Goal: Transaction & Acquisition: Purchase product/service

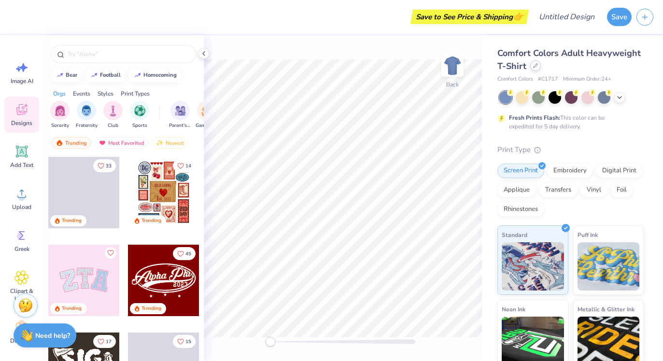
click at [538, 68] on div at bounding box center [535, 65] width 11 height 11
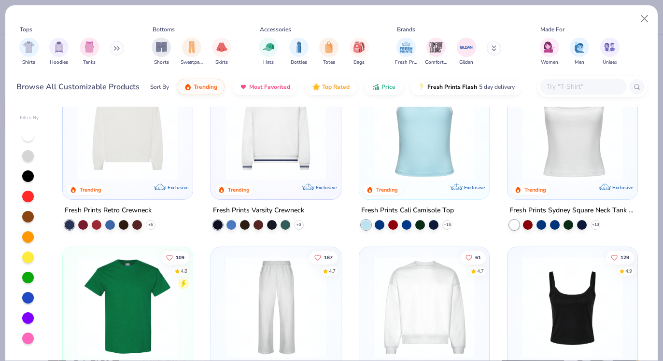
scroll to position [201, 0]
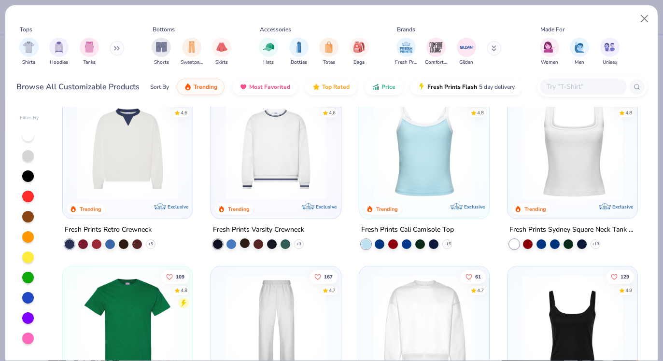
click at [245, 241] on div at bounding box center [245, 244] width 10 height 10
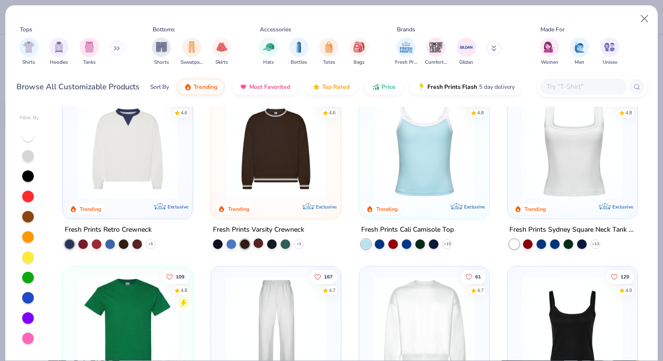
scroll to position [177, 0]
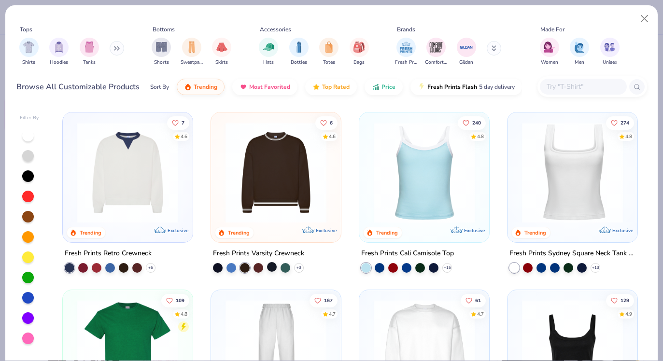
click at [275, 264] on div at bounding box center [272, 267] width 10 height 10
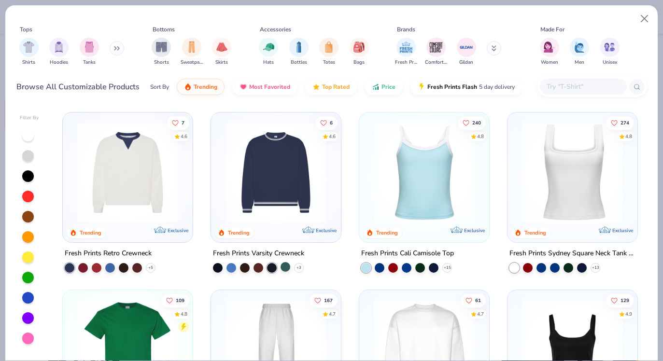
click at [289, 266] on div at bounding box center [286, 267] width 10 height 10
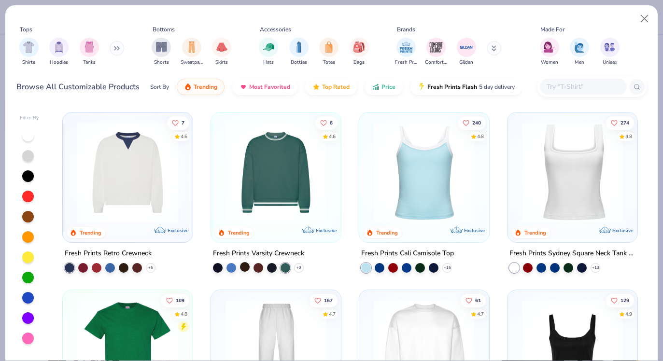
click at [248, 266] on div at bounding box center [245, 267] width 10 height 10
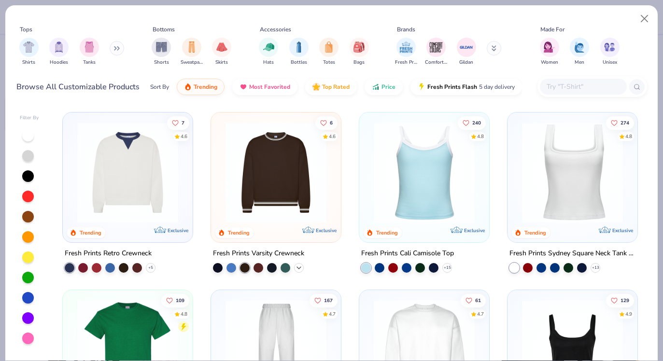
click at [296, 266] on icon at bounding box center [299, 268] width 8 height 8
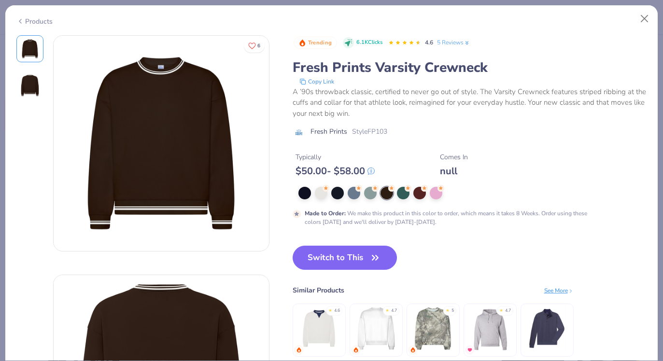
scroll to position [1, 0]
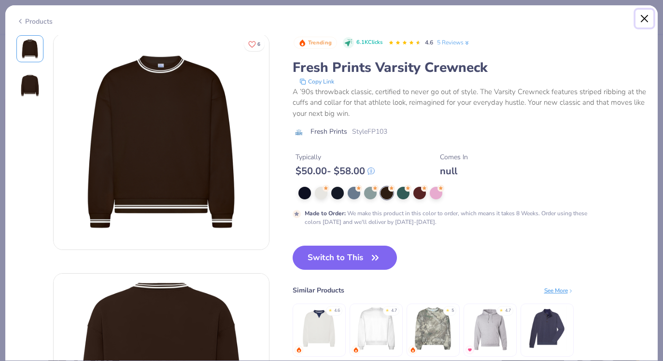
click at [644, 17] on button "Close" at bounding box center [644, 19] width 18 height 18
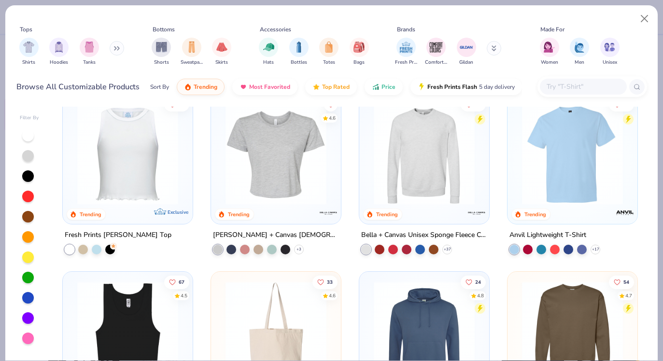
scroll to position [2686, 0]
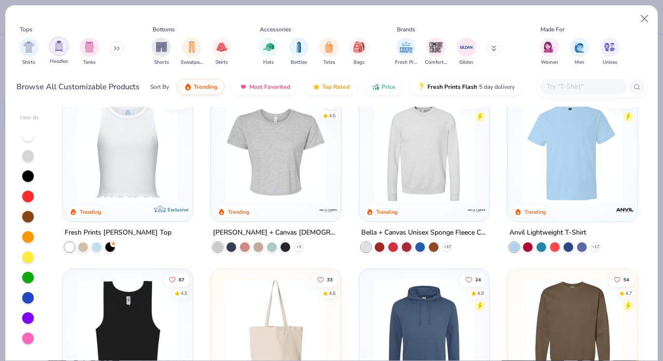
click at [59, 54] on div "filter for Hoodies" at bounding box center [58, 46] width 19 height 19
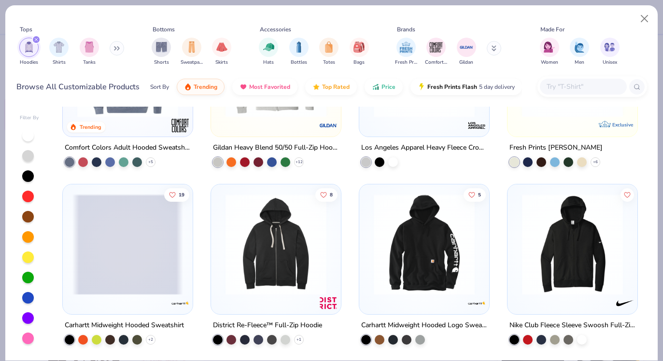
scroll to position [801, 0]
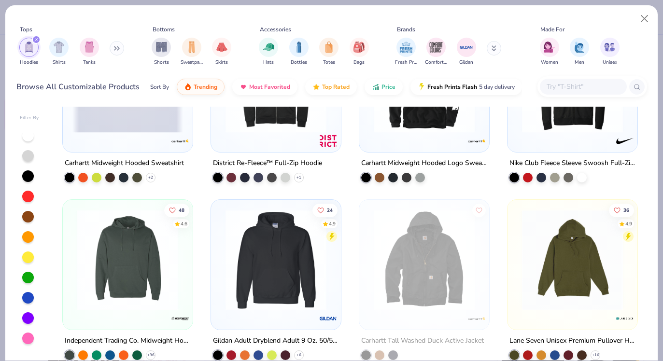
click at [560, 78] on div at bounding box center [592, 86] width 110 height 21
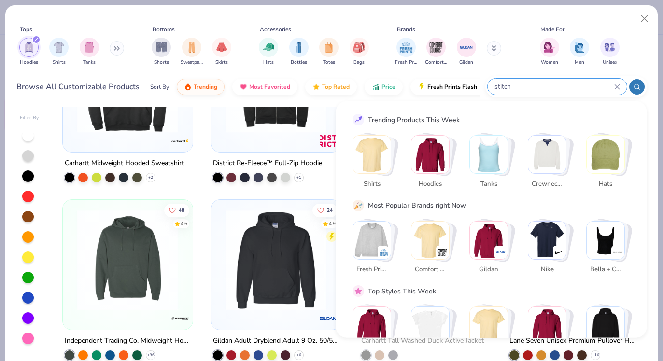
type input "stitch"
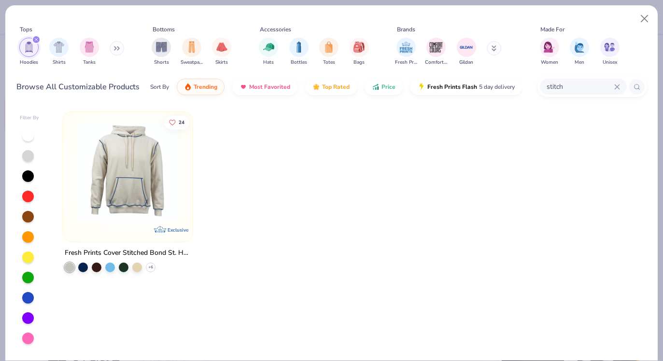
click at [618, 82] on div "stitch" at bounding box center [583, 87] width 87 height 16
click at [618, 85] on icon at bounding box center [617, 87] width 6 height 6
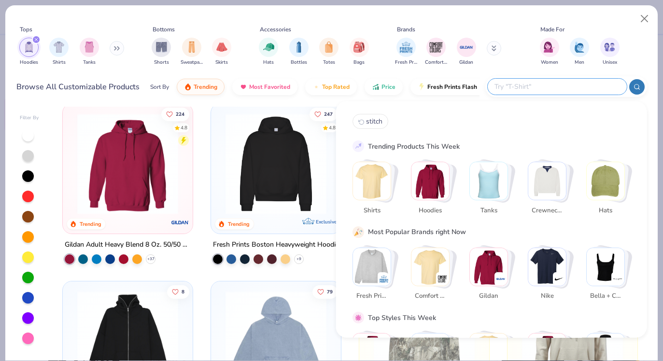
scroll to position [9, 0]
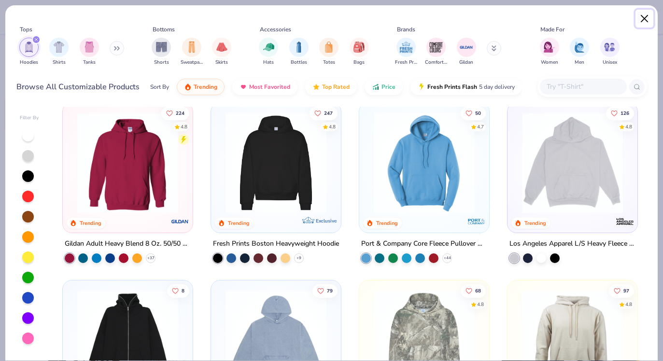
click at [646, 14] on button "Close" at bounding box center [644, 19] width 18 height 18
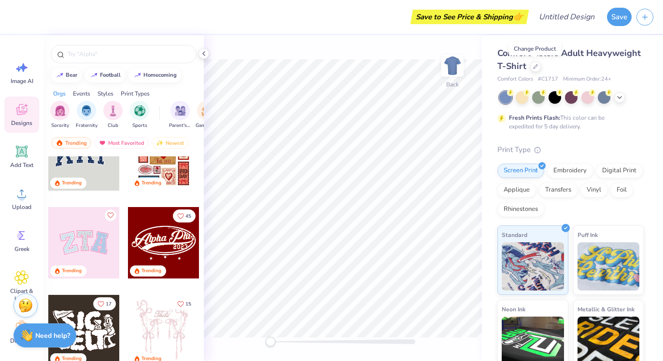
scroll to position [38, 0]
click at [160, 252] on div at bounding box center [163, 242] width 71 height 71
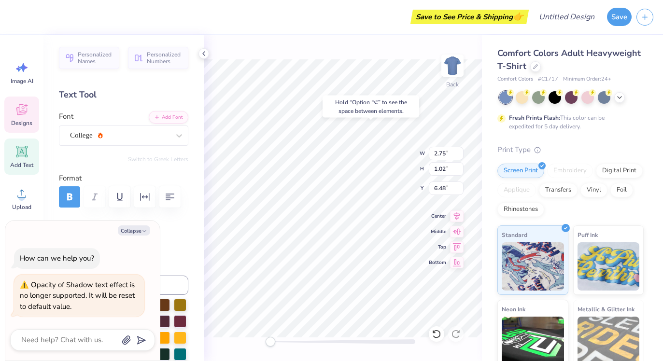
type textarea "x"
type input "12.11"
type input "3.33"
type input "3.66"
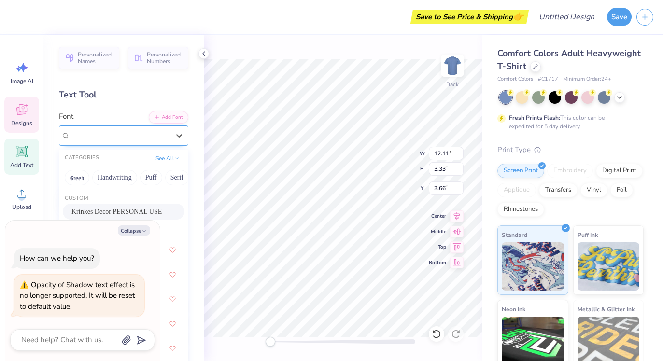
click at [94, 133] on div "Krinkes Decor PERSONAL USE" at bounding box center [119, 135] width 101 height 15
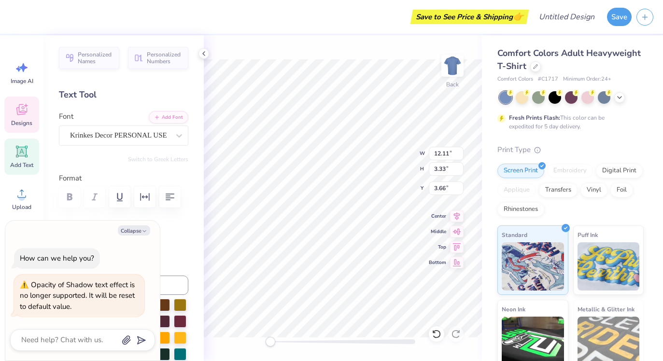
scroll to position [0, 0]
type textarea "x"
type textarea "Alph Phi0"
type textarea "x"
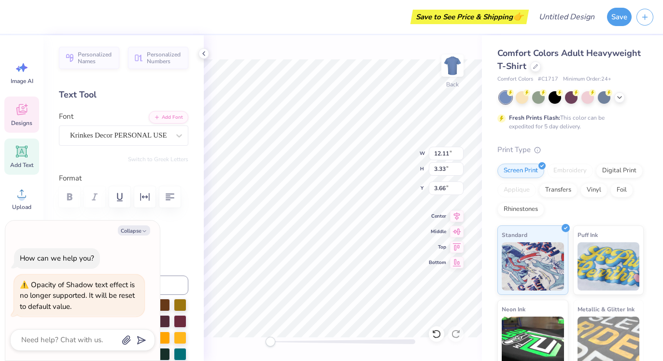
type textarea "Alp Phi0"
type textarea "x"
type textarea "Al Phi0"
type textarea "x"
type textarea "A Phi0"
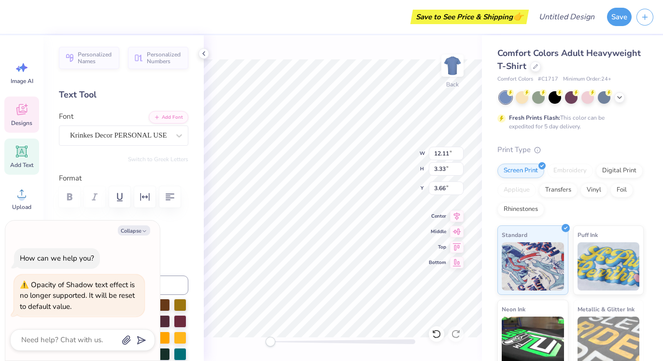
type textarea "x"
type textarea "A Ph0"
type textarea "x"
type textarea "A P0"
type textarea "x"
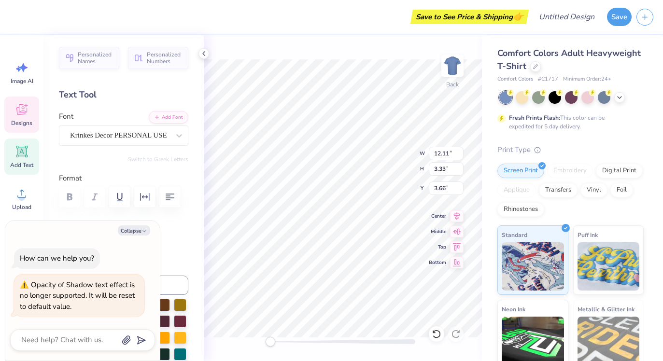
type textarea "A 0"
type textarea "x"
type textarea "A0"
type textarea "x"
type textarea "0"
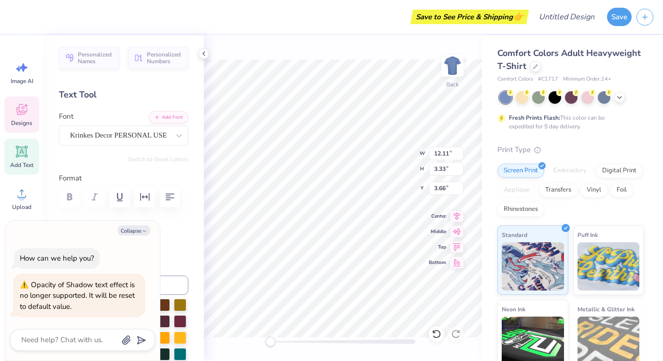
type textarea "x"
type textarea "V0"
type textarea "x"
type textarea "Vi0"
type textarea "x"
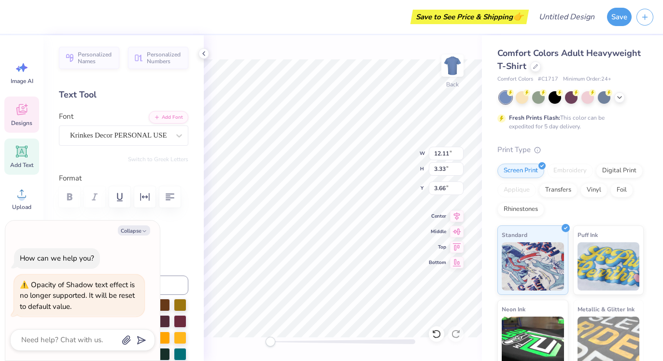
type textarea "Vil0"
type textarea "x"
type textarea "Vill0"
type textarea "x"
type textarea "Villa0"
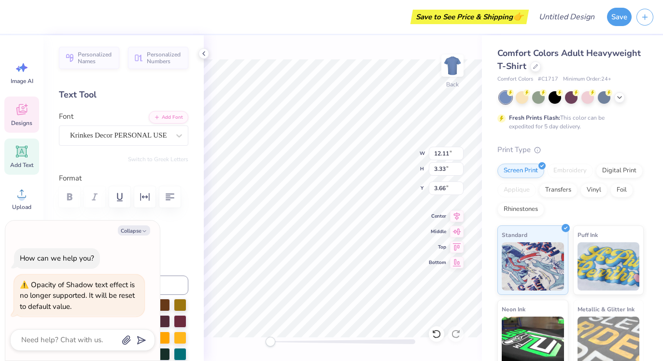
type textarea "x"
type textarea "Villap0"
type textarea "x"
type textarea "Villapi0"
type textarea "x"
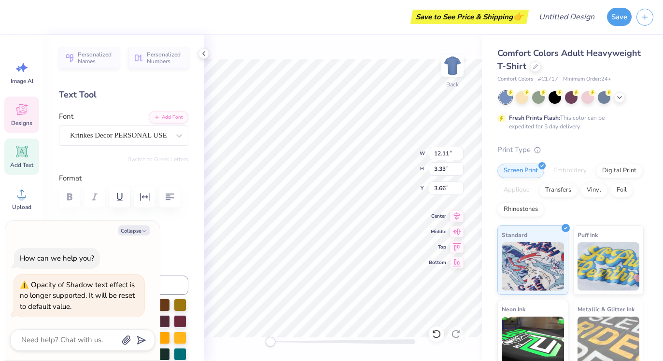
type textarea "Villapin0"
type textarea "x"
type textarea "Villapino0"
type textarea "x"
type textarea "Villapinos0"
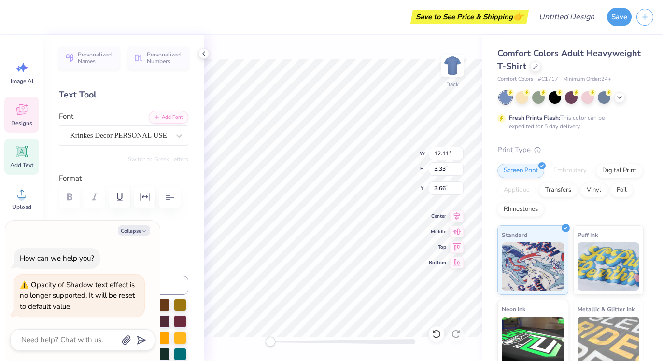
scroll to position [0, 1]
type textarea "x"
type input "2.75"
type input "1.02"
type input "6.48"
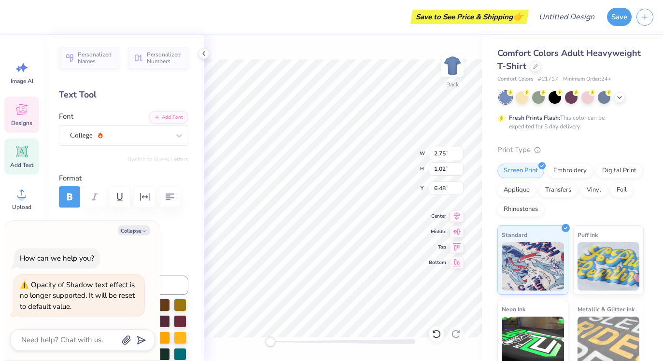
type textarea "x"
type textarea "2"
type textarea "x"
type textarea "20"
type textarea "x"
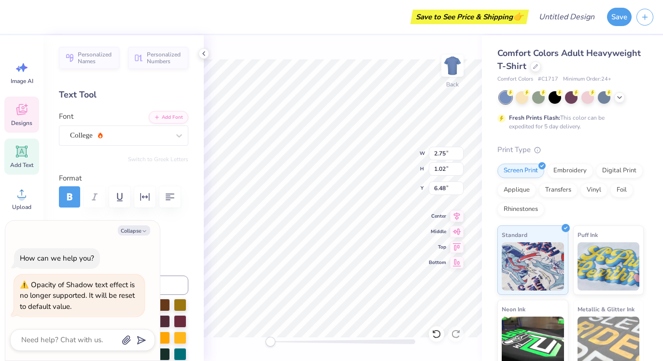
type textarea "202"
type textarea "x"
type textarea "2021"
type textarea "x"
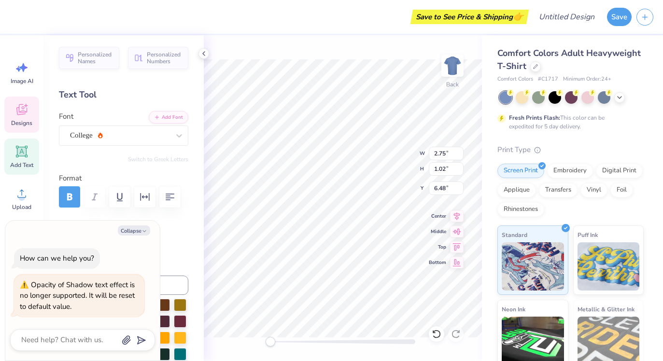
type textarea "20217"
type textarea "x"
type textarea "2021"
type textarea "x"
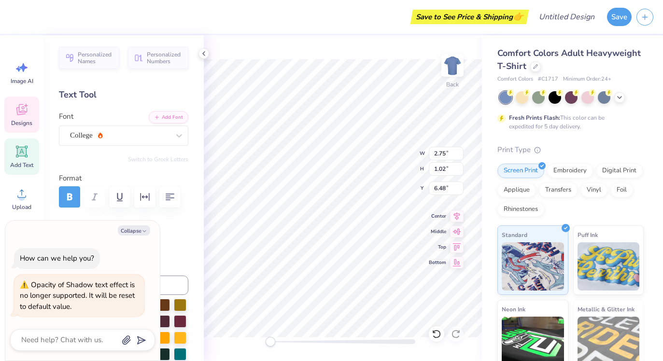
type textarea "202"
type textarea "x"
type textarea "20"
type textarea "x"
type textarea "201"
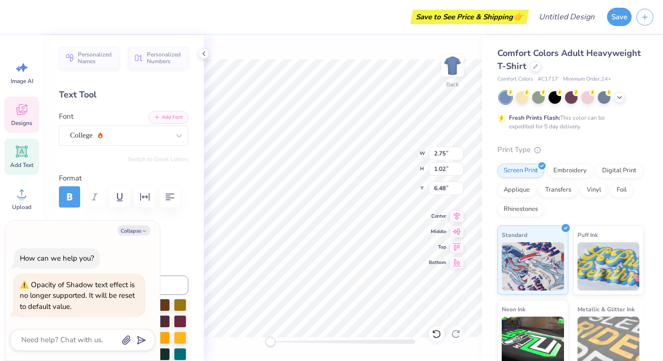
type textarea "x"
type textarea "2017"
type textarea "x"
type input "9.71"
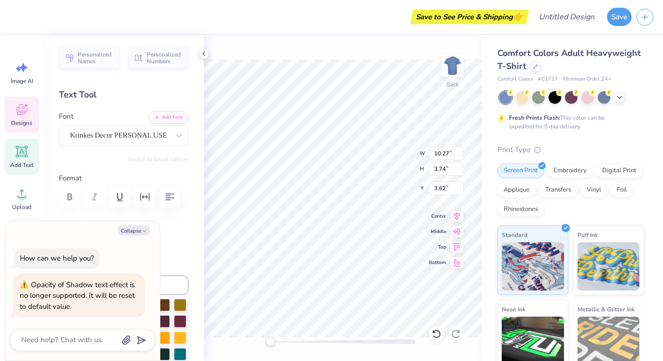
type input "3.54"
type input "4.03"
type textarea "x"
type textarea "F"
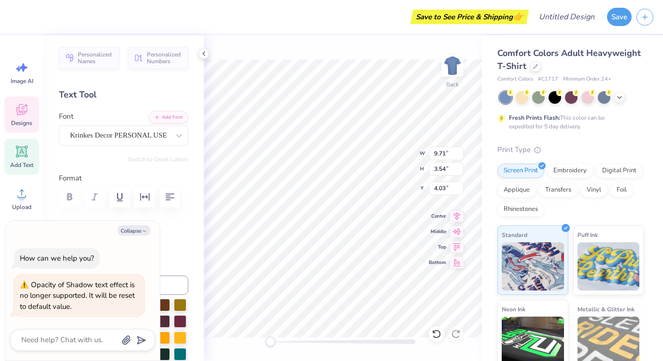
scroll to position [0, 0]
type textarea "x"
type textarea "Fa"
type textarea "x"
type textarea "Fasa"
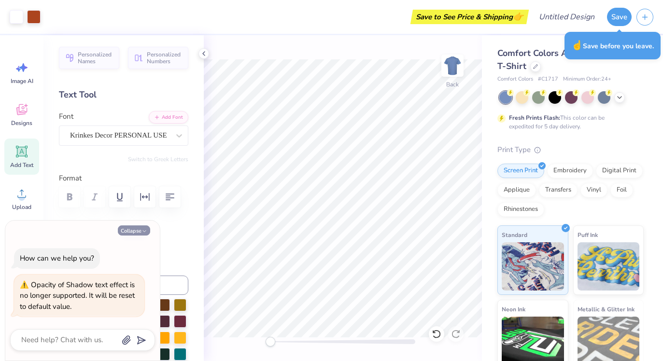
click at [134, 234] on button "Collapse" at bounding box center [134, 231] width 32 height 10
type textarea "x"
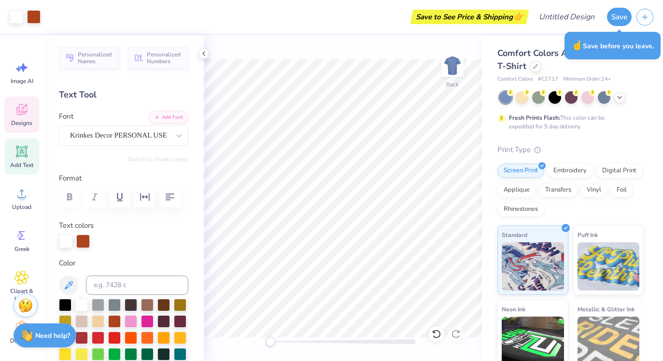
click at [21, 121] on span "Designs" at bounding box center [21, 123] width 21 height 8
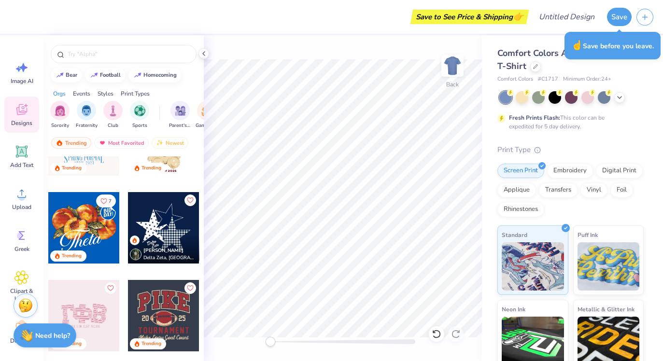
scroll to position [669, 0]
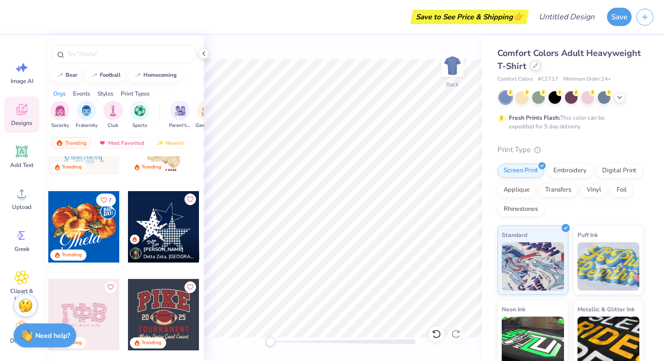
click at [539, 68] on div at bounding box center [535, 65] width 11 height 11
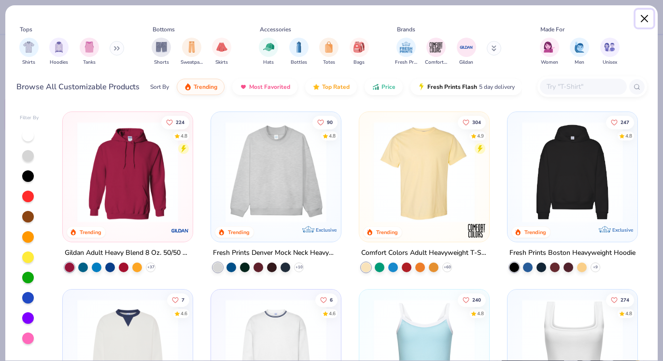
click at [644, 16] on button "Close" at bounding box center [644, 19] width 18 height 18
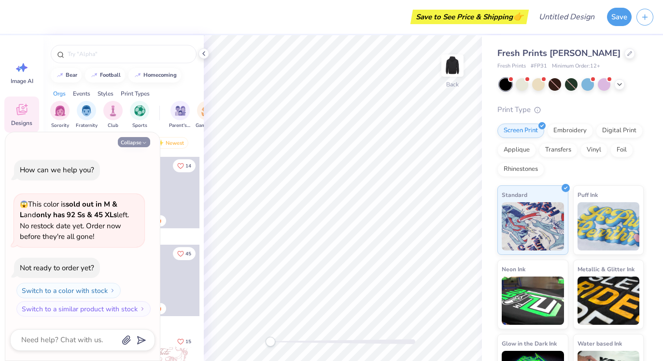
click at [135, 139] on button "Collapse" at bounding box center [134, 142] width 32 height 10
type textarea "x"
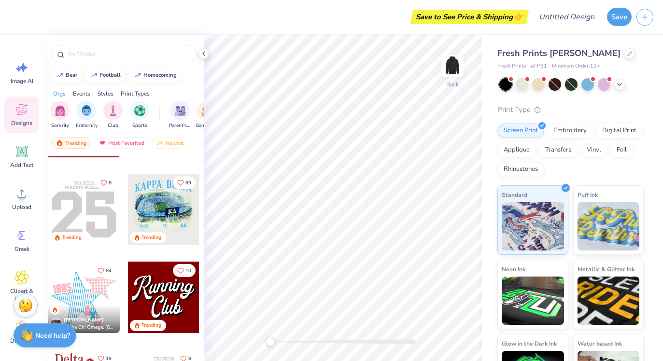
scroll to position [1214, 0]
click at [452, 63] on img at bounding box center [452, 65] width 39 height 39
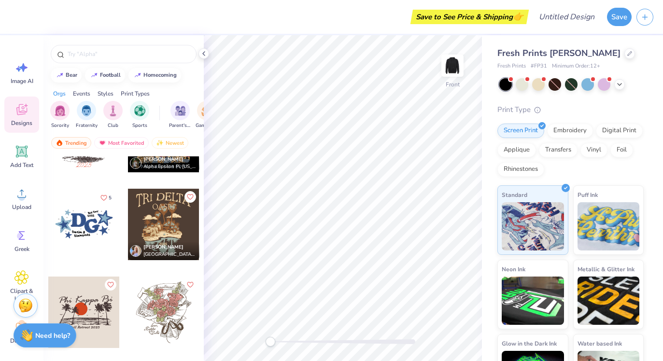
scroll to position [6834, 0]
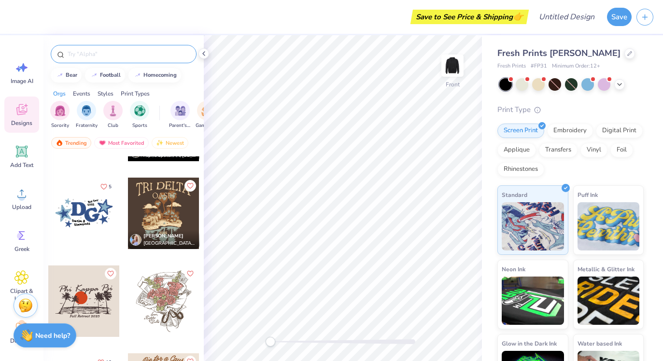
click at [113, 56] on input "text" at bounding box center [129, 54] width 124 height 10
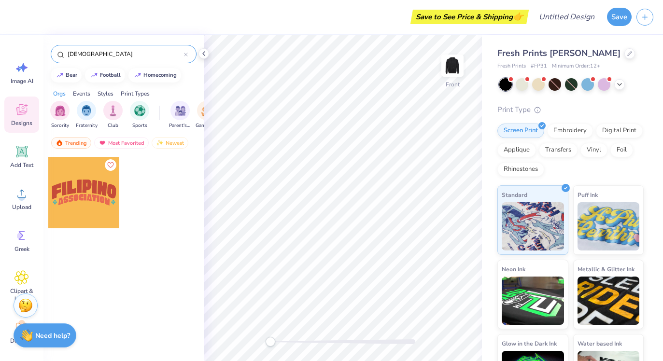
click at [101, 205] on div at bounding box center [83, 192] width 71 height 71
click at [104, 57] on input "filipino" at bounding box center [125, 54] width 117 height 10
type input "philippines"
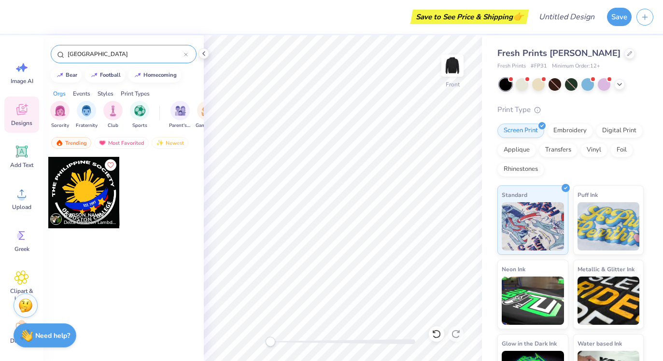
click at [189, 56] on div "philippines" at bounding box center [124, 54] width 146 height 18
click at [187, 56] on icon at bounding box center [185, 54] width 3 height 3
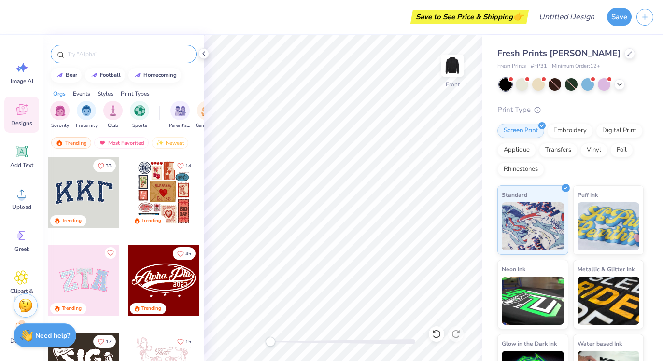
click at [166, 55] on input "text" at bounding box center [129, 54] width 124 height 10
type input "culture"
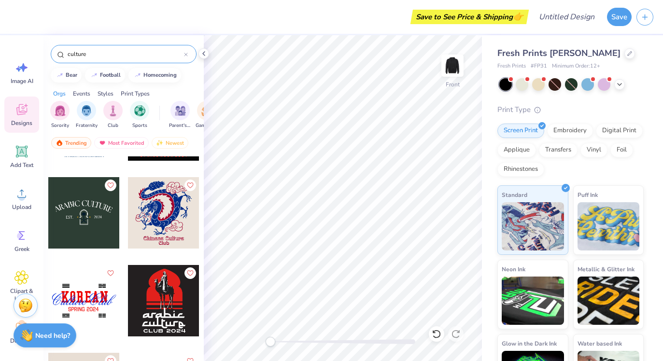
scroll to position [0, 0]
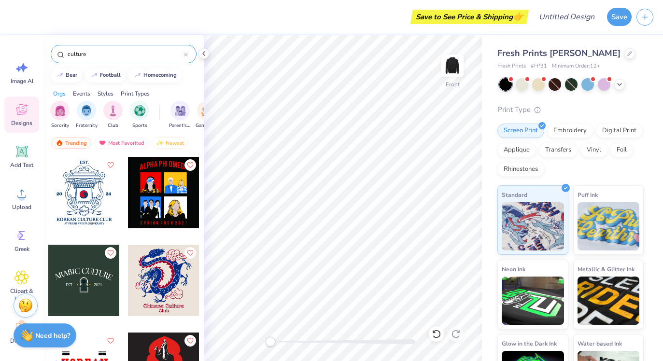
click at [184, 54] on icon at bounding box center [186, 55] width 4 height 4
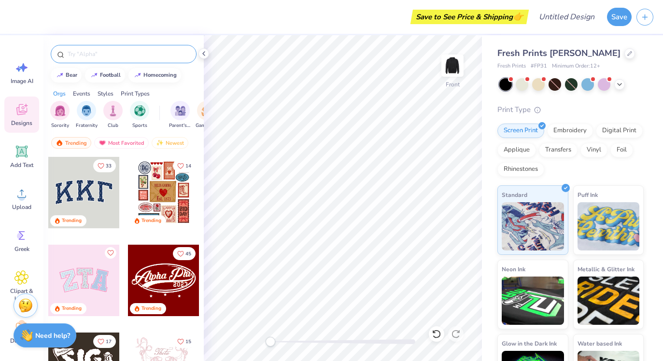
click at [61, 92] on div "Orgs" at bounding box center [59, 93] width 13 height 9
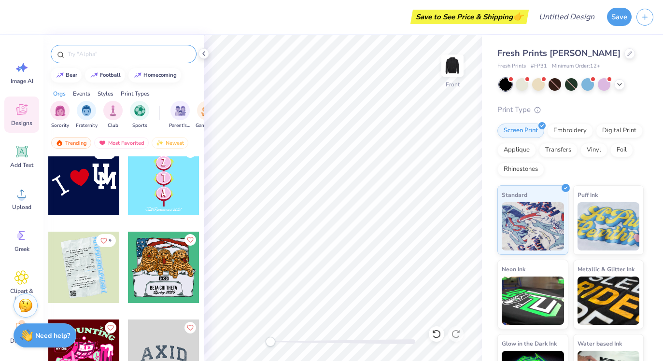
scroll to position [8981, 0]
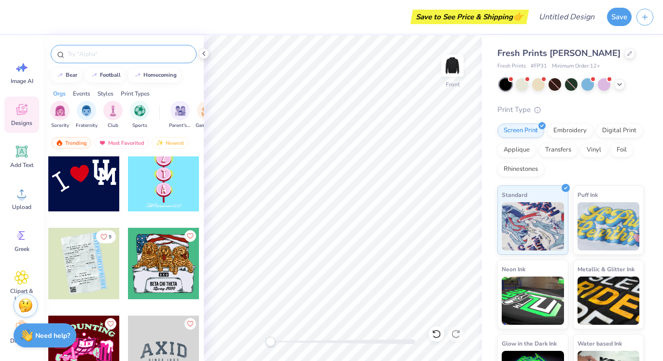
click at [95, 185] on div at bounding box center [83, 175] width 71 height 71
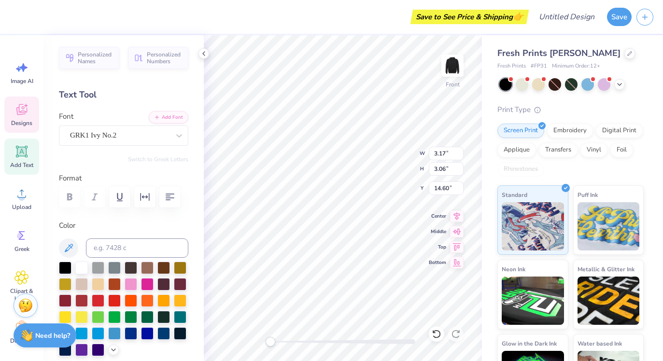
type input "3.00"
type input "3.63"
type input "13.12"
type textarea "u"
type textarea "F"
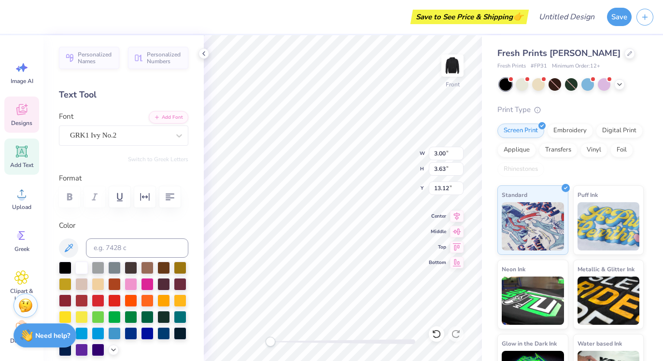
type textarea "F"
type textarea "A"
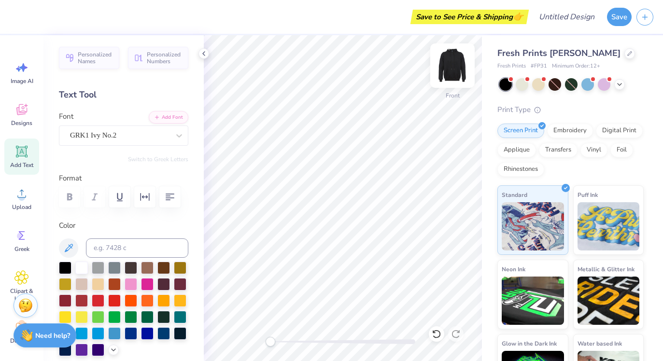
click at [453, 65] on img at bounding box center [452, 65] width 39 height 39
click at [453, 64] on img at bounding box center [452, 65] width 39 height 39
click at [457, 66] on img at bounding box center [452, 65] width 39 height 39
type input "4.27"
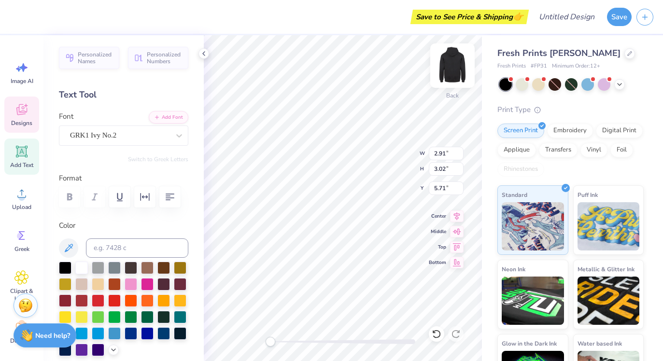
type input "5.87"
type textarea "A"
type textarea "S"
type textarea "A"
type input "3.64"
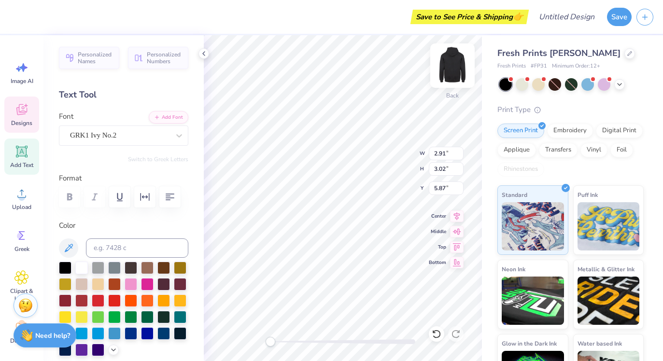
type input "3.59"
type input "4.27"
click at [122, 128] on div "GRK1 Ivy No.2" at bounding box center [119, 135] width 101 height 15
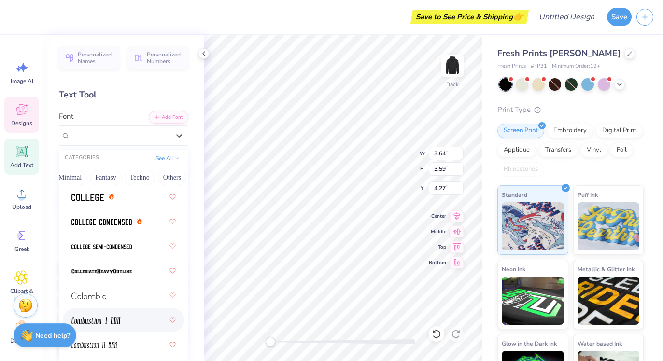
scroll to position [1861, 0]
click at [118, 202] on div at bounding box center [123, 197] width 104 height 17
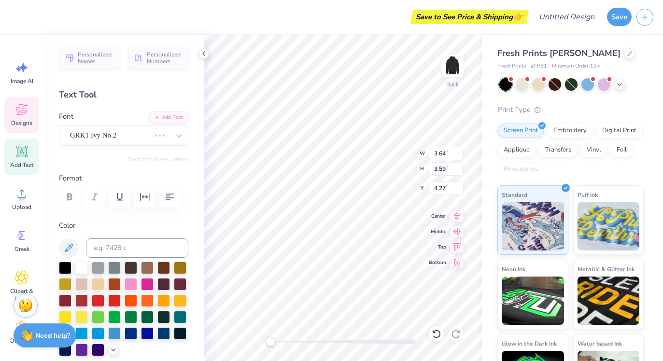
type input "2.91"
type input "3.02"
type input "5.87"
click at [117, 128] on div "GRK1 Ivy No.2" at bounding box center [119, 135] width 101 height 15
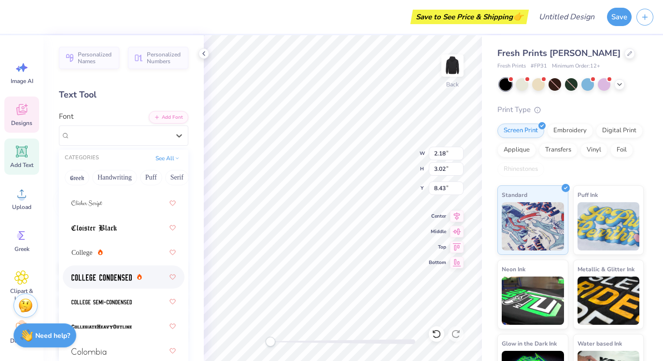
scroll to position [1807, 0]
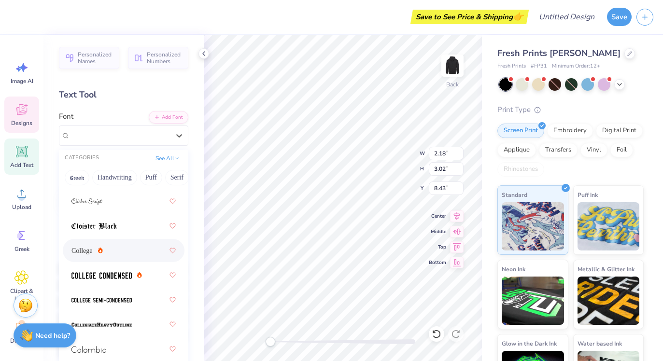
click at [107, 250] on div "College" at bounding box center [123, 250] width 104 height 17
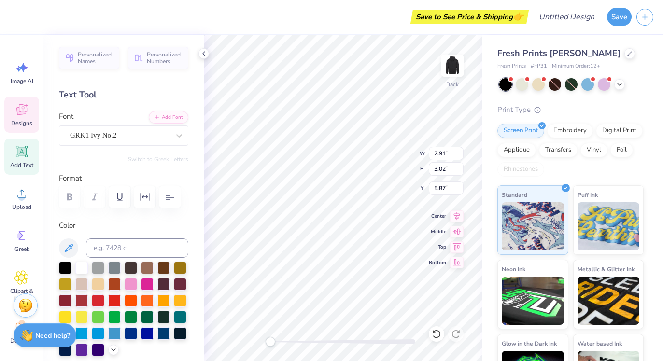
type input "2.91"
type input "5.87"
type input "2.17"
type input "3.37"
type input "4.65"
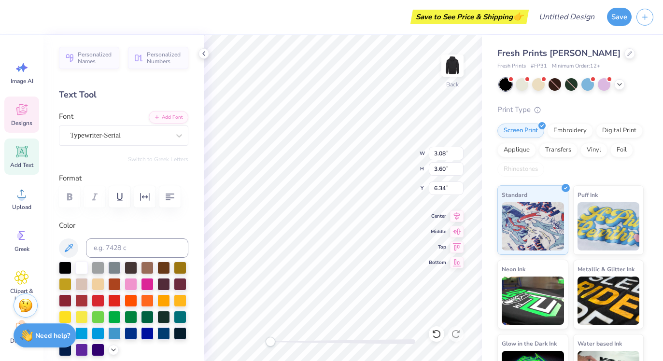
type input "3.28"
type input "3.07"
type input "5.18"
type input "2.17"
type input "3.37"
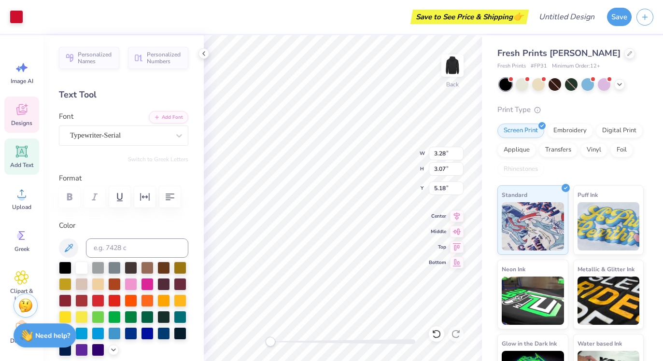
type input "4.65"
type input "2.91"
type input "3.02"
type input "5.87"
type input "1.62"
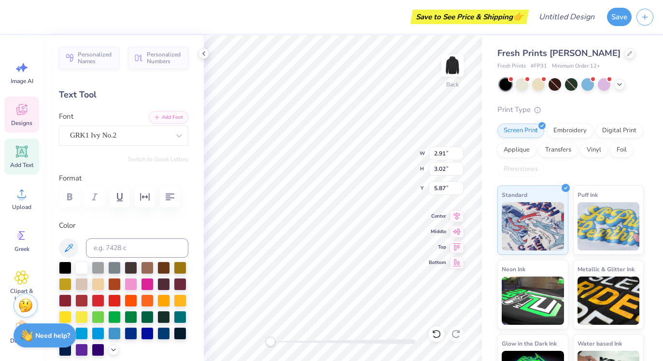
type input "2.84"
type input "8.30"
click at [67, 194] on icon "button" at bounding box center [70, 197] width 12 height 12
type input "2.17"
type input "3.37"
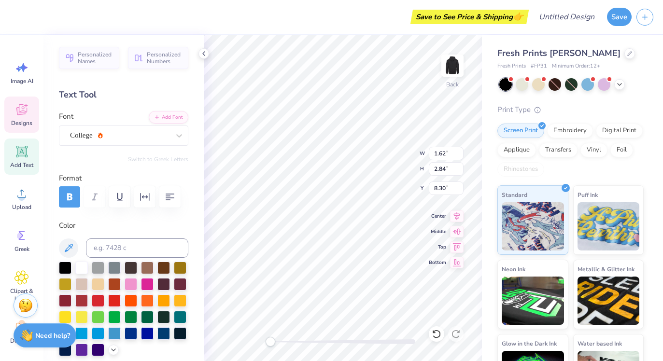
type input "4.00"
click at [71, 193] on icon "button" at bounding box center [70, 197] width 12 height 12
type input "2.91"
type input "3.02"
type input "11.23"
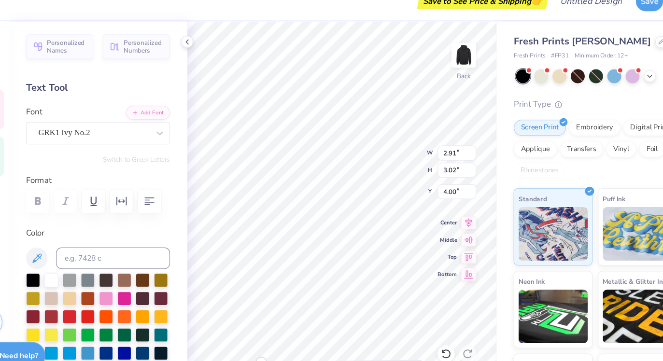
type input "1.70"
type input "2.84"
type input "2.91"
type input "3.02"
type input "3.91"
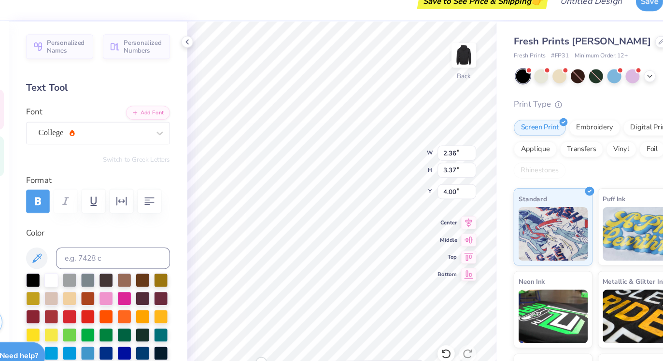
click at [65, 195] on icon "button" at bounding box center [70, 197] width 12 height 12
click at [69, 198] on icon "button" at bounding box center [70, 197] width 12 height 12
type input "2.17"
type input "3.37"
type input "4.00"
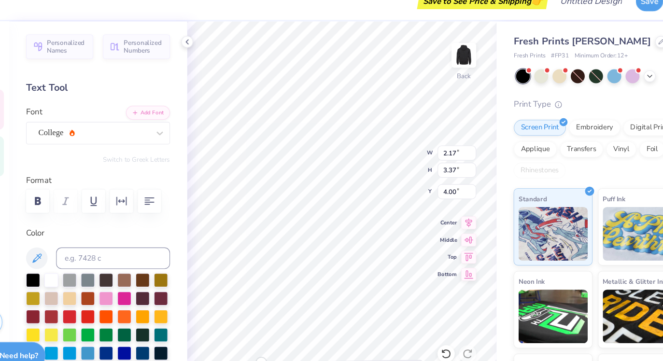
type input "1.62"
type input "2.84"
type input "3.91"
type input "2.91"
type input "3.02"
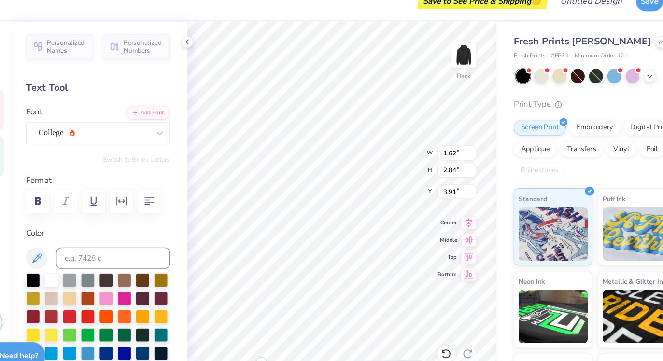
type input "4.36"
type input "2.17"
type input "3.37"
type input "4.00"
type input "2.94"
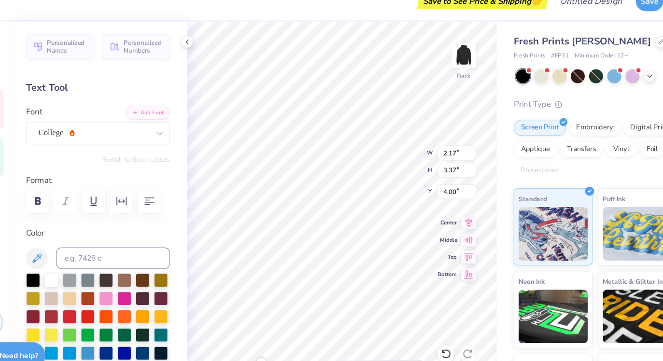
type input "3.17"
type input "4.75"
type input "1.62"
type input "2.84"
type input "4.00"
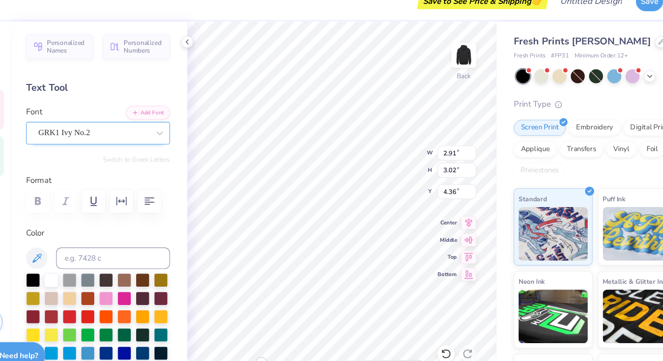
click at [132, 133] on div "GRK1 Ivy No.2" at bounding box center [119, 135] width 101 height 15
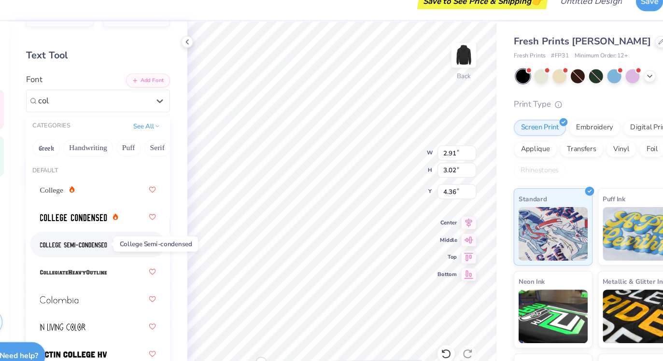
scroll to position [29, 0]
click at [117, 262] on img at bounding box center [101, 260] width 60 height 7
type input "col"
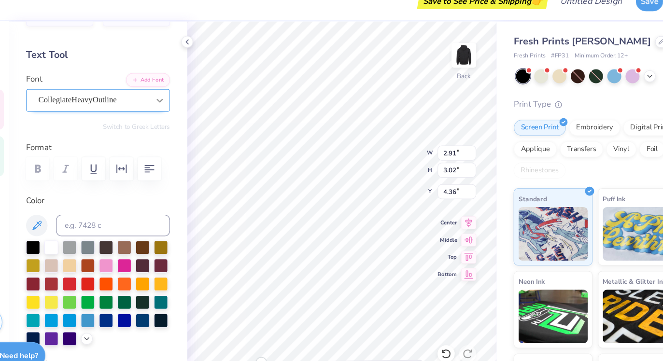
click at [176, 104] on icon at bounding box center [179, 106] width 10 height 10
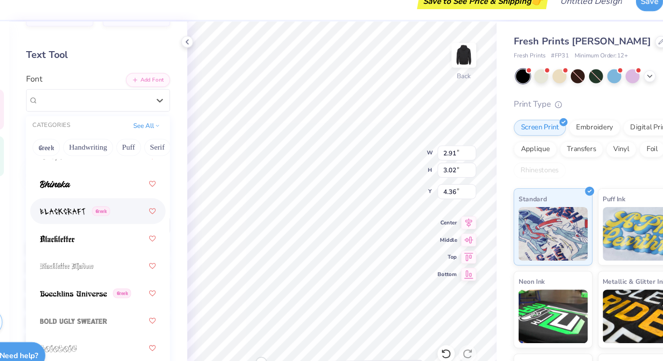
scroll to position [767, 0]
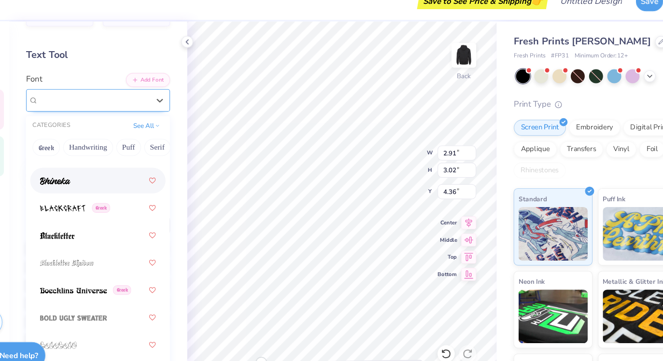
click at [117, 109] on span "CollegiateHeavyOutline" at bounding box center [105, 105] width 71 height 11
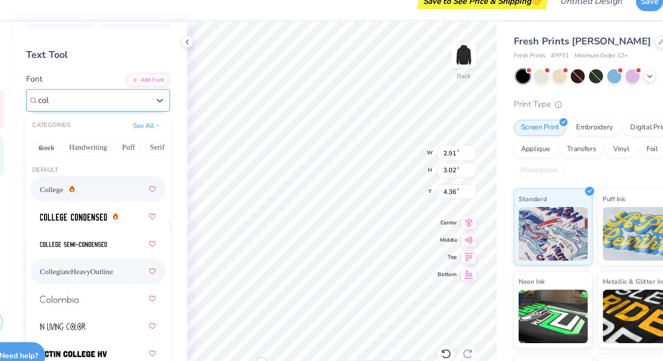
click at [100, 192] on div "College" at bounding box center [123, 185] width 104 height 17
type input "col"
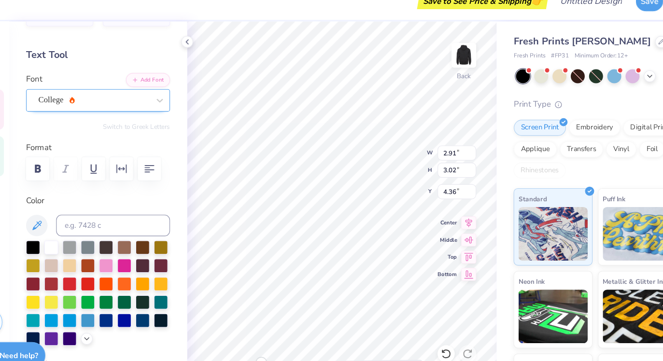
type input "2.94"
type input "3.17"
type input "4.75"
click at [119, 103] on div "GRK1 Ivy No.2" at bounding box center [119, 106] width 101 height 15
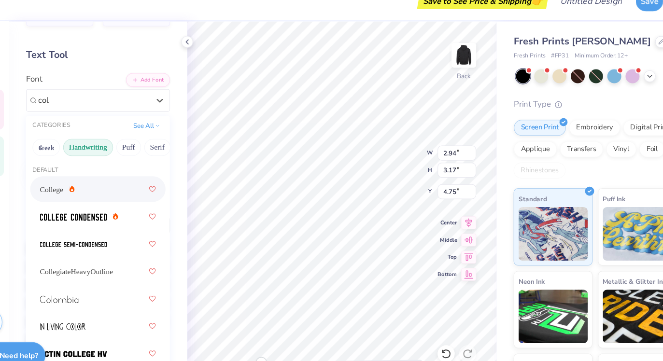
scroll to position [29, 0]
click at [126, 186] on div "College" at bounding box center [123, 186] width 104 height 17
type input "col"
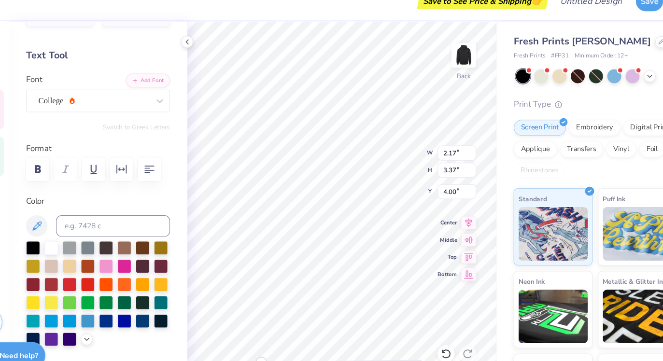
type input "2.03"
type input "2.84"
type input "4.45"
type input "2.06"
type input "2.94"
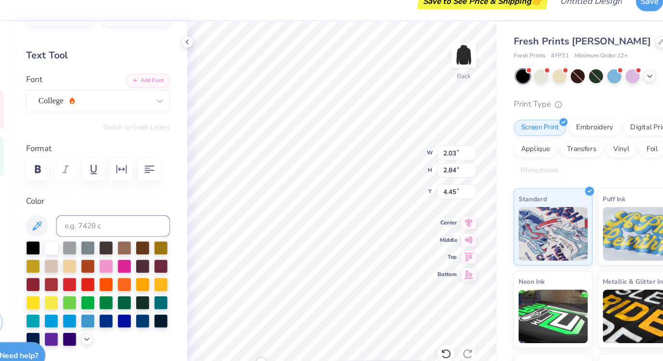
type input "4.86"
type input "1.62"
type input "2.84"
type input "4.00"
type input "2.17"
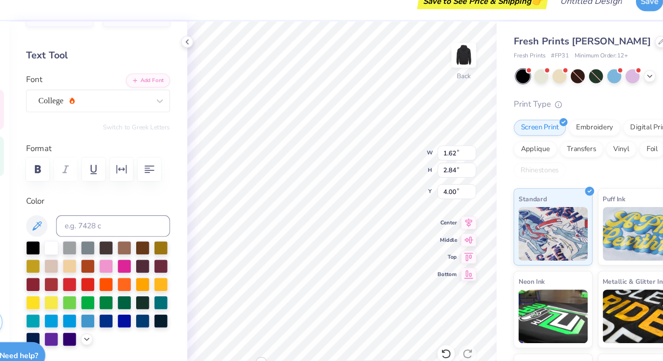
type input "3.37"
type input "1.93"
type input "3.00"
type input "4.38"
type input "2.11"
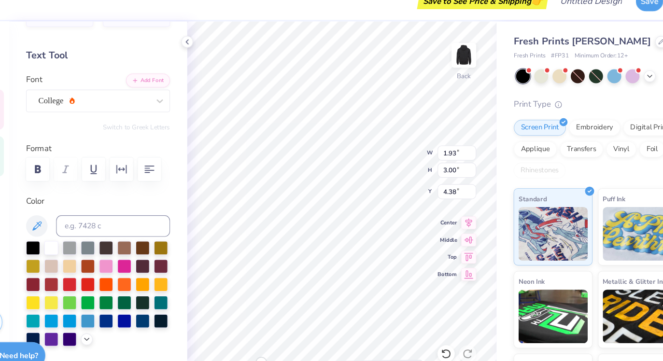
type input "3.28"
type input "4.09"
type input "2.03"
type input "2.84"
type input "4.54"
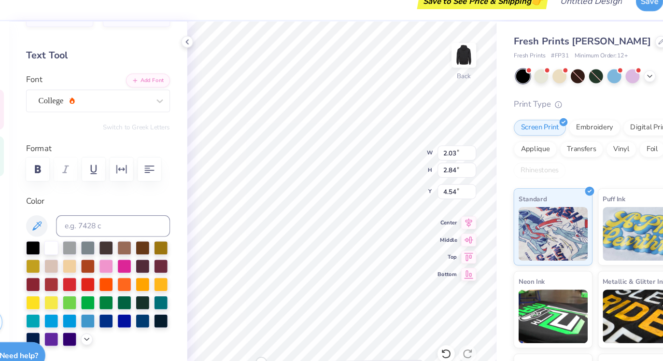
type input "2.22"
type input "3.11"
type input "1.62"
type input "2.84"
type input "4.00"
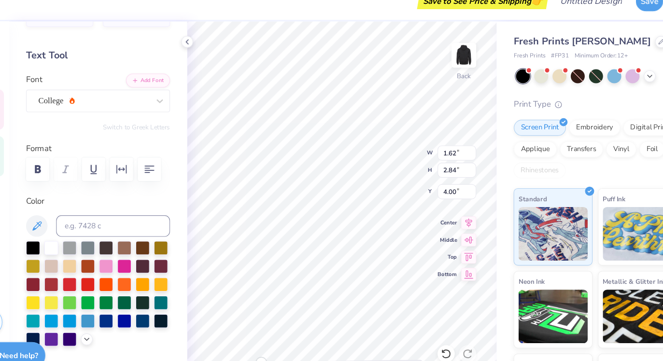
type input "1.72"
type input "3.02"
type input "3.91"
type input "2.06"
type input "2.94"
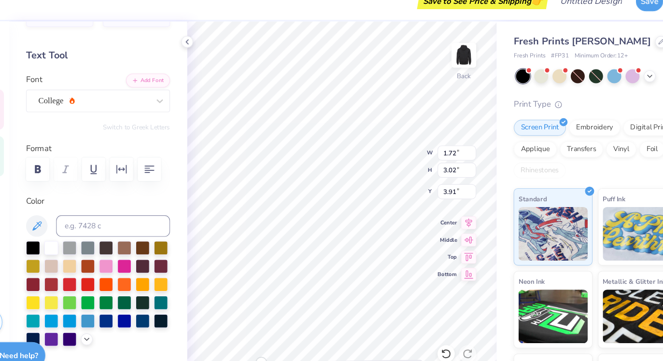
type input "4.87"
type input "1.72"
type input "3.02"
type input "3.73"
type input "1.52"
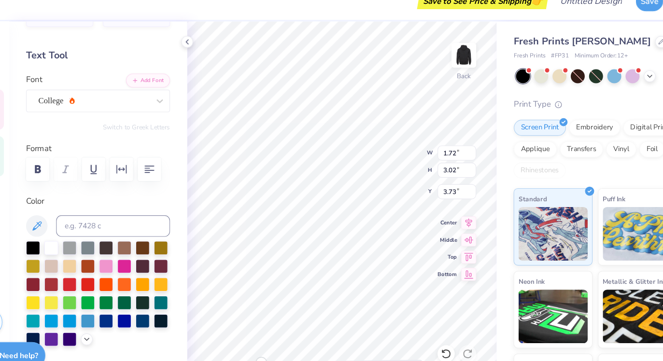
type input "2.66"
type input "4.72"
type input "2.07"
type input "3.00"
type input "5.24"
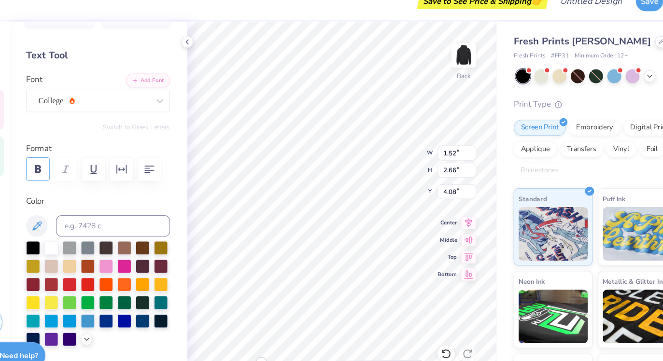
click at [73, 168] on icon "button" at bounding box center [70, 168] width 12 height 12
type input "1.60"
type input "2.66"
type input "4.08"
type input "1.91"
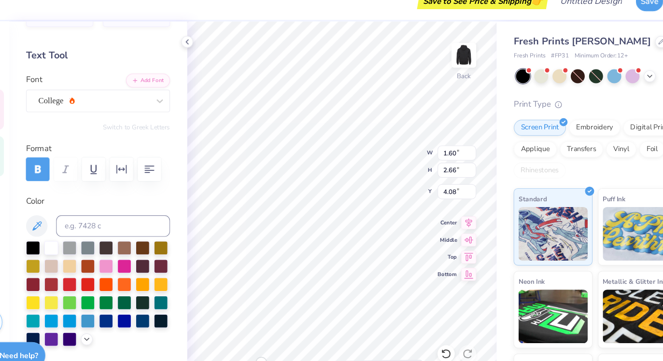
type input "3.19"
click at [67, 167] on icon "button" at bounding box center [70, 168] width 12 height 12
type input "1.64"
type input "2.86"
type input "4.51"
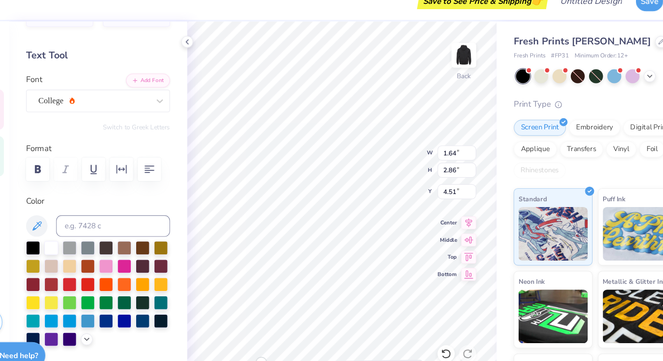
type input "2.07"
type input "3.00"
type input "5.24"
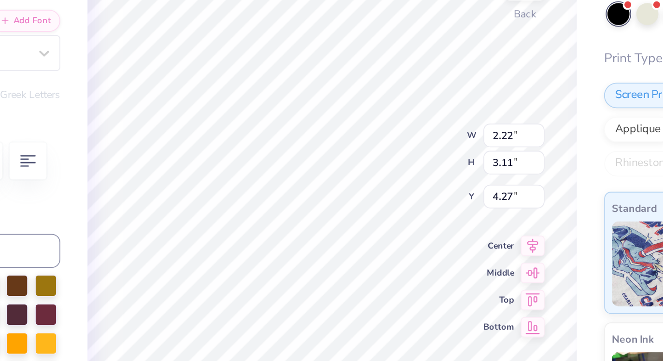
type input "1.76"
type input "2.46"
type input "1.64"
type input "2.86"
type input "4.51"
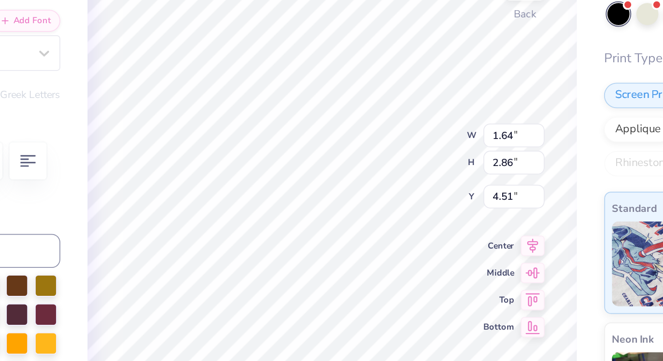
type input "1.76"
type input "2.46"
type input "4.27"
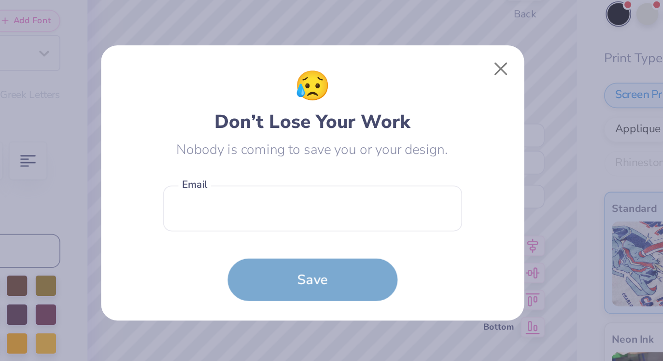
click at [359, 142] on body "Save to See Price & Shipping 👉 Design Title Save Image AI Designs Add Text Uplo…" at bounding box center [331, 180] width 663 height 361
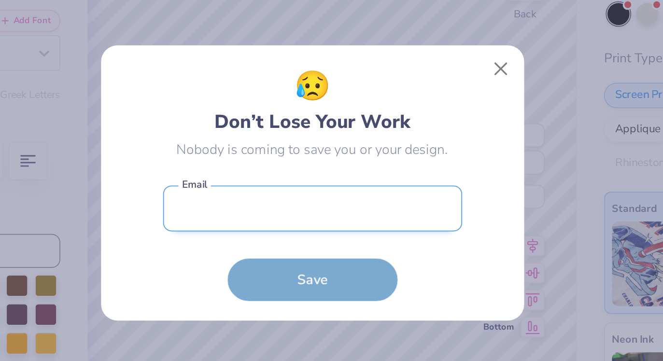
click at [367, 198] on input "email" at bounding box center [332, 195] width 170 height 27
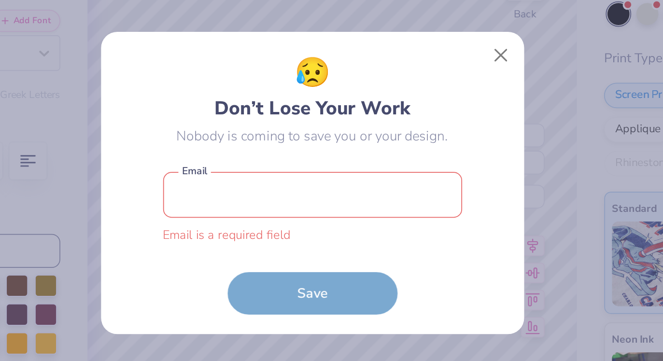
type input "tristenvgambito@gmail.com"
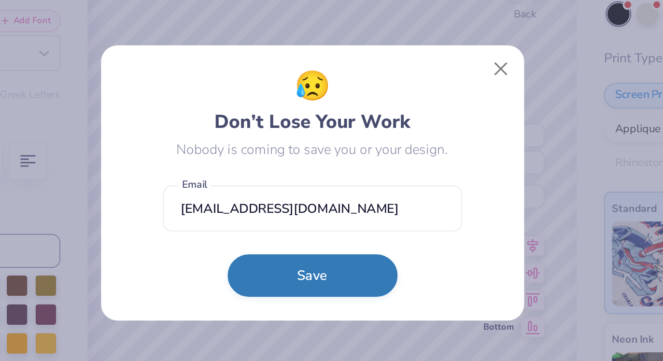
click at [335, 235] on button "Save" at bounding box center [331, 233] width 97 height 24
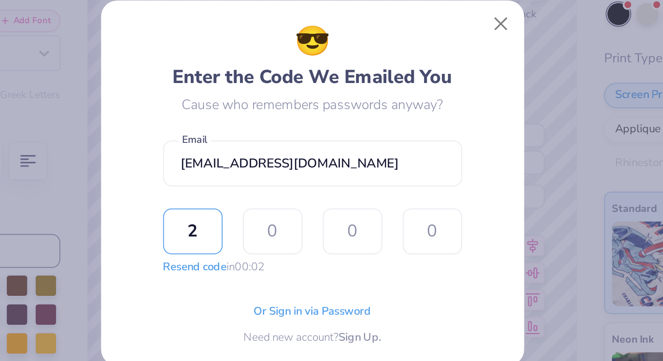
type input "3"
type input "9"
type input "0"
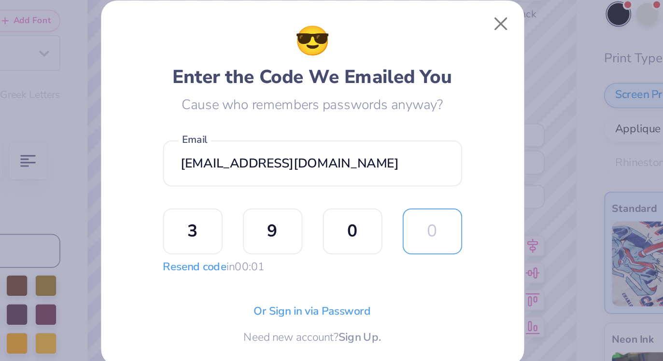
type input "0"
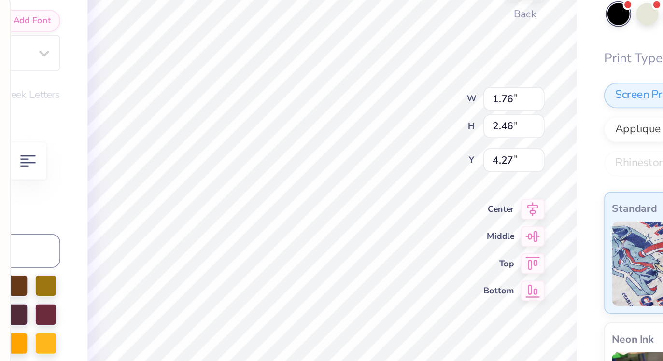
scroll to position [13, 0]
type textarea "x"
type input "1.40"
type input "2.45"
type input "4.93"
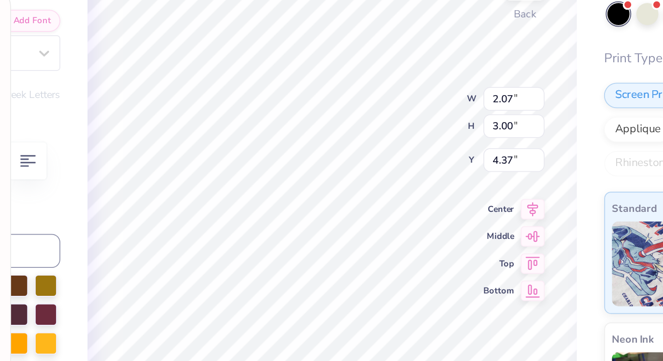
type textarea "x"
type input "1.93"
type input "2.80"
type input "5.13"
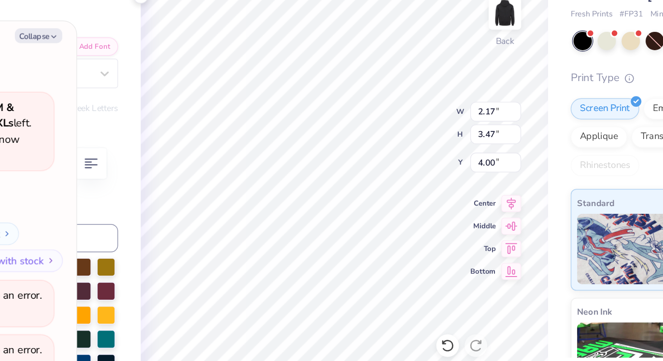
type textarea "x"
type input "1.91"
type input "3.06"
type input "4.29"
type textarea "x"
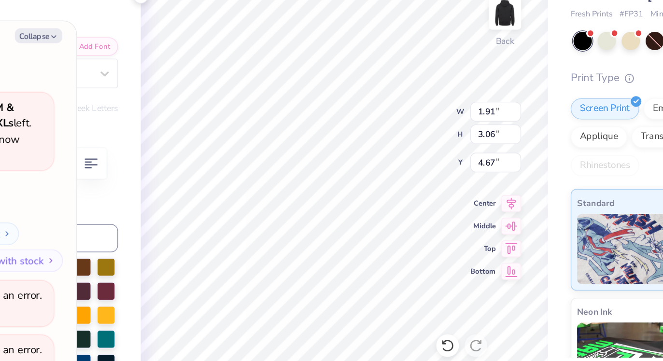
type input "1.67"
type input "2.68"
type input "4.69"
type textarea "x"
type input "4.82"
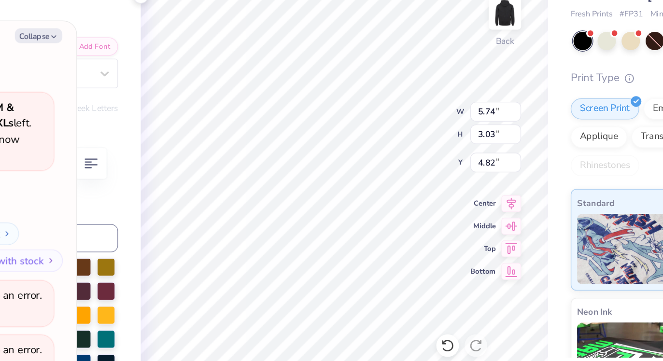
type textarea "x"
type input "5.64"
type input "3.62"
type input "4.57"
type textarea "x"
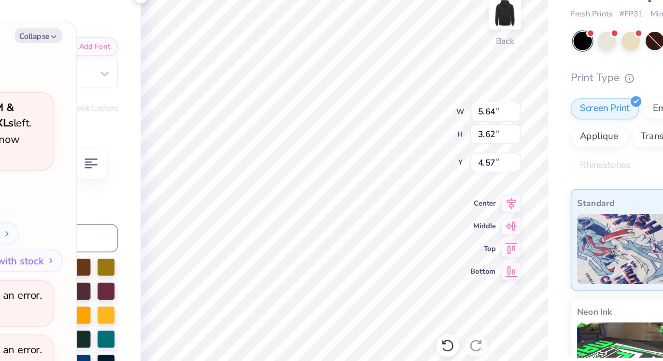
type input "4.93"
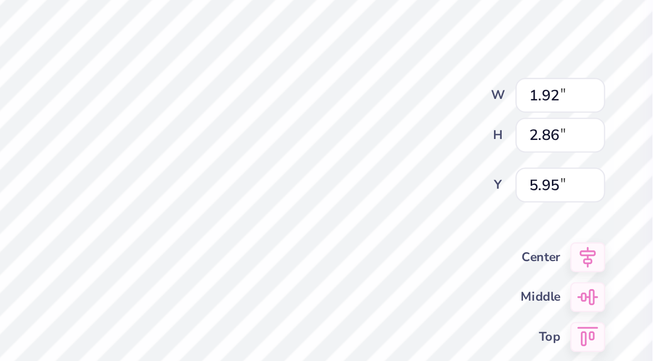
type textarea "x"
type input "1.81"
type input "2.70"
type input "5.54"
type textarea "x"
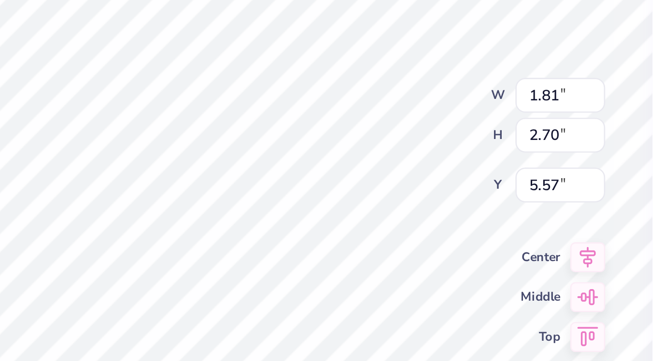
type input "5.42"
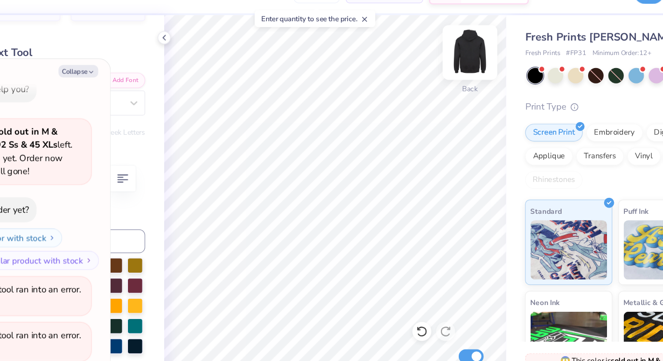
type textarea "x"
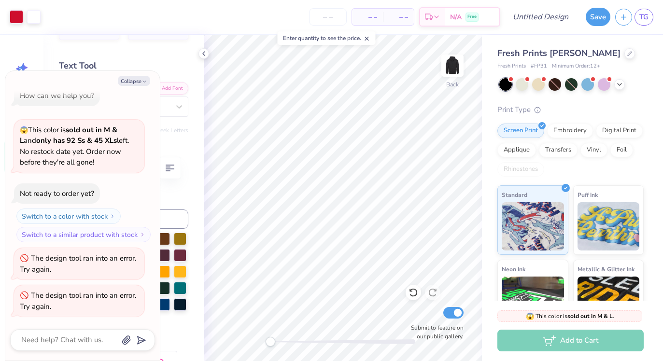
click at [370, 9] on div "– – Per Item" at bounding box center [367, 17] width 31 height 16
click at [325, 18] on input "number" at bounding box center [328, 16] width 38 height 17
type input "20"
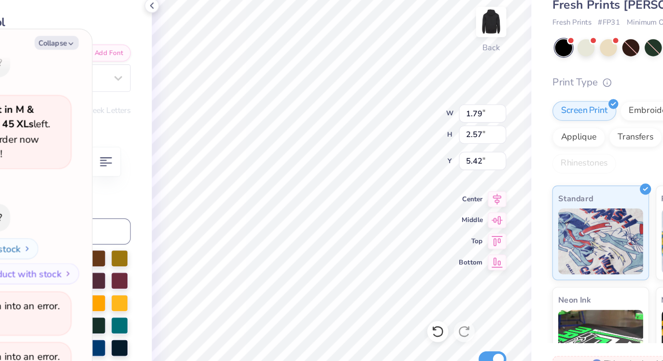
type textarea "x"
type input "1.67"
type input "2.55"
type input "5.01"
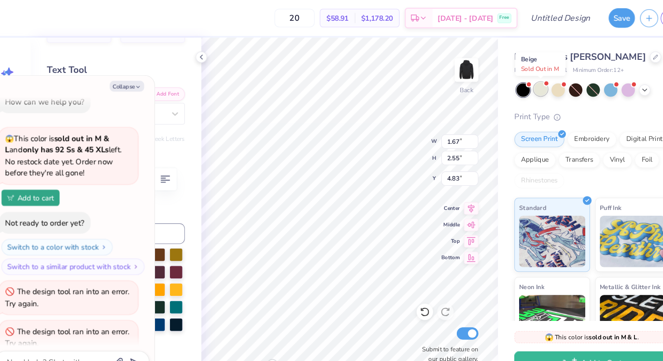
click at [523, 86] on div at bounding box center [522, 83] width 13 height 13
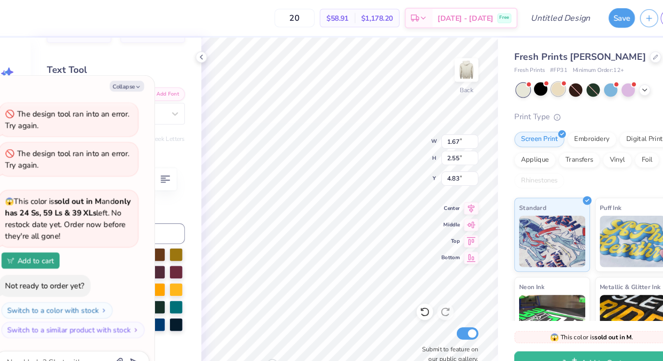
click at [533, 86] on div at bounding box center [538, 83] width 13 height 13
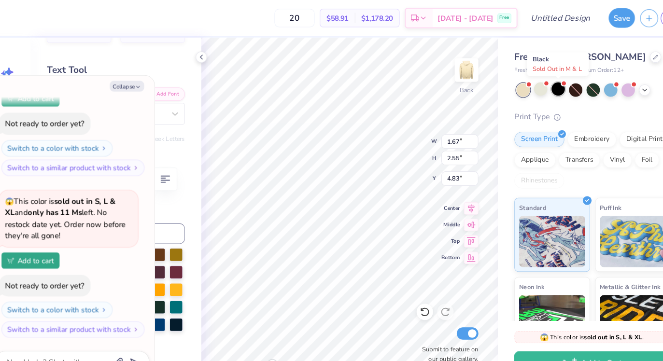
click at [538, 86] on div at bounding box center [538, 83] width 13 height 13
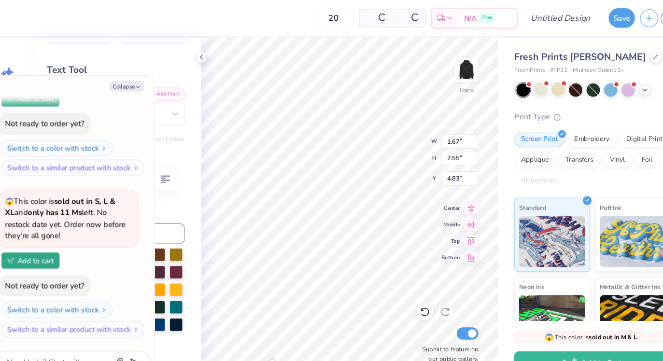
scroll to position [484, 0]
click at [620, 84] on polyline at bounding box center [620, 84] width 4 height 2
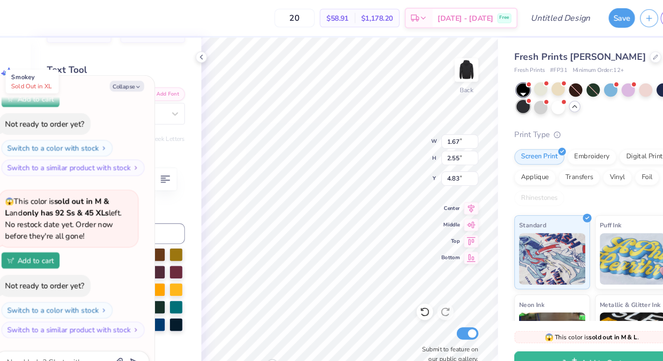
click at [508, 104] on div at bounding box center [505, 100] width 13 height 13
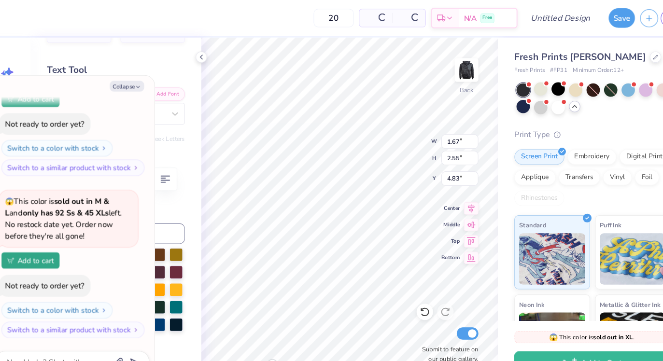
scroll to position [636, 0]
click at [508, 100] on div at bounding box center [505, 100] width 13 height 13
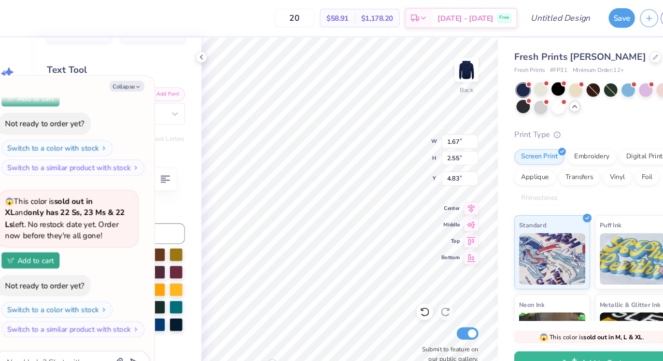
scroll to position [788, 0]
click at [536, 87] on div at bounding box center [538, 83] width 13 height 13
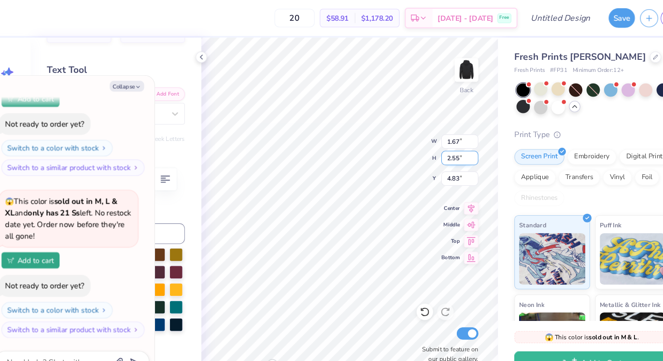
scroll to position [940, 0]
type textarea "x"
type input "1.60"
type input "2.52"
type input "5.42"
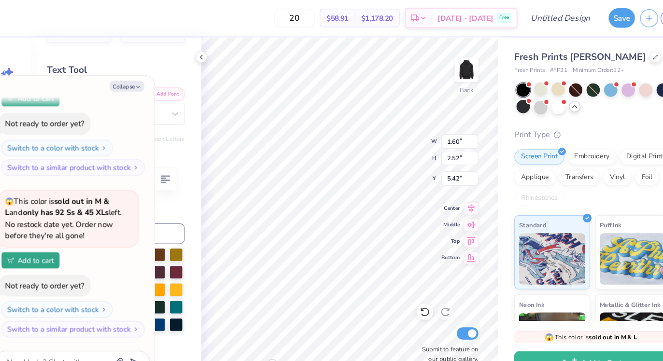
type textarea "x"
type input "1.81"
type input "2.70"
type textarea "x"
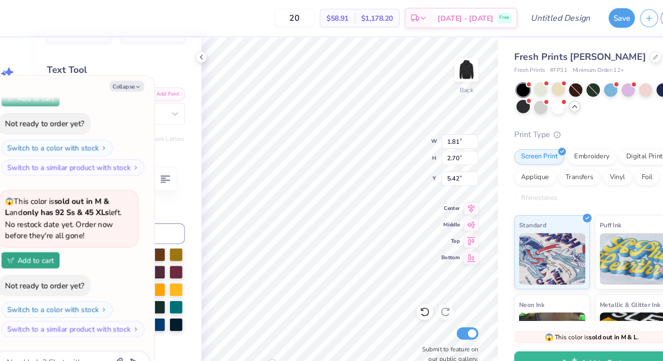
type textarea "V"
type textarea "x"
type textarea "VI"
type textarea "x"
type textarea "V"
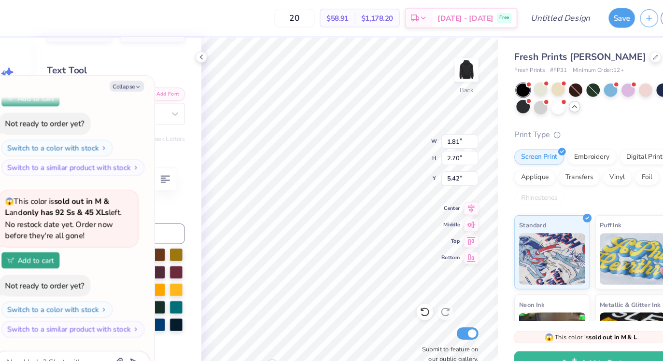
type textarea "x"
type textarea "VU"
type textarea "x"
type textarea "V"
type textarea "x"
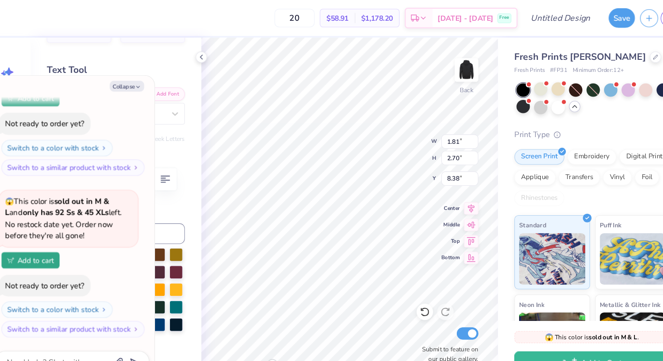
type input "2.51"
type textarea "x"
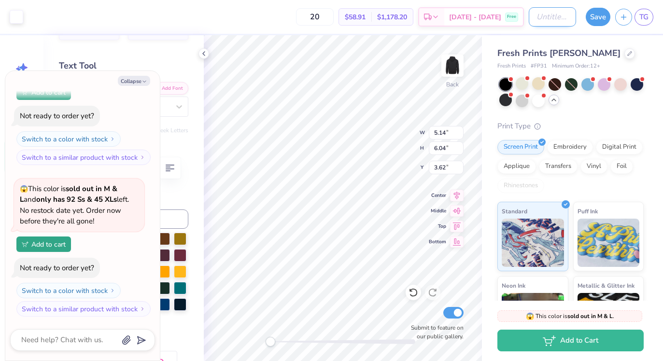
click at [554, 21] on input "Design Title" at bounding box center [552, 16] width 47 height 19
click at [599, 10] on button "Save" at bounding box center [598, 15] width 25 height 18
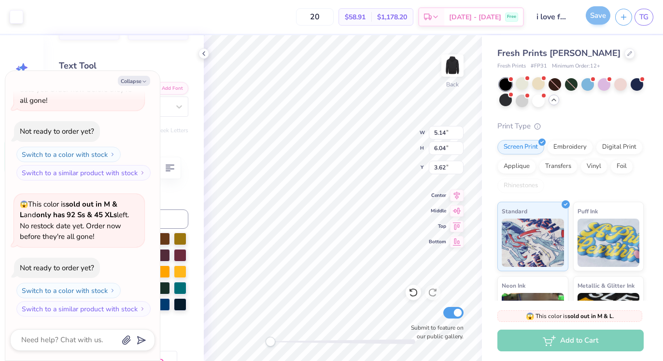
scroll to position [832, 0]
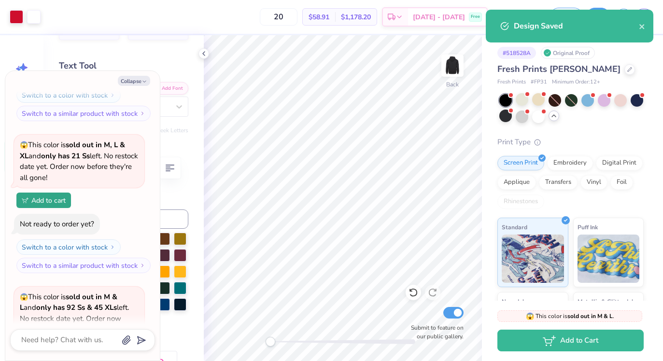
scroll to position [940, 0]
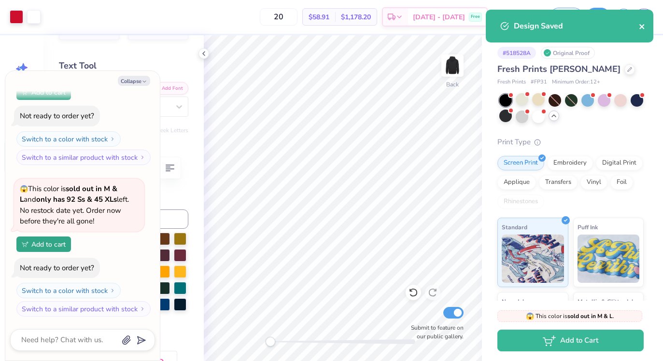
click at [642, 26] on icon "close" at bounding box center [641, 26] width 5 height 5
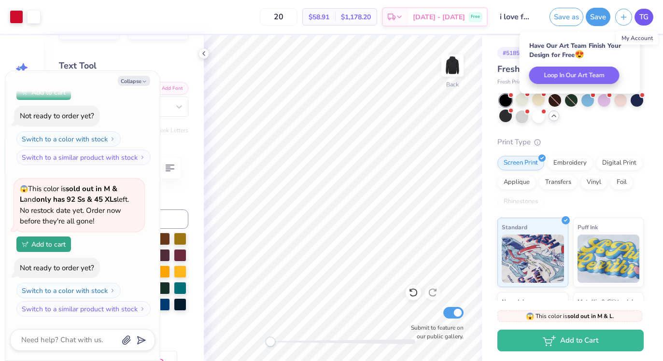
click at [639, 17] on span "TG" at bounding box center [643, 17] width 9 height 11
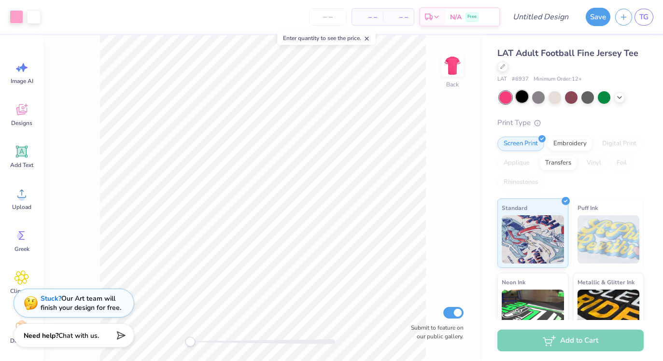
click at [521, 98] on div at bounding box center [522, 96] width 13 height 13
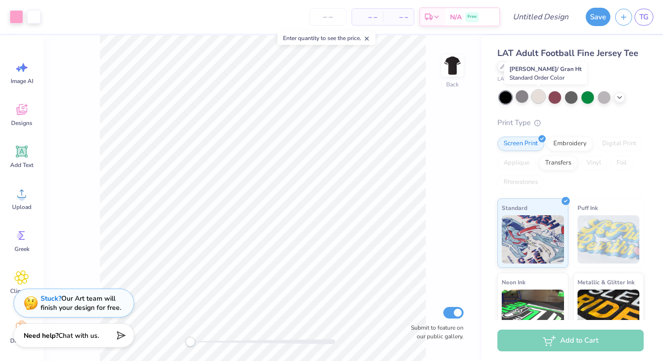
click at [535, 96] on div at bounding box center [538, 96] width 13 height 13
click at [560, 99] on div at bounding box center [555, 96] width 13 height 13
click at [583, 98] on div at bounding box center [587, 96] width 13 height 13
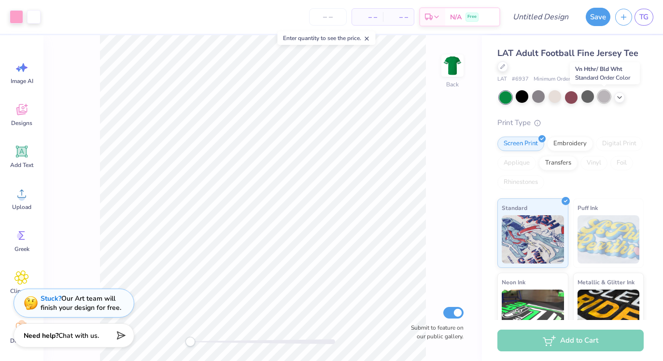
click at [605, 99] on div at bounding box center [604, 96] width 13 height 13
click at [619, 100] on div at bounding box center [619, 96] width 11 height 11
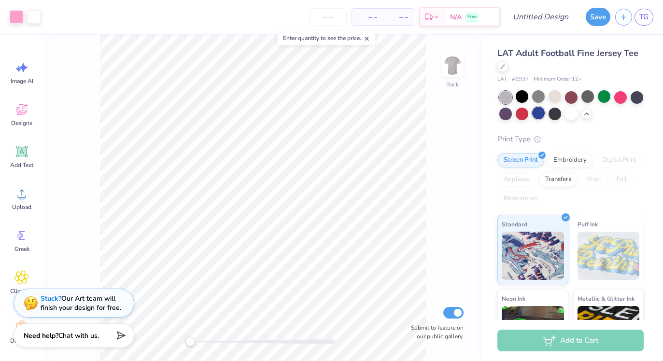
click at [543, 113] on div at bounding box center [538, 113] width 13 height 13
click at [520, 113] on div at bounding box center [522, 113] width 13 height 13
click at [506, 113] on div at bounding box center [505, 113] width 13 height 13
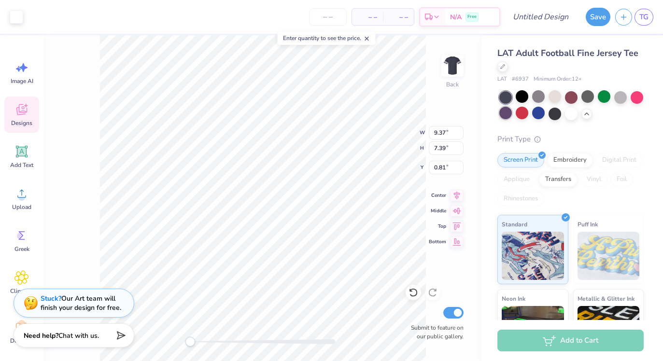
type input "9.37"
type input "7.39"
type input "0.81"
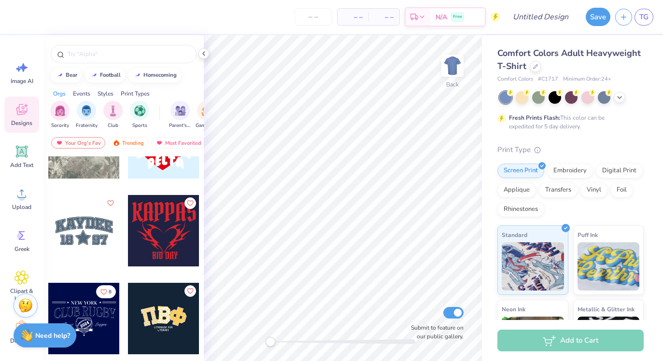
scroll to position [1807, 0]
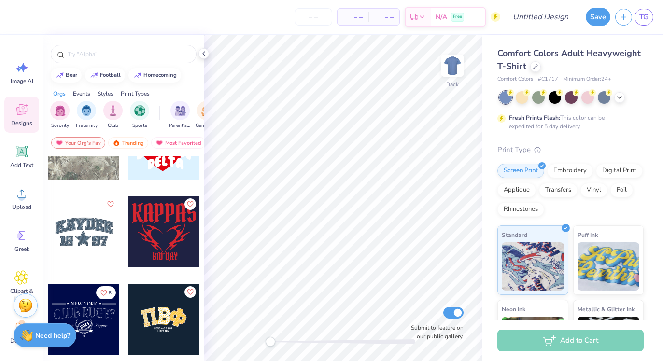
click at [98, 249] on div at bounding box center [83, 231] width 71 height 71
click at [535, 69] on div at bounding box center [535, 65] width 11 height 11
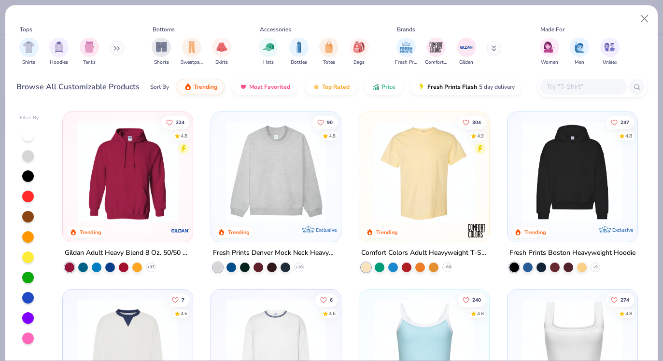
click at [259, 173] on img at bounding box center [276, 172] width 111 height 101
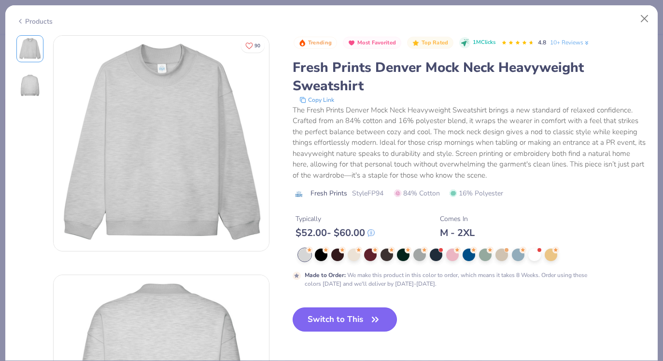
click at [346, 322] on button "Switch to This" at bounding box center [345, 320] width 105 height 24
click at [346, 319] on button "Switch to This" at bounding box center [345, 320] width 105 height 24
click at [373, 317] on icon "button" at bounding box center [375, 320] width 14 height 14
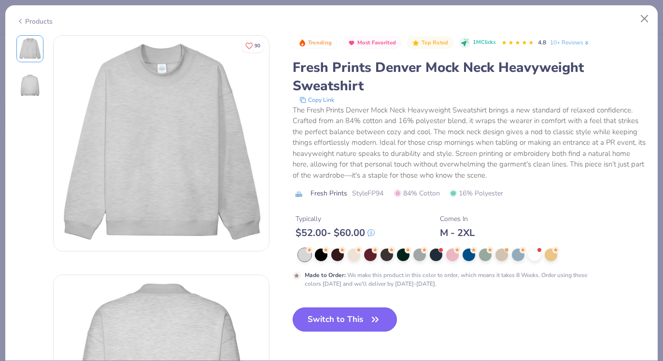
click at [373, 317] on icon "button" at bounding box center [375, 320] width 14 height 14
drag, startPoint x: 354, startPoint y: 322, endPoint x: 420, endPoint y: 256, distance: 92.9
click at [354, 323] on button "Switch to This" at bounding box center [345, 320] width 105 height 24
click at [353, 323] on button "Switch to This" at bounding box center [345, 320] width 105 height 24
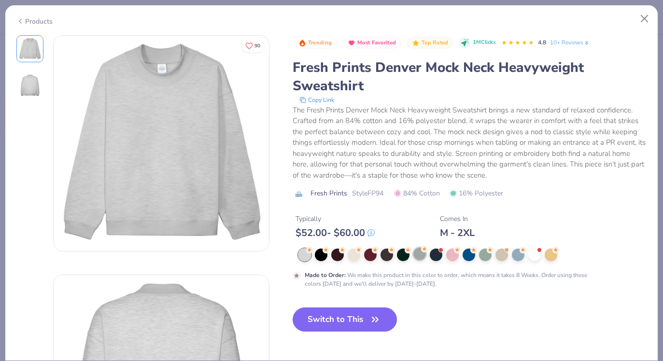
click at [353, 323] on button "Switch to This" at bounding box center [345, 320] width 105 height 24
click at [420, 256] on div at bounding box center [419, 254] width 13 height 13
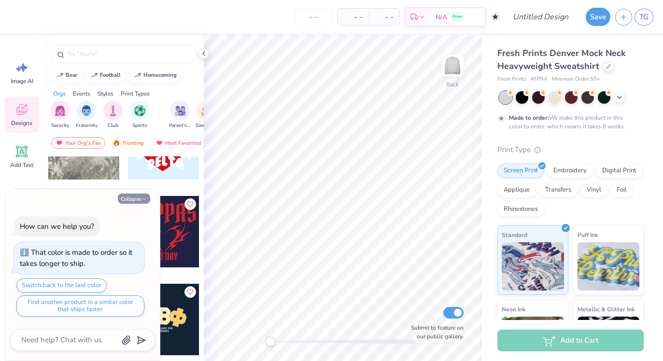
click at [140, 200] on button "Collapse" at bounding box center [134, 199] width 32 height 10
type textarea "x"
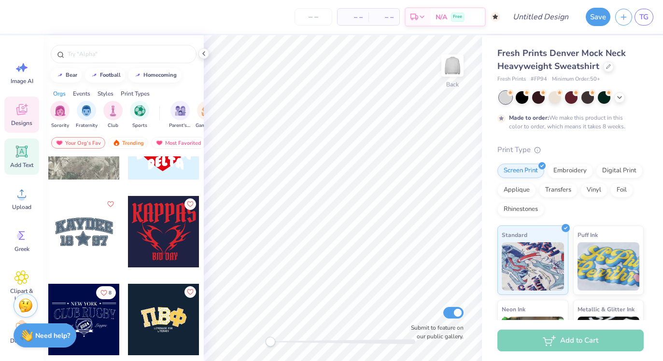
click at [18, 160] on div "Add Text" at bounding box center [21, 157] width 35 height 36
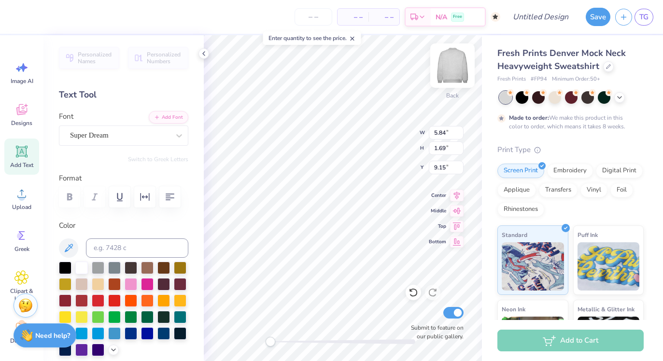
type textarea "p"
type textarea "PARA SA CULTURA"
click at [143, 135] on div "Super Dream" at bounding box center [119, 135] width 101 height 15
click at [175, 140] on icon at bounding box center [179, 136] width 10 height 10
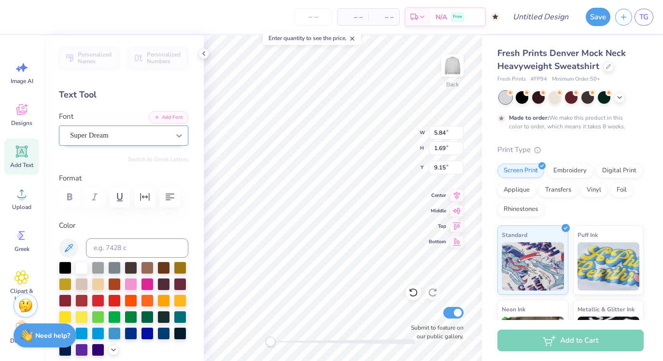
click at [177, 136] on icon at bounding box center [179, 136] width 10 height 10
click at [184, 137] on div at bounding box center [178, 135] width 17 height 17
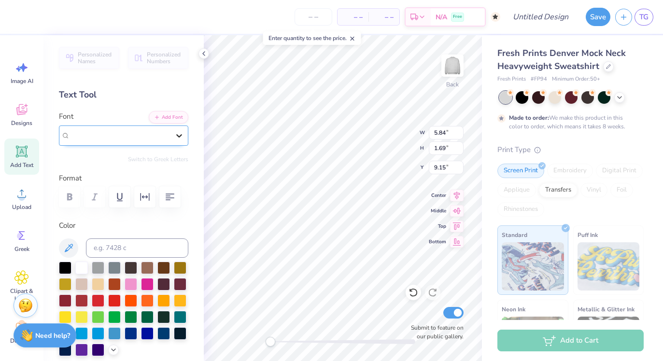
click at [173, 131] on div at bounding box center [178, 135] width 17 height 17
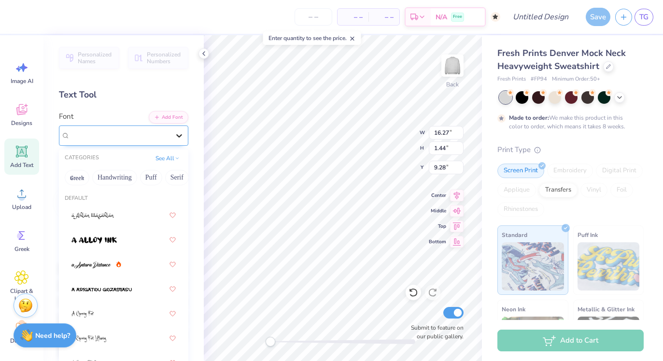
type input "16.27"
type input "1.44"
type input "9.28"
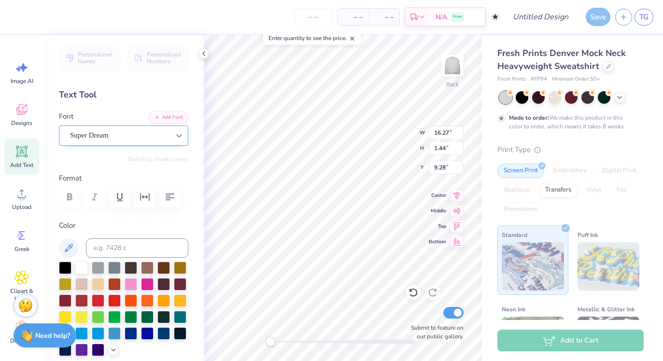
scroll to position [0, 0]
type textarea "P"
type textarea "FASA"
click at [157, 139] on div "Super Dream" at bounding box center [119, 135] width 101 height 15
click at [182, 136] on icon at bounding box center [179, 136] width 10 height 10
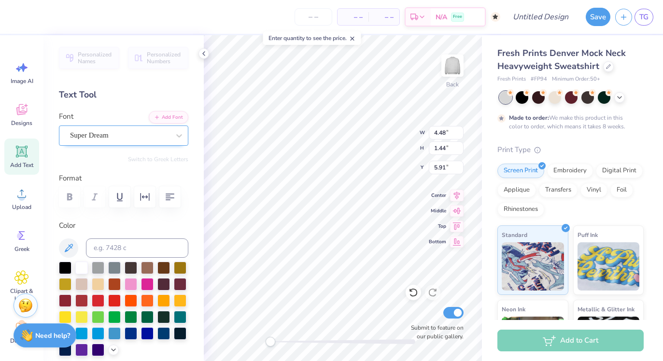
click at [168, 132] on div "Super Dream" at bounding box center [119, 135] width 101 height 15
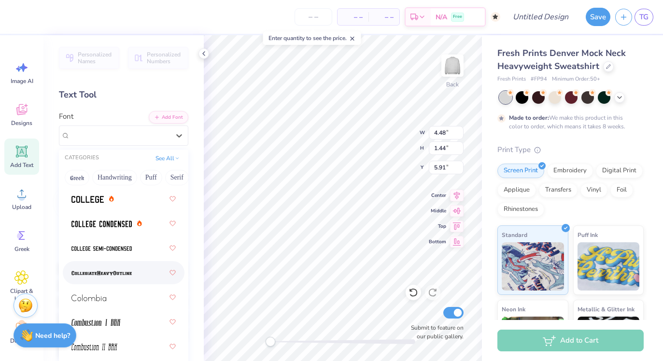
scroll to position [1788, 0]
click at [126, 272] on img at bounding box center [101, 274] width 60 height 7
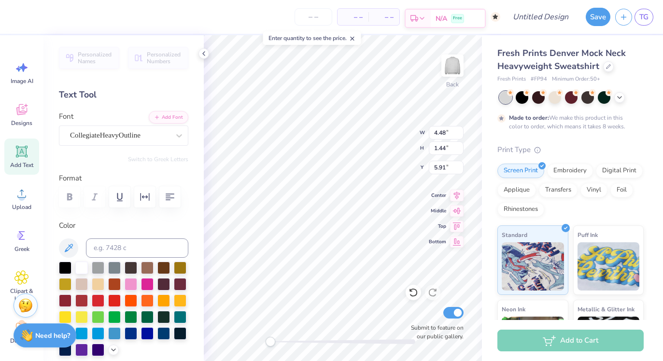
click at [441, 213] on div "Back W 4.48 4.48 " H 1.44 1.44 " Y 5.91 5.91 " Center Middle Top Bottom Submit …" at bounding box center [343, 198] width 278 height 326
click at [159, 130] on div "CollegiateHeavyOutline" at bounding box center [119, 135] width 101 height 15
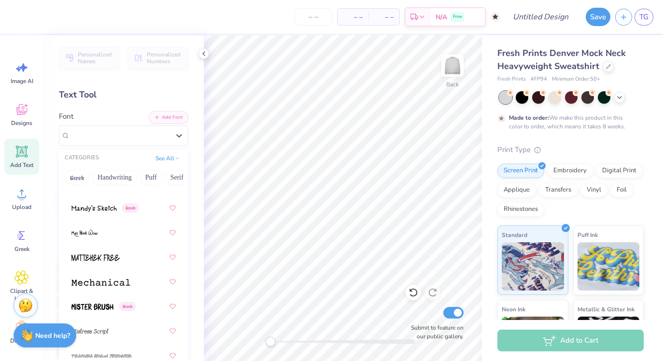
scroll to position [4897, 0]
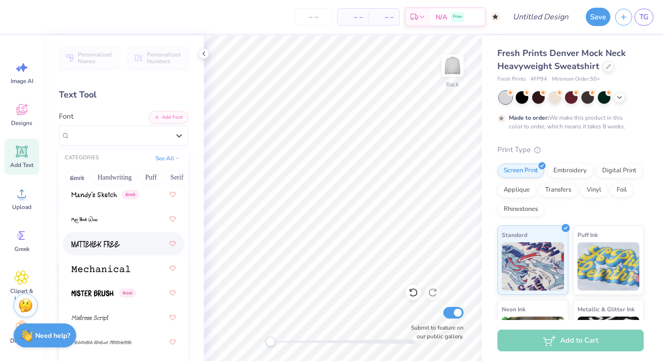
click at [124, 247] on div at bounding box center [123, 243] width 104 height 17
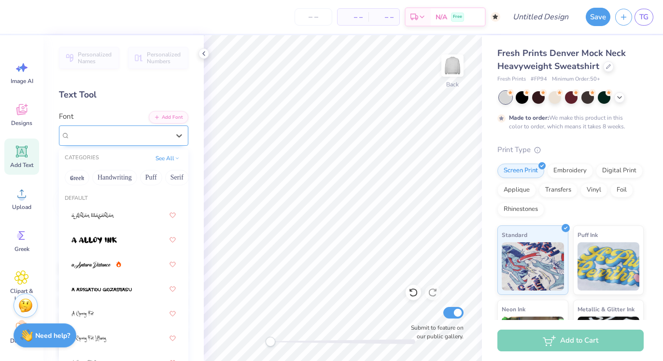
click at [139, 131] on div "MATTEHEK FREE" at bounding box center [119, 135] width 101 height 15
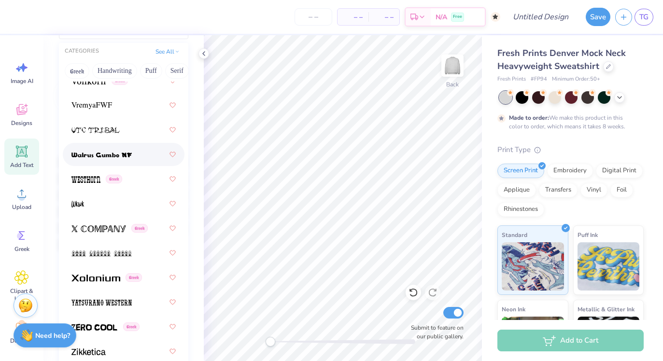
scroll to position [238, 0]
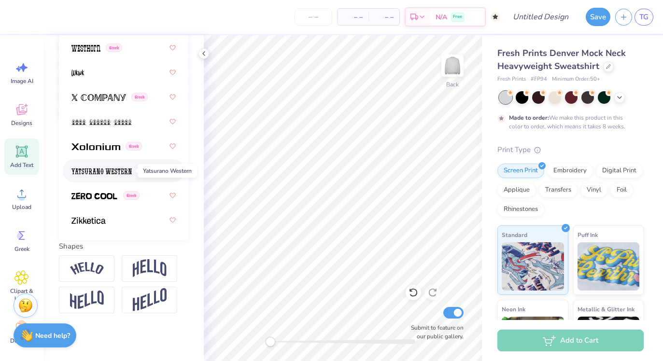
click at [127, 169] on img at bounding box center [101, 171] width 60 height 7
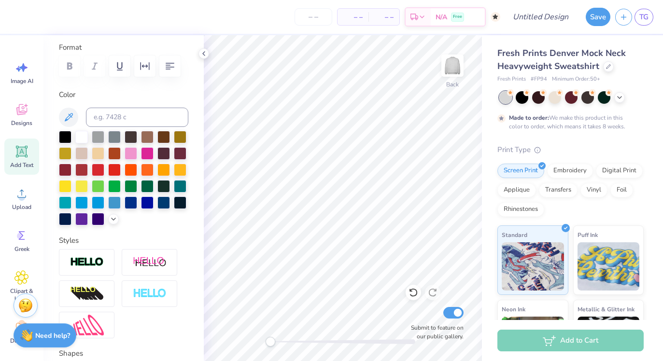
scroll to position [0, 0]
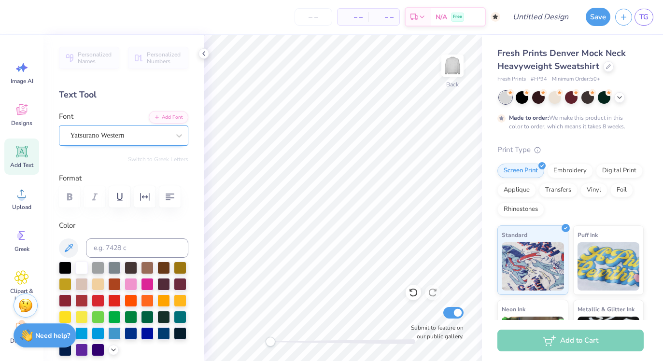
click at [103, 136] on div "Yatsurano Western" at bounding box center [119, 135] width 101 height 15
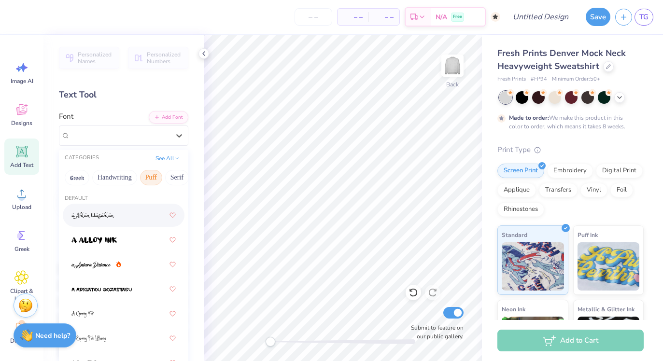
click at [148, 176] on button "Puff" at bounding box center [151, 177] width 22 height 15
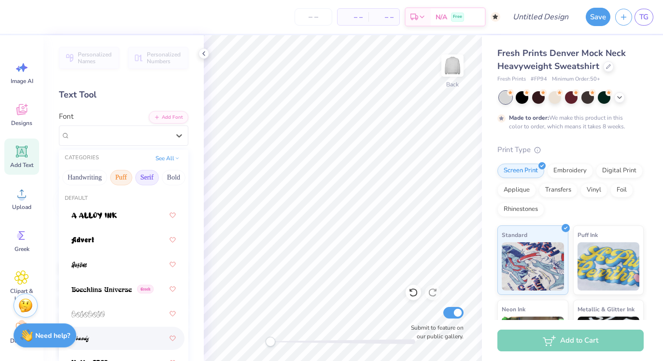
scroll to position [0, 36]
click at [149, 173] on button "Serif" at bounding box center [141, 177] width 24 height 15
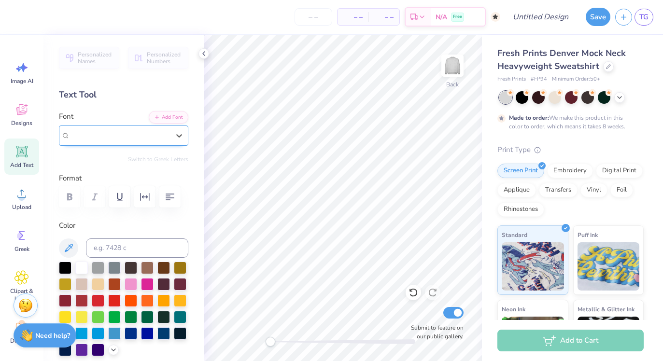
click at [150, 132] on div "Yatsurano Western" at bounding box center [119, 135] width 99 height 11
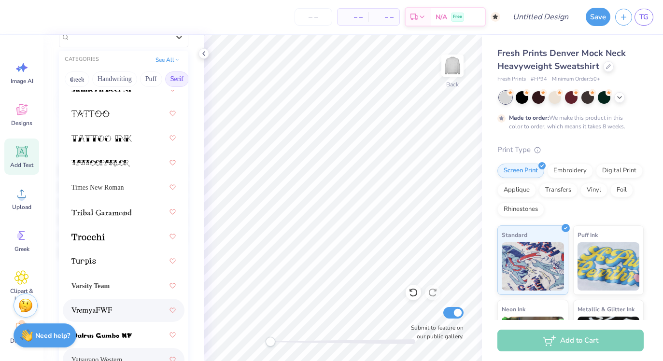
scroll to position [219, 0]
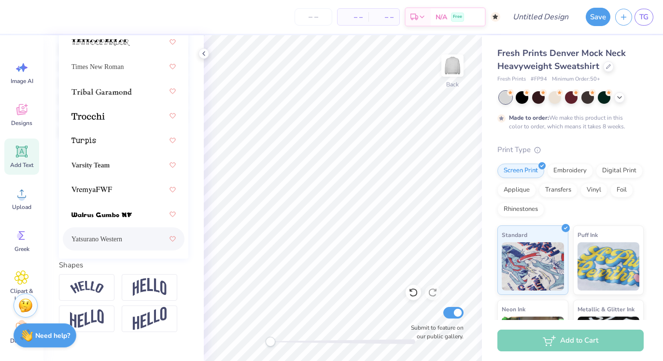
click at [140, 235] on div "Yatsurano Western" at bounding box center [123, 238] width 104 height 17
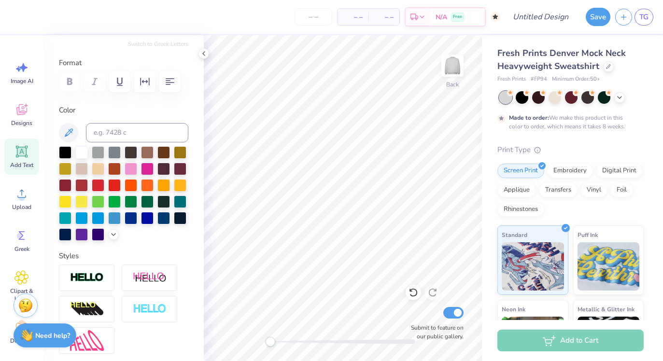
scroll to position [70, 0]
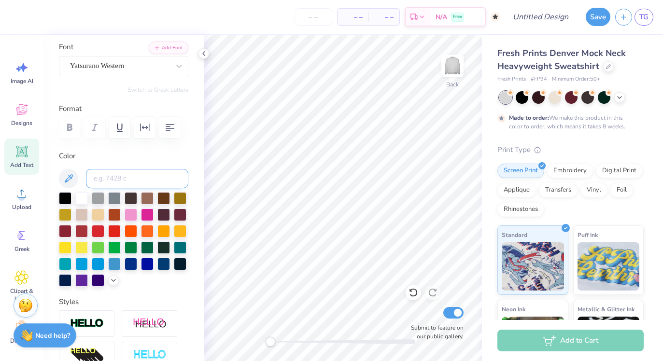
click at [108, 174] on input at bounding box center [137, 178] width 102 height 19
click at [127, 208] on div at bounding box center [131, 214] width 13 height 13
click at [201, 52] on icon at bounding box center [204, 54] width 8 height 8
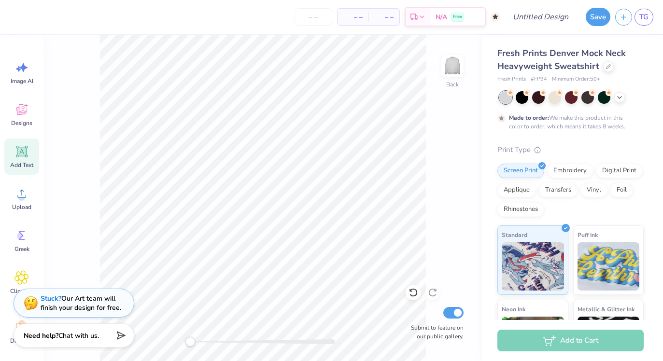
click at [18, 153] on icon at bounding box center [21, 151] width 9 height 9
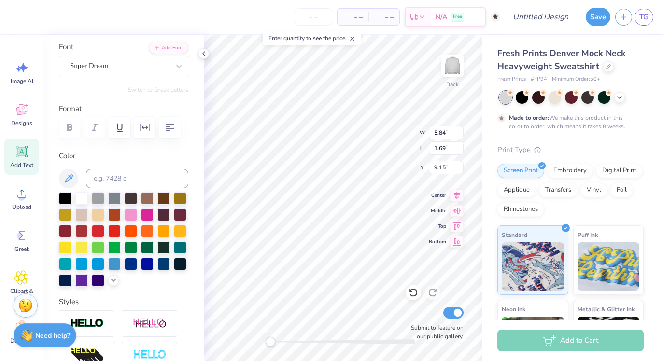
scroll to position [0, 0]
type textarea "T"
type textarea "lalalala"
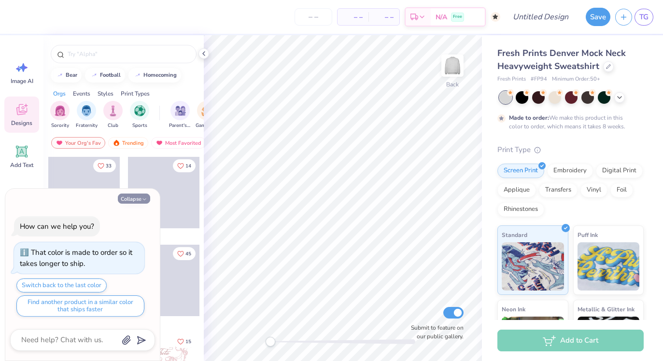
click at [126, 200] on button "Collapse" at bounding box center [134, 199] width 32 height 10
type textarea "x"
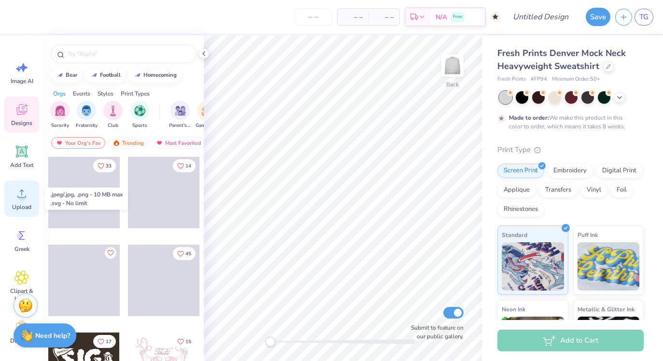
click at [21, 207] on span "Upload" at bounding box center [21, 207] width 19 height 8
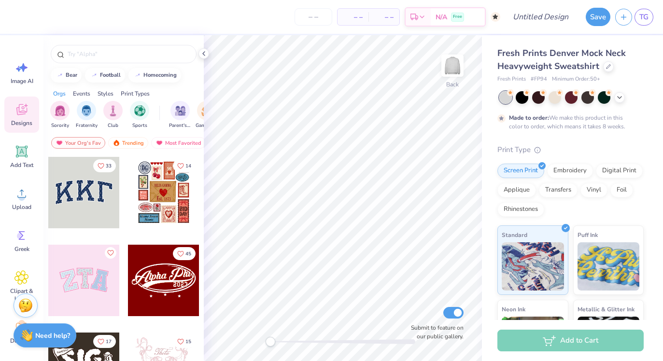
click at [24, 106] on icon at bounding box center [26, 106] width 4 height 4
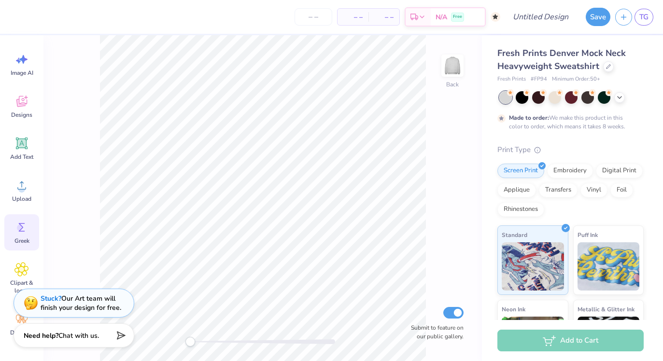
scroll to position [62, 0]
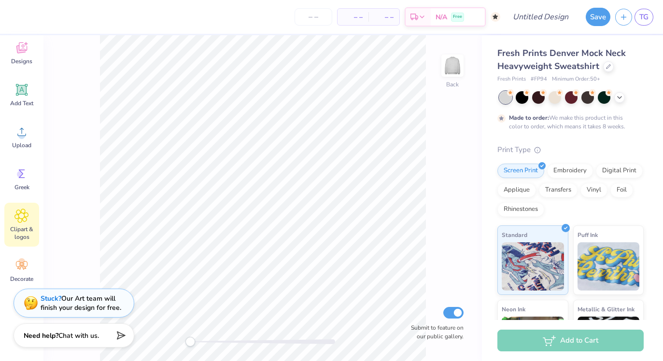
click at [24, 228] on span "Clipart & logos" at bounding box center [22, 233] width 32 height 15
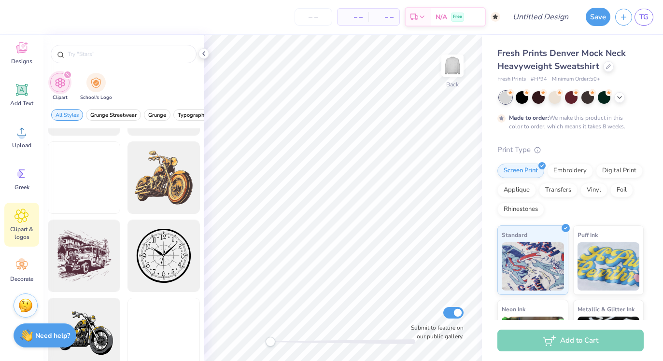
scroll to position [394, 0]
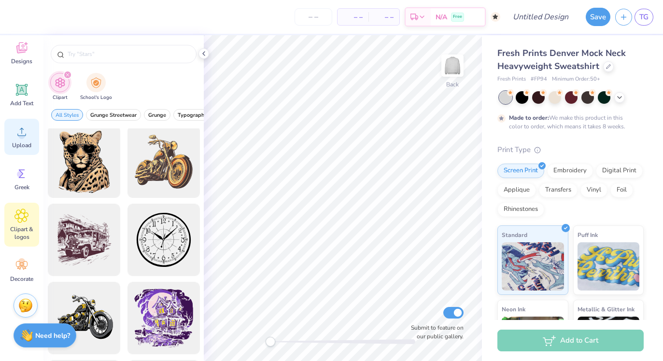
click at [22, 130] on icon at bounding box center [21, 132] width 14 height 14
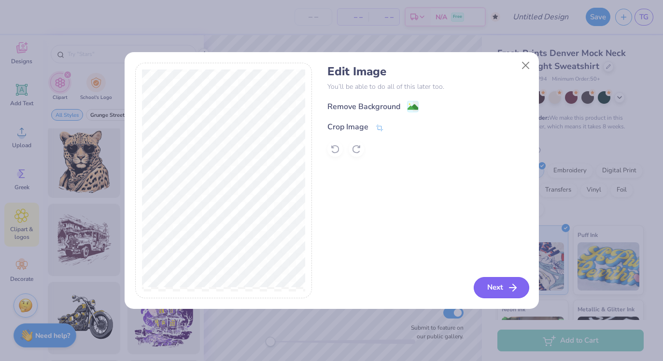
click at [483, 281] on button "Next" at bounding box center [502, 287] width 56 height 21
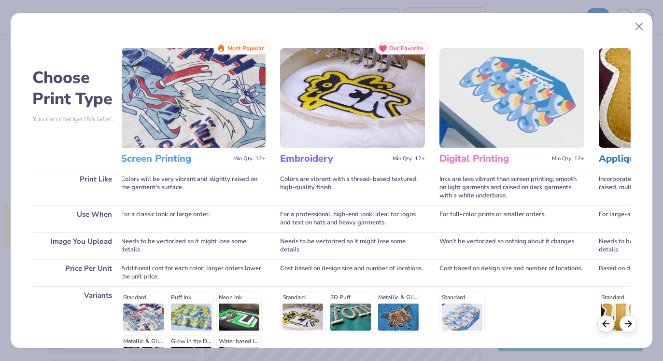
scroll to position [0, 14]
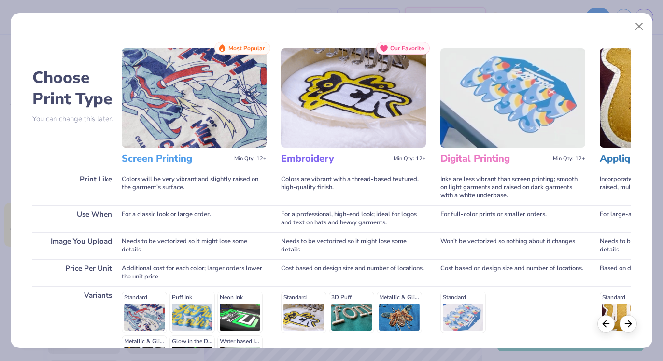
click at [352, 307] on div "Standard 3D Puff Metallic & Glitter" at bounding box center [353, 312] width 145 height 41
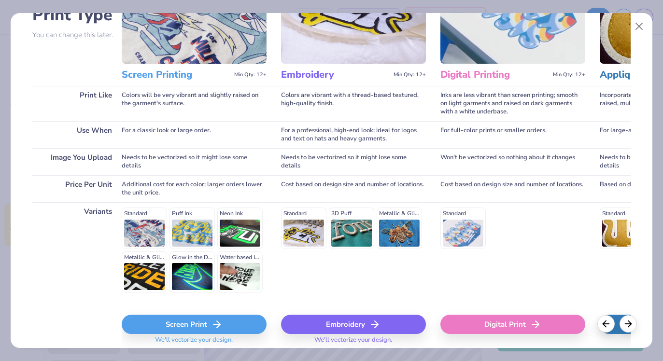
click at [199, 224] on div "Standard Puff Ink Neon Ink Metallic & Glitter Ink Glow in the Dark Ink Water ba…" at bounding box center [194, 250] width 145 height 85
click at [192, 217] on div "Standard Puff Ink Neon Ink Metallic & Glitter Ink Glow in the Dark Ink Water ba…" at bounding box center [194, 250] width 145 height 85
click at [200, 323] on div "Screen Print" at bounding box center [194, 324] width 145 height 19
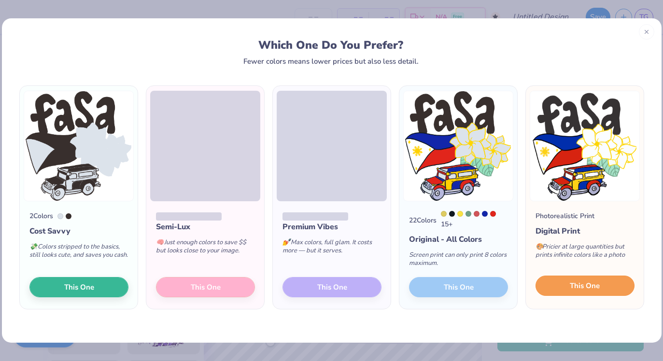
click at [574, 284] on span "This One" at bounding box center [585, 286] width 30 height 11
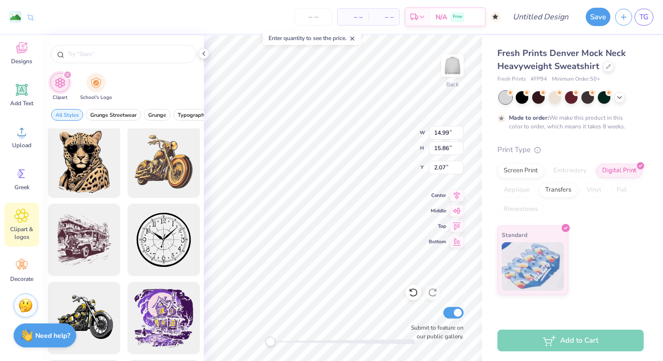
type input "13.11"
type input "13.87"
type input "4.06"
click at [619, 98] on icon at bounding box center [620, 97] width 8 height 8
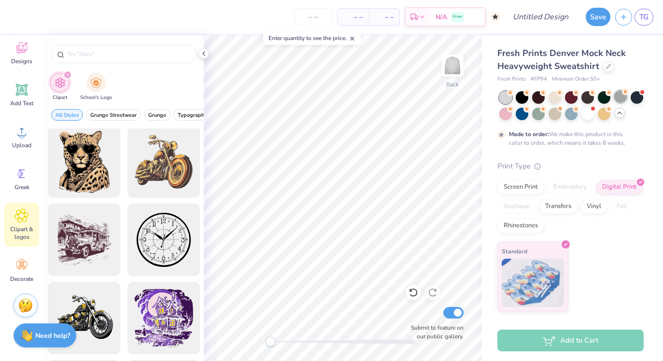
click at [619, 97] on div at bounding box center [620, 96] width 13 height 13
click at [508, 96] on icon at bounding box center [510, 92] width 7 height 7
click at [505, 98] on div at bounding box center [505, 97] width 13 height 13
click at [525, 99] on div at bounding box center [522, 96] width 13 height 13
click at [593, 173] on div "Print Type Screen Print Embroidery Digital Print Applique Transfers Vinyl Foil …" at bounding box center [570, 236] width 146 height 151
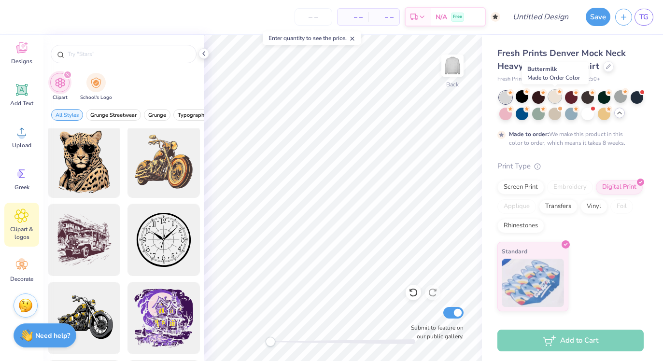
click at [555, 100] on div at bounding box center [555, 96] width 13 height 13
click at [556, 99] on div at bounding box center [555, 96] width 13 height 13
click at [556, 97] on div at bounding box center [555, 96] width 13 height 13
click at [522, 94] on div at bounding box center [522, 96] width 13 height 13
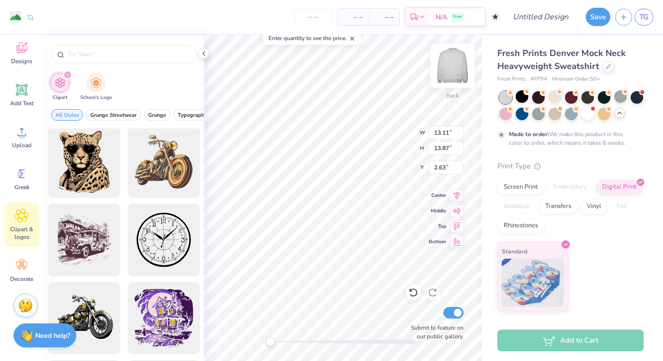
type input "12.08"
type input "12.78"
click at [356, 34] on span at bounding box center [352, 38] width 7 height 9
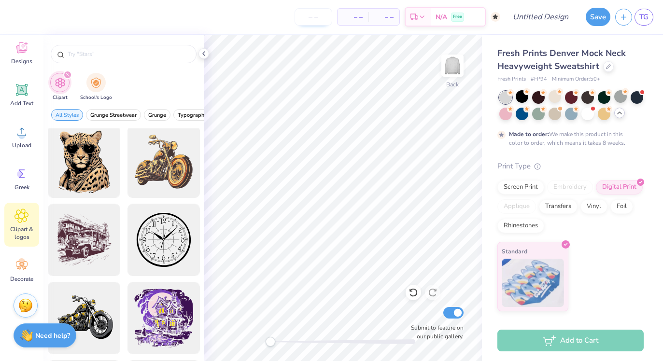
click at [306, 11] on input "number" at bounding box center [314, 16] width 38 height 17
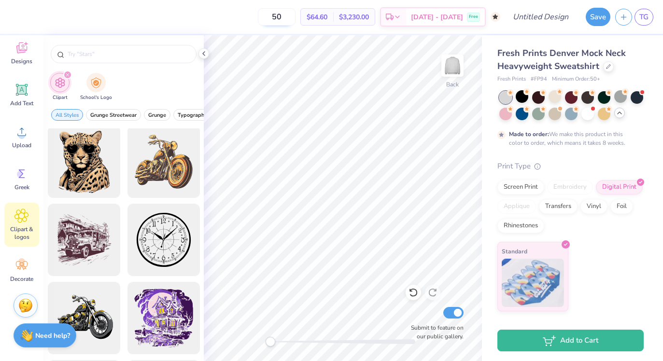
click at [296, 15] on input "50" at bounding box center [277, 16] width 38 height 17
type input "50"
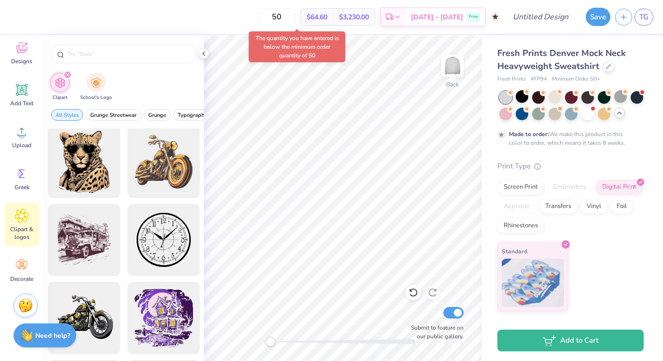
click at [263, 63] on div "The quantity you have entered is below the minimum order quantity of 50" at bounding box center [297, 46] width 102 height 37
click at [206, 54] on icon at bounding box center [204, 54] width 8 height 8
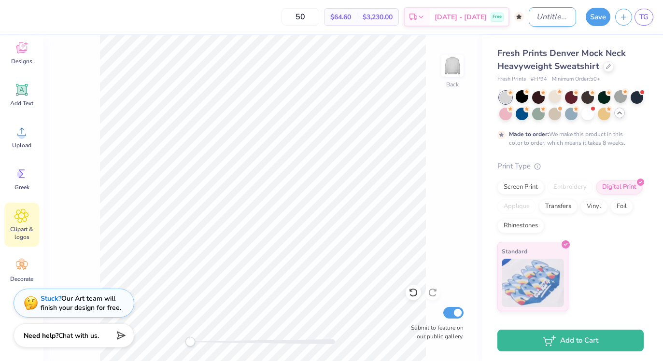
click at [557, 16] on input "Design Title" at bounding box center [552, 16] width 47 height 19
type input "old design but on mock"
click at [598, 17] on button "Save" at bounding box center [598, 15] width 25 height 18
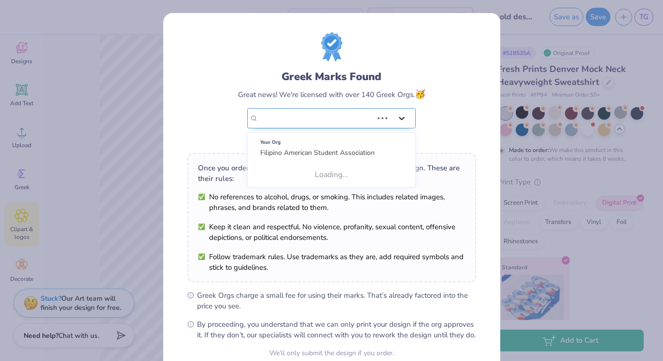
click at [397, 116] on icon at bounding box center [402, 118] width 10 height 10
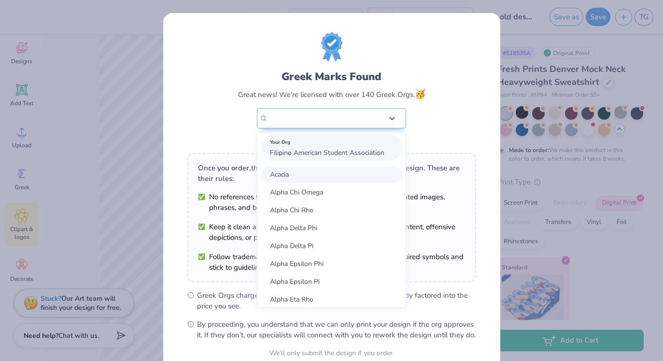
click at [386, 153] on div "Your Org Filipino American Student Association" at bounding box center [331, 147] width 141 height 27
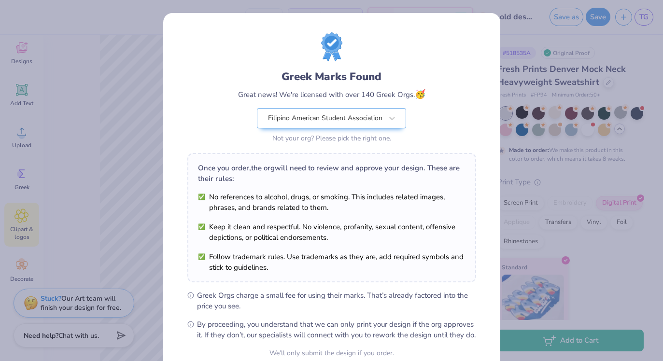
scroll to position [91, 0]
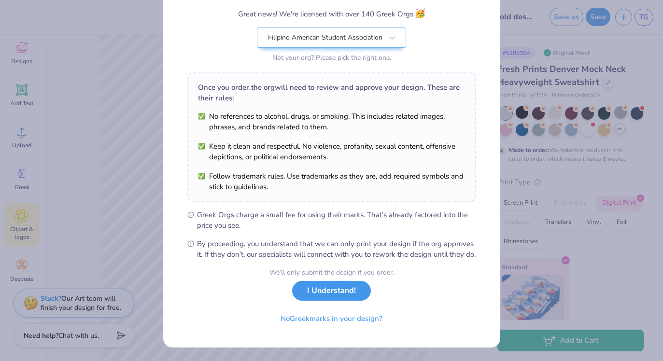
click at [330, 290] on button "I Understand!" at bounding box center [331, 291] width 79 height 20
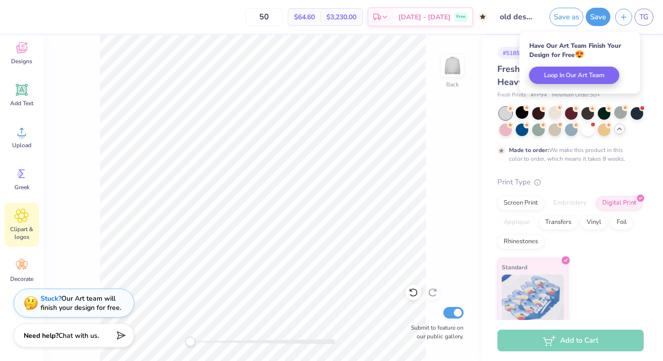
scroll to position [0, 0]
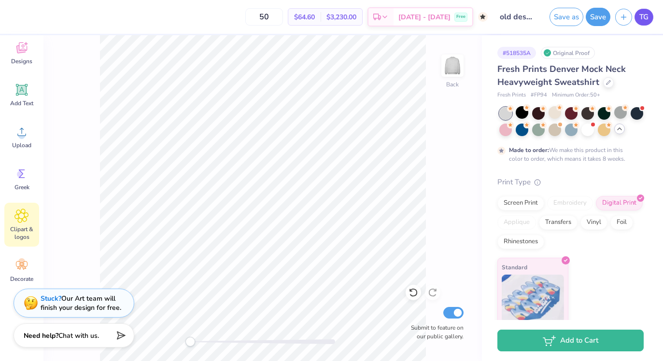
click at [642, 17] on span "TG" at bounding box center [643, 17] width 9 height 11
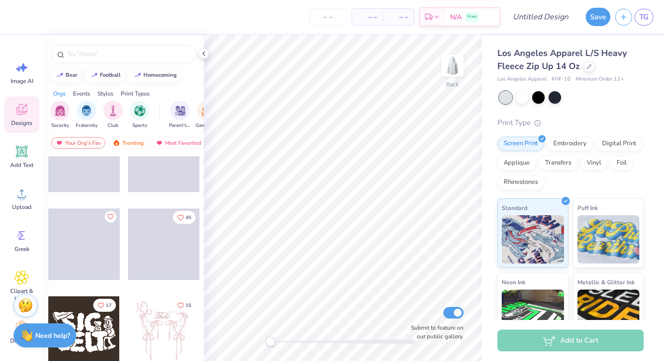
scroll to position [47, 0]
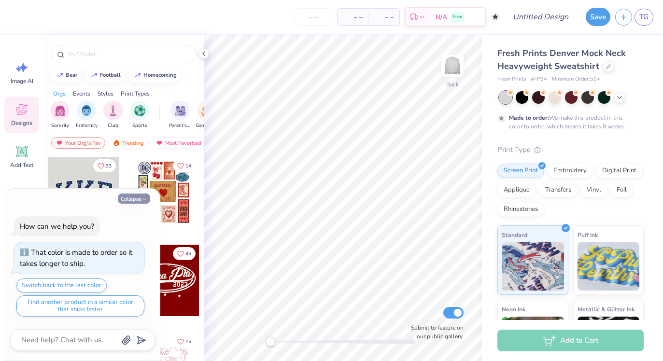
click at [140, 198] on button "Collapse" at bounding box center [134, 199] width 32 height 10
type textarea "x"
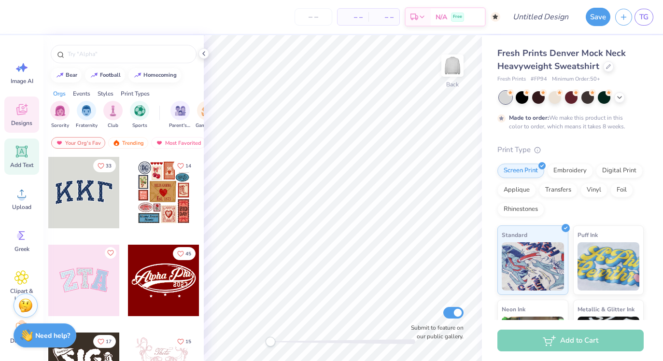
click at [21, 164] on span "Add Text" at bounding box center [21, 165] width 23 height 8
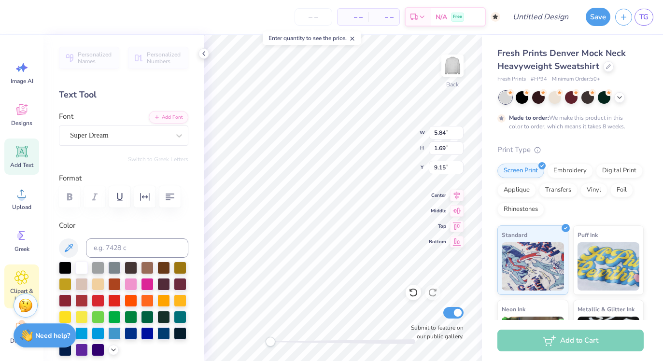
click at [27, 269] on div "Clipart & logos" at bounding box center [21, 287] width 35 height 44
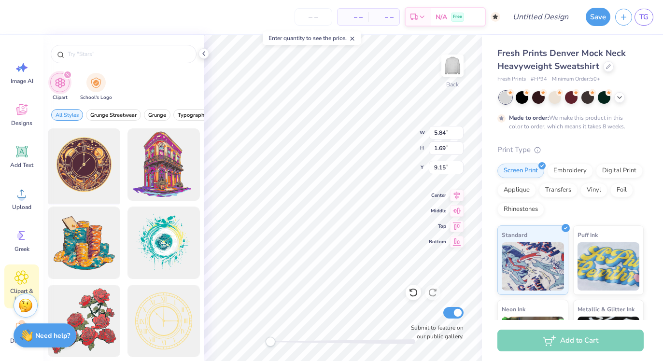
scroll to position [5, 0]
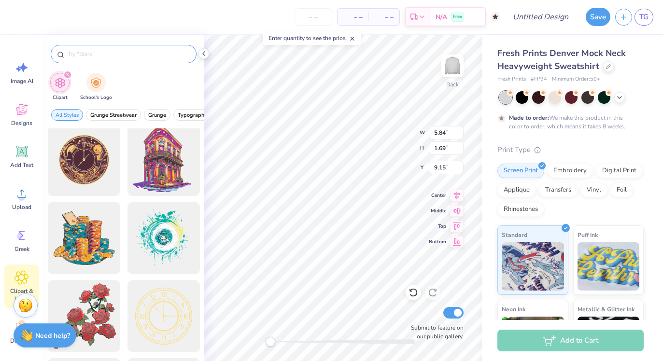
click at [131, 58] on input "text" at bounding box center [129, 54] width 124 height 10
click at [67, 75] on icon "filter for Clipart" at bounding box center [67, 74] width 3 height 3
click at [91, 82] on img "filter for School's Logo" at bounding box center [96, 81] width 11 height 11
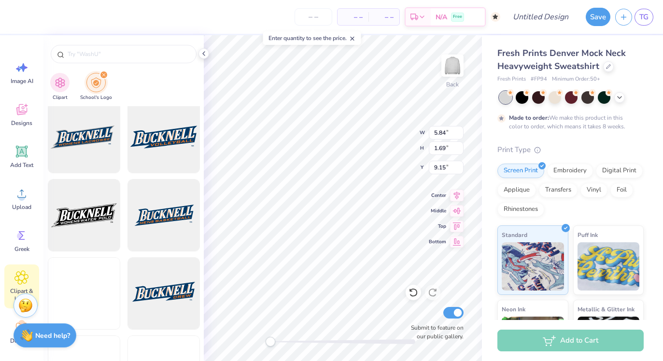
scroll to position [518, 0]
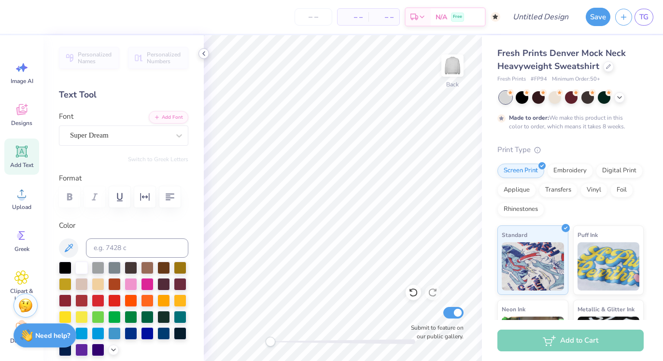
click at [203, 55] on icon at bounding box center [204, 54] width 8 height 8
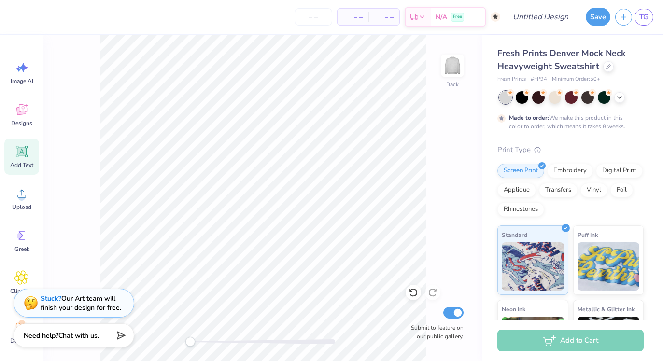
click at [21, 158] on icon at bounding box center [21, 151] width 14 height 14
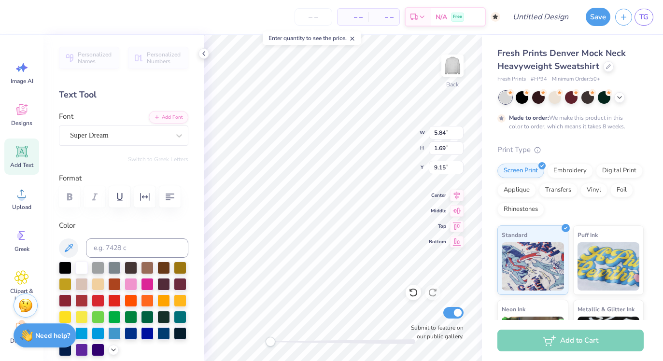
scroll to position [0, 0]
type textarea "a"
type textarea "villapinos"
click at [150, 140] on div "Super Dream" at bounding box center [119, 135] width 101 height 15
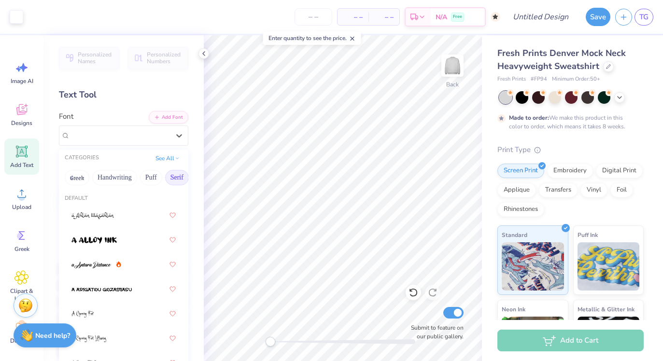
click at [173, 178] on button "Serif" at bounding box center [177, 177] width 24 height 15
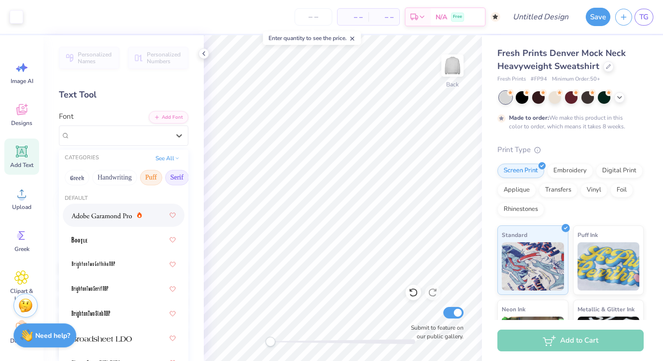
click at [152, 181] on button "Puff" at bounding box center [151, 177] width 22 height 15
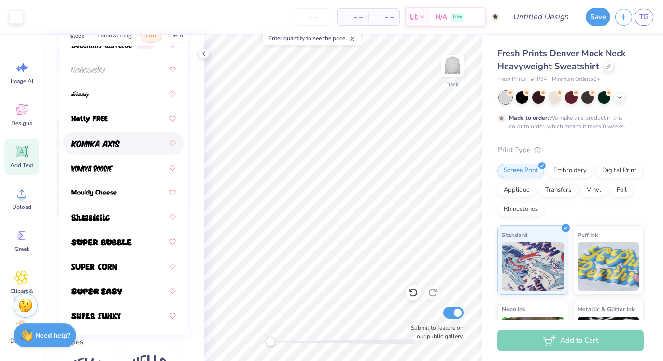
scroll to position [143, 0]
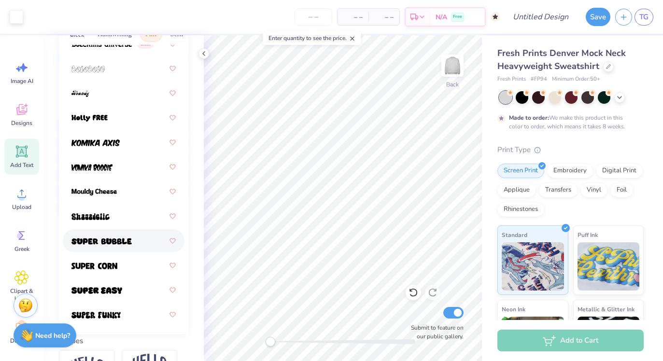
click at [131, 241] on img at bounding box center [101, 241] width 60 height 7
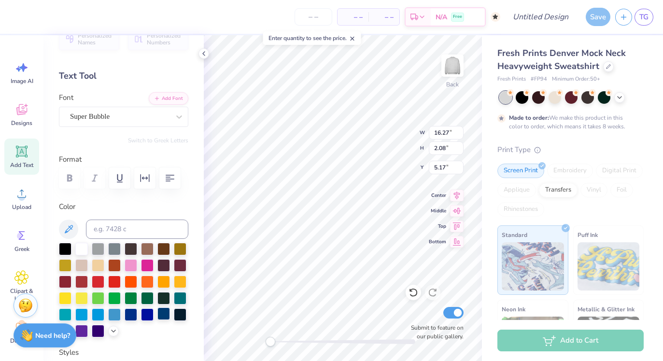
scroll to position [0, 0]
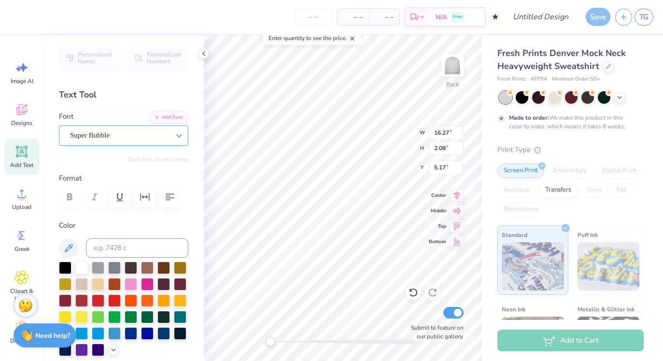
click at [182, 131] on icon at bounding box center [179, 136] width 10 height 10
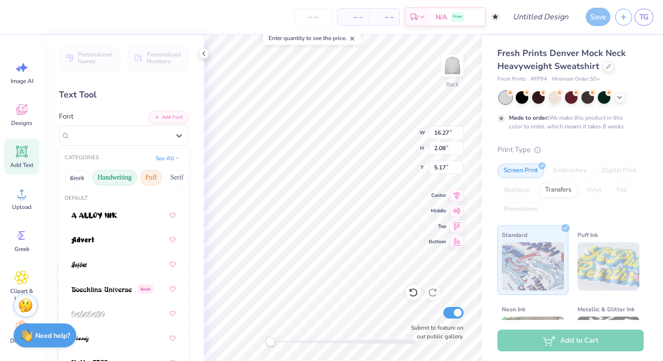
click at [105, 180] on button "Handwriting" at bounding box center [114, 177] width 45 height 15
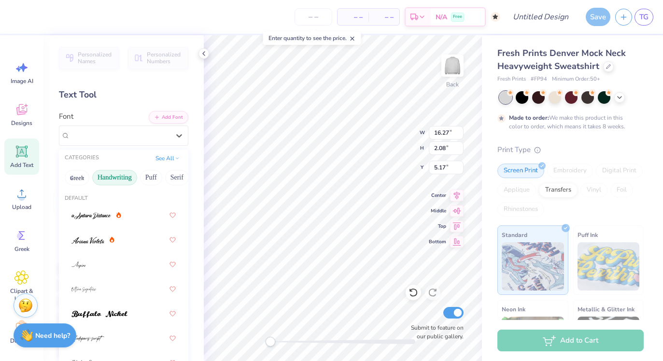
click at [108, 180] on button "Handwriting" at bounding box center [114, 177] width 45 height 15
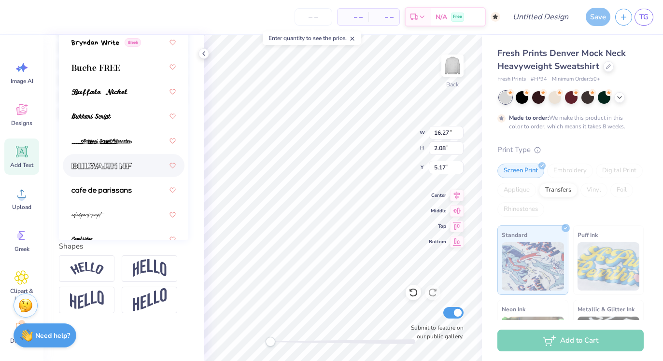
scroll to position [1214, 0]
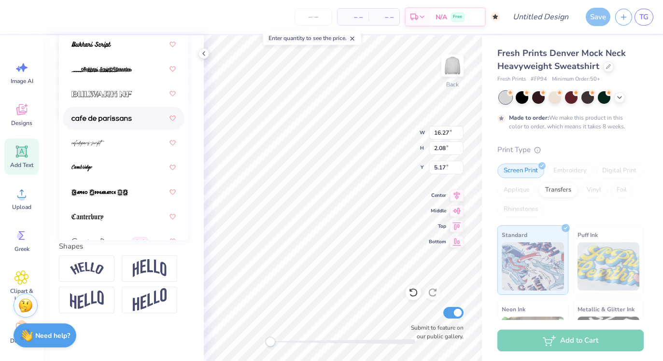
click at [119, 122] on span at bounding box center [101, 118] width 60 height 10
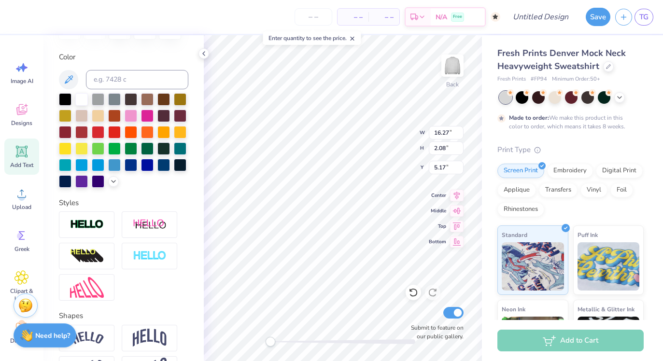
scroll to position [79, 0]
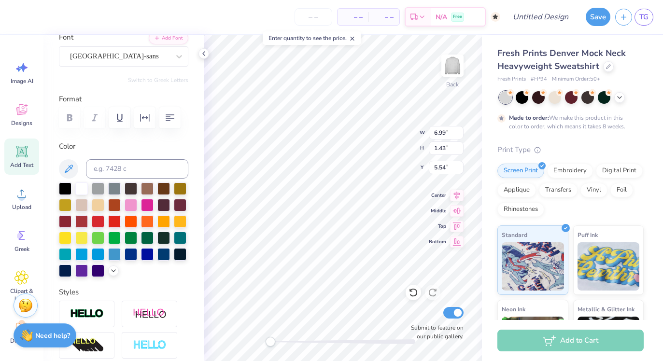
type input "5.54"
click at [434, 198] on div "Back W 6.99 6.99 " H 1.43 1.43 " Y 5.54 5.54 " Center Middle Top Bottom Submit …" at bounding box center [343, 198] width 278 height 326
type input "5.57"
type input "11.25"
type input "2.30"
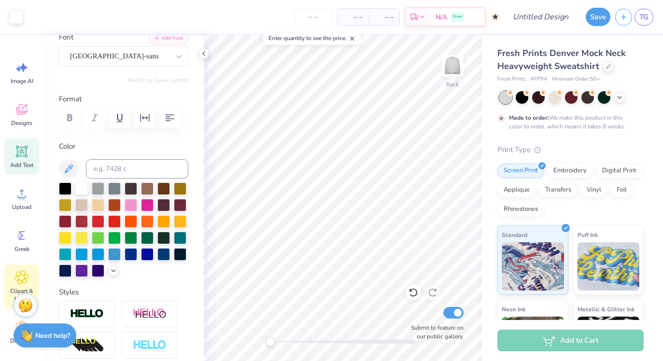
click at [24, 271] on icon at bounding box center [21, 277] width 14 height 14
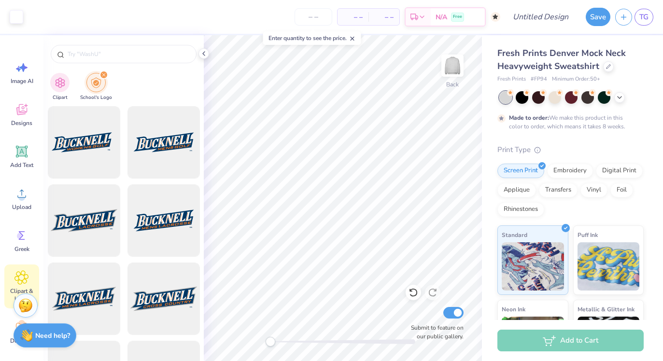
click at [97, 77] on img "filter for School's Logo" at bounding box center [96, 82] width 11 height 11
click at [102, 75] on icon "filter for School's Logo" at bounding box center [104, 75] width 4 height 4
click at [110, 57] on input "text" at bounding box center [129, 54] width 124 height 10
type input "d"
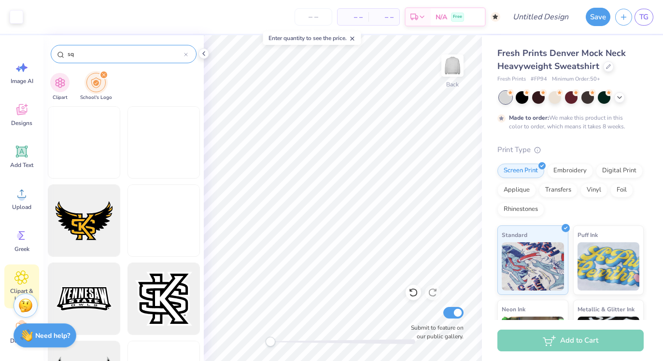
type input "s"
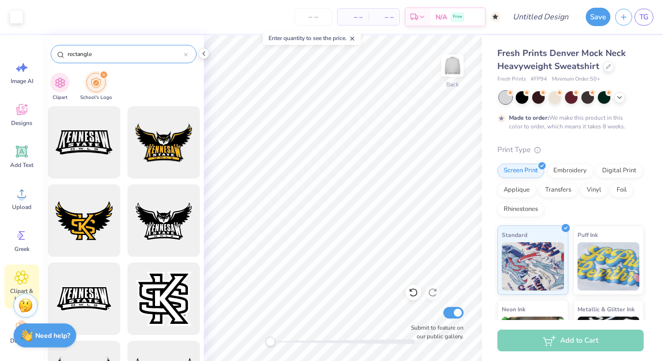
type input "rectangle"
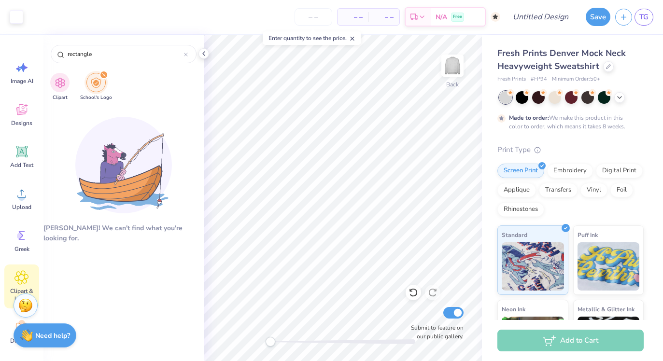
click at [103, 71] on div "filter for School's Logo" at bounding box center [103, 75] width 9 height 9
click at [102, 76] on icon "filter for School's Logo" at bounding box center [103, 74] width 3 height 3
click at [64, 88] on div "filter for Clipart" at bounding box center [59, 81] width 19 height 19
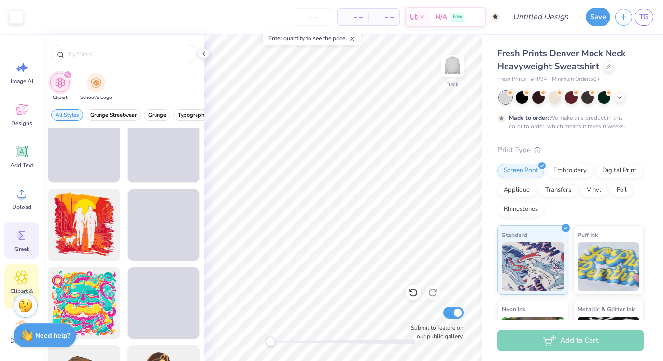
scroll to position [62, 0]
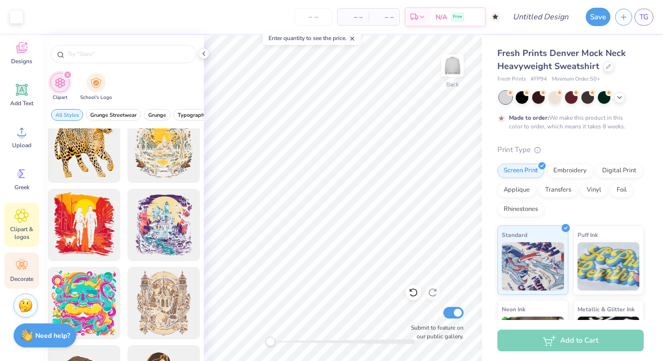
click at [27, 267] on icon at bounding box center [21, 265] width 14 height 14
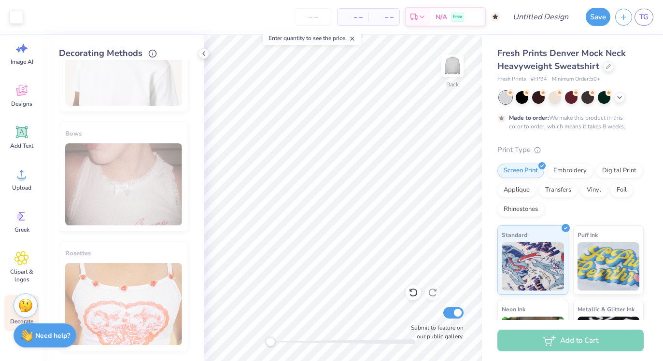
scroll to position [0, 0]
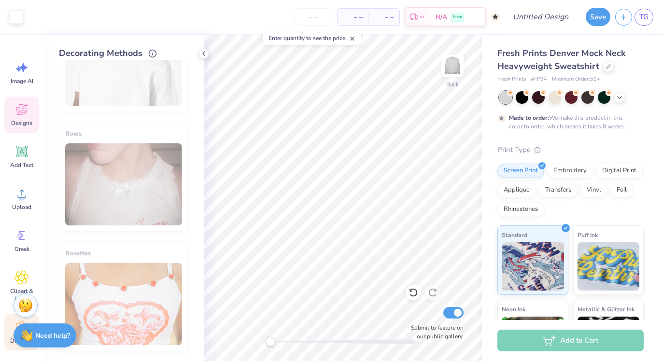
click at [21, 119] on span "Designs" at bounding box center [21, 123] width 21 height 8
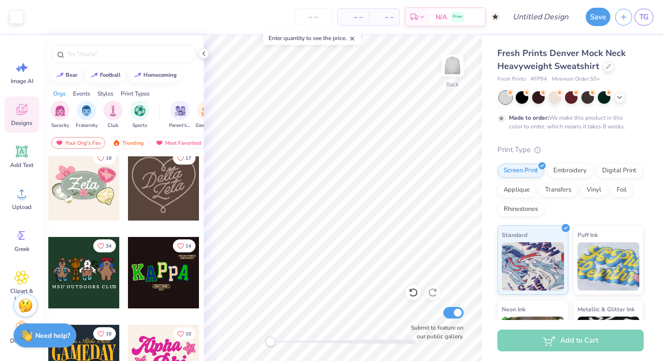
scroll to position [438, 0]
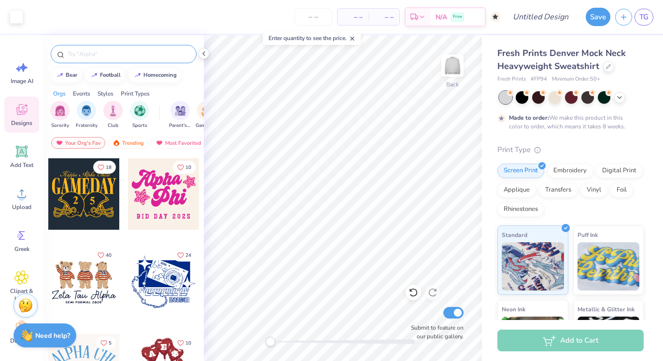
click at [147, 59] on div at bounding box center [124, 54] width 146 height 18
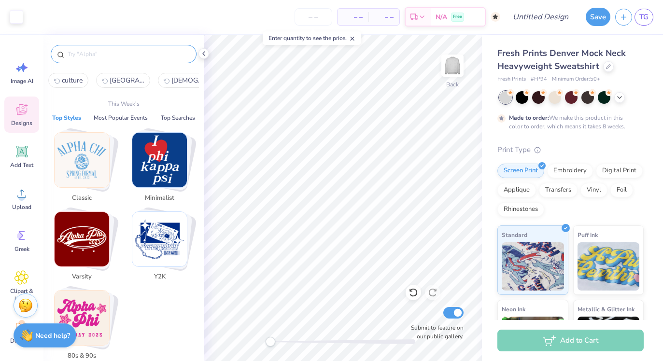
click at [142, 53] on input "text" at bounding box center [129, 54] width 124 height 10
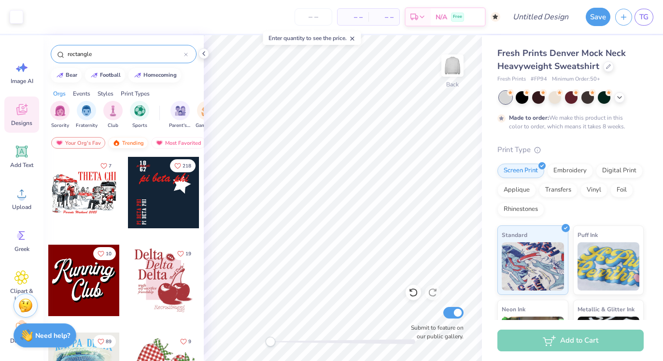
type input "rectangle"
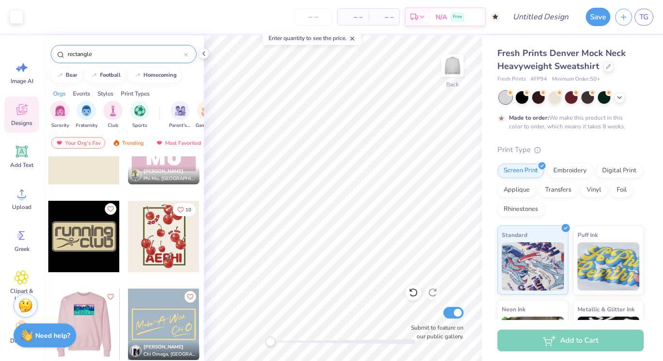
scroll to position [0, 0]
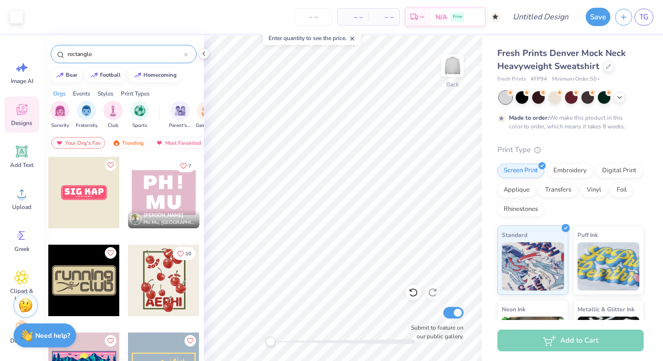
click at [168, 203] on div at bounding box center [163, 192] width 71 height 71
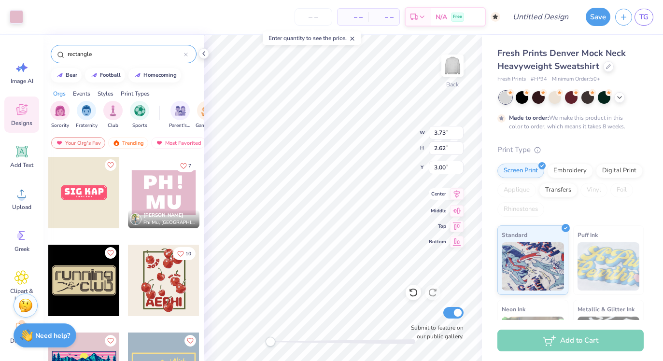
click at [433, 195] on div "Back W 3.73 3.73 " H 2.62 2.62 " Y 3.00 3.00 " Center Middle Top Bottom Submit …" at bounding box center [343, 198] width 278 height 326
type input "9.15"
type input "6.42"
type input "11.25"
type input "2.30"
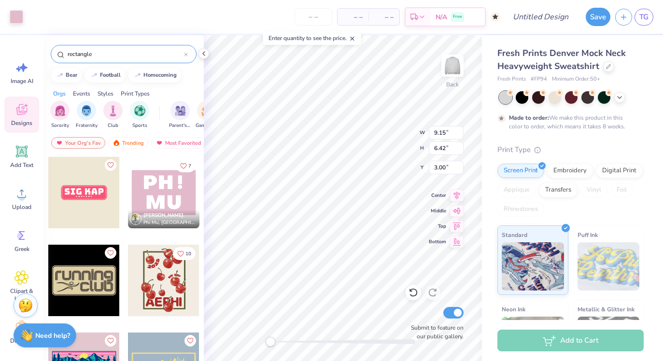
type input "3.88"
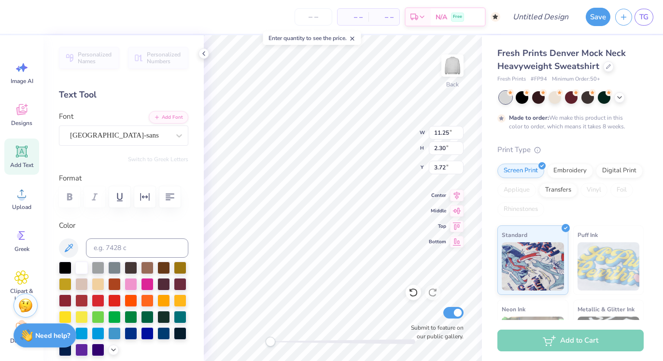
type input "1.99"
type input "0.82"
type input "4.46"
type textarea "M"
type textarea "villapinos"
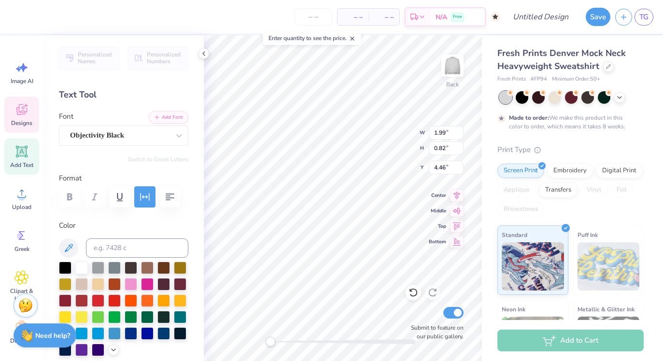
scroll to position [0, 1]
type input "11.25"
type input "2.30"
type input "6.97"
type input "14.00"
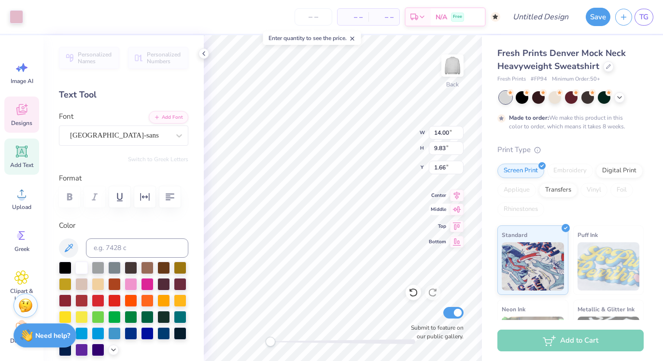
type input "9.83"
type input "1.66"
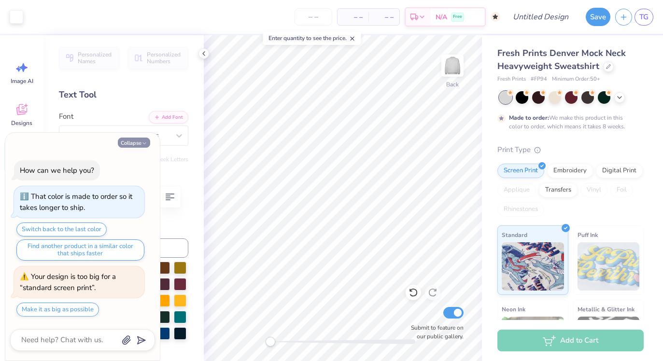
click at [141, 140] on button "Collapse" at bounding box center [134, 143] width 32 height 10
type textarea "x"
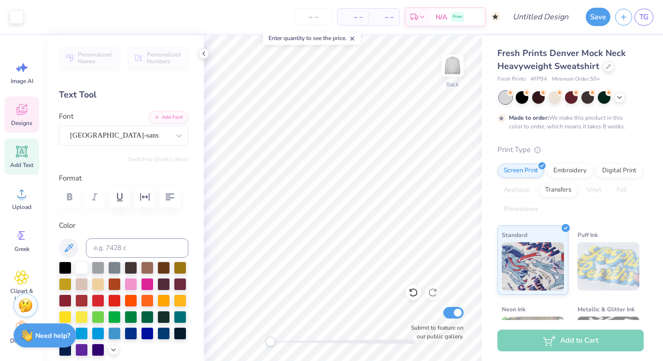
click at [22, 114] on icon at bounding box center [21, 109] width 14 height 14
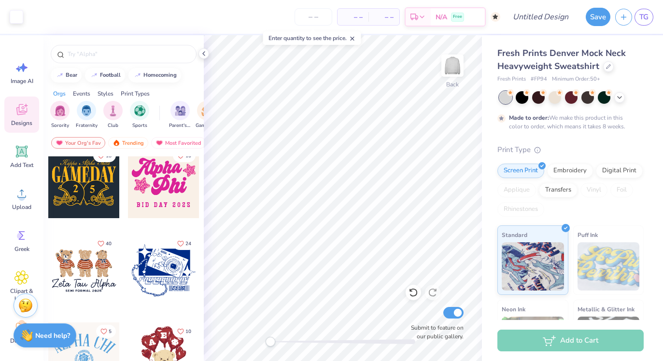
scroll to position [537, 0]
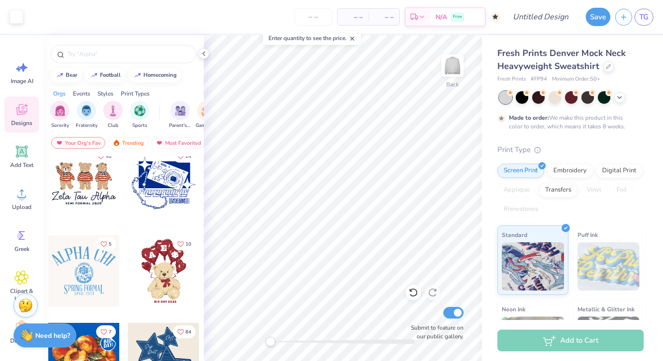
click at [160, 190] on div at bounding box center [163, 182] width 71 height 71
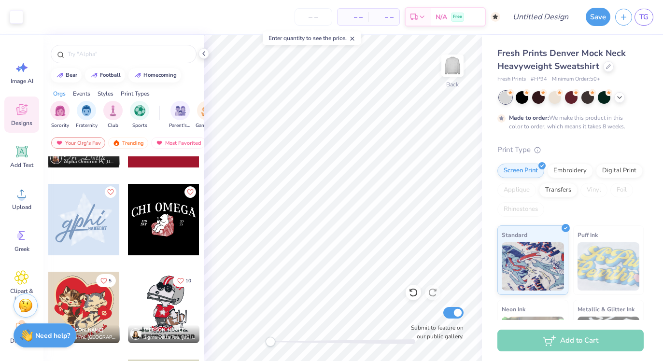
scroll to position [3312, 0]
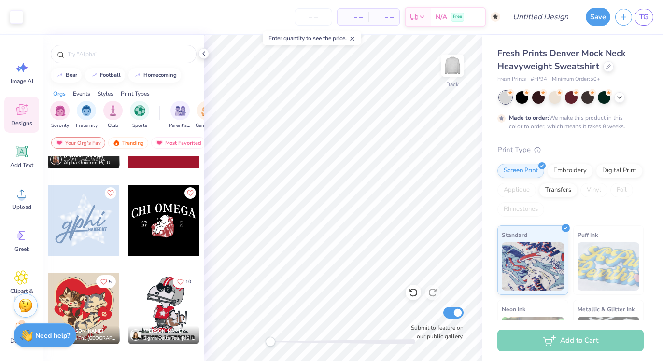
click at [97, 247] on div at bounding box center [83, 220] width 71 height 71
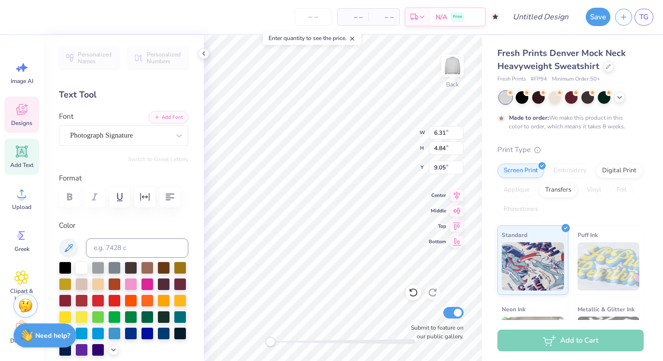
type textarea "f"
type textarea "F"
type textarea "v"
type textarea "fasa"
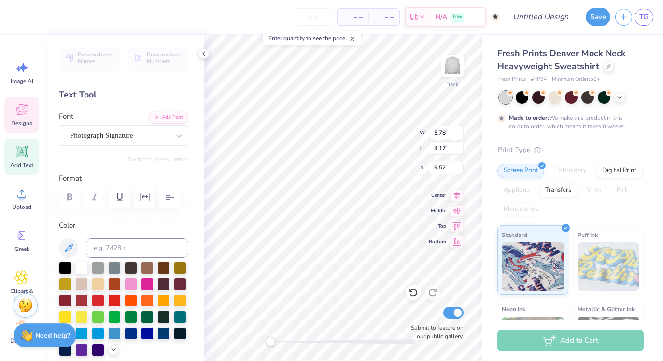
type input "5.78"
type input "4.17"
type input "9.52"
type input "2.28"
type input "0.49"
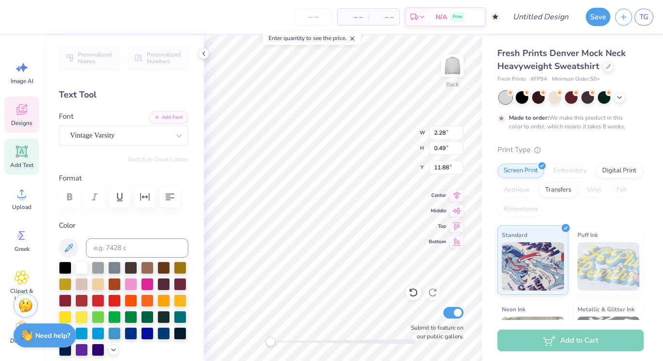
type input "11.88"
type textarea "villannova"
type input "3.04"
type input "0.51"
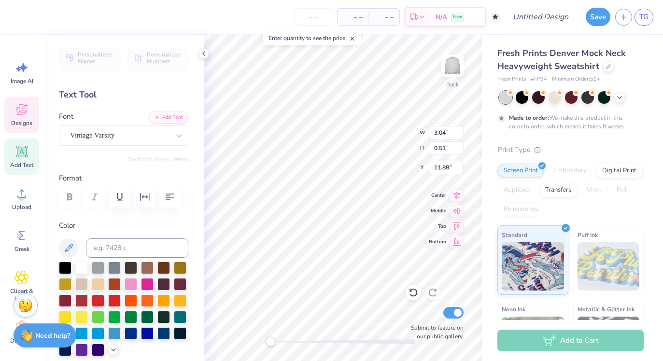
scroll to position [0, 0]
type textarea "villanova"
type input "6.16"
type input "1.13"
type input "4.31"
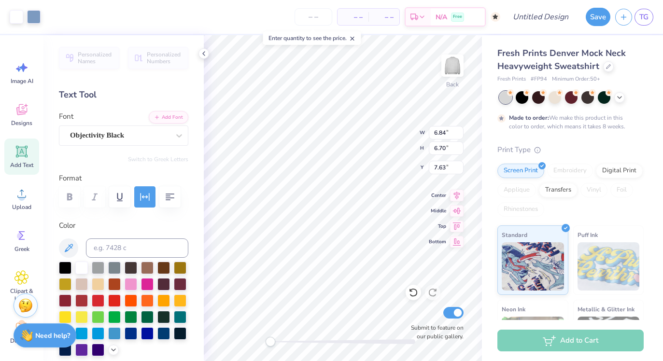
type input "2.35"
type input "10.36"
type input "10.15"
type input "2.34"
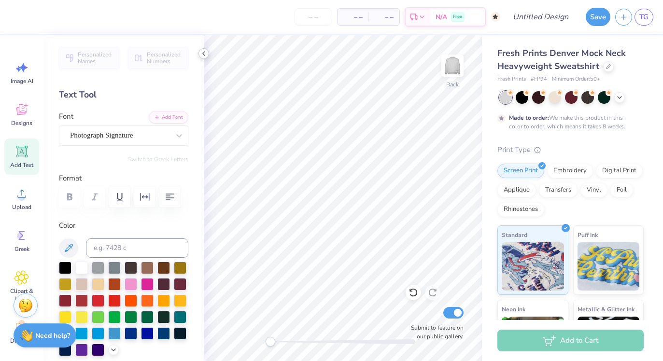
click at [206, 51] on icon at bounding box center [204, 54] width 8 height 8
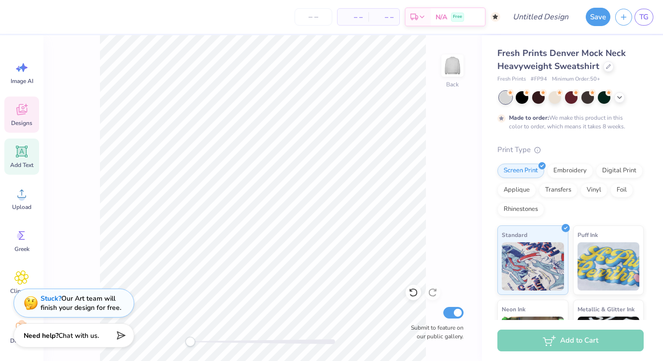
click at [17, 119] on span "Designs" at bounding box center [21, 123] width 21 height 8
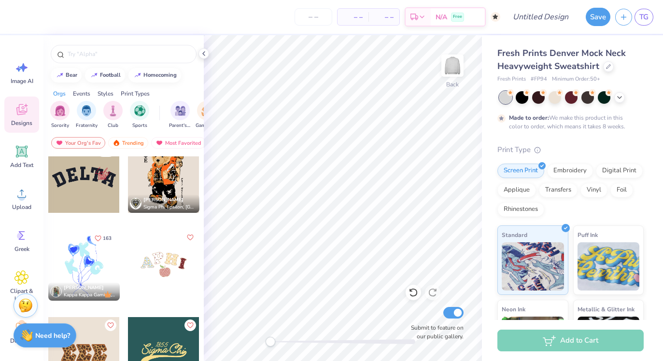
scroll to position [2047, 0]
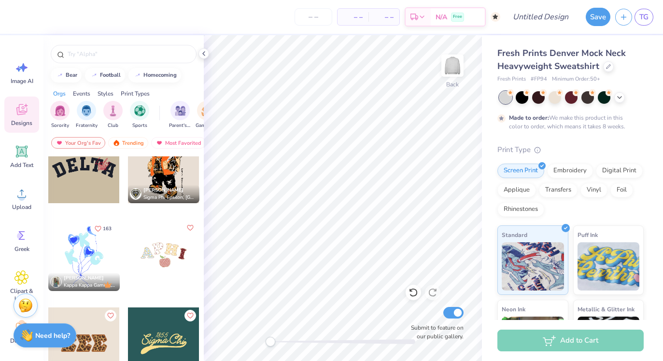
click at [94, 203] on div "8" at bounding box center [84, 167] width 72 height 72
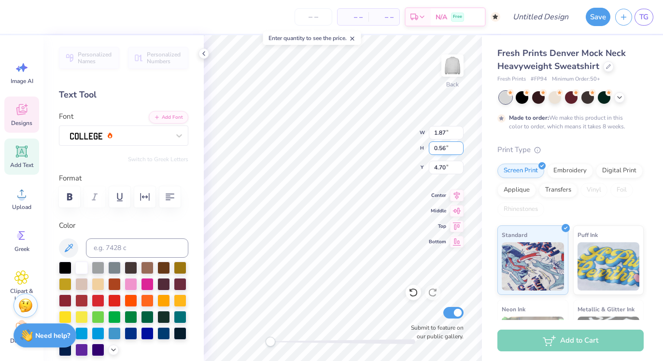
click at [394, 145] on div "Back W 1.87 1.87 " H 0.56 0.56 " Y 4.70 4.70 " Center Middle Top Bottom Submit …" at bounding box center [343, 198] width 278 height 326
type input "2.89"
type input "3.56"
type input "3.14"
type input "3.34"
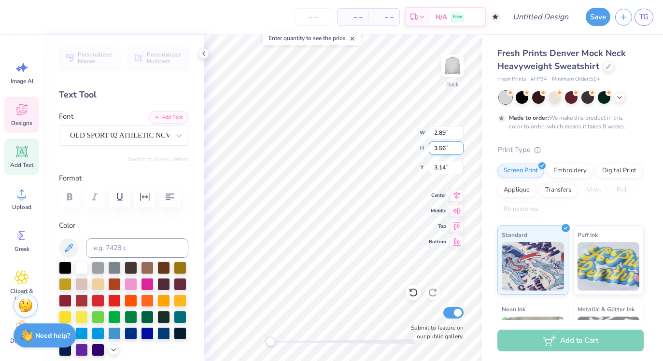
type input "3.71"
type input "4.13"
type textarea "f"
type input "2.89"
type input "3.56"
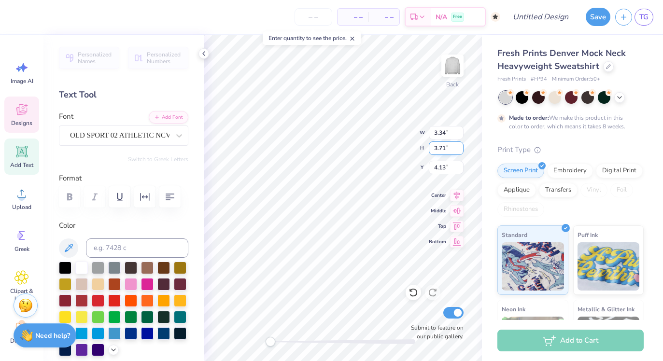
type input "3.14"
type textarea "a"
type input "2.21"
type input "3.19"
type input "2.99"
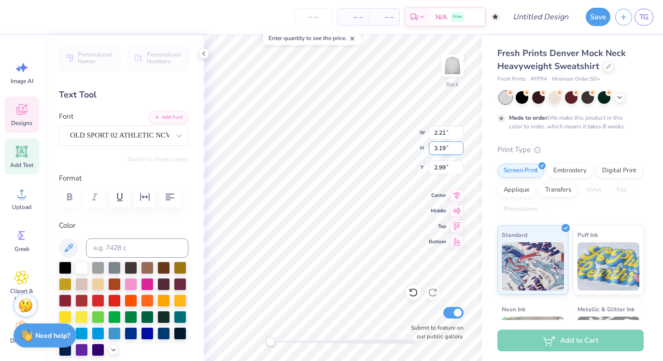
type textarea "s"
type input "3.65"
type input "1.35"
type input "3.44"
click at [399, 147] on div "Back W 3.65 3.65 " H 1.35 1.35 " Y 3.44 3.44 " Center Middle Top Bottom Submit …" at bounding box center [343, 198] width 278 height 326
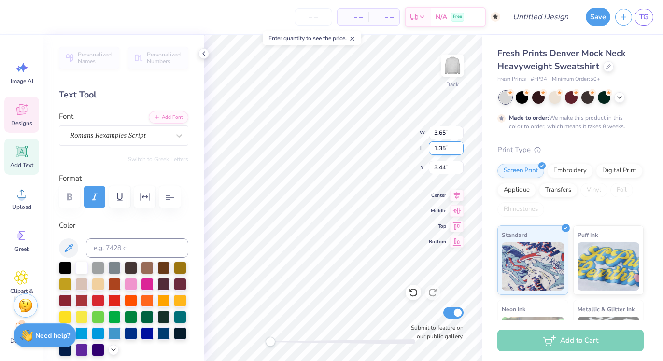
type input "1.87"
type input "0.72"
type input "5.35"
type input "0.56"
type input "4.78"
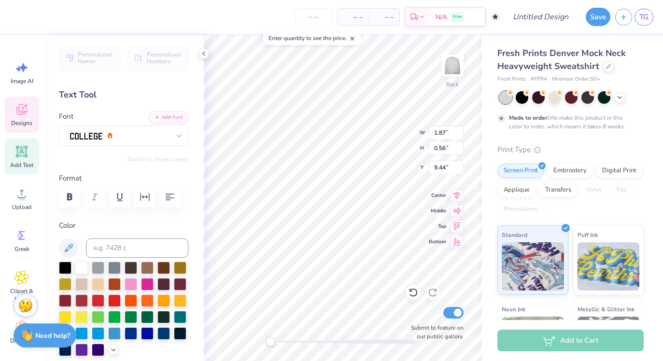
type input "0.72"
type input "10.00"
type textarea "1"
type textarea "2017"
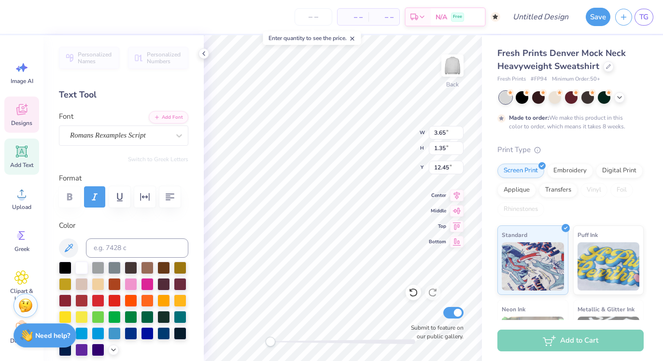
type textarea "villanova"
type input "3.00"
type input "3.50"
type input "3.05"
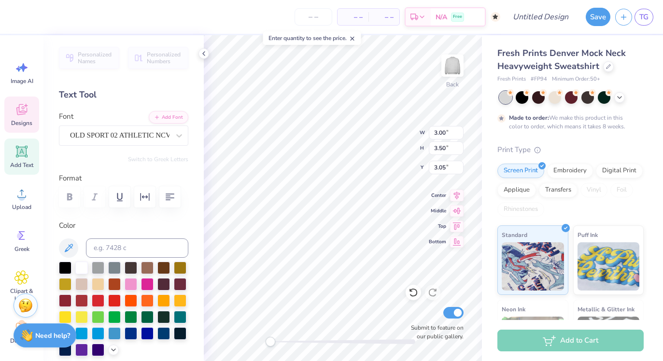
type input "3.47"
type input "3.86"
type input "4.04"
type input "2.20"
type input "3.14"
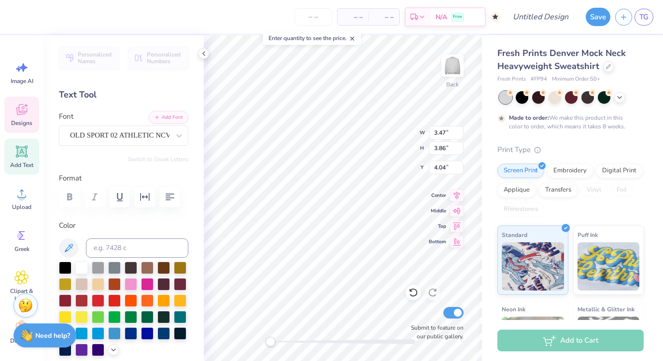
type input "3.38"
type input "2.96"
type input "3.56"
type input "3.53"
type input "2.51"
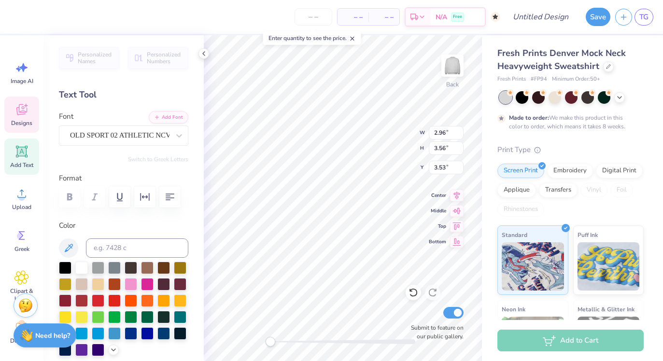
type input "3.78"
type input "4.33"
type input "2.51"
type input "3.78"
type input "4.33"
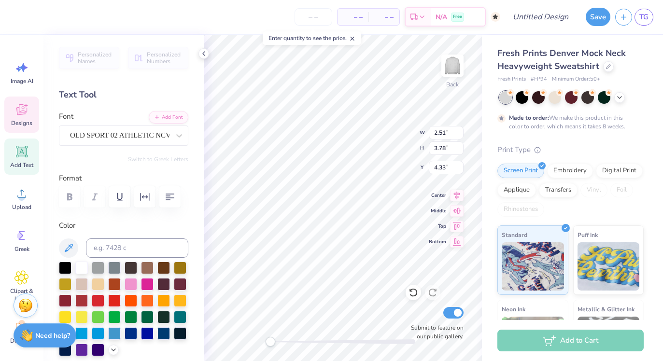
type input "2.20"
type input "3.14"
type input "3.53"
type input "3.47"
type input "3.86"
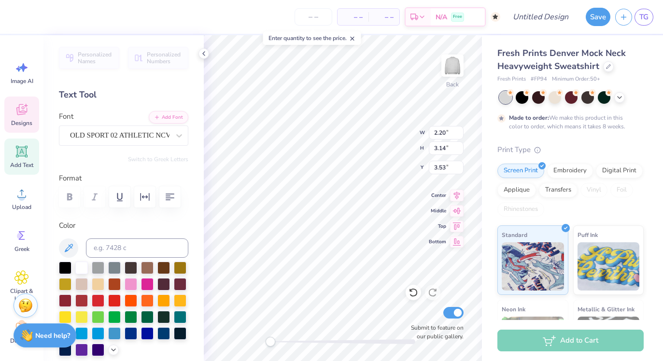
type input "4.24"
type input "2.81"
type input "3.21"
type input "3.66"
type input "2.18"
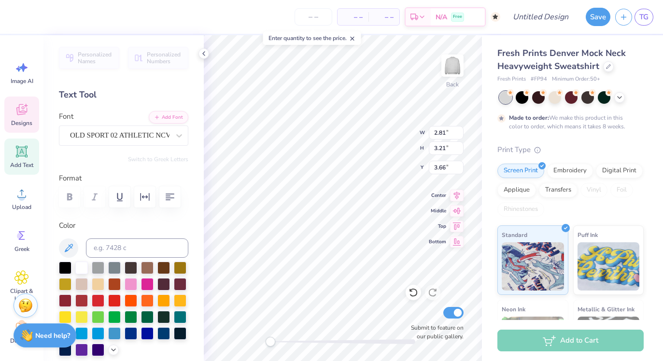
type input "3.13"
type input "2.51"
type input "3.78"
type input "3.93"
type input "2.36"
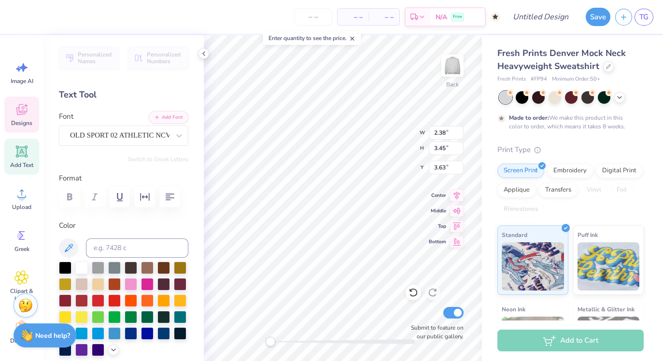
type input "3.20"
type input "3.06"
type input "3.65"
type input "3.93"
type input "3.00"
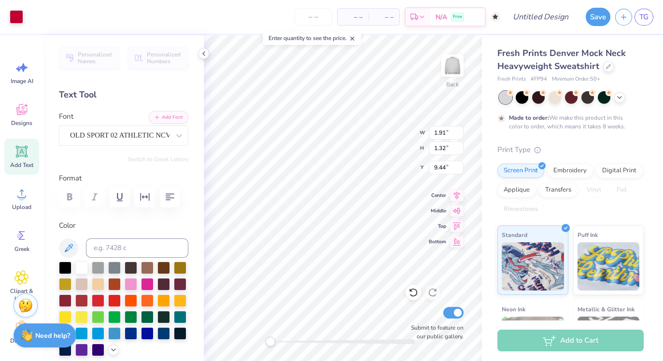
type input "3.97"
type input "3.06"
type input "3.65"
type input "3.31"
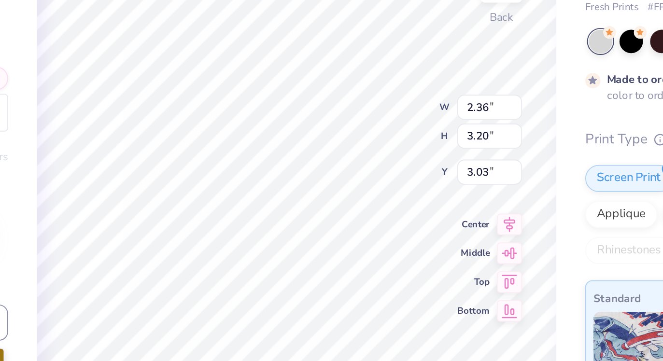
type input "2.36"
type input "3.20"
type input "3.03"
type input "2.38"
type input "3.45"
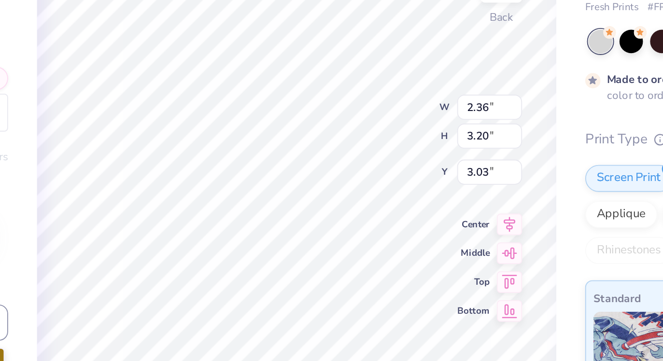
type input "3.00"
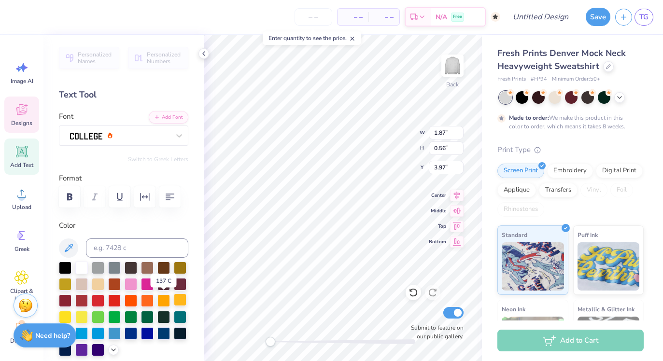
click at [175, 297] on div at bounding box center [180, 300] width 13 height 13
click at [181, 296] on div at bounding box center [180, 300] width 13 height 13
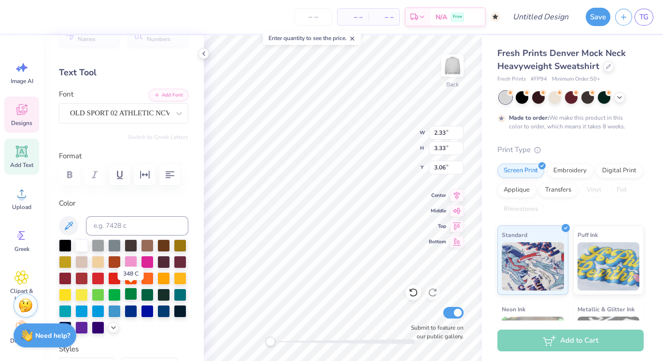
scroll to position [24, 0]
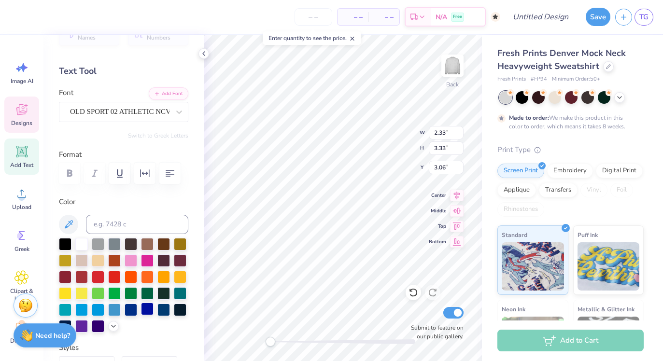
click at [146, 311] on div at bounding box center [147, 309] width 13 height 13
type input "2.81"
type input "3.21"
type input "3.03"
click at [152, 310] on div at bounding box center [147, 309] width 13 height 13
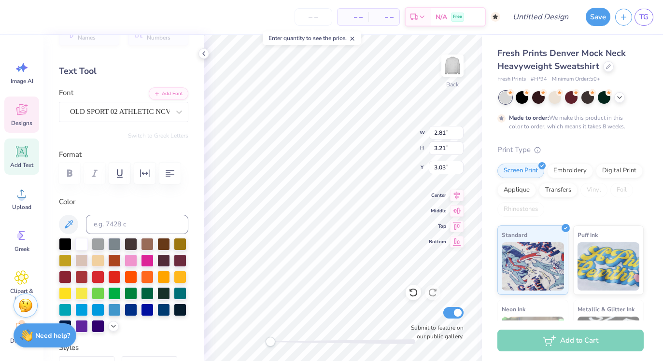
type input "2.30"
type input "3.18"
type input "3.01"
click at [165, 306] on div at bounding box center [163, 309] width 13 height 13
click at [147, 311] on div at bounding box center [147, 309] width 13 height 13
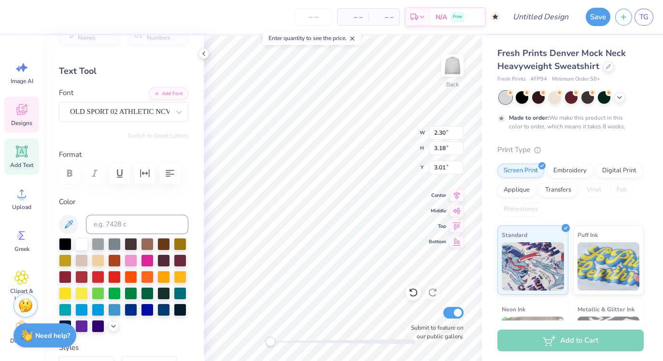
type input "2.89"
type input "3.45"
type input "3.05"
click at [148, 309] on div at bounding box center [147, 309] width 13 height 13
type input "2.84"
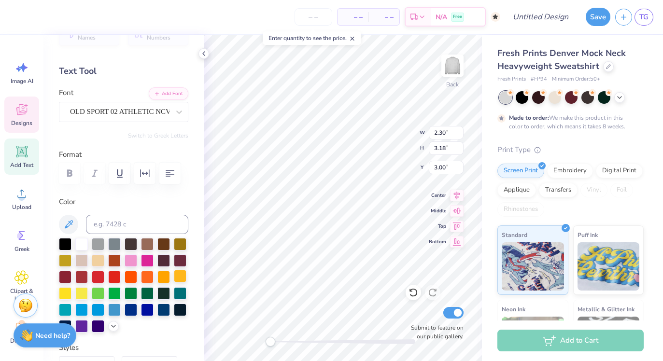
type input "3.41"
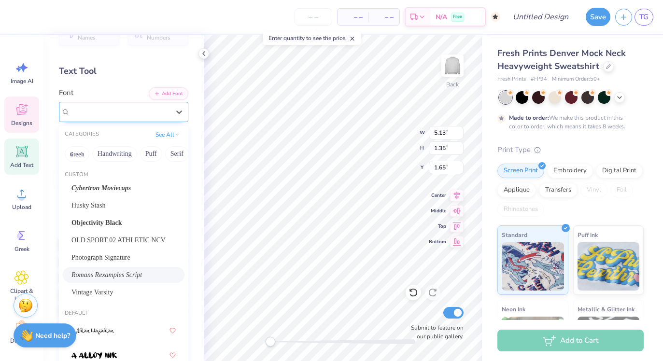
click at [161, 108] on div "Romans Rexamples Script" at bounding box center [119, 111] width 101 height 15
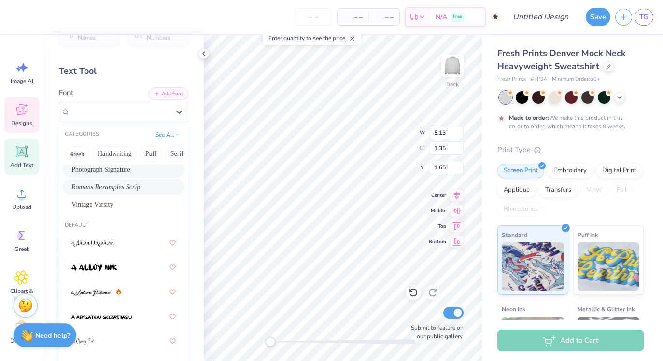
scroll to position [88, 0]
click at [133, 171] on div "Photograph Signature" at bounding box center [123, 169] width 104 height 10
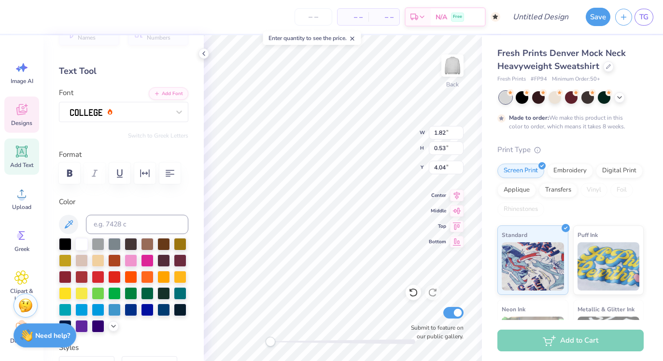
type input "1.87"
type input "0.69"
type input "4.56"
type input "17.52"
click at [101, 274] on div at bounding box center [98, 276] width 13 height 13
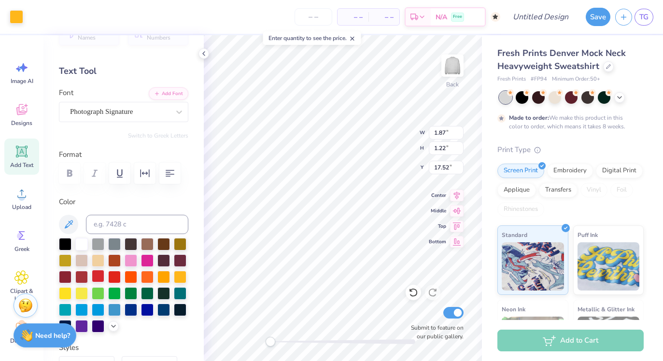
click at [95, 278] on div at bounding box center [98, 276] width 13 height 13
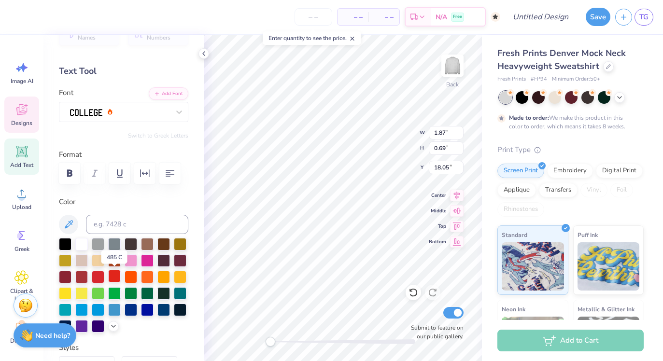
click at [113, 276] on div at bounding box center [114, 276] width 13 height 13
click at [112, 276] on div at bounding box center [114, 276] width 13 height 13
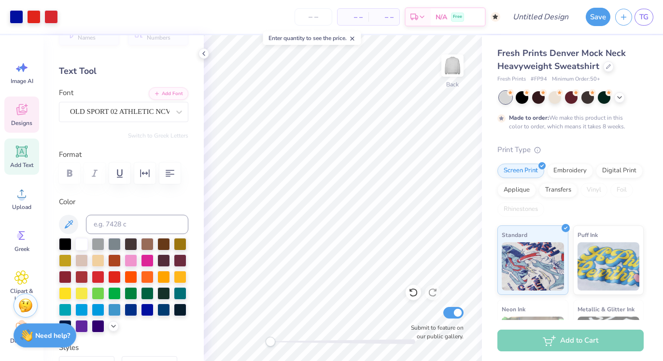
click at [24, 113] on icon at bounding box center [21, 109] width 11 height 11
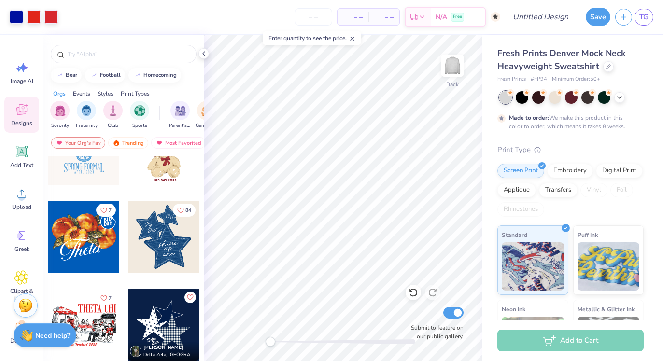
scroll to position [647, 0]
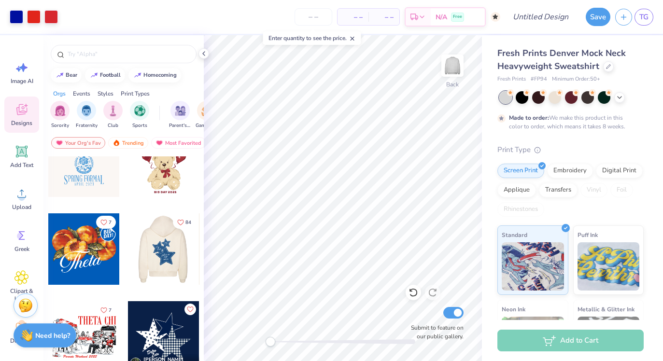
click at [128, 258] on div at bounding box center [91, 248] width 71 height 71
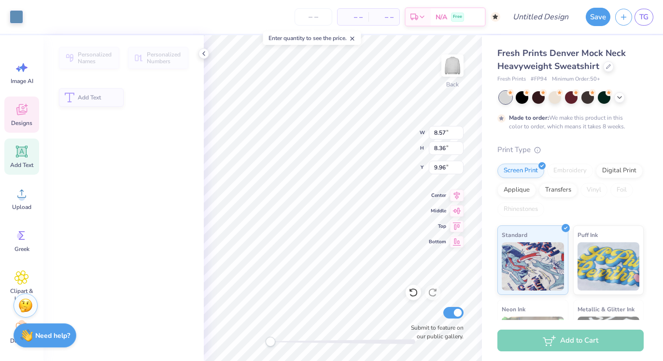
type input "8.57"
type input "8.36"
type input "9.96"
type input "7.95"
type input "7.74"
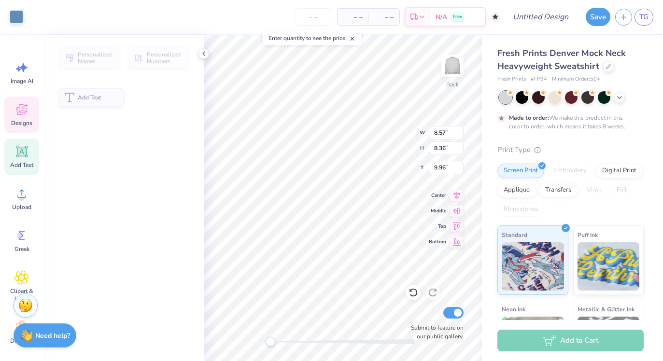
type input "10.28"
type input "8.73"
type input "8.51"
type input "9.89"
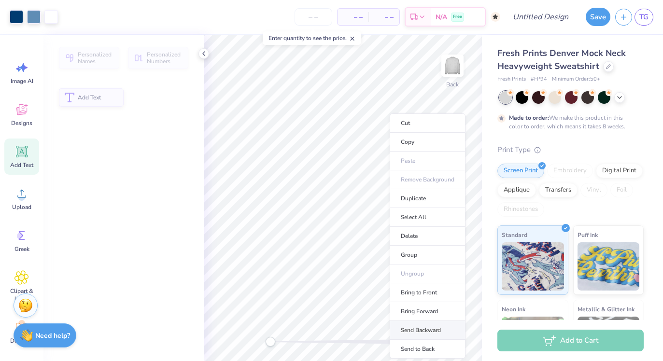
click at [435, 328] on li "Send Backward" at bounding box center [428, 330] width 76 height 19
click at [435, 328] on label "Submit to feature on our public gallery." at bounding box center [435, 332] width 58 height 17
click at [443, 319] on input "Submit to feature on our public gallery." at bounding box center [453, 313] width 20 height 12
click at [435, 328] on label "Submit to feature on our public gallery." at bounding box center [435, 332] width 58 height 17
click at [443, 319] on input "Submit to feature on our public gallery." at bounding box center [453, 313] width 20 height 12
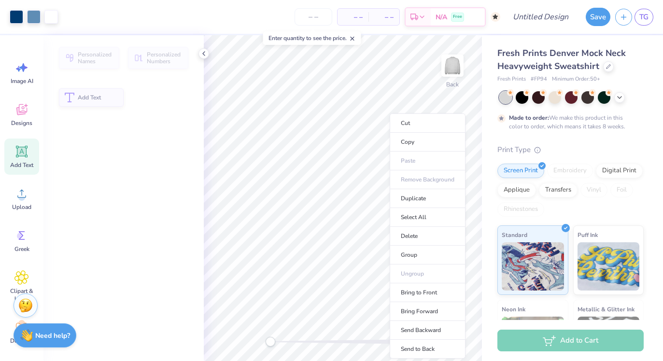
click at [435, 328] on label "Submit to feature on our public gallery." at bounding box center [435, 332] width 58 height 17
click at [443, 319] on input "Submit to feature on our public gallery." at bounding box center [453, 313] width 20 height 12
click at [435, 328] on label "Submit to feature on our public gallery." at bounding box center [435, 332] width 58 height 17
click at [443, 319] on input "Submit to feature on our public gallery." at bounding box center [453, 313] width 20 height 12
click at [435, 328] on label "Submit to feature on our public gallery." at bounding box center [435, 332] width 58 height 17
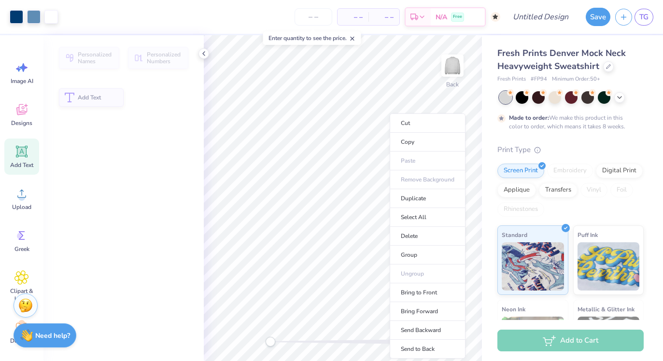
click at [443, 319] on input "Submit to feature on our public gallery." at bounding box center [453, 313] width 20 height 12
click at [435, 328] on label "Submit to feature on our public gallery." at bounding box center [435, 332] width 58 height 17
click at [443, 319] on input "Submit to feature on our public gallery." at bounding box center [453, 313] width 20 height 12
checkbox input "true"
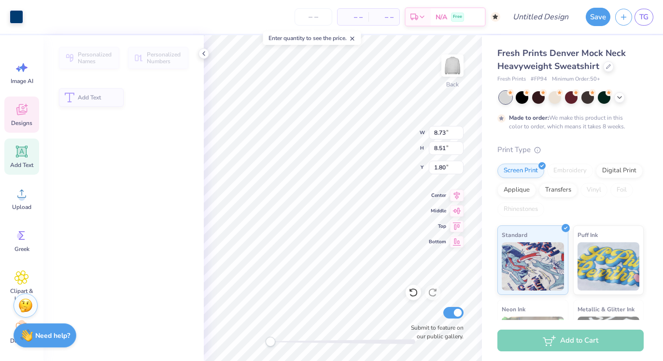
type input "8.73"
type input "8.51"
type input "1.80"
click at [459, 240] on icon at bounding box center [457, 241] width 14 height 12
type input "11.14"
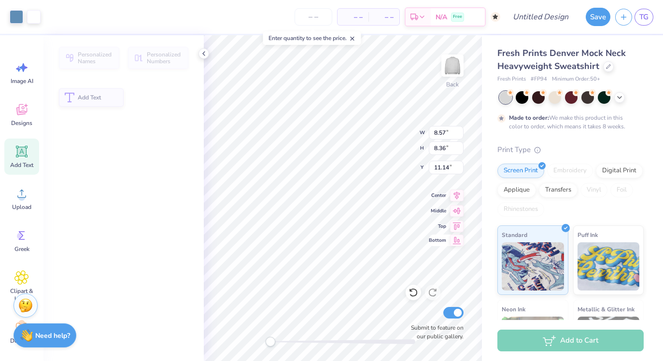
click at [459, 240] on icon at bounding box center [457, 241] width 14 height 12
type input "8.73"
type input "8.51"
type input "9.18"
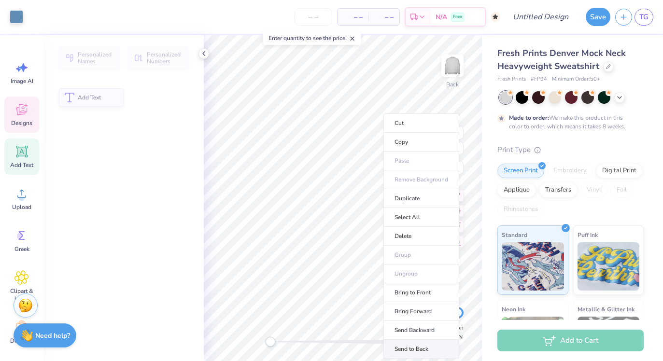
click at [408, 346] on li "Send to Back" at bounding box center [421, 349] width 76 height 19
click at [404, 345] on div at bounding box center [342, 342] width 145 height 10
click at [275, 345] on div "Accessibility label" at bounding box center [271, 342] width 10 height 10
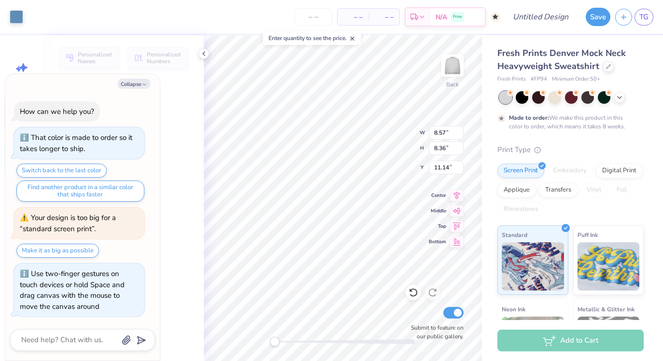
drag, startPoint x: 396, startPoint y: 341, endPoint x: 273, endPoint y: 339, distance: 122.7
click at [273, 339] on div "Accessibility label" at bounding box center [275, 342] width 10 height 10
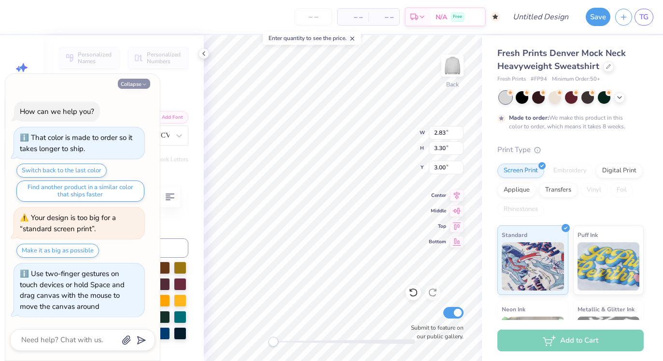
click at [130, 82] on button "Collapse" at bounding box center [134, 84] width 32 height 10
type textarea "x"
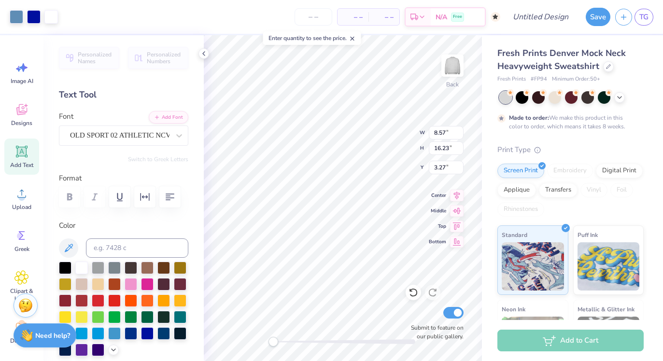
type input "3.00"
type input "5.08"
type input "4.96"
type input "3.34"
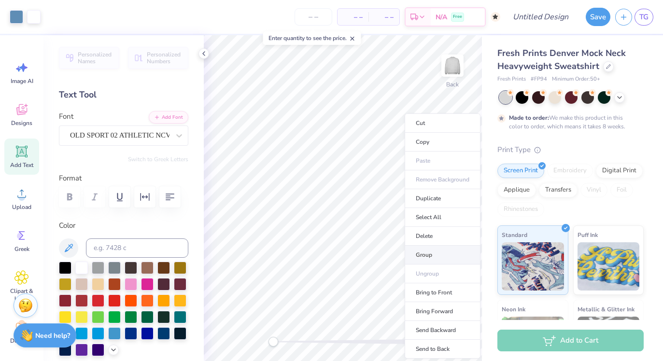
click at [429, 256] on li "Group" at bounding box center [443, 255] width 76 height 19
click at [431, 346] on li "Send to Back" at bounding box center [444, 349] width 76 height 19
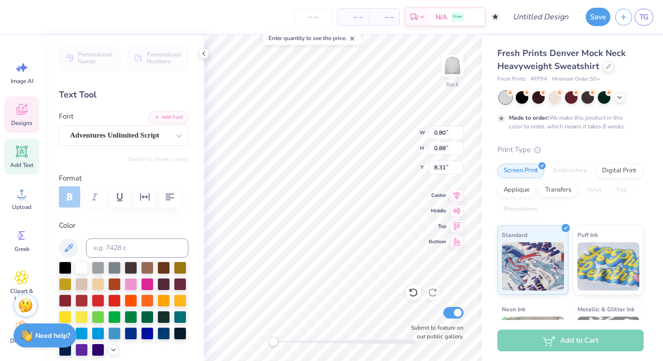
type input "0.81"
type input "0.87"
type input "8.15"
type input "4.02"
type input "4.06"
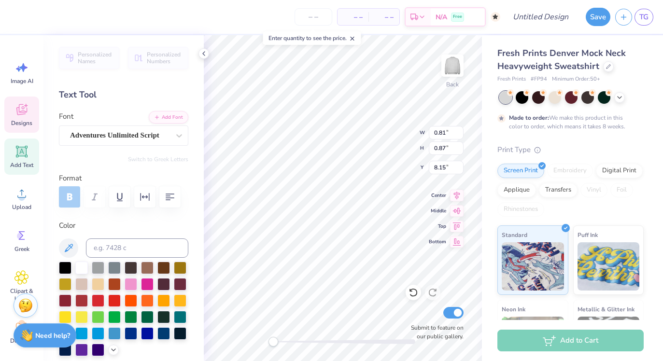
type input "6.61"
type input "2.75"
type input "2.68"
type input "9.01"
type input "2.83"
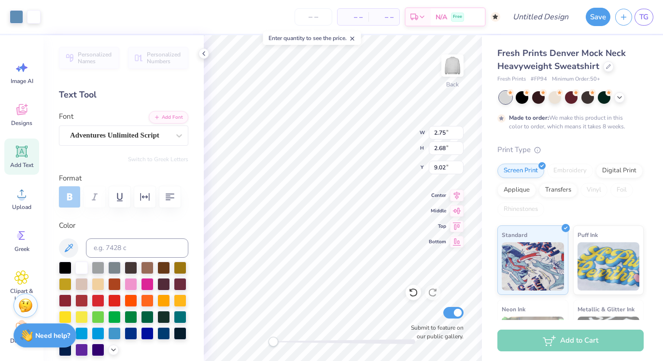
type input "3.30"
type input "3.00"
type input "2.65"
type input "2.76"
type input "6.30"
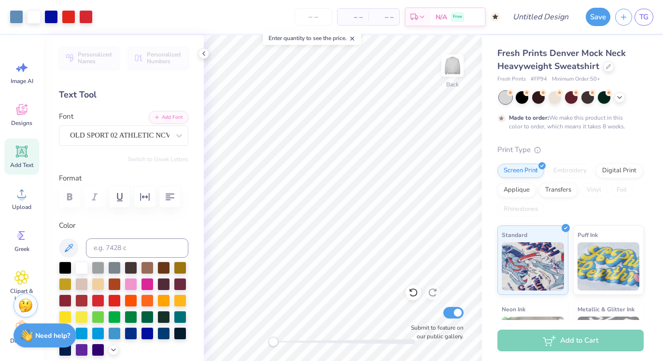
click at [413, 337] on div "Back Submit to feature on our public gallery." at bounding box center [343, 198] width 278 height 326
click at [400, 314] on div "Back Submit to feature on our public gallery." at bounding box center [343, 198] width 278 height 326
click at [405, 224] on div "Back W 1.87 1.87 " H 1.22 1.22 " Y 17.52 17.52 " Center Middle Top Bottom Submi…" at bounding box center [343, 198] width 278 height 326
drag, startPoint x: 407, startPoint y: 334, endPoint x: 420, endPoint y: 334, distance: 13.5
click at [421, 335] on div "Back Submit to feature on our public gallery." at bounding box center [343, 198] width 278 height 326
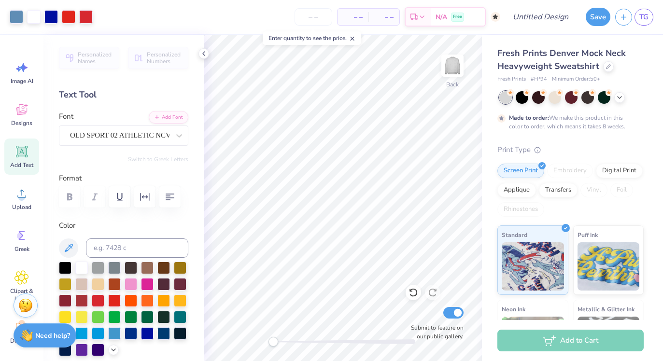
click at [385, 319] on div "Back Submit to feature on our public gallery." at bounding box center [343, 198] width 278 height 326
drag, startPoint x: 409, startPoint y: 332, endPoint x: 430, endPoint y: 333, distance: 21.3
click at [430, 333] on div "Back Submit to feature on our public gallery." at bounding box center [343, 198] width 278 height 326
type input "2.70"
type input "2.74"
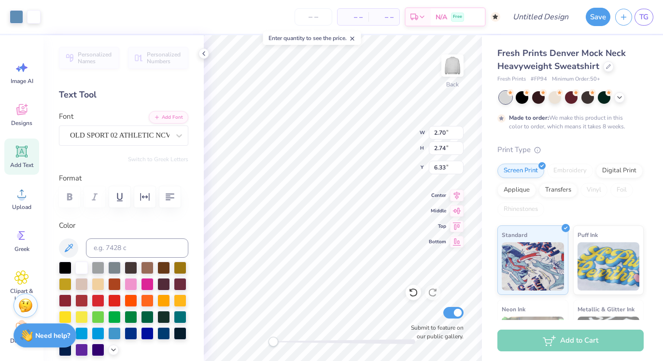
type input "6.33"
type input "3.59"
type input "3.65"
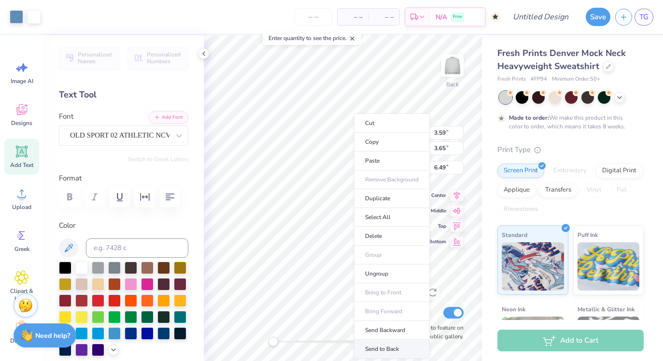
click at [386, 346] on li "Send to Back" at bounding box center [392, 349] width 76 height 19
click at [386, 346] on div at bounding box center [342, 342] width 145 height 10
click at [278, 346] on div "Accessibility label" at bounding box center [273, 342] width 10 height 10
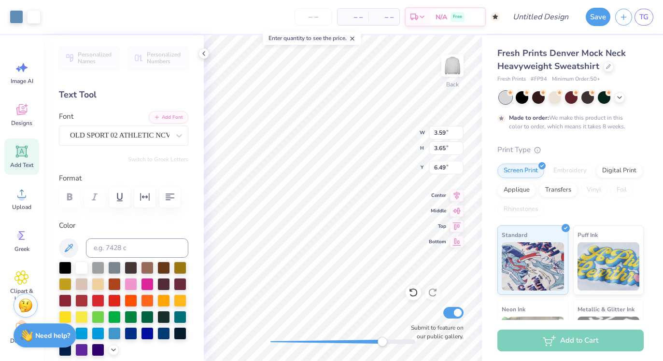
type input "4.65"
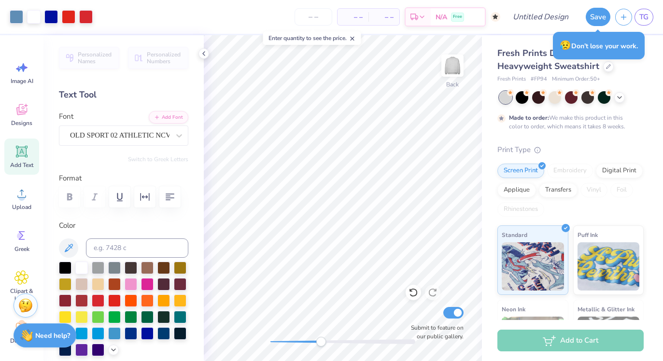
drag, startPoint x: 368, startPoint y: 340, endPoint x: 320, endPoint y: 341, distance: 47.8
click at [320, 341] on div "Accessibility label" at bounding box center [321, 342] width 10 height 10
drag, startPoint x: 321, startPoint y: 342, endPoint x: 293, endPoint y: 343, distance: 27.5
click at [293, 343] on div "Accessibility label" at bounding box center [293, 342] width 10 height 10
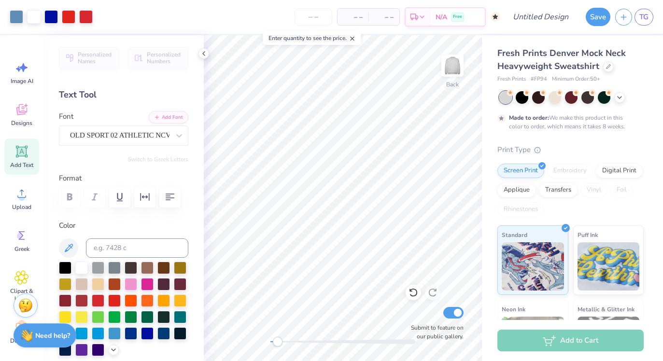
drag, startPoint x: 290, startPoint y: 339, endPoint x: 277, endPoint y: 338, distance: 13.1
click at [278, 339] on div "Accessibility label" at bounding box center [278, 342] width 10 height 10
type input "2.81"
type input "3.21"
type input "3.00"
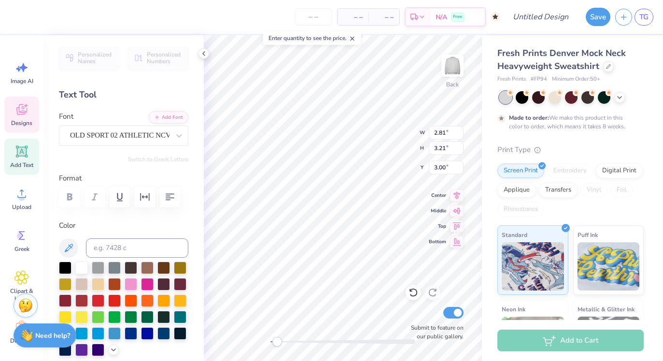
type input "2.33"
type input "3.33"
type input "2.83"
type input "3.30"
type input "2.81"
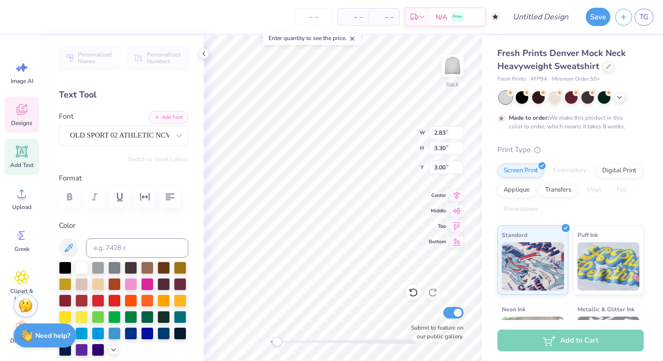
type input "3.21"
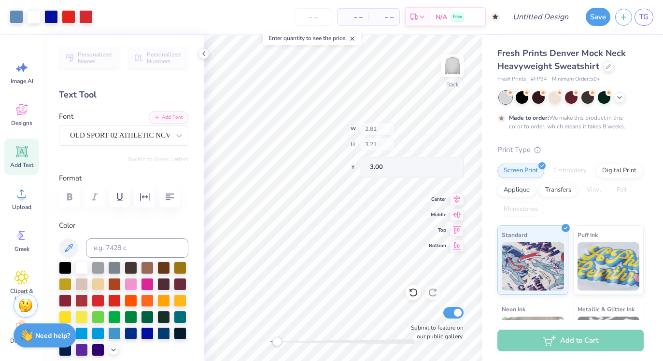
type input "2.33"
type input "3.33"
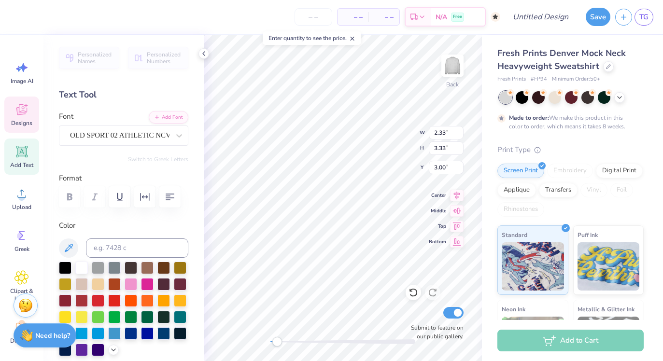
type input "2.33"
type input "3.33"
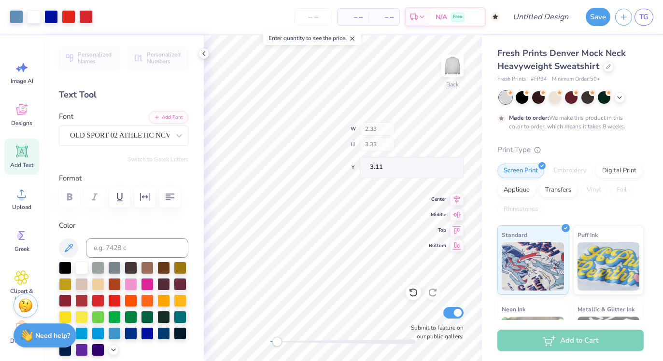
type input "2.25"
type input "3.21"
click at [596, 20] on button "Save" at bounding box center [598, 15] width 25 height 18
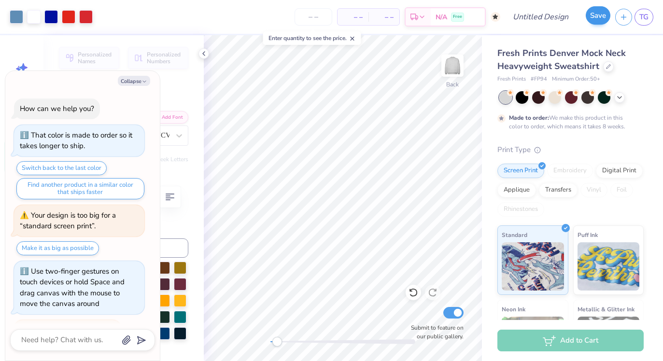
scroll to position [24, 0]
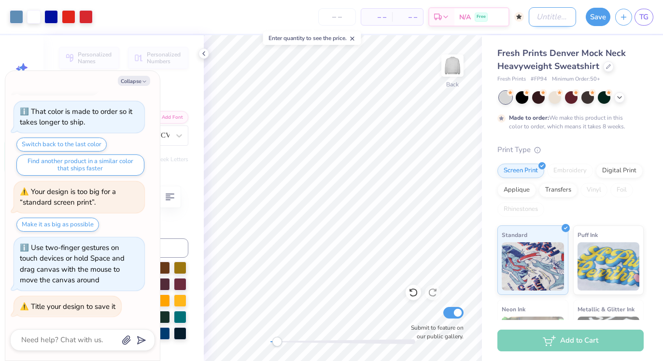
click at [553, 15] on input "Design Title" at bounding box center [552, 16] width 47 height 19
click at [591, 19] on button "Save" at bounding box center [598, 15] width 25 height 18
click at [601, 12] on div "Save" at bounding box center [598, 17] width 25 height 18
click at [600, 14] on div "Save" at bounding box center [598, 17] width 25 height 18
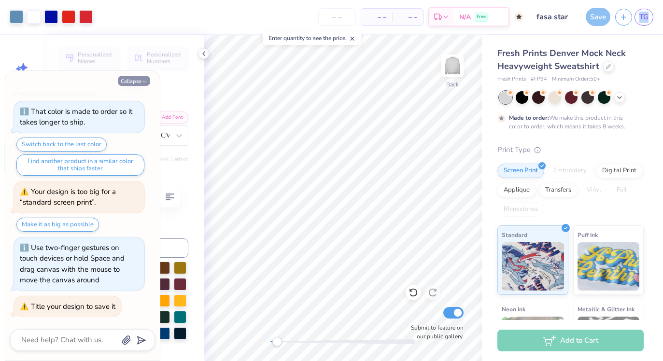
click at [593, 19] on div "Save" at bounding box center [598, 17] width 25 height 18
click at [622, 57] on span "Fresh Prints Denver Mock Neck Heavyweight Sweatshirt" at bounding box center [561, 59] width 128 height 25
click at [141, 80] on icon "button" at bounding box center [144, 82] width 6 height 6
click at [143, 82] on polyline "button" at bounding box center [144, 81] width 3 height 1
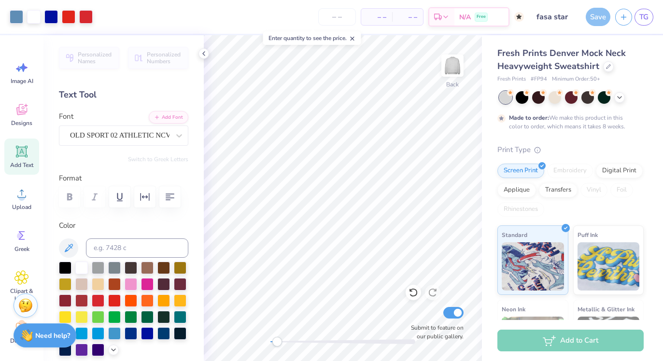
click at [596, 22] on div "Save" at bounding box center [598, 17] width 25 height 18
click at [584, 11] on div "Save TG" at bounding box center [622, 17] width 82 height 34
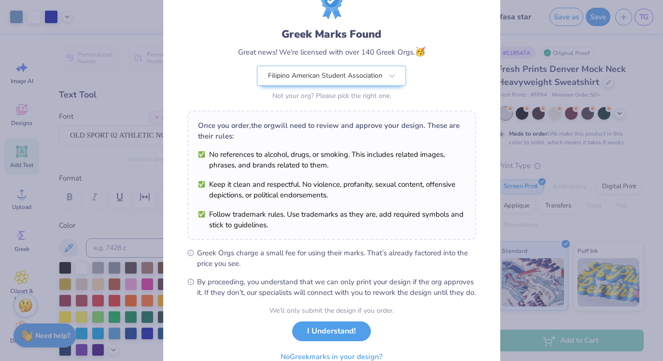
scroll to position [91, 0]
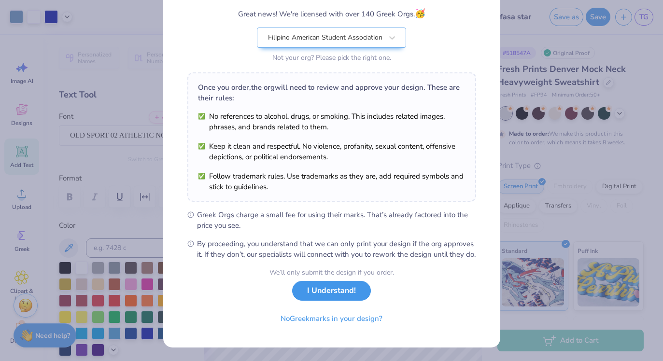
click at [345, 293] on button "I Understand!" at bounding box center [331, 291] width 79 height 20
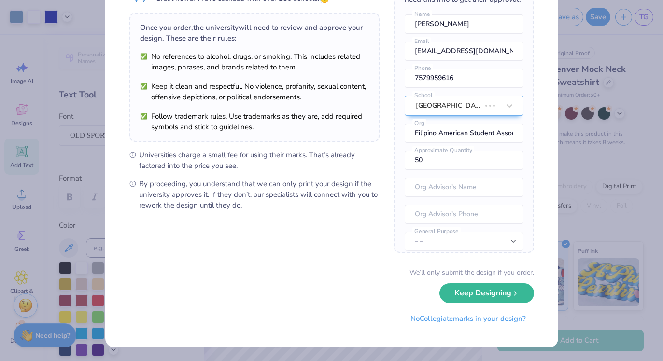
scroll to position [0, 0]
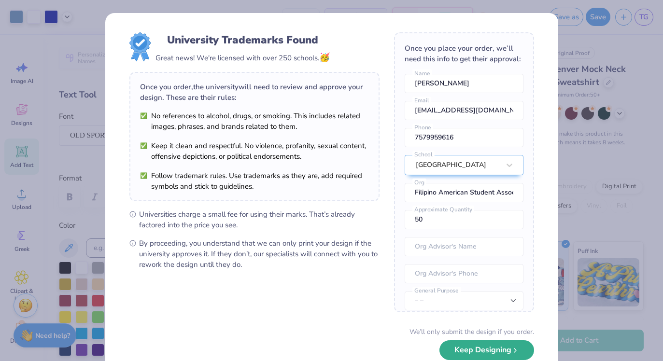
click at [462, 344] on button "Keep Designing" at bounding box center [486, 350] width 95 height 20
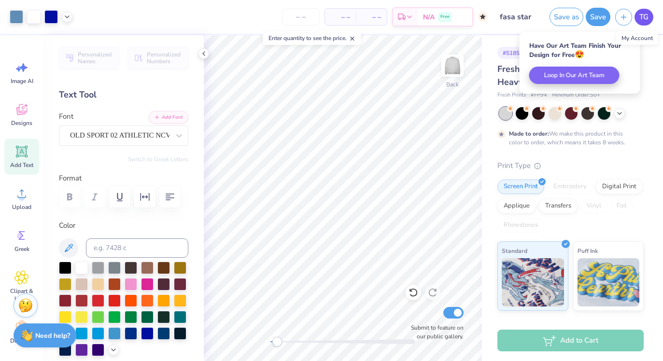
click at [641, 22] on link "TG" at bounding box center [644, 17] width 19 height 17
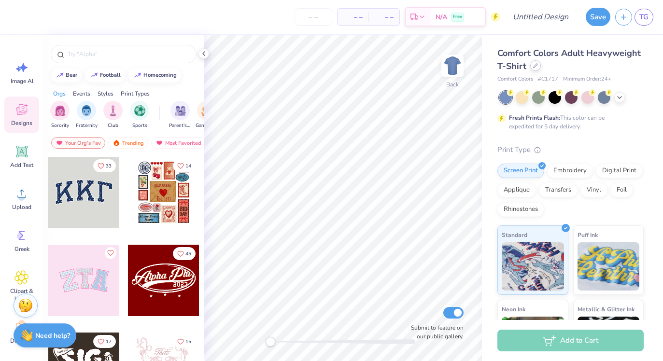
click at [537, 64] on div at bounding box center [535, 65] width 11 height 11
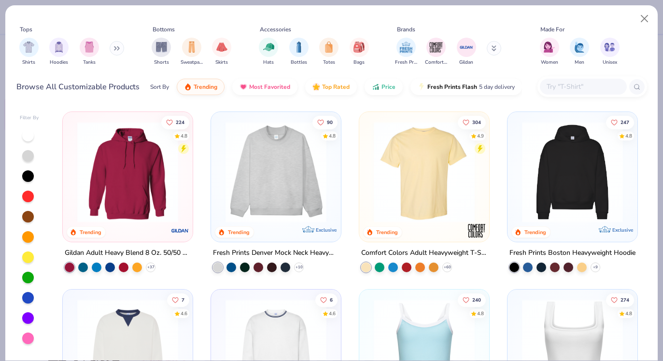
click at [268, 193] on img at bounding box center [276, 172] width 111 height 101
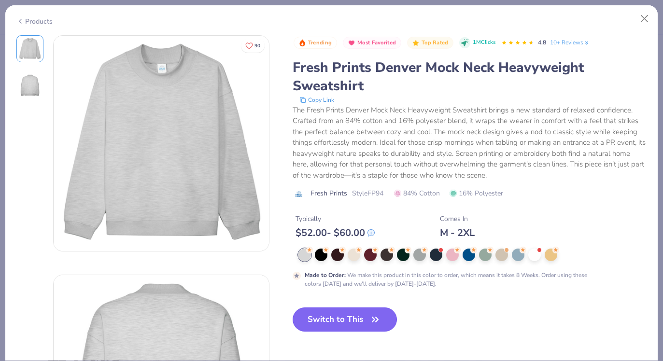
click at [338, 323] on button "Switch to This" at bounding box center [345, 320] width 105 height 24
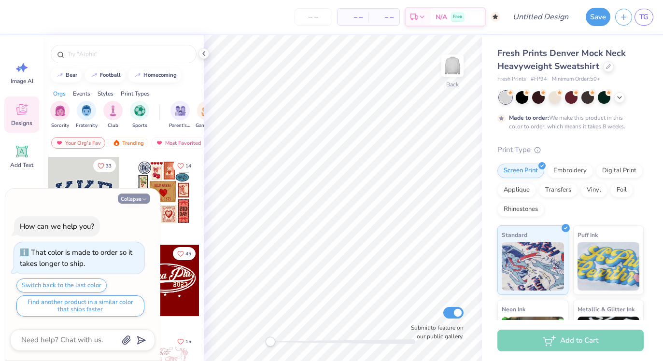
click at [133, 198] on button "Collapse" at bounding box center [134, 199] width 32 height 10
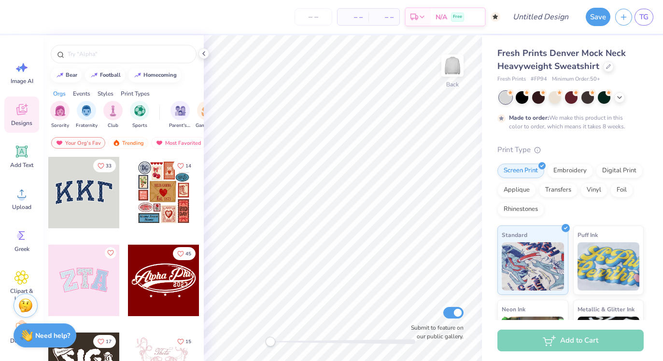
click at [154, 218] on div at bounding box center [163, 192] width 71 height 71
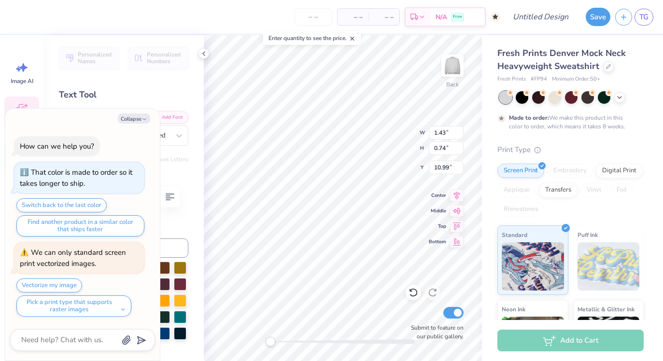
type textarea "x"
type input "1.74"
type input "0.95"
type input "14.24"
type textarea "x"
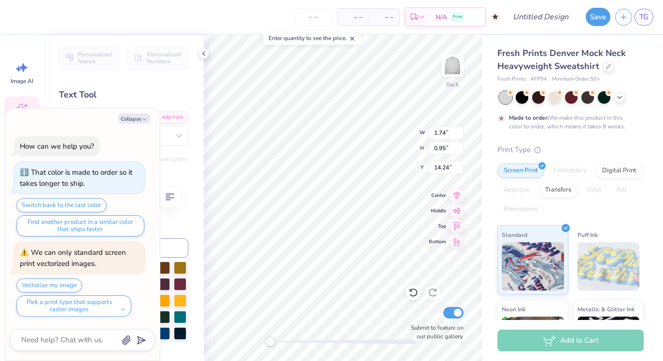
type input "11.34"
type input "13.75"
type input "3.00"
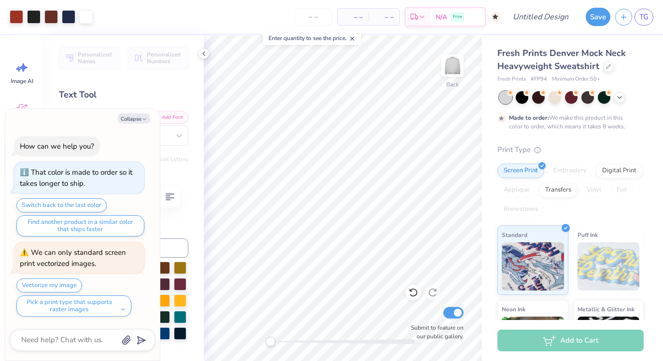
click at [421, 322] on div "Back Submit to feature on our public gallery." at bounding box center [343, 198] width 278 height 326
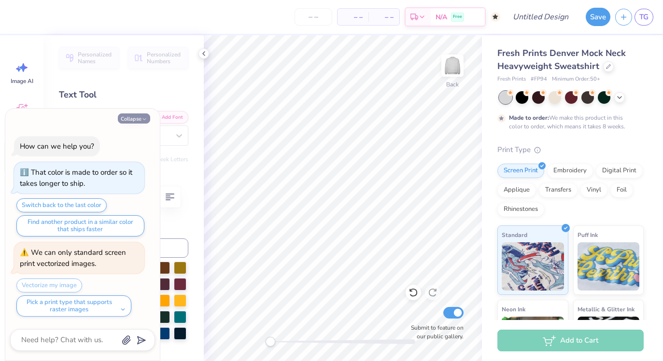
click at [145, 119] on icon "button" at bounding box center [144, 119] width 6 height 6
type textarea "x"
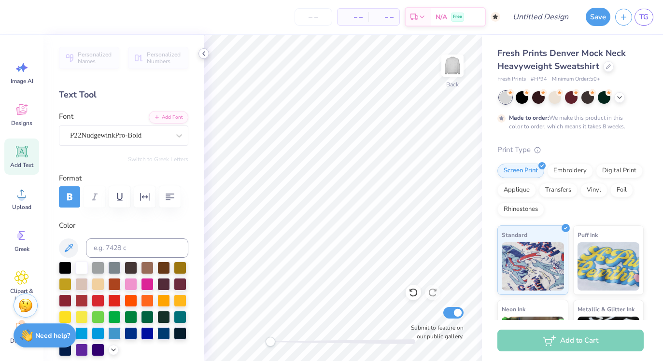
click at [205, 54] on icon at bounding box center [204, 54] width 8 height 8
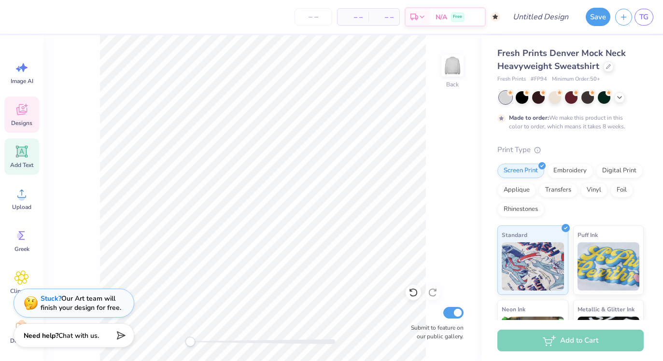
click at [17, 123] on span "Designs" at bounding box center [21, 123] width 21 height 8
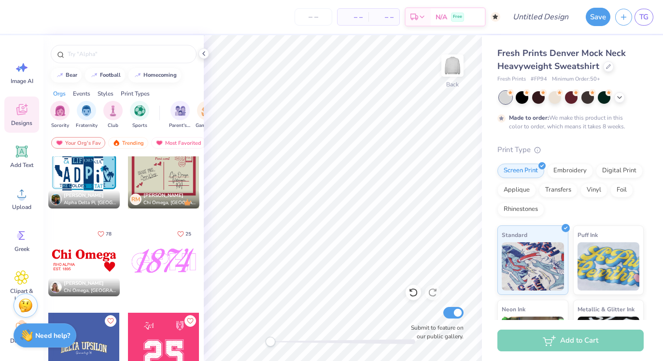
scroll to position [3535, 0]
click at [153, 183] on div at bounding box center [163, 173] width 71 height 71
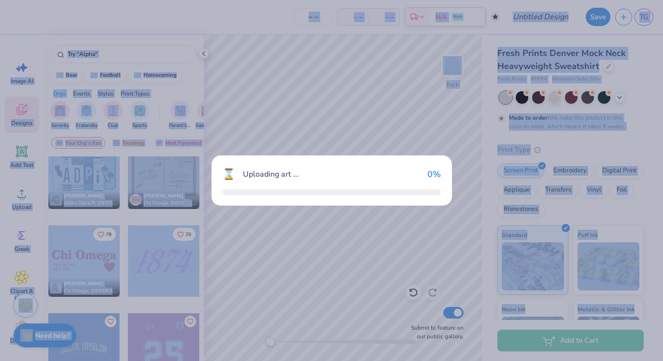
click at [153, 183] on div "⌛ Uploading art ... 0 %" at bounding box center [331, 180] width 663 height 361
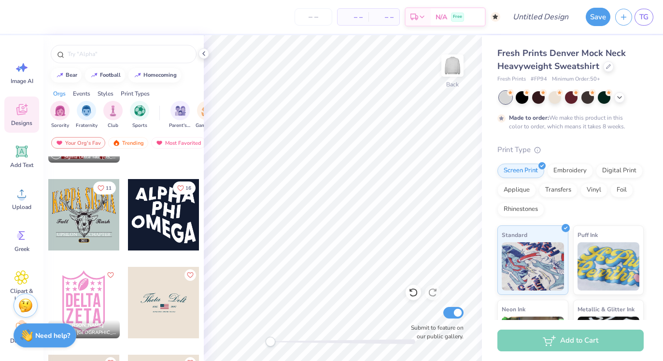
scroll to position [4981, 0]
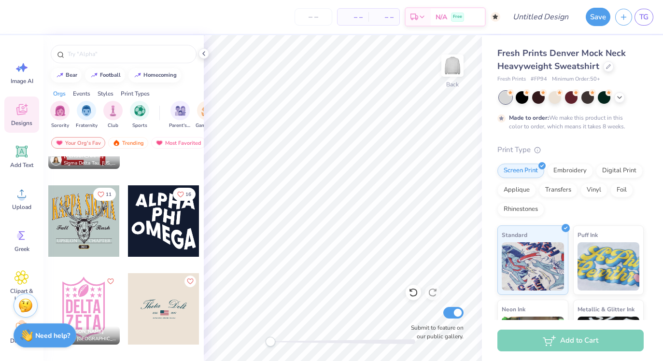
click at [153, 238] on div at bounding box center [163, 220] width 71 height 71
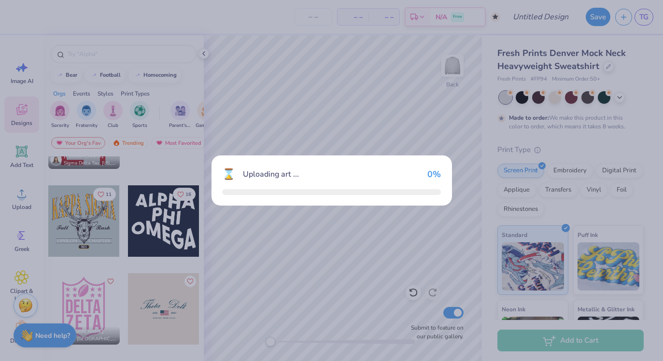
click at [153, 238] on div "⌛ Uploading art ... 0 %" at bounding box center [331, 180] width 663 height 361
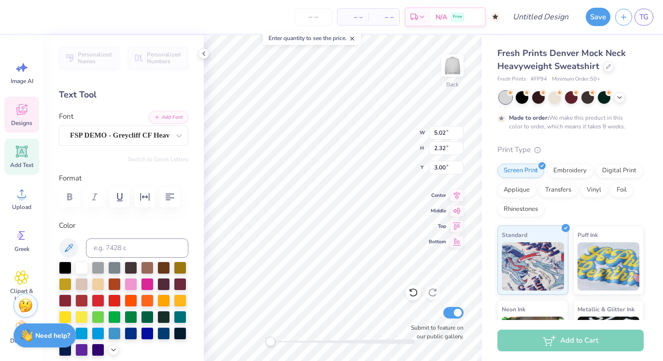
scroll to position [0, 0]
type textarea "PARLP"
type input "4.10"
type input "2.55"
type input "3.13"
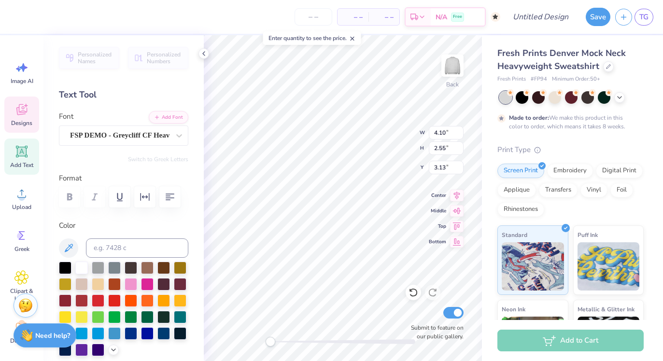
type input "8.17"
type input "2.35"
type input "2.92"
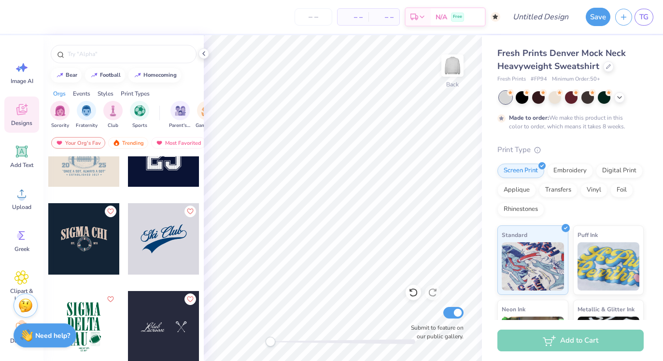
scroll to position [9827, 0]
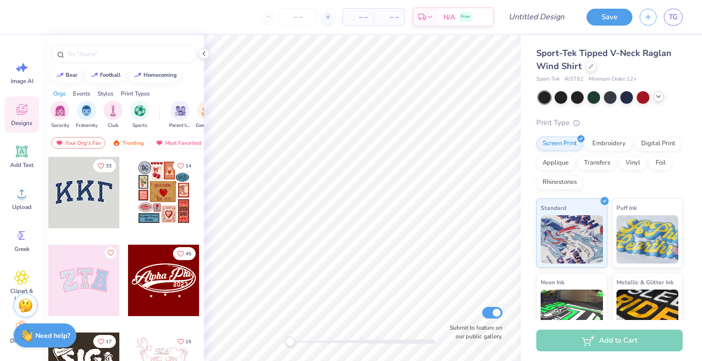
click at [659, 96] on polyline at bounding box center [658, 97] width 4 height 2
click at [662, 93] on div at bounding box center [659, 96] width 13 height 13
click at [612, 97] on div at bounding box center [610, 96] width 13 height 13
click at [19, 158] on icon at bounding box center [21, 151] width 14 height 14
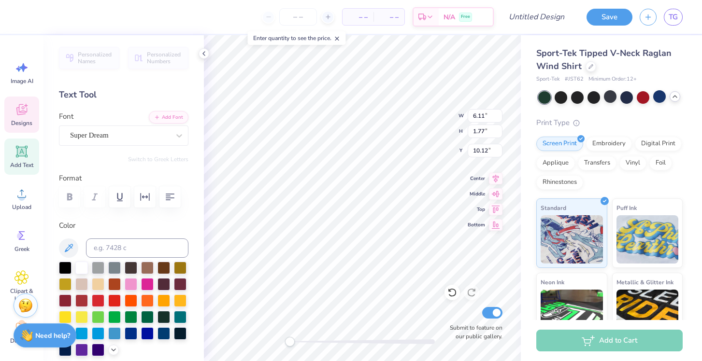
click at [21, 113] on icon at bounding box center [21, 111] width 9 height 8
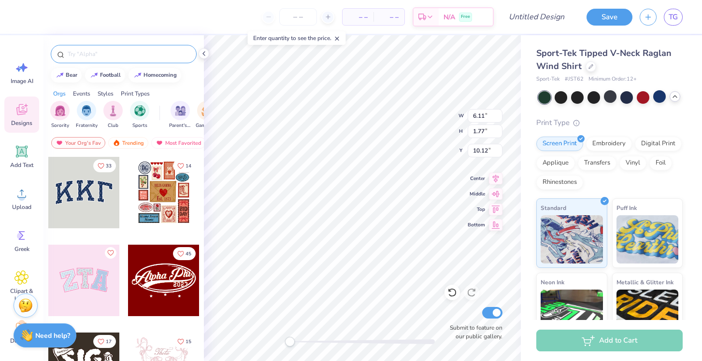
click at [107, 57] on input "text" at bounding box center [129, 54] width 124 height 10
type input "numbers"
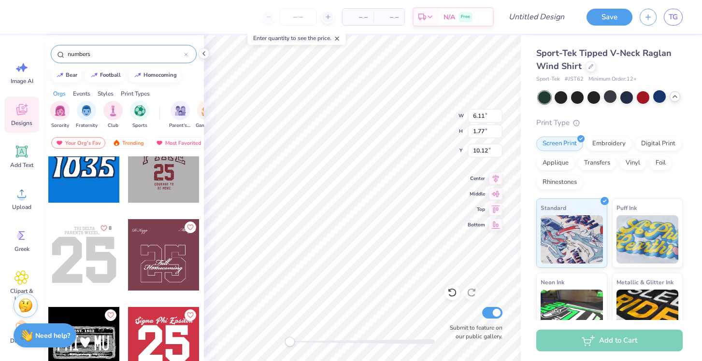
scroll to position [380, 0]
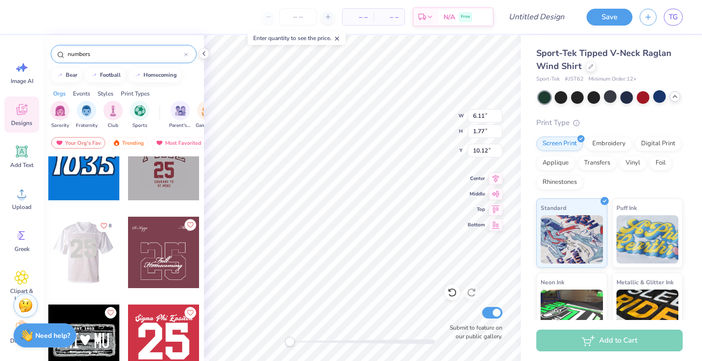
click at [96, 264] on div at bounding box center [83, 252] width 71 height 71
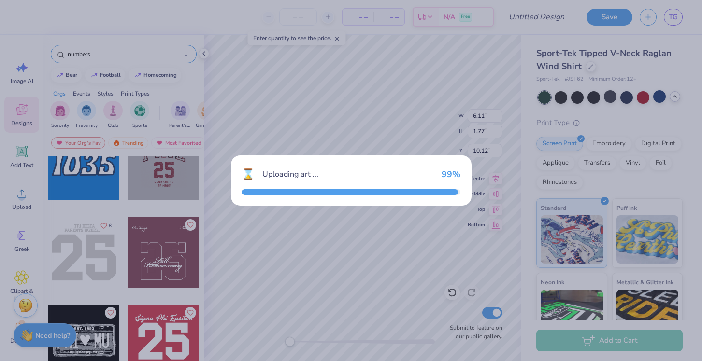
type input "12.77"
type input "11.16"
type input "3.00"
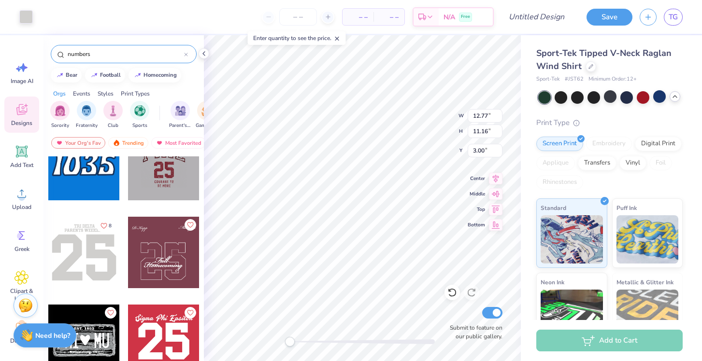
type input "2.56"
type input "2.24"
type input "17.26"
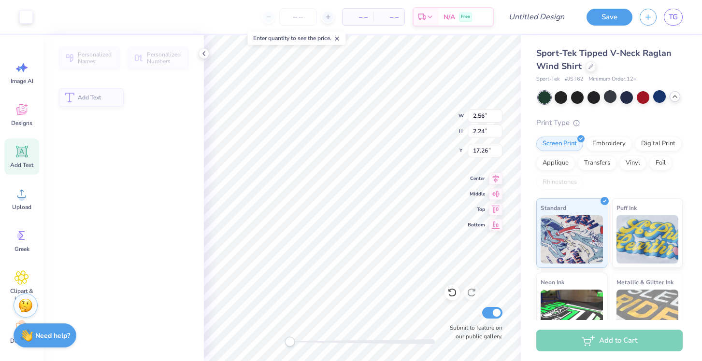
type input "6.11"
type input "1.77"
type input "10.12"
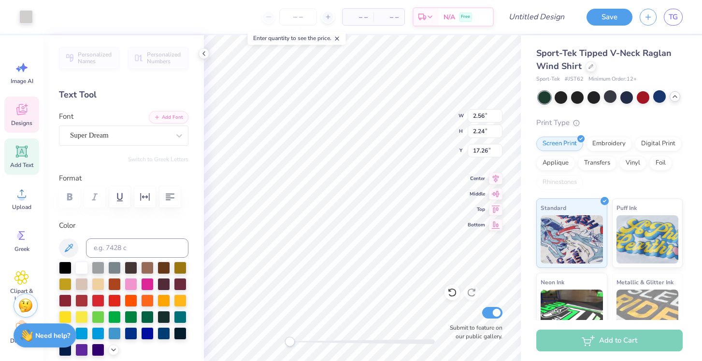
type input "11.69"
type input "10.22"
type input "3.88"
type textarea "T"
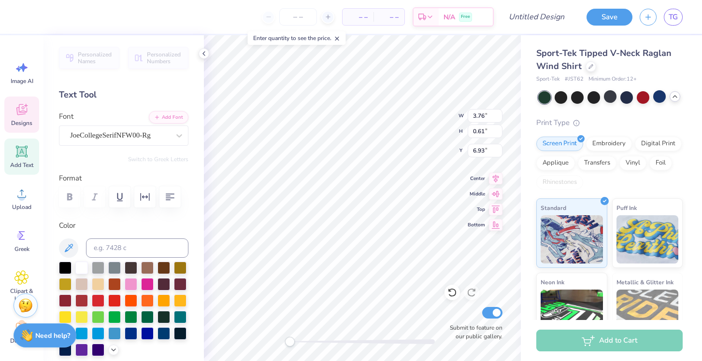
type textarea "villapinos"
type input "7.23"
type input "7.69"
type textarea "17"
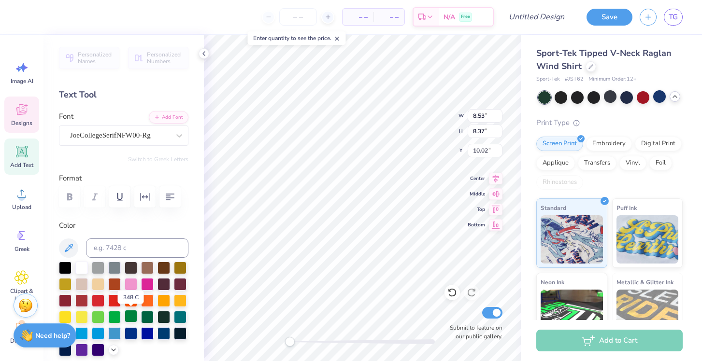
click at [128, 317] on div at bounding box center [131, 316] width 13 height 13
click at [147, 316] on div at bounding box center [147, 316] width 13 height 13
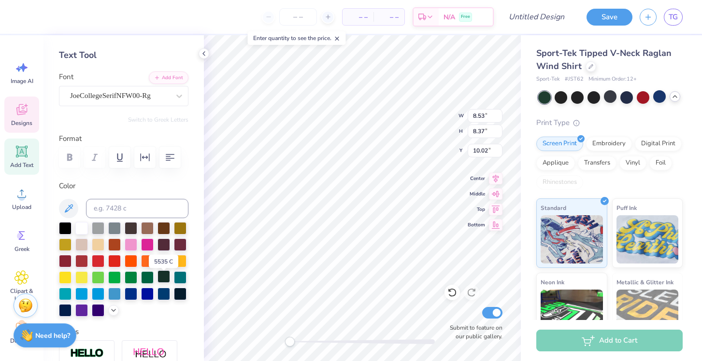
scroll to position [41, 0]
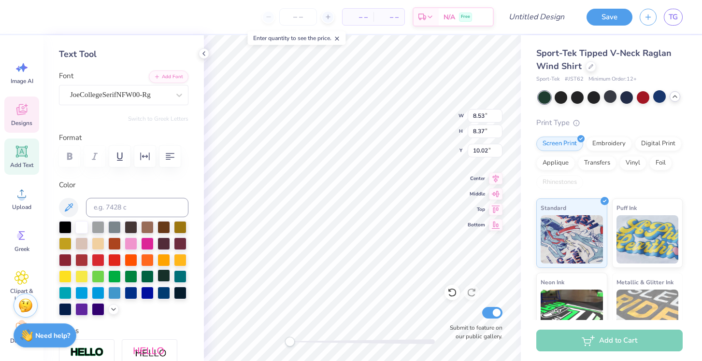
click at [163, 275] on div at bounding box center [163, 275] width 13 height 13
type input "10.75"
type input "10.56"
type input "7.89"
click at [148, 279] on div at bounding box center [147, 275] width 13 height 13
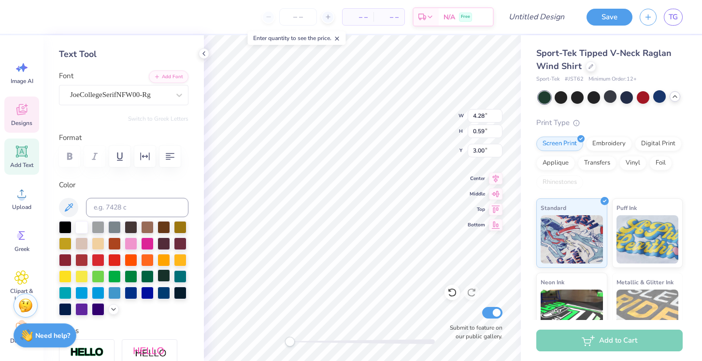
click at [169, 276] on div at bounding box center [163, 275] width 13 height 13
click at [83, 226] on div at bounding box center [81, 226] width 13 height 13
click at [303, 18] on input "number" at bounding box center [298, 16] width 38 height 17
type input "12"
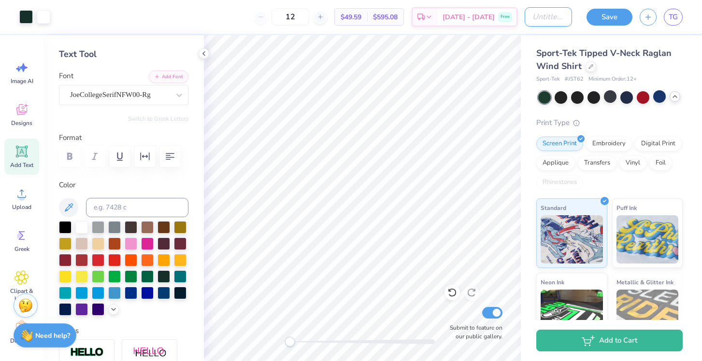
click at [537, 17] on input "Design Title" at bounding box center [547, 16] width 47 height 19
type input "hockey"
click at [617, 17] on button "Save" at bounding box center [609, 15] width 46 height 17
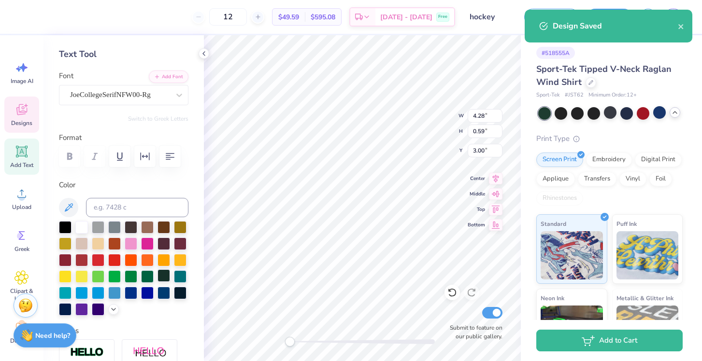
click at [167, 272] on div at bounding box center [163, 275] width 13 height 13
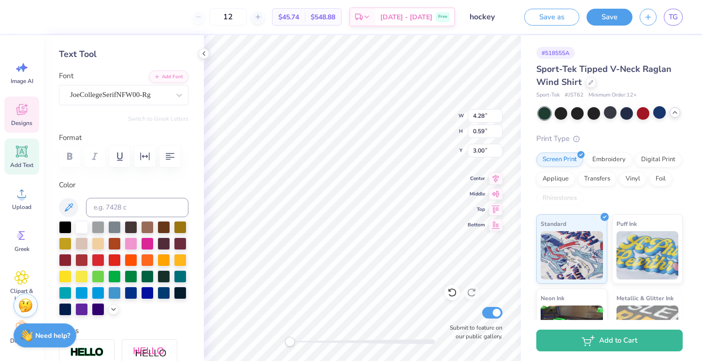
click at [203, 301] on div "Personalized Names Personalized Numbers Text Tool Add Font Font JoeCollegeSerif…" at bounding box center [123, 198] width 160 height 326
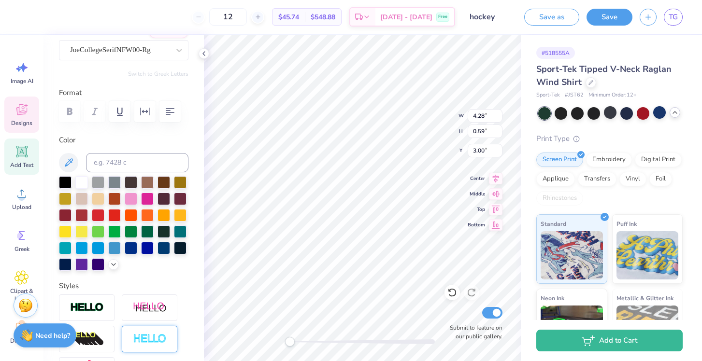
scroll to position [238, 0]
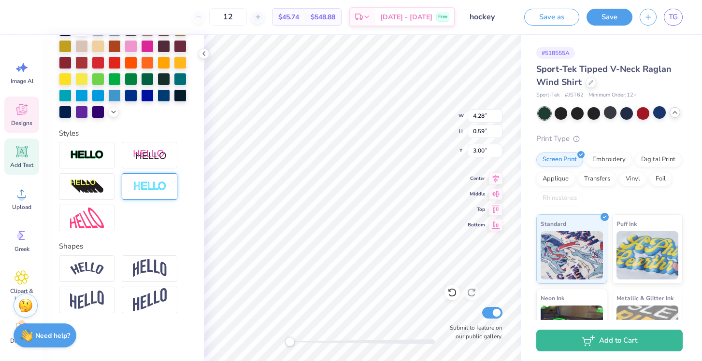
click at [152, 177] on div at bounding box center [150, 186] width 56 height 27
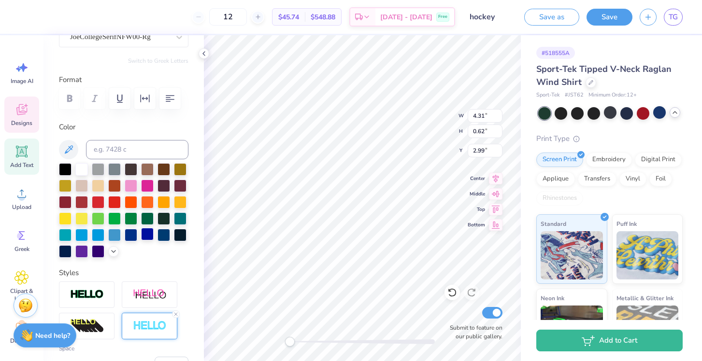
scroll to position [99, 0]
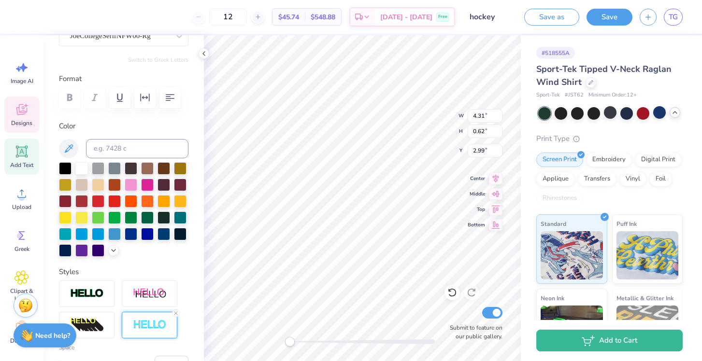
click at [169, 320] on div at bounding box center [150, 325] width 56 height 27
click at [175, 313] on line at bounding box center [175, 313] width 3 height 3
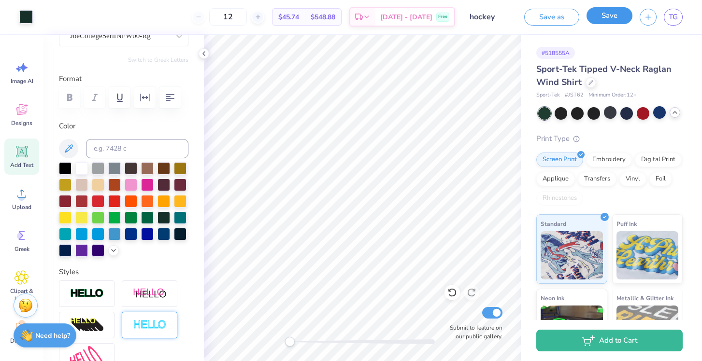
click at [598, 13] on button "Save" at bounding box center [609, 15] width 46 height 17
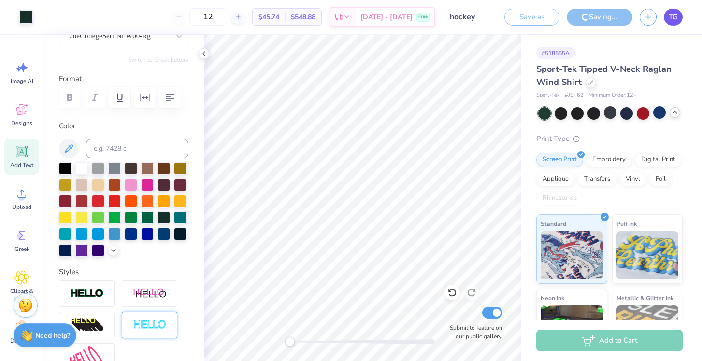
click at [674, 15] on span "TG" at bounding box center [672, 17] width 9 height 11
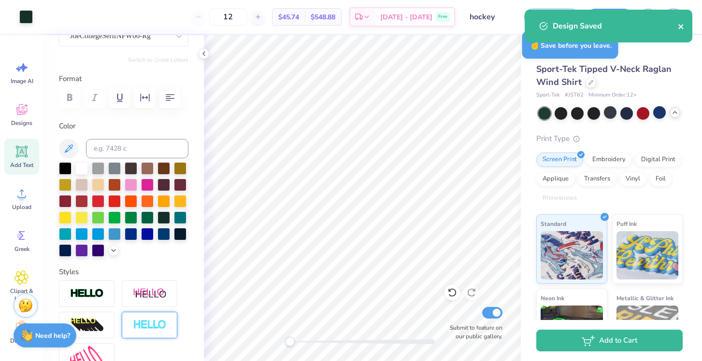
click at [683, 27] on icon "close" at bounding box center [681, 27] width 7 height 8
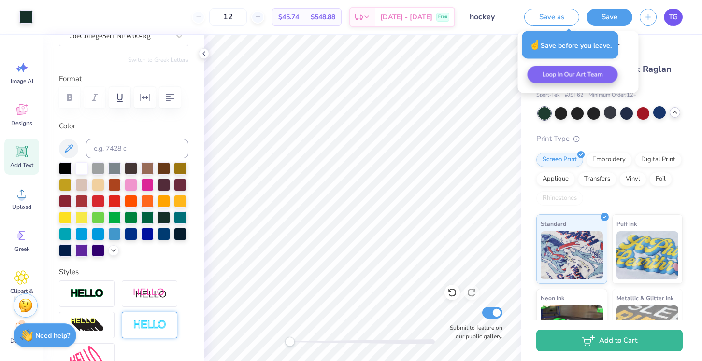
click at [668, 17] on span "TG" at bounding box center [672, 17] width 9 height 11
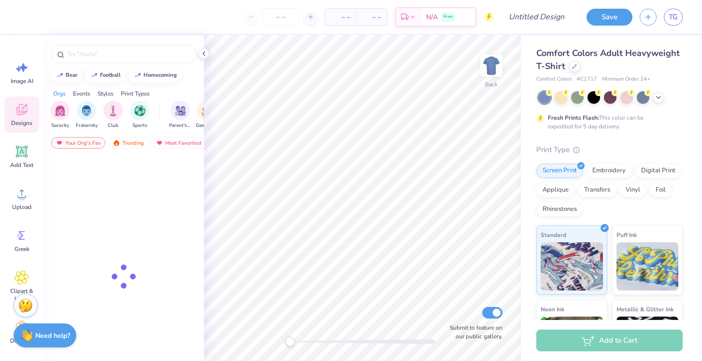
click at [576, 71] on div "Comfort Colors Adult Heavyweight T-Shirt" at bounding box center [609, 60] width 146 height 26
click at [576, 67] on icon at bounding box center [574, 65] width 5 height 5
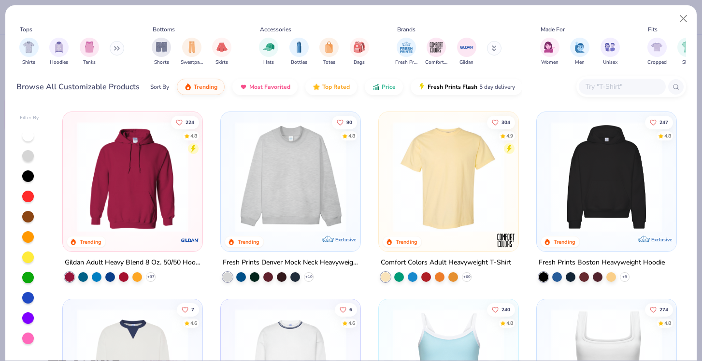
click at [334, 174] on img at bounding box center [290, 177] width 120 height 111
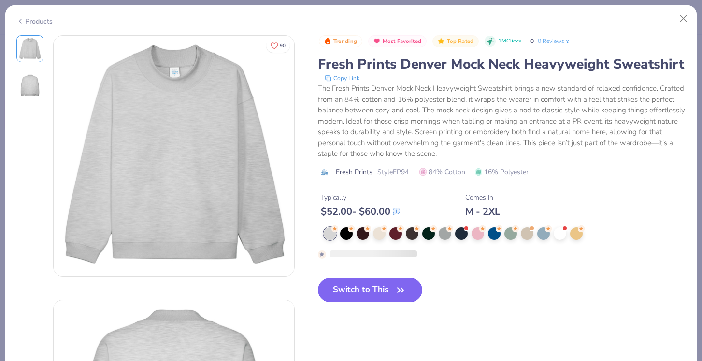
click at [329, 279] on div "Trending Most Favorited Top Rated 1M Clicks 0 0 Reviews Fresh Prints Denver Moc…" at bounding box center [502, 176] width 368 height 282
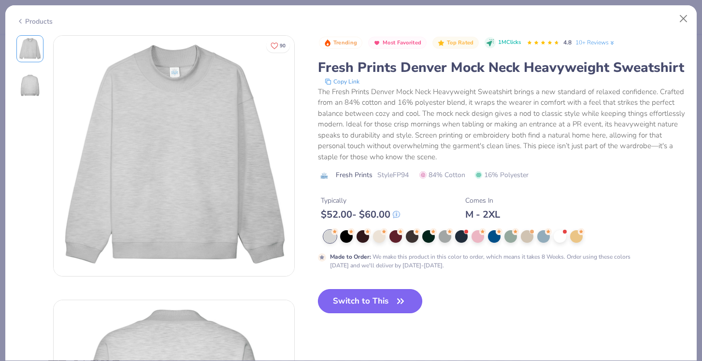
click at [340, 296] on button "Switch to This" at bounding box center [370, 301] width 105 height 24
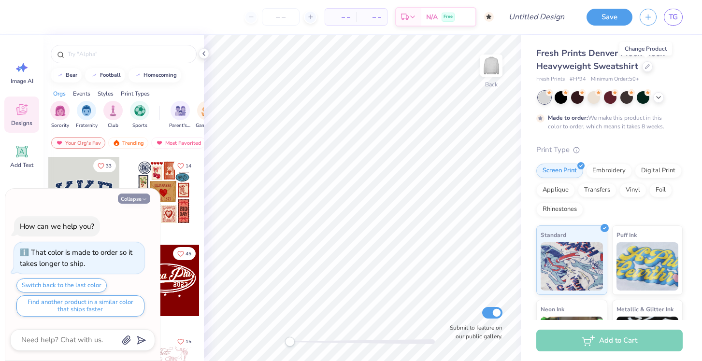
click at [144, 200] on icon "button" at bounding box center [144, 200] width 6 height 6
type textarea "x"
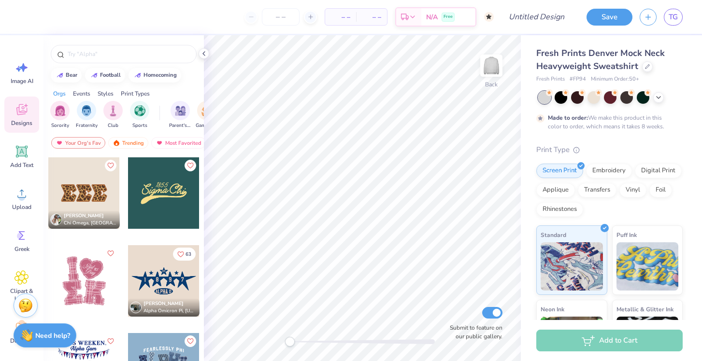
scroll to position [2199, 0]
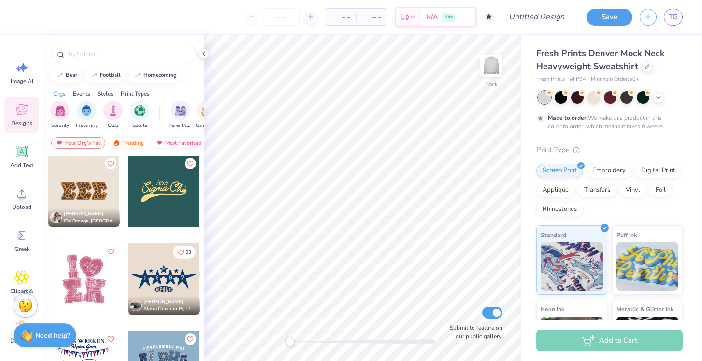
click at [167, 213] on div at bounding box center [163, 190] width 71 height 71
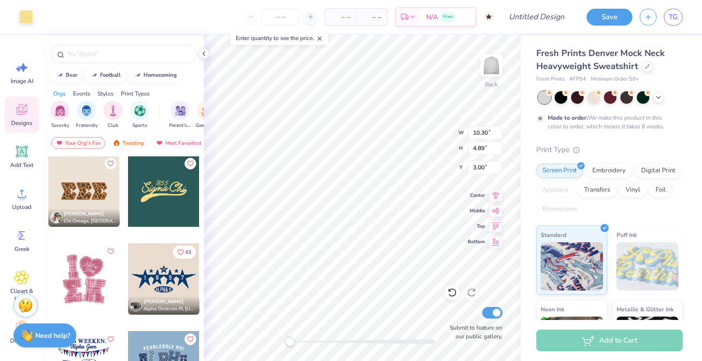
type input "10.30"
type input "4.89"
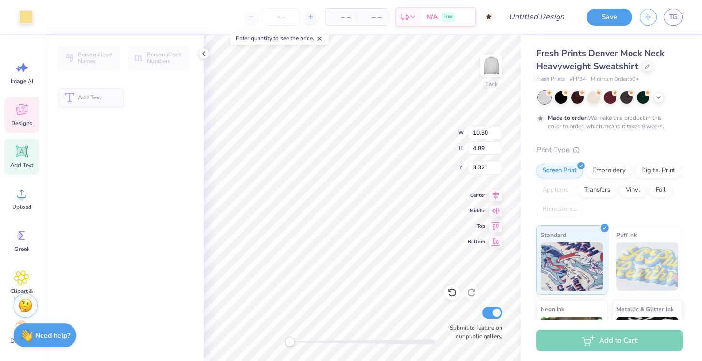
type input "9.87"
type input "2.94"
type input "3.32"
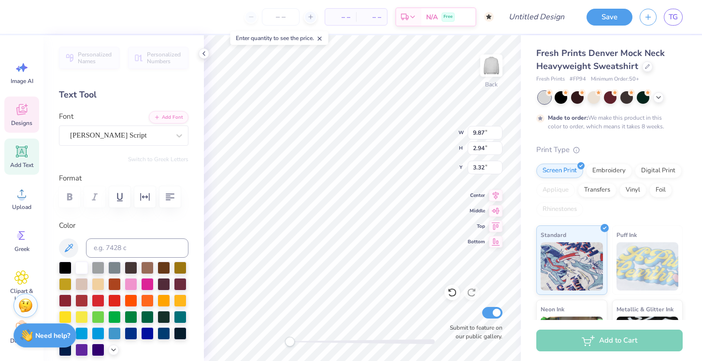
scroll to position [0, 1]
type textarea "Fasa"
type input "2.91"
type input "1.15"
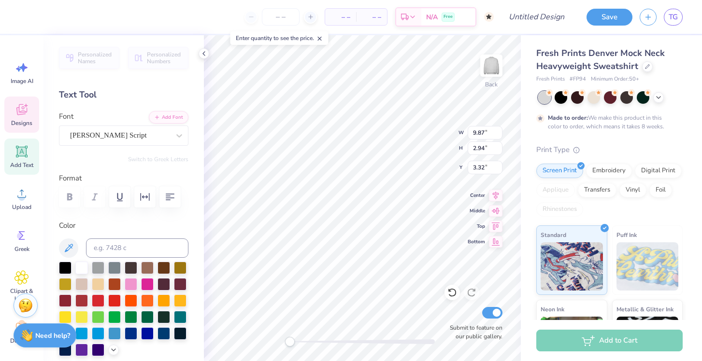
type input "3.00"
click at [455, 296] on icon at bounding box center [452, 293] width 10 height 10
click at [367, 163] on div "Hold “Option ⌥” to see the space between elements." at bounding box center [394, 177] width 102 height 28
type input "5.01"
type input "2.38"
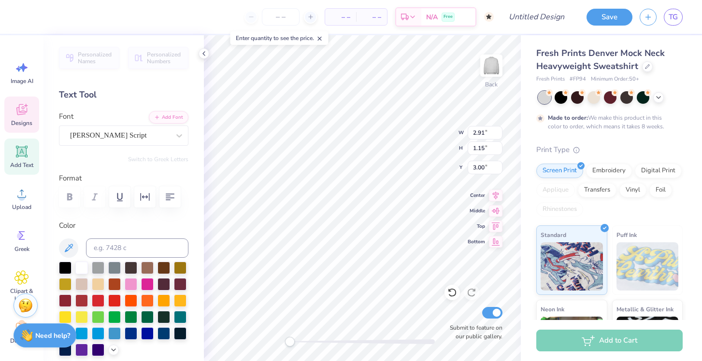
type input "3.79"
type input "7.79"
type input "3.95"
type input "2.34"
type input "10.30"
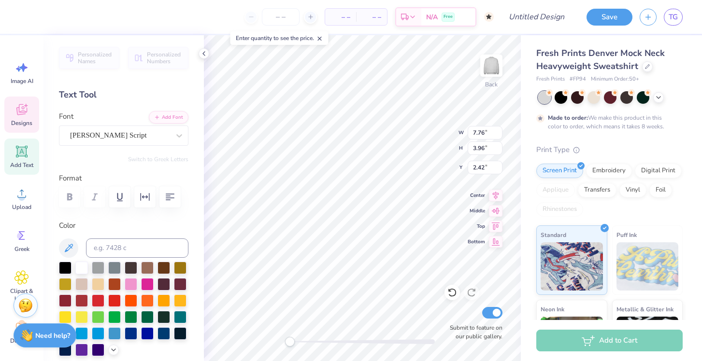
type input "2.89"
type input "5.00"
type textarea "1"
type textarea "2017"
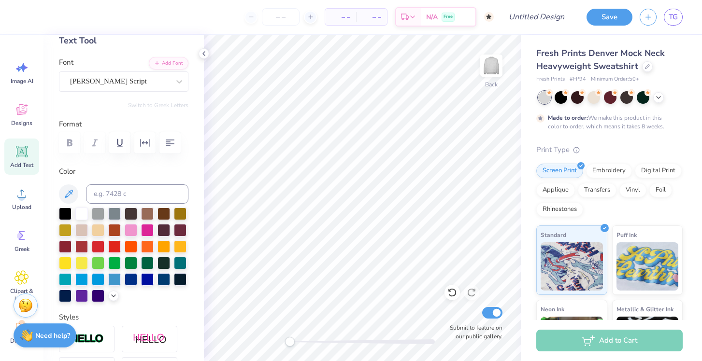
scroll to position [55, 0]
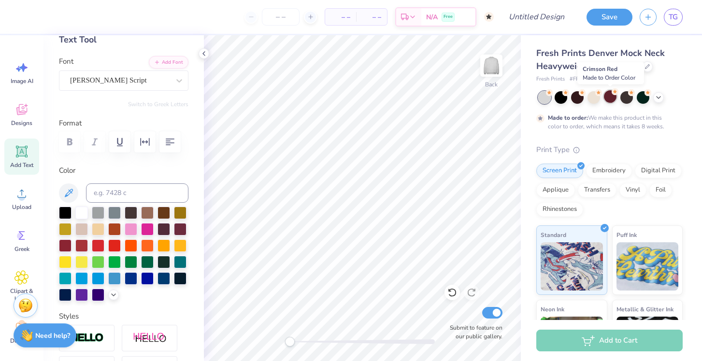
click at [610, 99] on div at bounding box center [610, 96] width 13 height 13
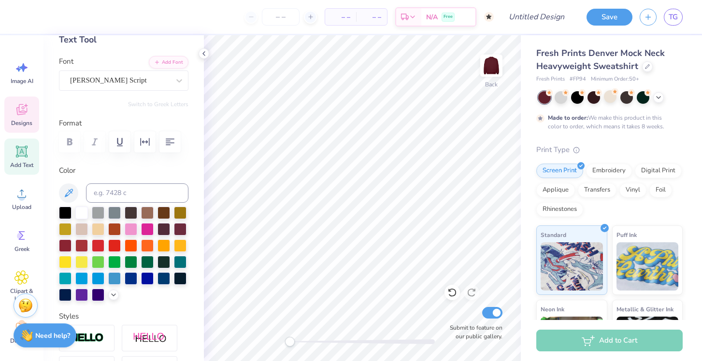
click at [22, 117] on div "Designs" at bounding box center [21, 115] width 35 height 36
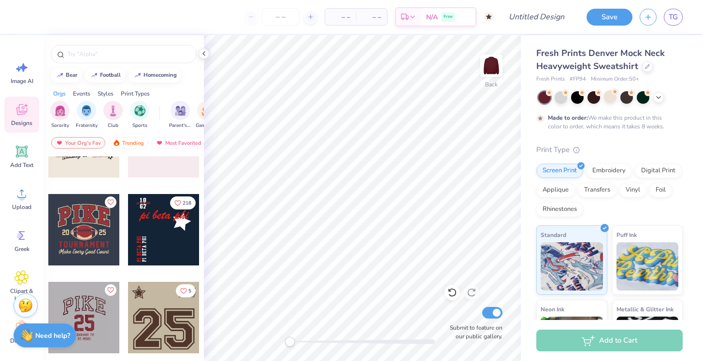
scroll to position [1029, 0]
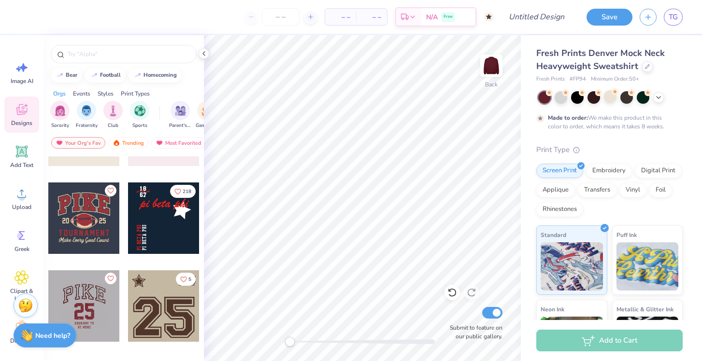
click at [166, 243] on div at bounding box center [163, 218] width 71 height 71
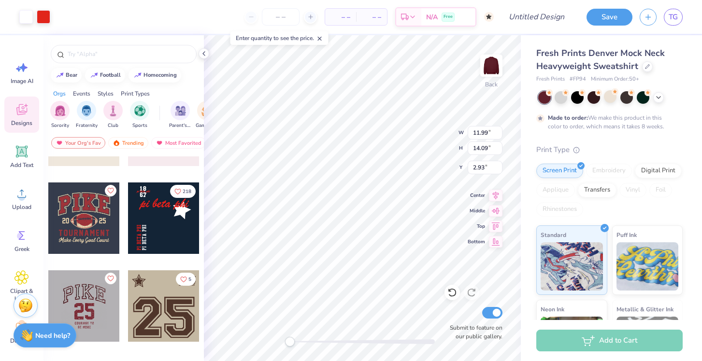
type input "11.99"
type input "14.09"
type input "2.93"
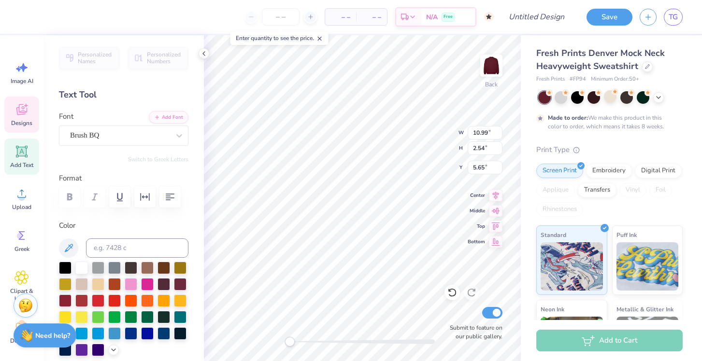
scroll to position [0, 0]
type textarea "villapinos"
click at [84, 267] on div at bounding box center [81, 267] width 13 height 13
click at [144, 332] on div at bounding box center [147, 332] width 13 height 13
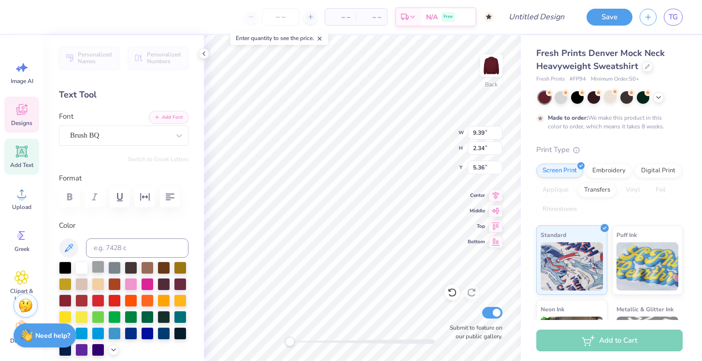
click at [101, 263] on div at bounding box center [98, 267] width 13 height 13
click at [84, 264] on div at bounding box center [81, 267] width 13 height 13
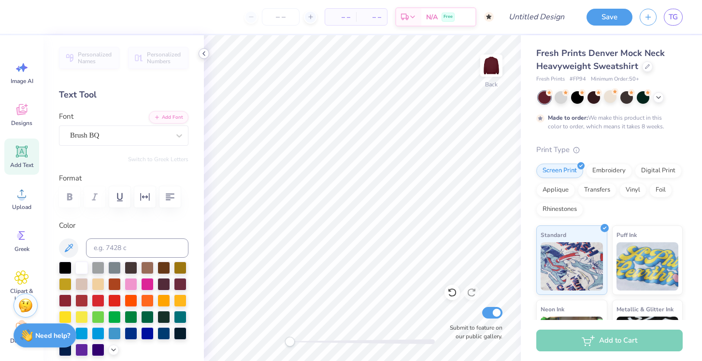
click at [206, 53] on icon at bounding box center [204, 54] width 8 height 8
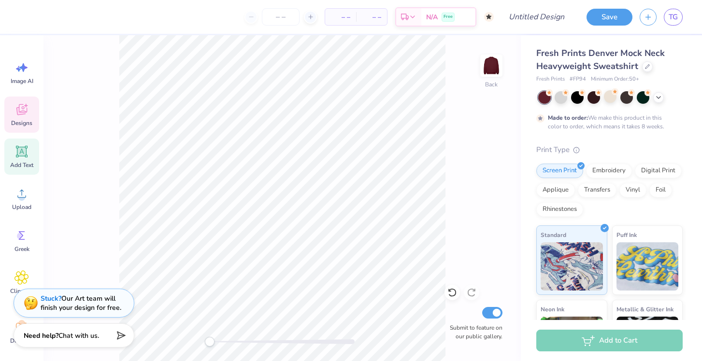
click at [30, 113] on div "Designs" at bounding box center [21, 115] width 35 height 36
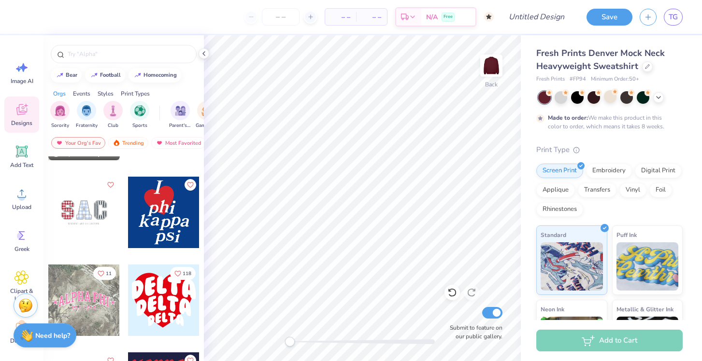
scroll to position [1651, 0]
click at [168, 225] on div at bounding box center [163, 211] width 71 height 71
click at [494, 67] on img at bounding box center [491, 65] width 39 height 39
click at [167, 206] on div at bounding box center [163, 211] width 71 height 71
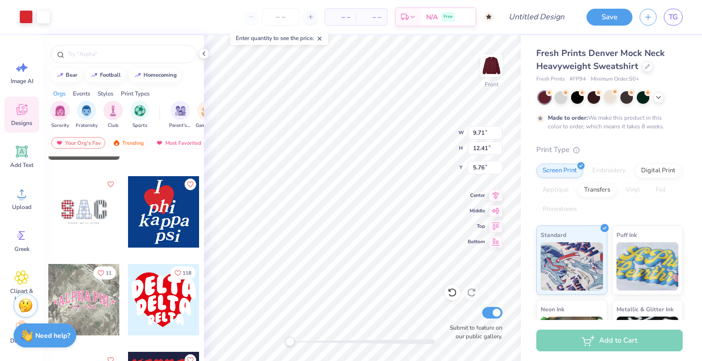
type input "9.71"
type input "12.41"
type input "5.76"
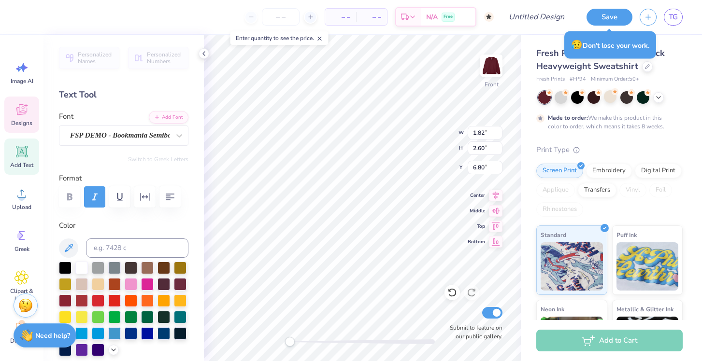
type input "1.82"
type input "2.60"
type input "6.80"
type input "2.15"
type input "2.23"
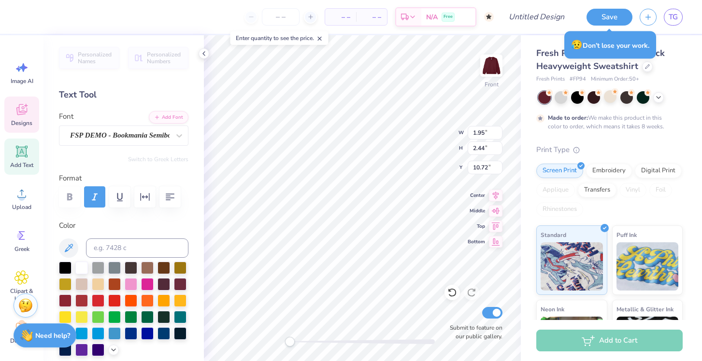
type input "11.50"
type input "1.95"
type input "2.44"
type input "10.72"
type textarea "a"
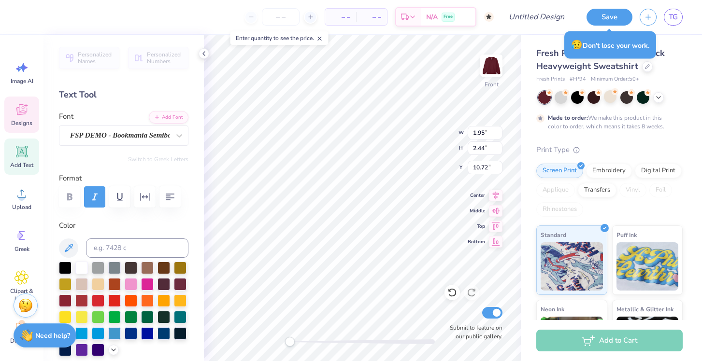
type input "1.29"
type input "2.54"
type textarea "r"
type input "1.81"
type input "1.72"
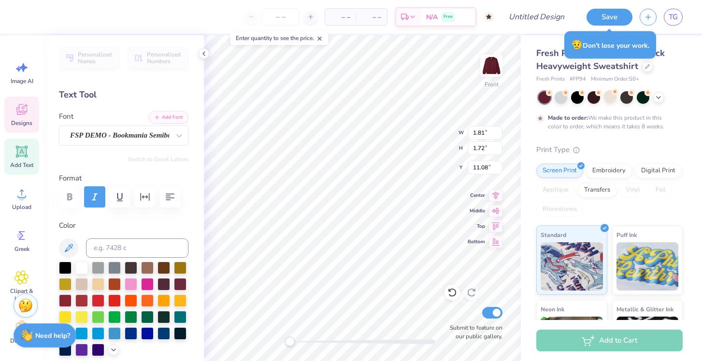
type input "11.08"
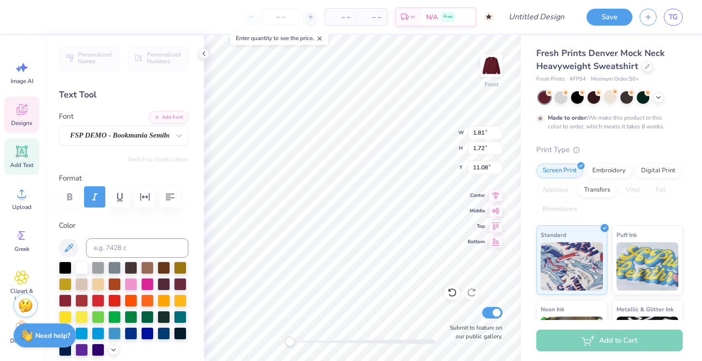
type input "1.64"
type input "1.65"
type input "11.43"
type input "2.11"
type input "2.44"
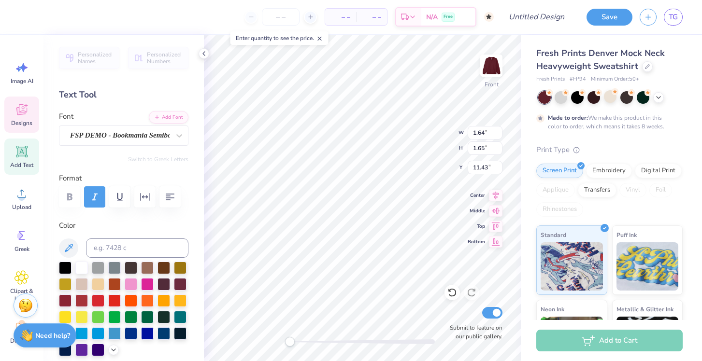
type input "13.36"
type textarea "s"
type input "2.15"
type input "2.23"
type input "14.22"
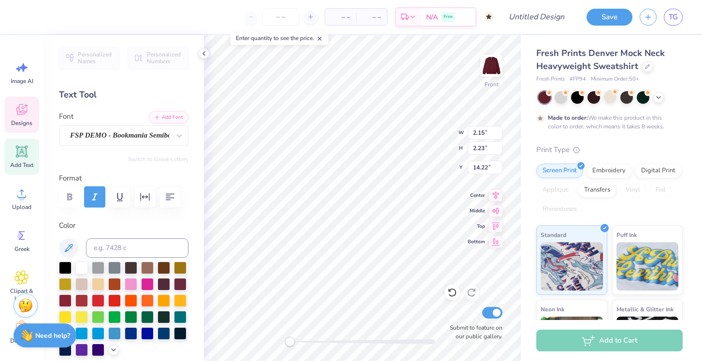
type input "1.64"
type input "1.65"
type input "13.93"
type input "2.15"
type input "2.23"
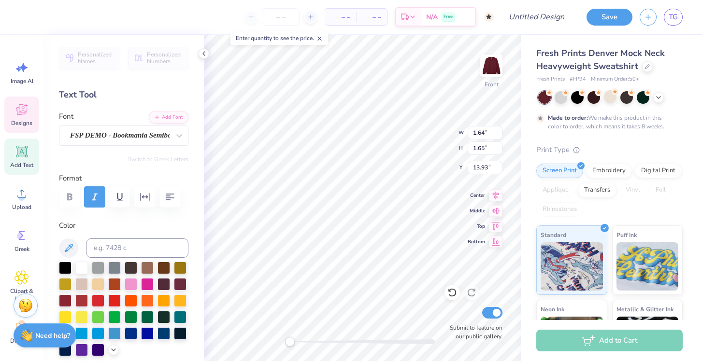
type input "13.84"
type textarea "c"
type input "1.52"
type input "1.66"
type input "16.87"
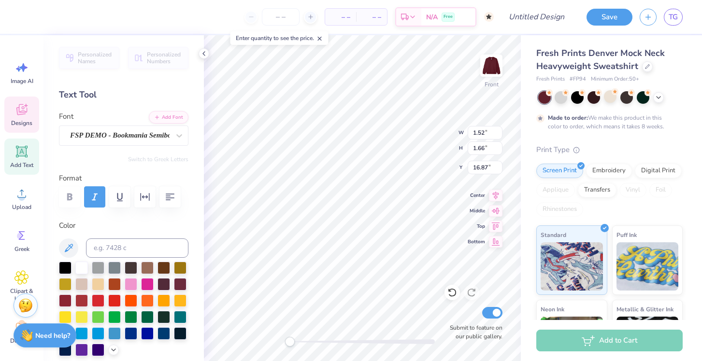
type textarea "u"
type input "2.15"
type input "2.23"
type textarea "r"
type textarea "l"
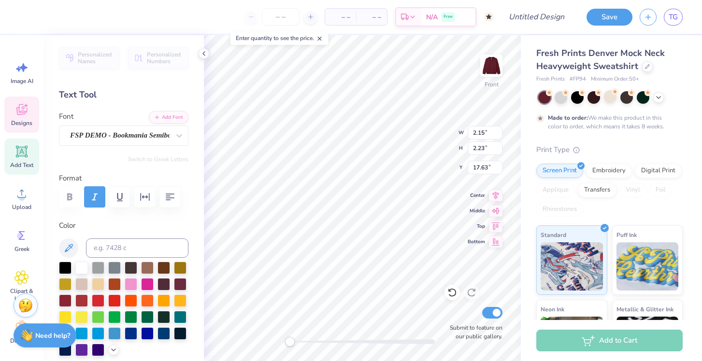
type textarea "t"
type input "1.64"
type input "1.65"
type input "13.31"
type input "1.76"
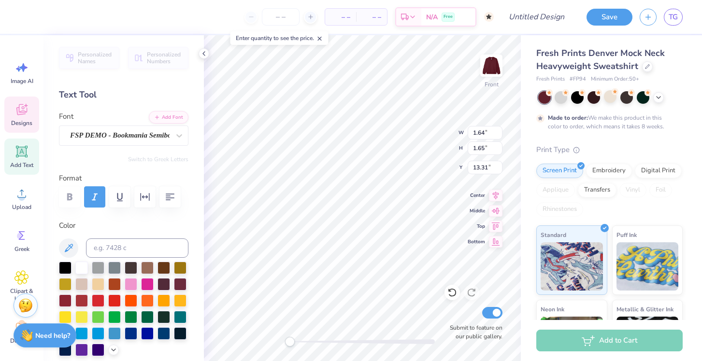
type input "1.66"
type input "16.87"
type input "1.23"
type input "2.44"
type input "16.77"
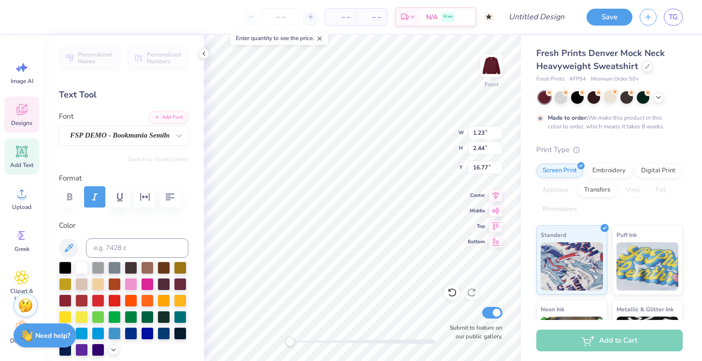
type input "1.11"
type input "2.11"
type input "17.76"
type input "1.20"
type input "2.37"
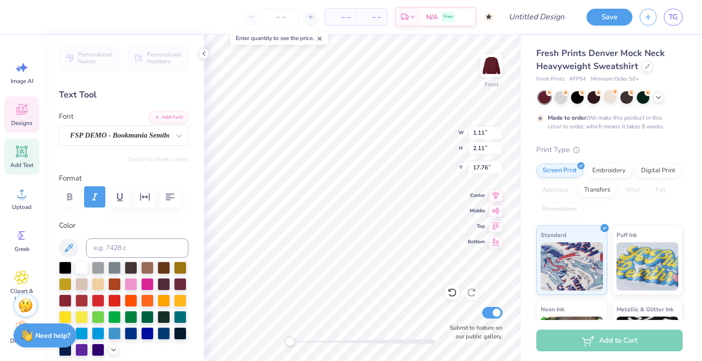
type input "16.45"
type textarea "u"
type input "1.64"
type input "1.65"
type input "14.13"
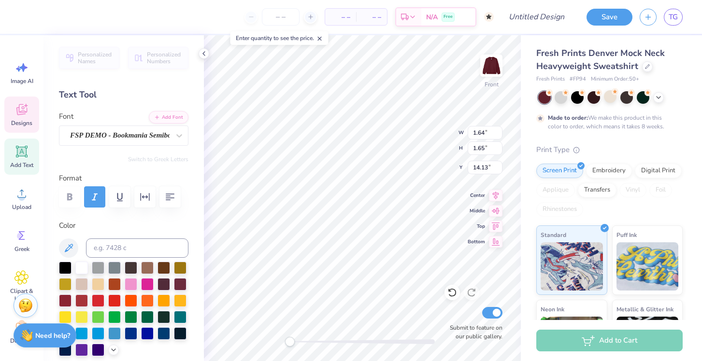
type input "1.11"
type input "2.11"
type input "14.73"
type input "1.76"
type input "1.66"
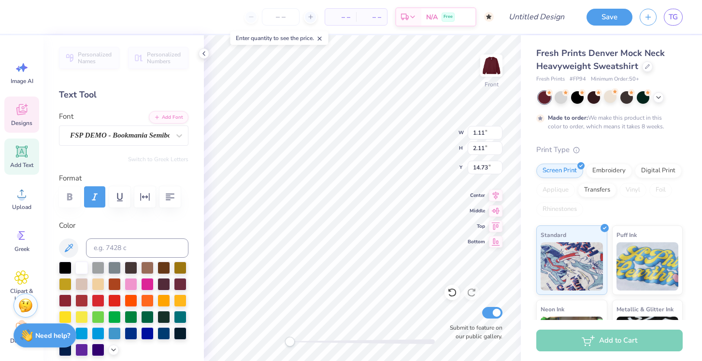
type input "16.82"
type input "1.81"
type input "1.72"
type input "11.39"
type input "1.64"
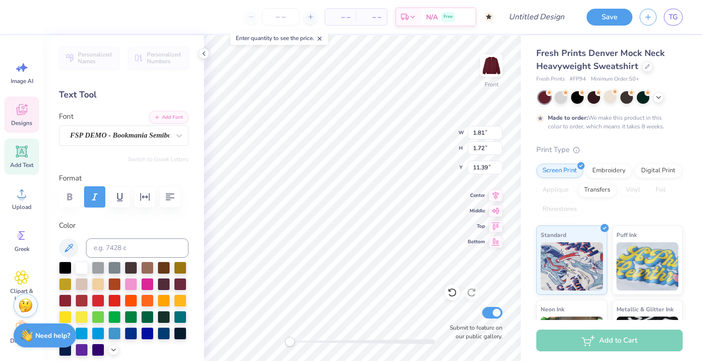
type input "1.65"
type input "16.84"
type input "2.15"
type input "2.23"
type input "11.61"
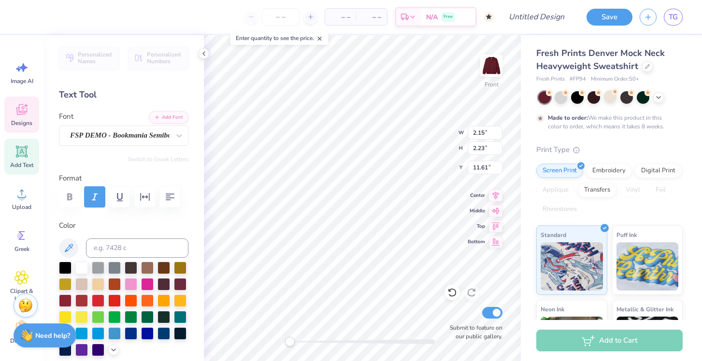
type input "1.81"
type input "1.72"
type input "11.39"
type input "1.64"
type input "1.65"
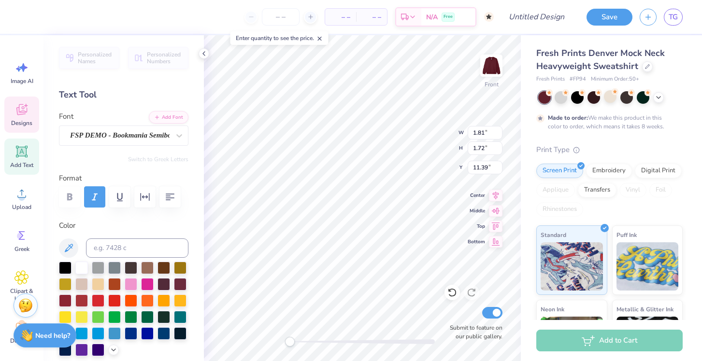
type input "11.43"
type input "1.52"
type input "1.66"
type input "13.74"
type input "1.64"
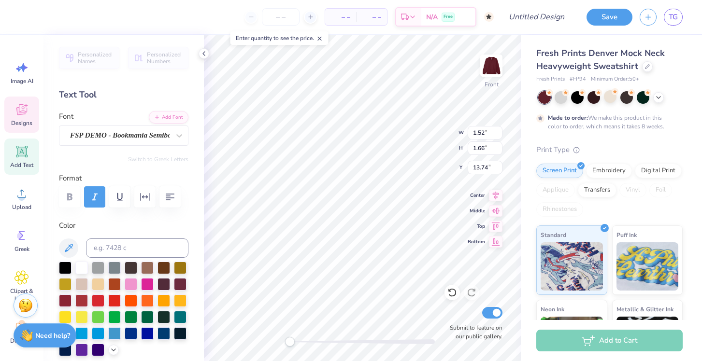
type input "1.65"
type input "16.84"
type input "12.54"
type input "5.74"
type input "5.64"
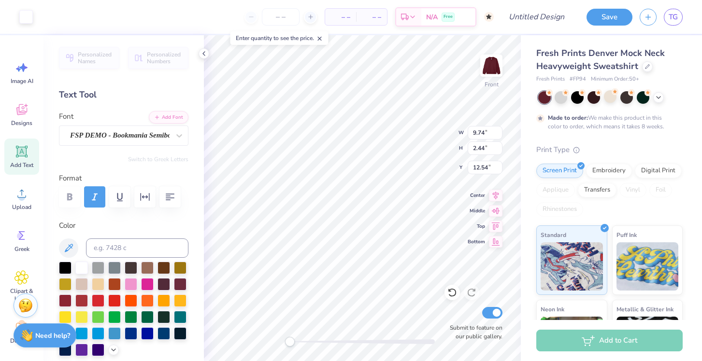
type input "7.84"
type input "8.77"
type input "9.98"
type input "11.67"
type input "12.80"
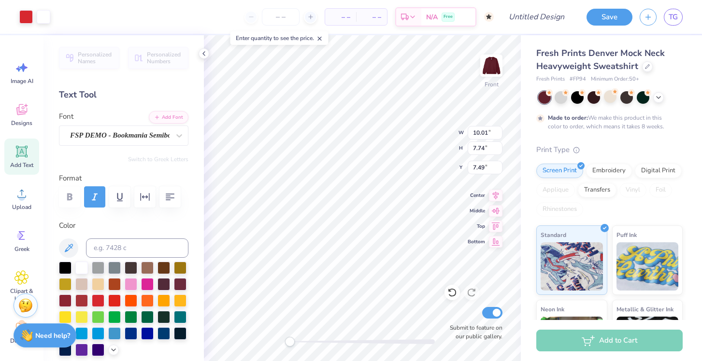
type input "8.38"
click at [576, 99] on div at bounding box center [577, 96] width 13 height 13
click at [561, 97] on div at bounding box center [560, 96] width 13 height 13
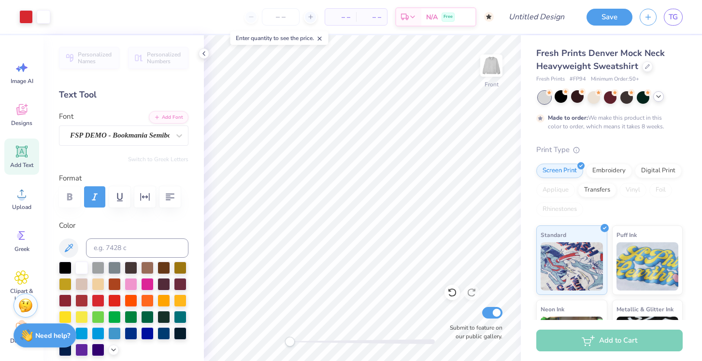
drag, startPoint x: 612, startPoint y: 96, endPoint x: 656, endPoint y: 99, distance: 44.0
click at [611, 96] on div at bounding box center [610, 97] width 13 height 13
click at [657, 99] on icon at bounding box center [658, 97] width 8 height 8
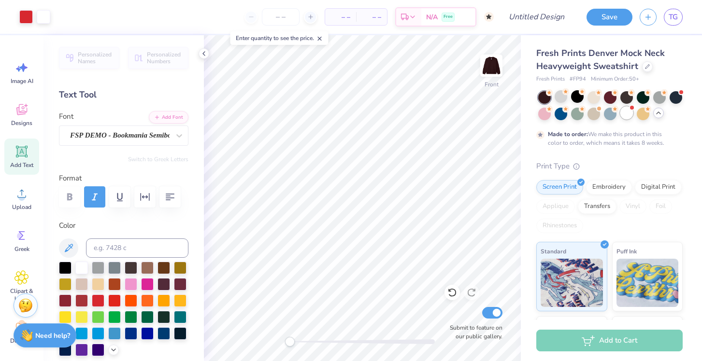
click at [625, 110] on div at bounding box center [626, 113] width 13 height 13
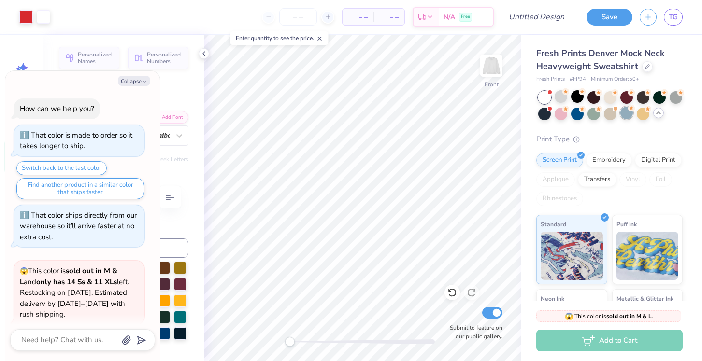
scroll to position [78, 0]
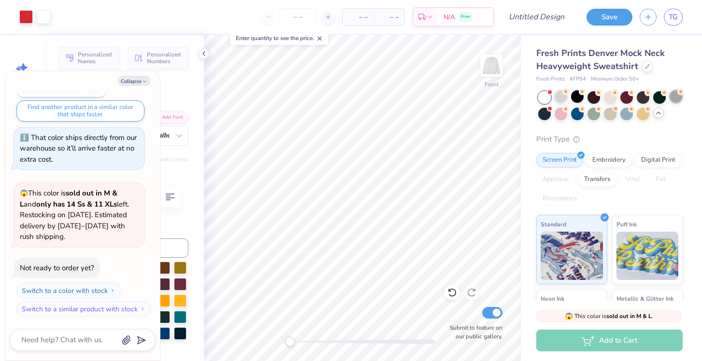
click at [671, 98] on div at bounding box center [675, 96] width 13 height 13
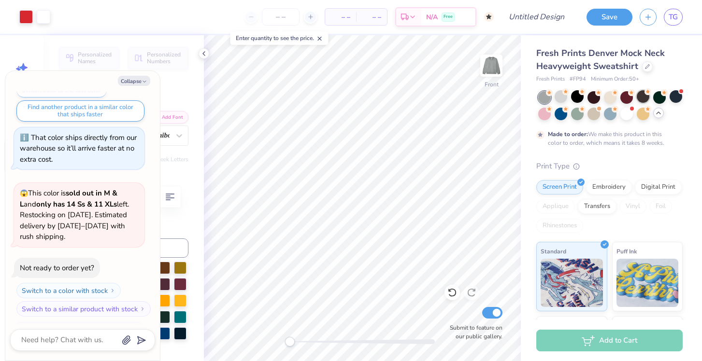
scroll to position [158, 0]
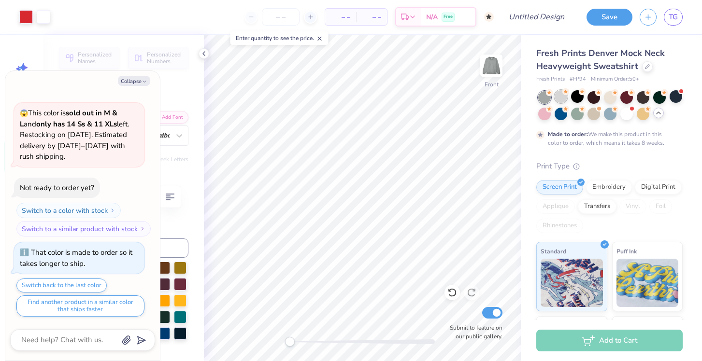
click at [564, 101] on div at bounding box center [560, 96] width 13 height 13
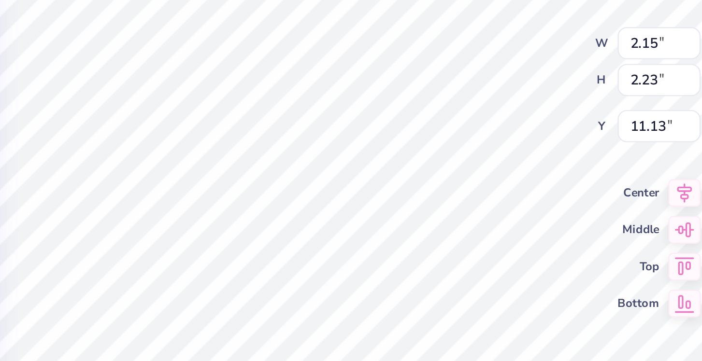
type textarea "x"
type input "5.74"
type input "5.64"
type input "8.38"
type textarea "x"
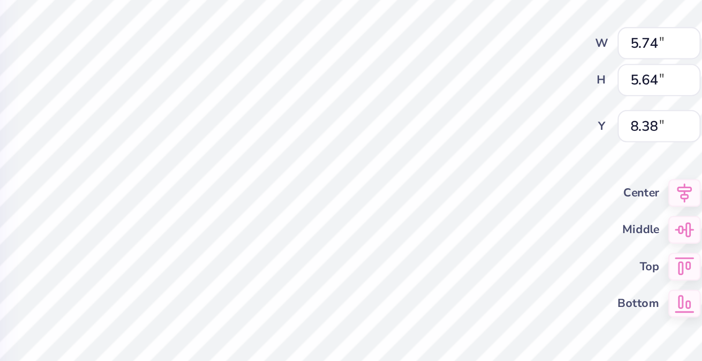
type input "2.15"
type input "2.23"
type input "11.13"
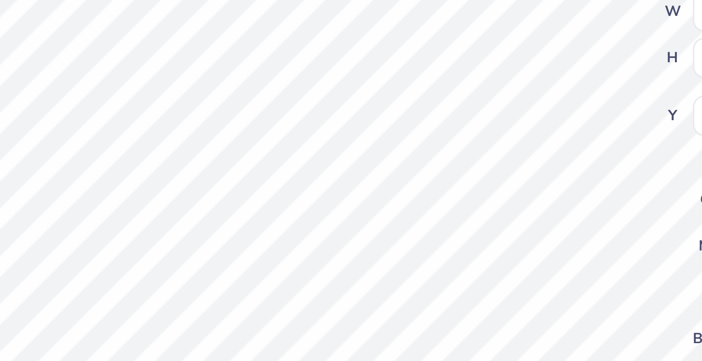
type textarea "x"
type input "1.64"
type input "1.65"
type input "10.91"
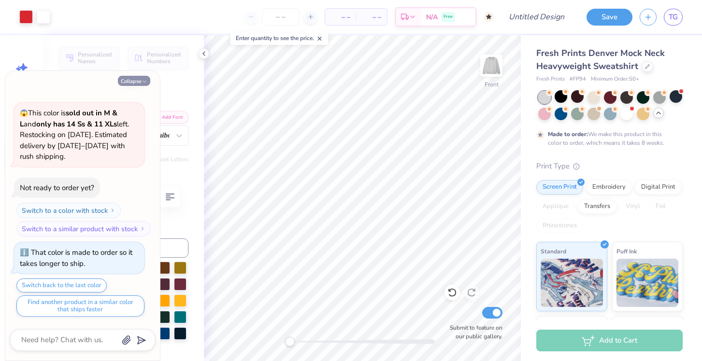
click at [141, 78] on button "Collapse" at bounding box center [134, 81] width 32 height 10
type textarea "x"
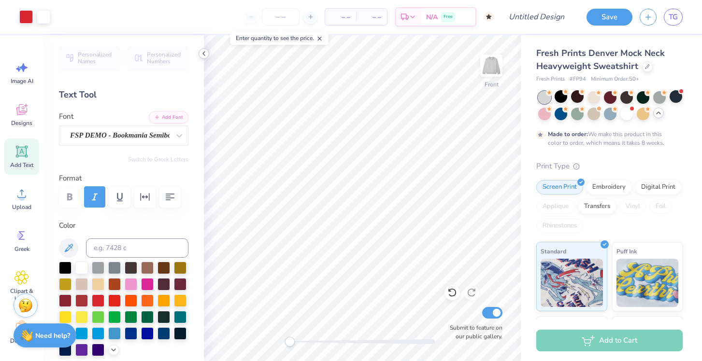
click at [203, 56] on icon at bounding box center [204, 54] width 8 height 8
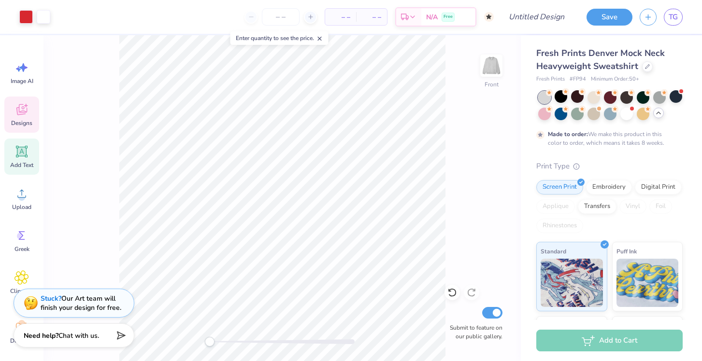
click at [28, 108] on icon at bounding box center [21, 109] width 14 height 14
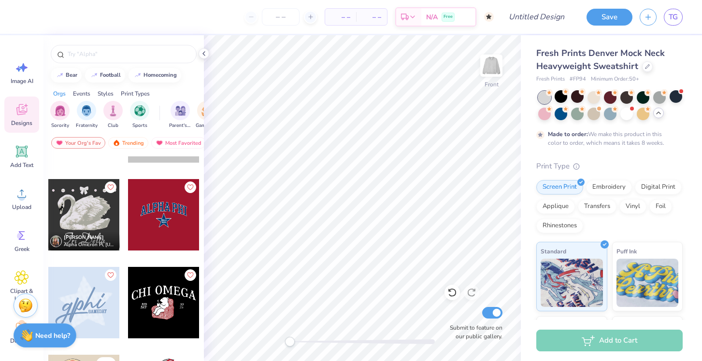
scroll to position [3231, 0]
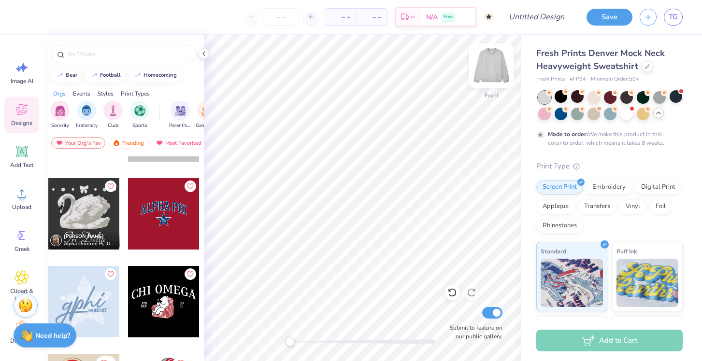
click at [485, 67] on img at bounding box center [491, 65] width 39 height 39
click at [174, 217] on div at bounding box center [163, 213] width 71 height 71
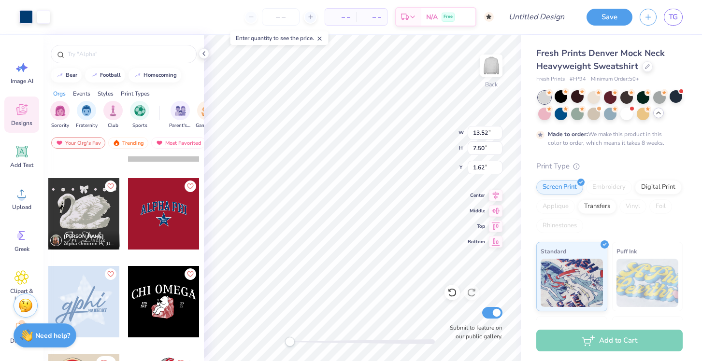
type input "13.52"
type input "7.50"
type input "1.62"
type input "12.93"
type input "7.17"
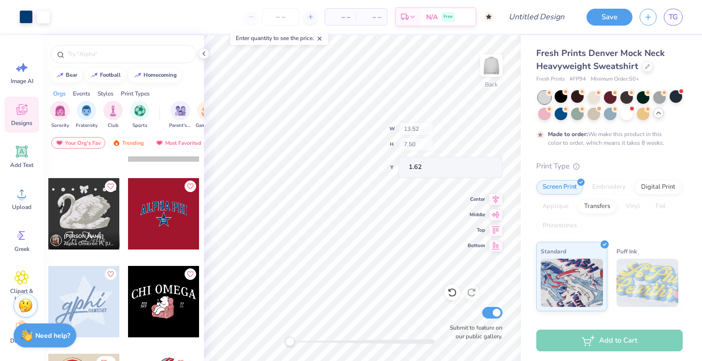
type input "1.95"
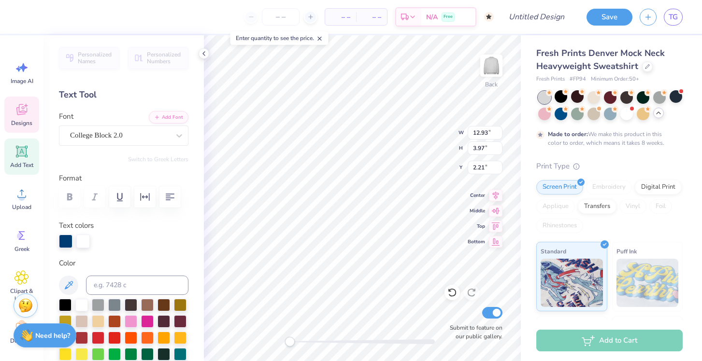
scroll to position [0, 0]
type textarea "villapino"
type textarea "villapinos"
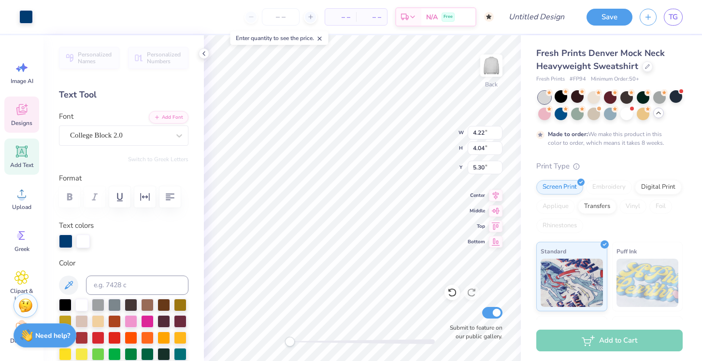
type input "1.15"
type input "0.42"
type input "7.69"
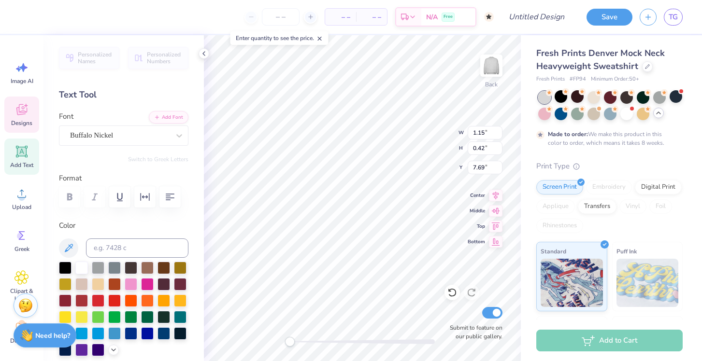
scroll to position [0, 0]
type textarea "1"
type textarea "2017"
type input "11.18"
type input "5.47"
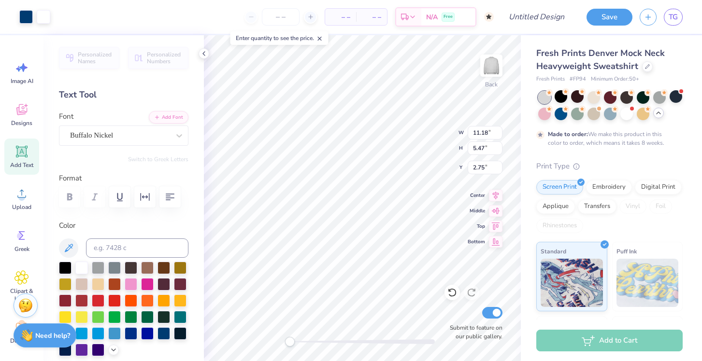
type input "2.69"
click at [203, 54] on polyline at bounding box center [204, 54] width 2 height 4
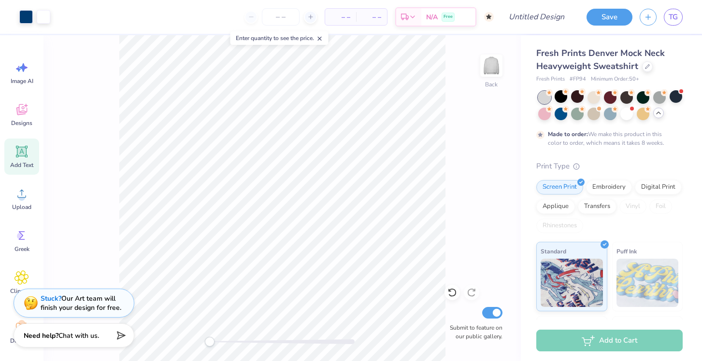
click at [28, 94] on div "Image AI Designs Add Text Upload Greek Clipart & logos Decorate" at bounding box center [21, 203] width 35 height 296
click at [28, 104] on icon at bounding box center [21, 109] width 14 height 14
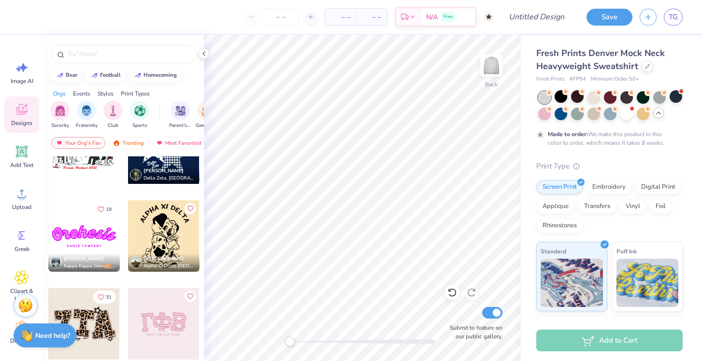
scroll to position [774, 0]
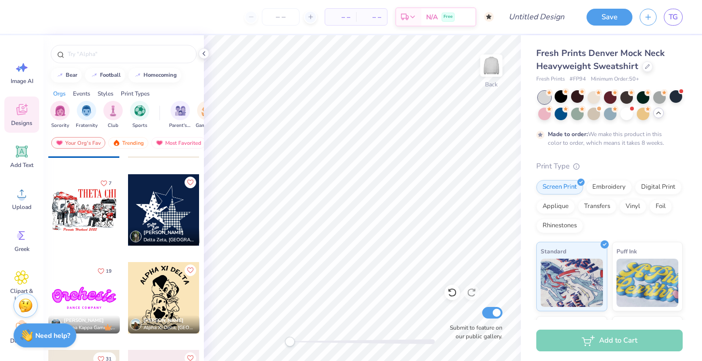
click at [168, 226] on div at bounding box center [163, 209] width 71 height 71
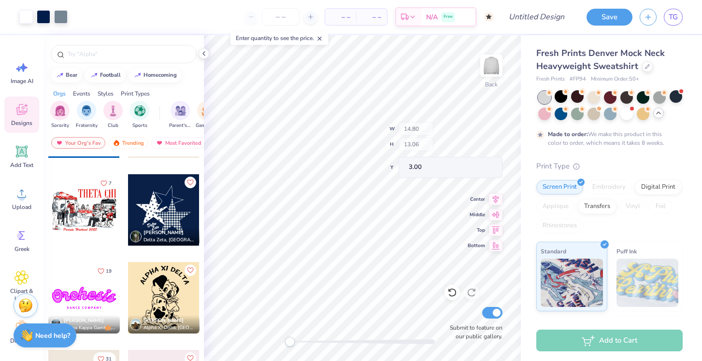
type input "14.80"
type input "13.06"
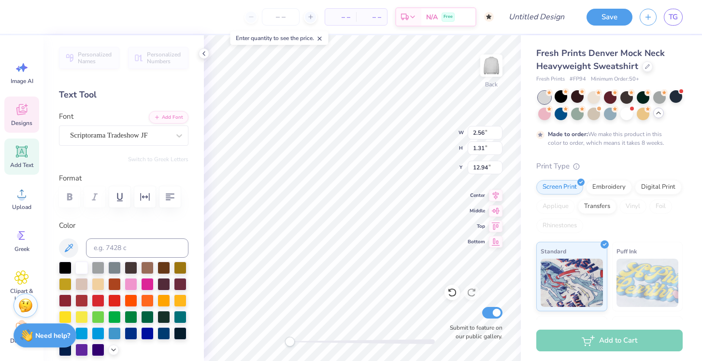
type textarea "villanova"
type input "1.95"
type input "1.22"
type input "13.79"
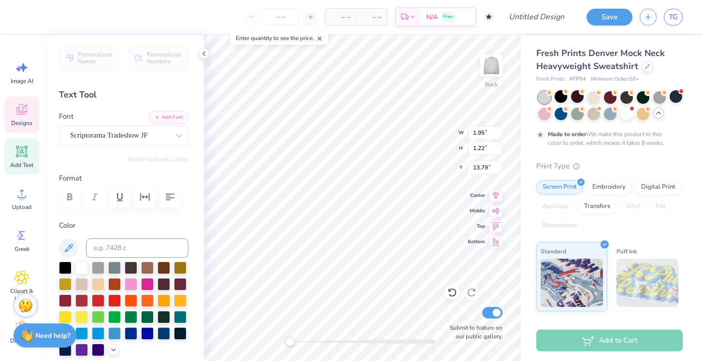
type textarea "FASA"
type input "12.95"
type input "12.00"
type input "10.59"
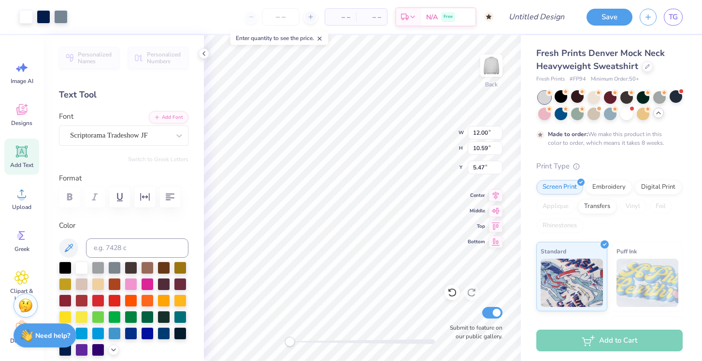
type input "2.58"
click at [546, 18] on input "Design Title" at bounding box center [547, 16] width 47 height 19
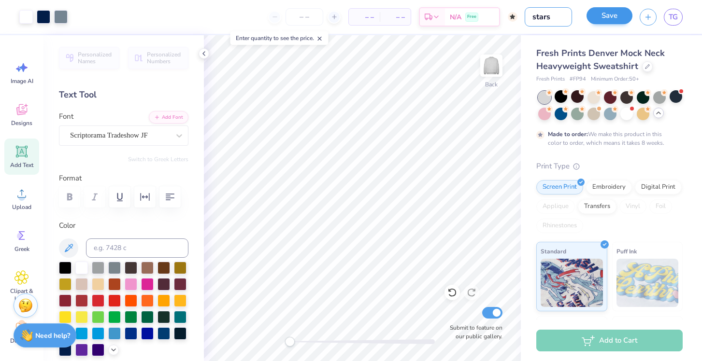
type input "stars"
click at [605, 15] on button "Save" at bounding box center [609, 15] width 46 height 17
click at [671, 21] on span "TG" at bounding box center [672, 17] width 9 height 11
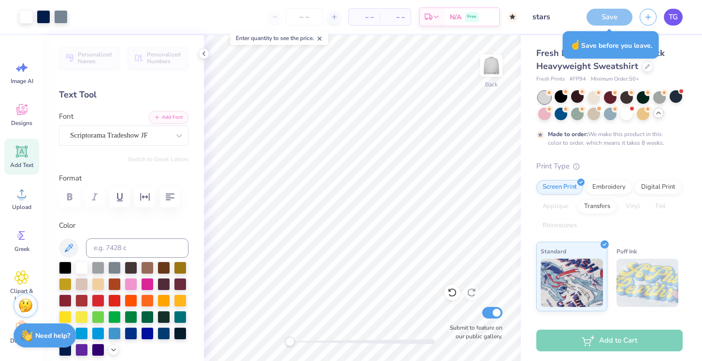
click at [674, 19] on span "TG" at bounding box center [672, 17] width 9 height 11
click at [616, 20] on div "Save" at bounding box center [609, 17] width 46 height 17
click at [609, 17] on div "Save" at bounding box center [609, 17] width 46 height 17
click at [610, 26] on div "Save TG" at bounding box center [640, 17] width 123 height 34
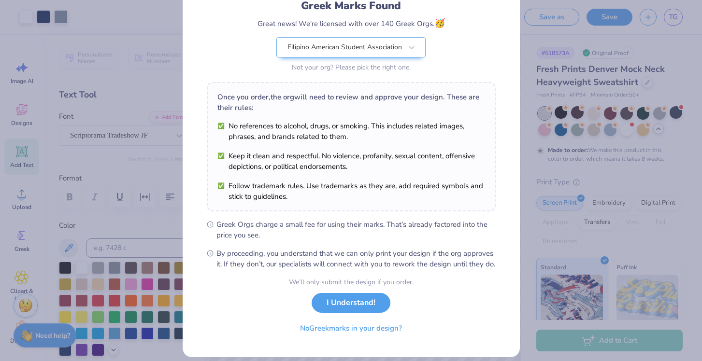
scroll to position [91, 0]
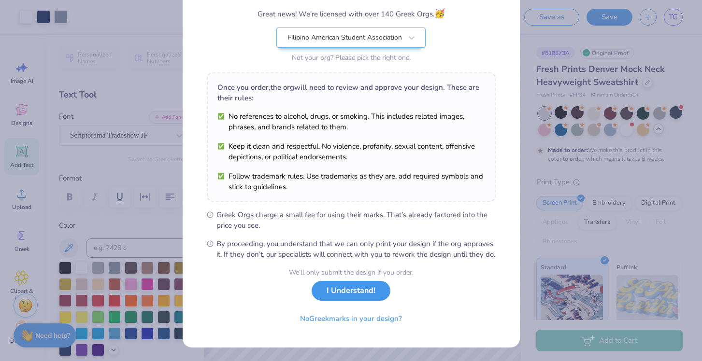
click at [354, 294] on button "I Understand!" at bounding box center [350, 291] width 79 height 20
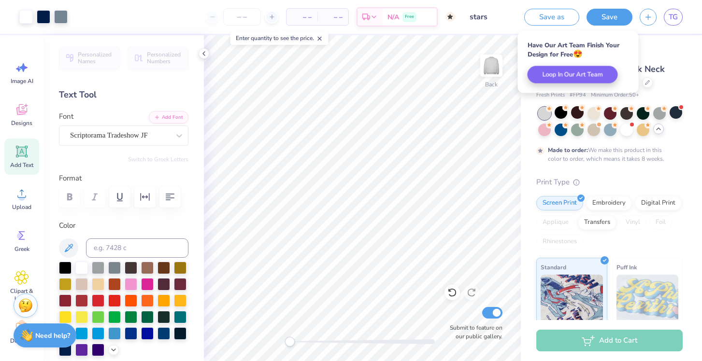
scroll to position [0, 0]
click at [601, 24] on button "Save" at bounding box center [609, 15] width 46 height 17
click at [667, 24] on div "TG" at bounding box center [673, 17] width 19 height 17
click at [674, 19] on span "TG" at bounding box center [672, 17] width 9 height 11
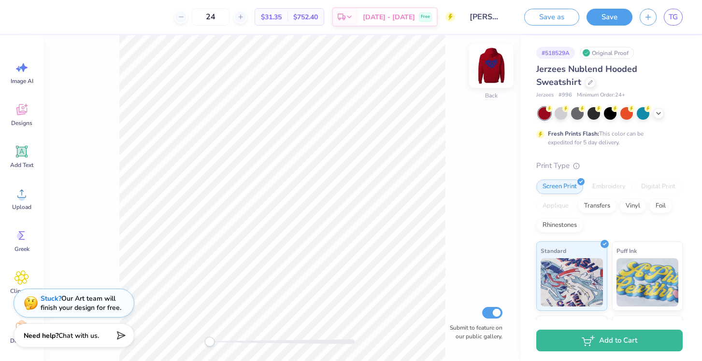
click at [489, 70] on img at bounding box center [491, 65] width 39 height 39
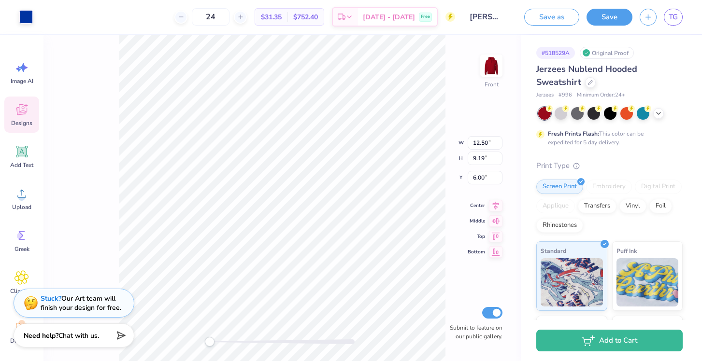
click at [26, 119] on span "Designs" at bounding box center [21, 123] width 21 height 8
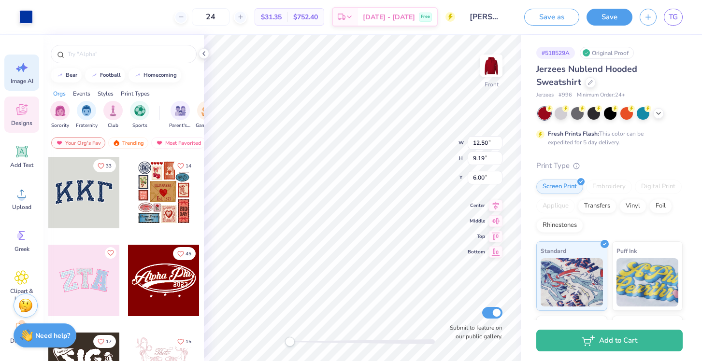
click at [23, 74] on icon at bounding box center [21, 67] width 14 height 14
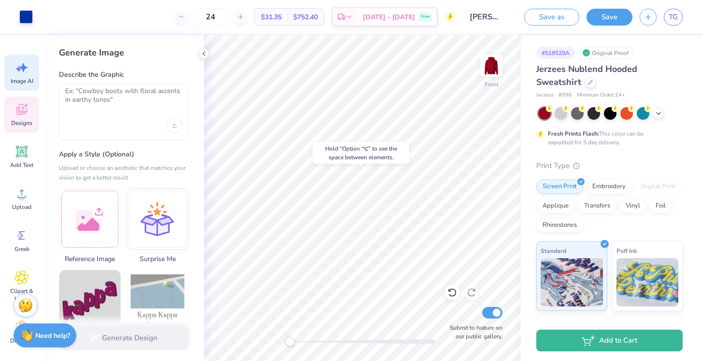
click at [21, 120] on span "Designs" at bounding box center [21, 123] width 21 height 8
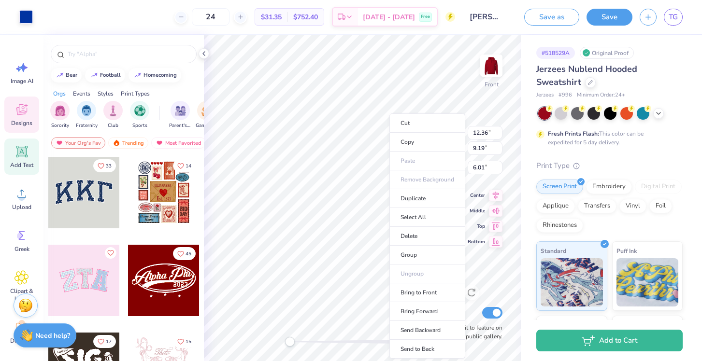
click at [22, 148] on icon at bounding box center [22, 152] width 12 height 12
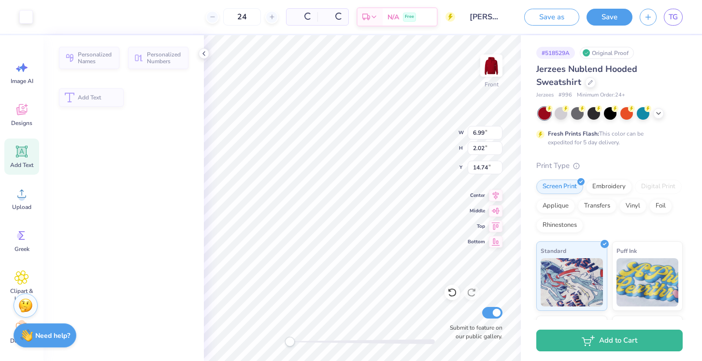
type input "6.99"
type input "2.02"
type input "14.74"
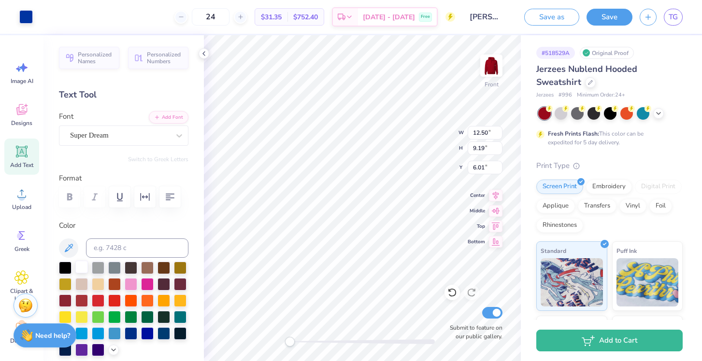
click at [80, 266] on div at bounding box center [81, 267] width 13 height 13
click at [80, 267] on div at bounding box center [81, 267] width 13 height 13
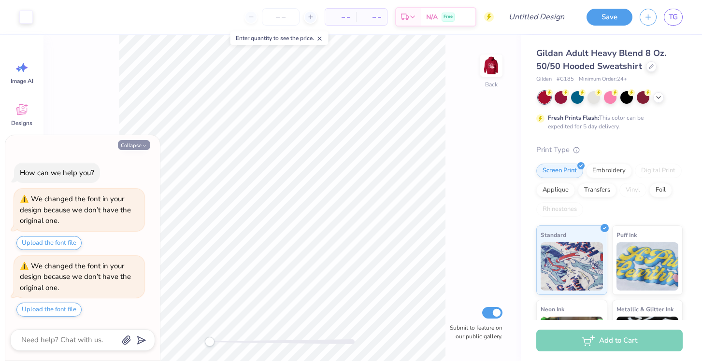
click at [144, 145] on icon "button" at bounding box center [144, 146] width 6 height 6
type textarea "x"
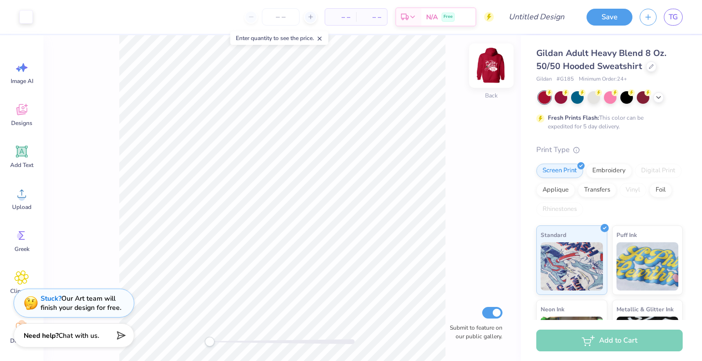
click at [488, 70] on img at bounding box center [491, 65] width 39 height 39
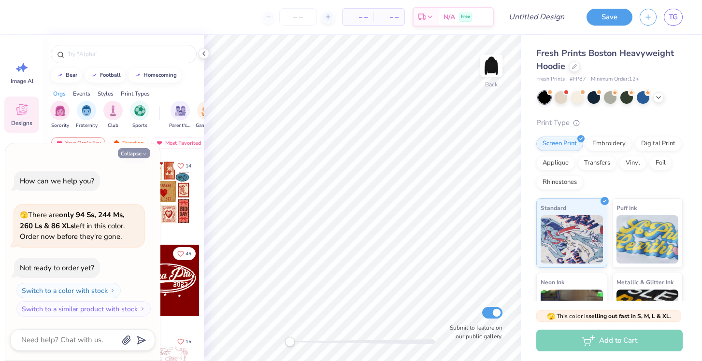
click at [142, 150] on button "Collapse" at bounding box center [134, 153] width 32 height 10
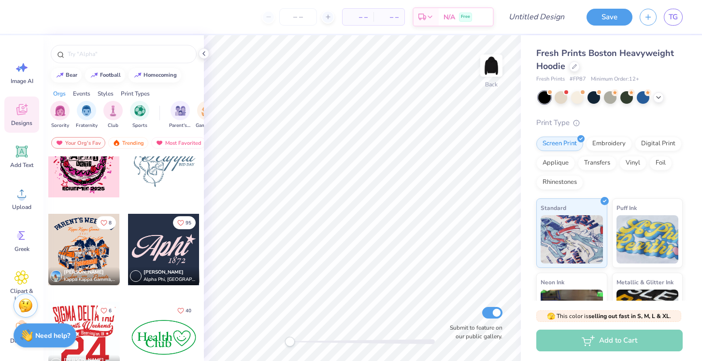
scroll to position [4777, 0]
click at [566, 96] on div at bounding box center [560, 96] width 13 height 13
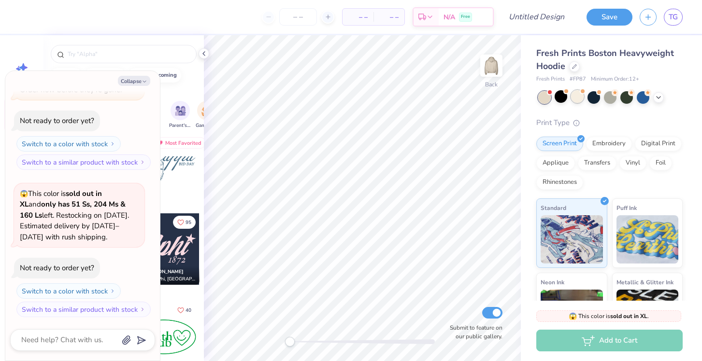
click at [577, 98] on div at bounding box center [577, 96] width 13 height 13
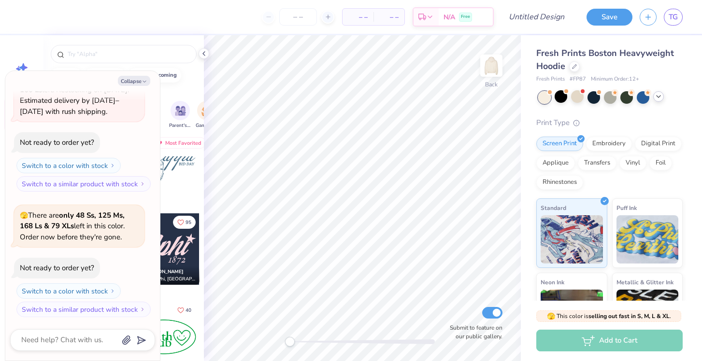
click at [656, 95] on icon at bounding box center [658, 97] width 8 height 8
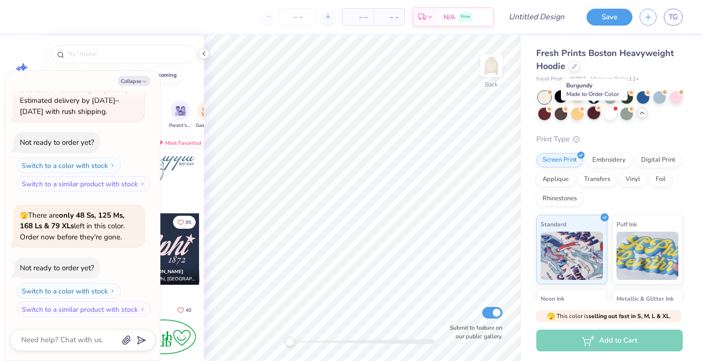
click at [593, 113] on div at bounding box center [593, 113] width 13 height 13
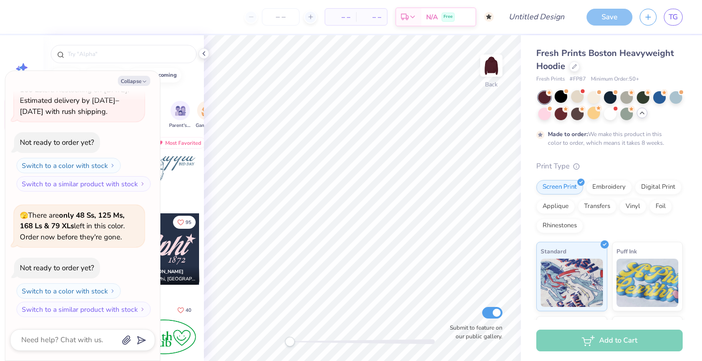
scroll to position [281, 0]
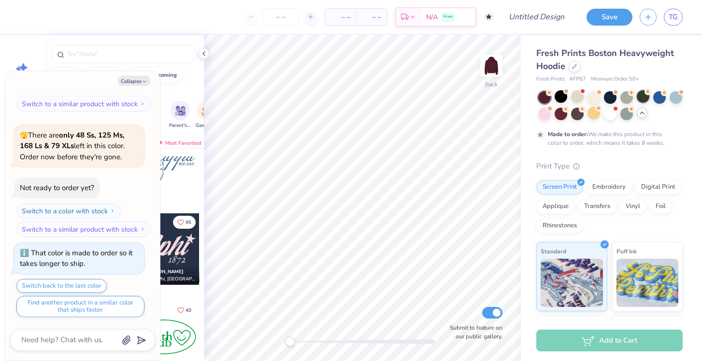
click at [648, 98] on div at bounding box center [642, 96] width 13 height 13
click at [663, 97] on div at bounding box center [659, 96] width 13 height 13
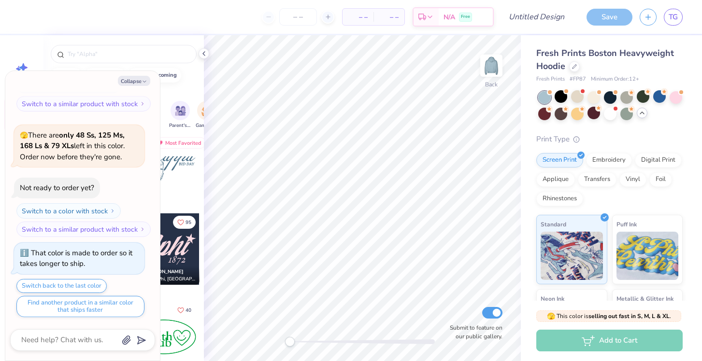
scroll to position [454, 0]
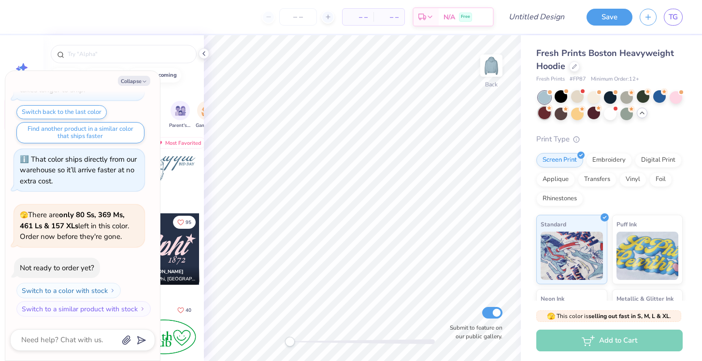
click at [548, 115] on div at bounding box center [544, 113] width 13 height 13
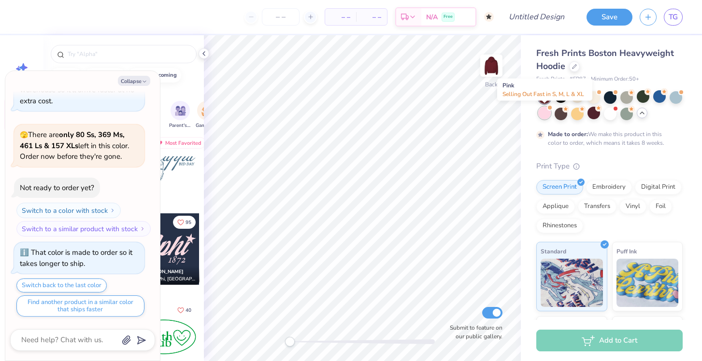
click at [547, 114] on div at bounding box center [544, 113] width 13 height 13
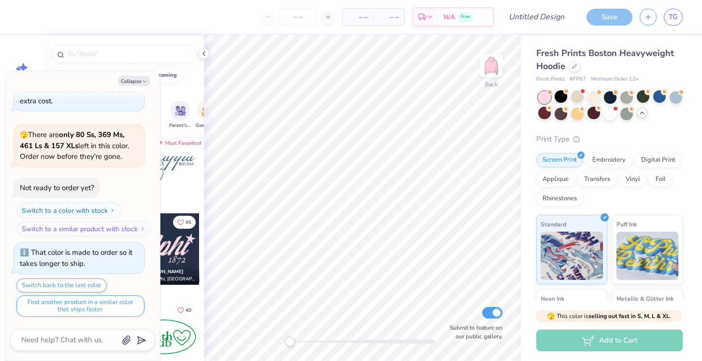
scroll to position [708, 0]
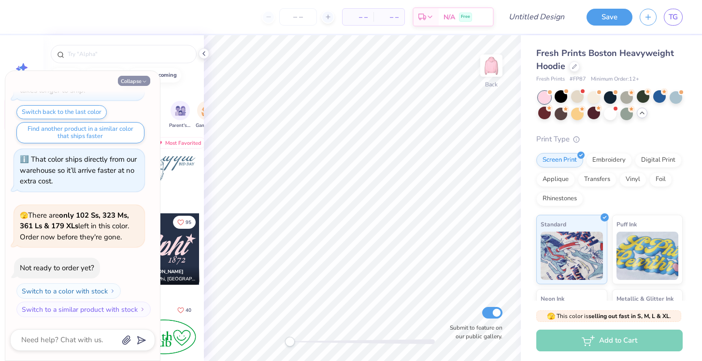
click at [141, 84] on icon "button" at bounding box center [144, 82] width 6 height 6
type textarea "x"
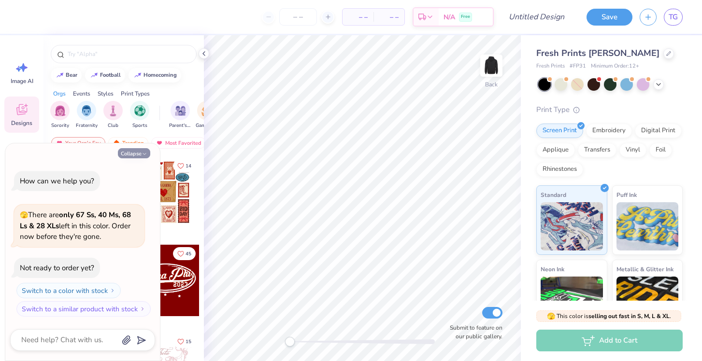
click at [133, 154] on button "Collapse" at bounding box center [134, 153] width 32 height 10
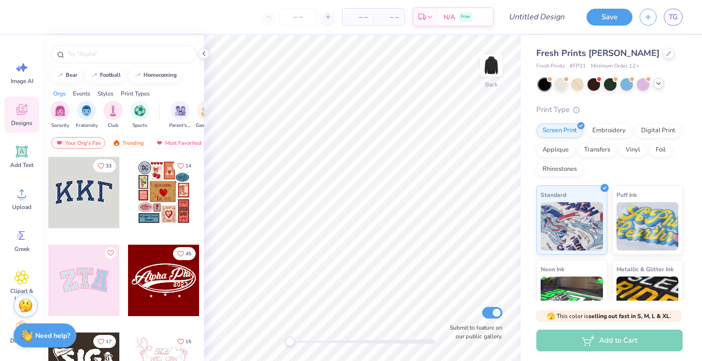
click at [656, 83] on icon at bounding box center [658, 84] width 8 height 8
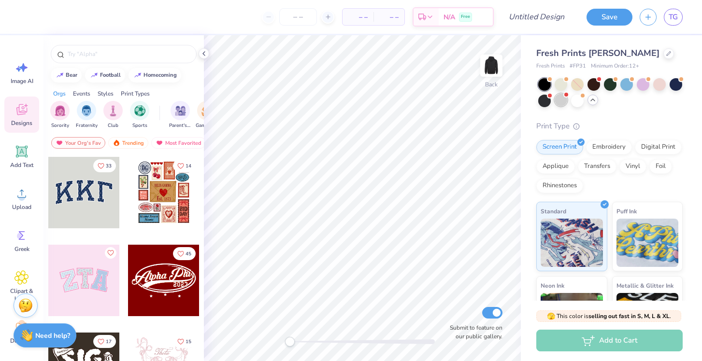
click at [556, 102] on div at bounding box center [560, 100] width 13 height 13
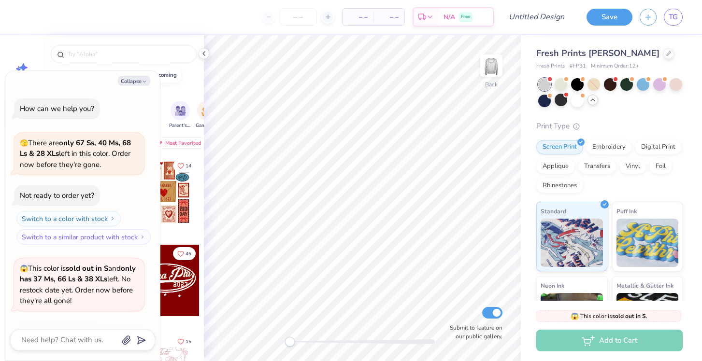
scroll to position [64, 0]
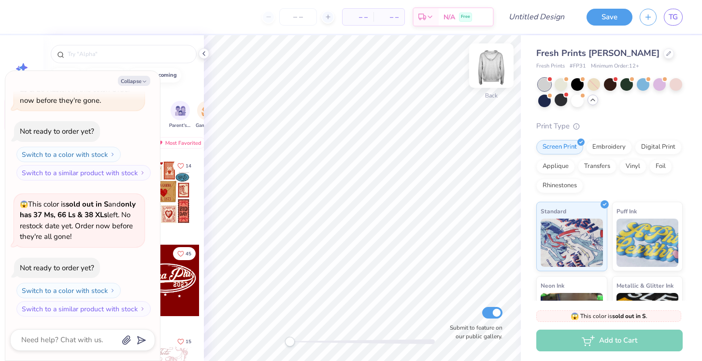
click at [489, 69] on img at bounding box center [491, 65] width 39 height 39
click at [491, 72] on img at bounding box center [491, 65] width 39 height 39
click at [549, 100] on div at bounding box center [544, 100] width 13 height 13
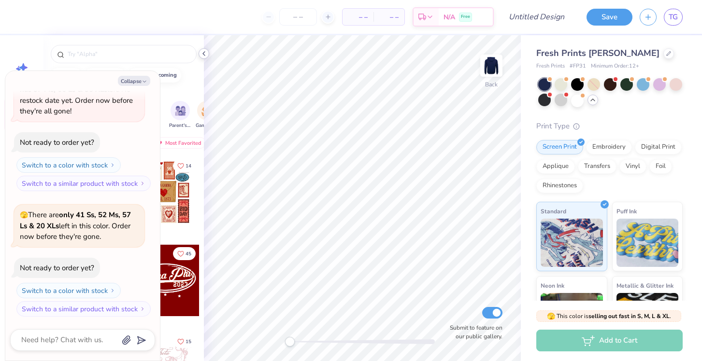
click at [203, 56] on icon at bounding box center [204, 54] width 8 height 8
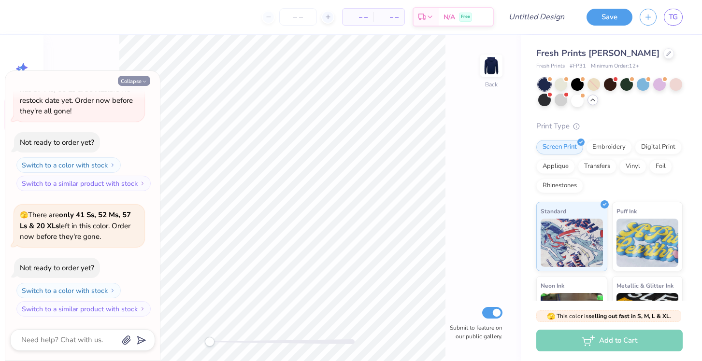
click at [148, 78] on button "Collapse" at bounding box center [134, 81] width 32 height 10
type textarea "x"
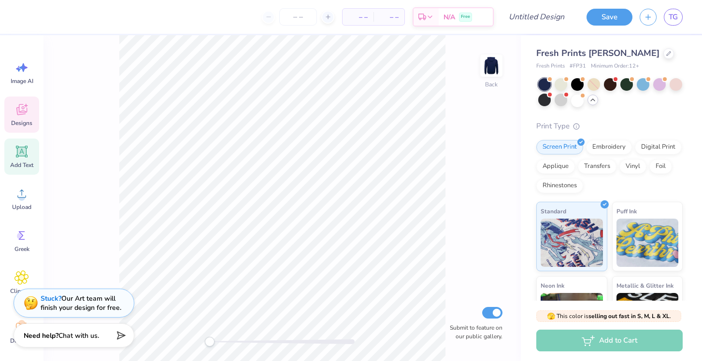
click at [26, 155] on icon at bounding box center [22, 152] width 12 height 12
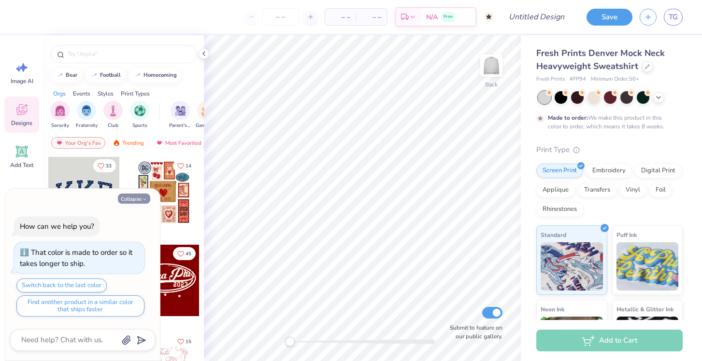
click at [137, 202] on button "Collapse" at bounding box center [134, 199] width 32 height 10
type textarea "x"
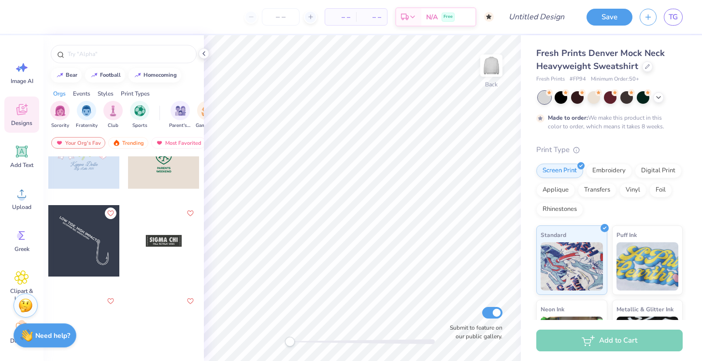
scroll to position [10324, 0]
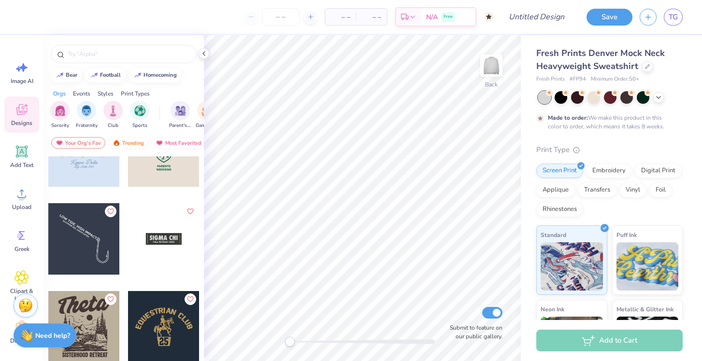
click at [158, 234] on div at bounding box center [163, 238] width 71 height 71
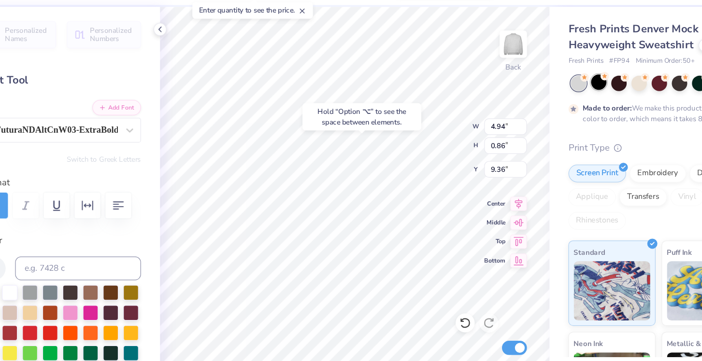
click at [563, 96] on div at bounding box center [560, 96] width 13 height 13
type input "3.35"
click at [555, 95] on div at bounding box center [560, 96] width 13 height 13
click at [126, 268] on div at bounding box center [131, 267] width 13 height 13
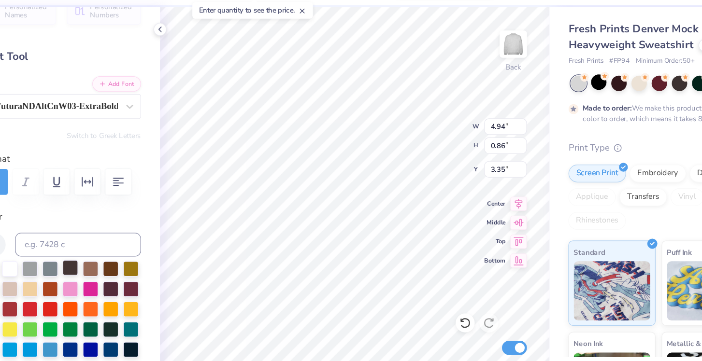
scroll to position [24, 0]
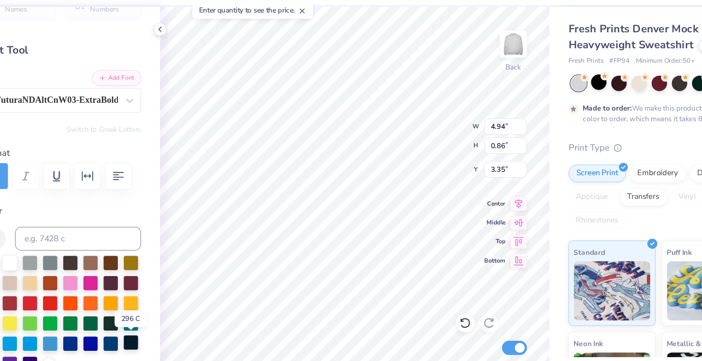
click at [181, 307] on div at bounding box center [180, 308] width 13 height 13
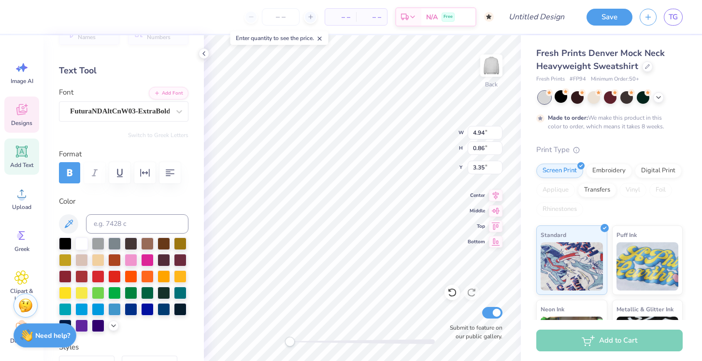
scroll to position [0, 1]
type textarea "ViLLAPiNOS"
type input "9.16"
type input "1.52"
type input "5.53"
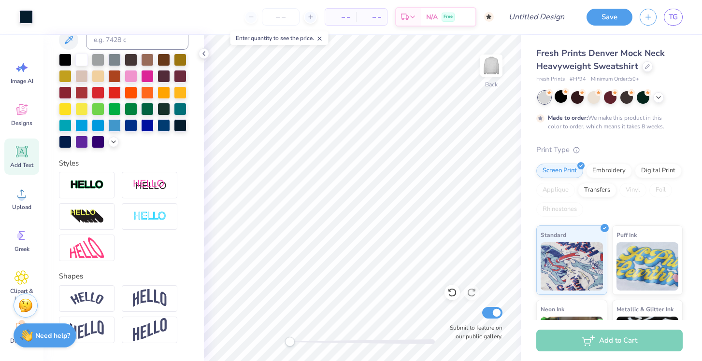
scroll to position [215, 0]
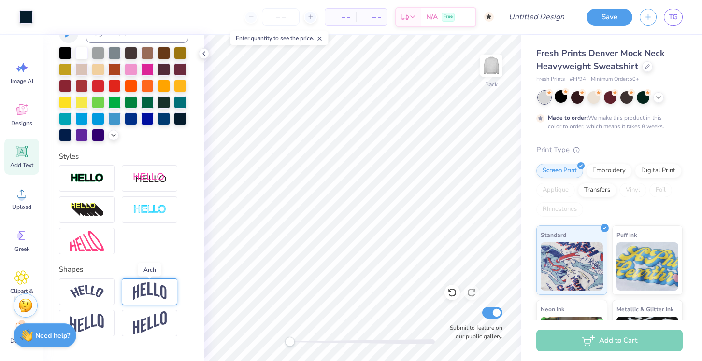
click at [146, 293] on img at bounding box center [150, 291] width 34 height 18
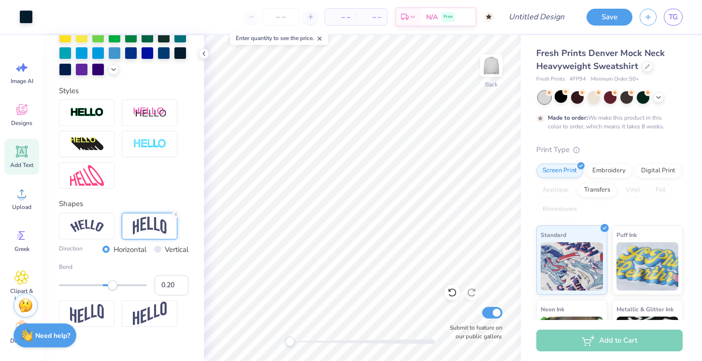
type input "0.19"
drag, startPoint x: 125, startPoint y: 284, endPoint x: 111, endPoint y: 281, distance: 13.9
click at [111, 281] on div "Accessibility label" at bounding box center [111, 286] width 10 height 10
type textarea "VILLAPINOS"
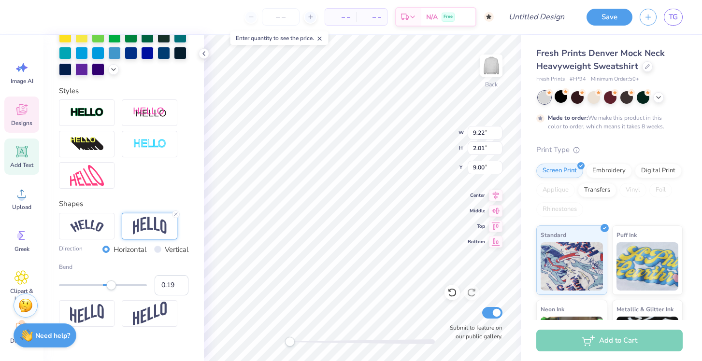
scroll to position [0, 0]
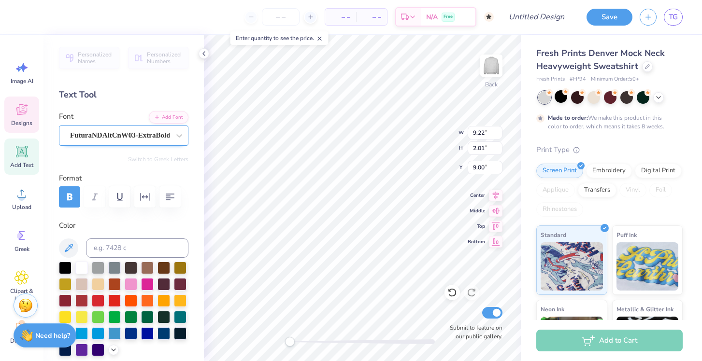
click at [138, 134] on div "FuturaNDAltCnW03-ExtraBold" at bounding box center [119, 135] width 101 height 15
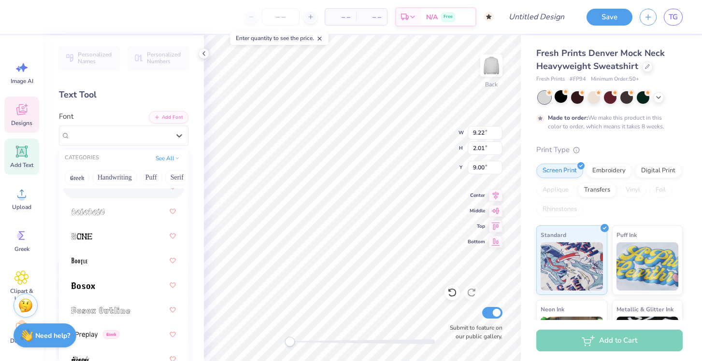
scroll to position [935, 0]
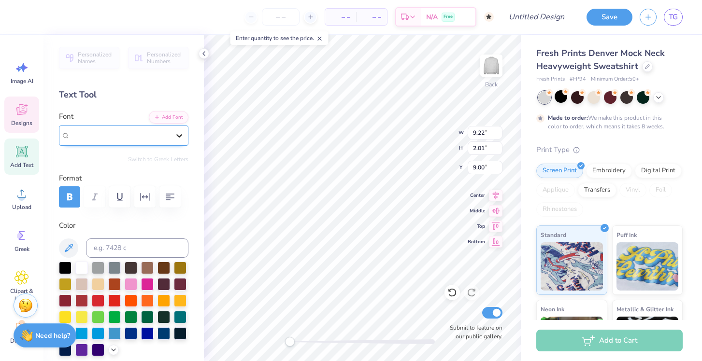
click at [178, 137] on icon at bounding box center [179, 136] width 10 height 10
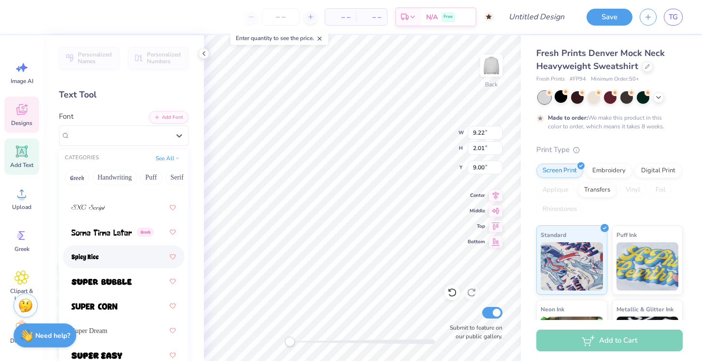
scroll to position [6648, 0]
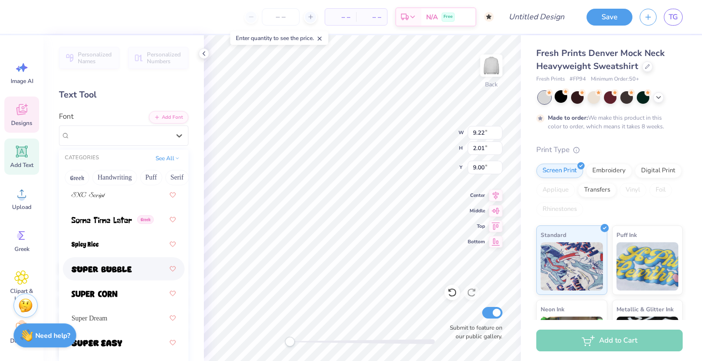
click at [135, 273] on div at bounding box center [123, 268] width 104 height 17
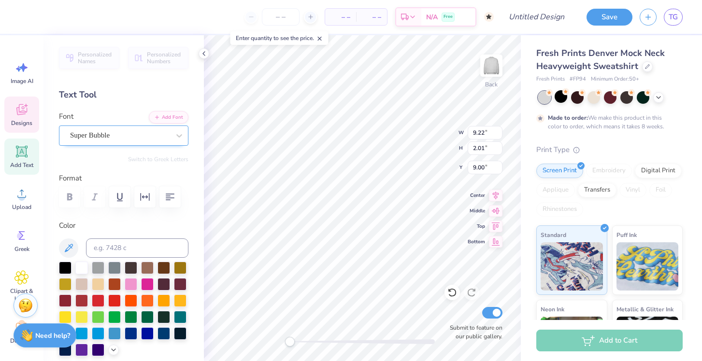
click at [159, 133] on div "Super Bubble" at bounding box center [119, 135] width 101 height 15
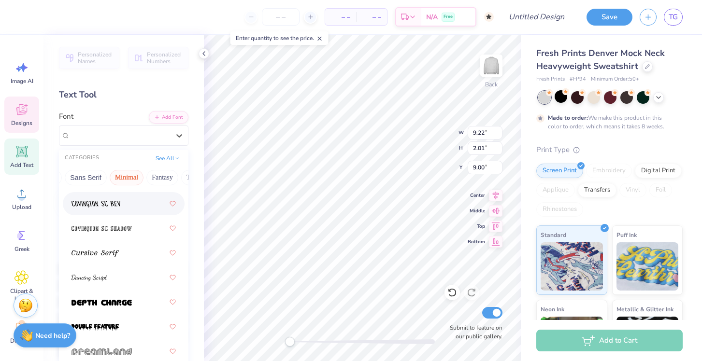
scroll to position [0, 196]
click at [121, 176] on button "Sans Serif" at bounding box center [117, 177] width 42 height 15
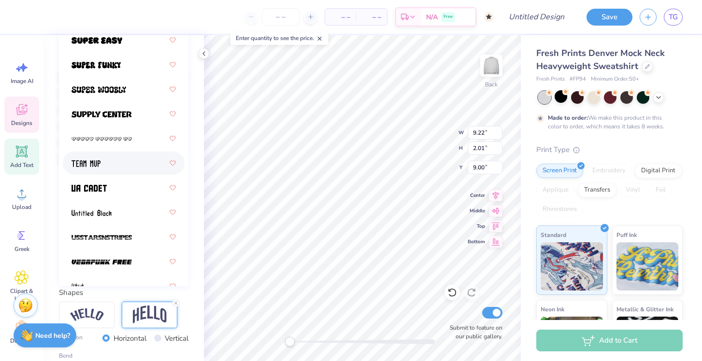
scroll to position [1623, 0]
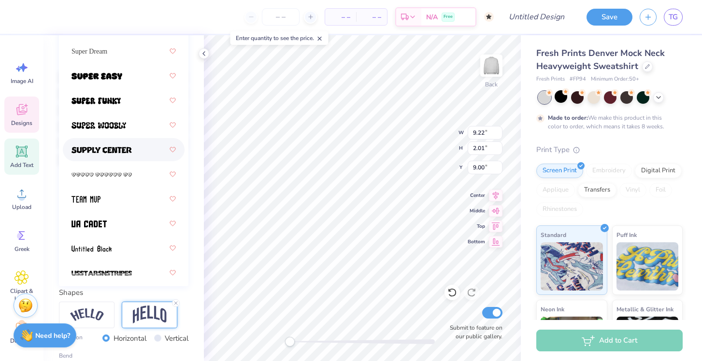
click at [128, 150] on img at bounding box center [101, 150] width 60 height 7
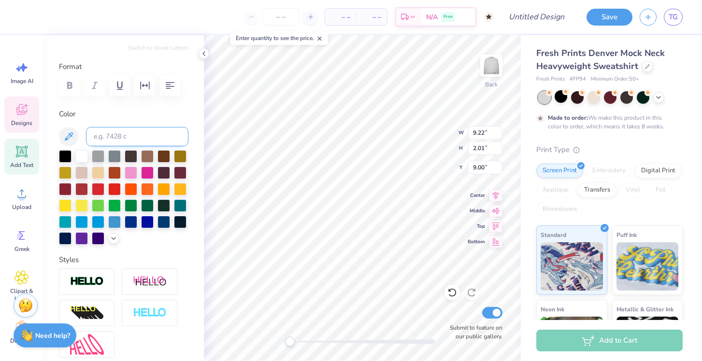
scroll to position [0, 0]
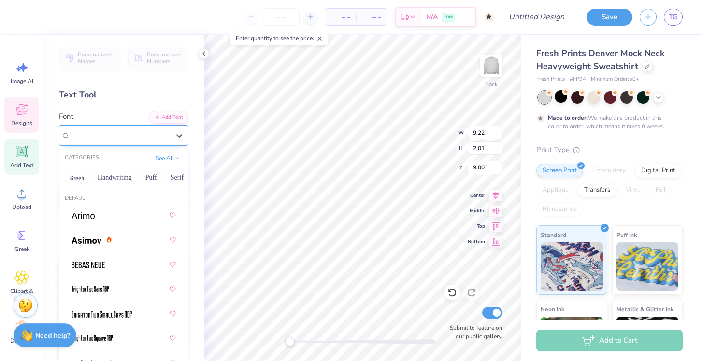
click at [139, 143] on div "Supply Center" at bounding box center [123, 136] width 129 height 20
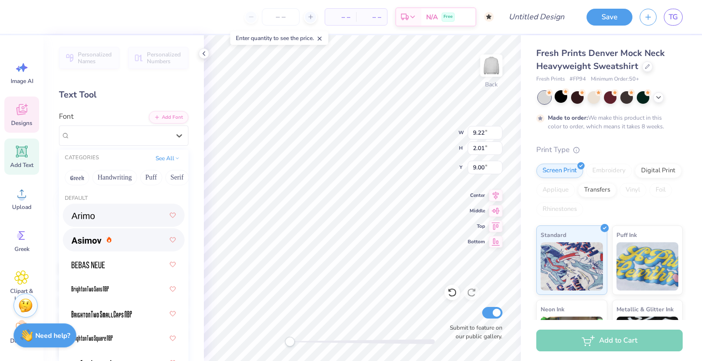
click at [110, 216] on div at bounding box center [123, 215] width 104 height 17
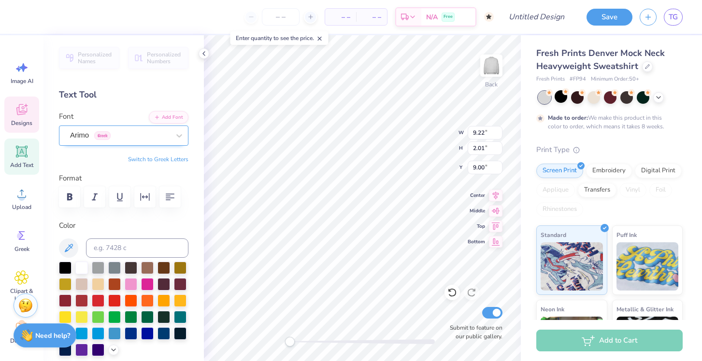
click at [116, 132] on div "Arimo Greek" at bounding box center [119, 135] width 101 height 15
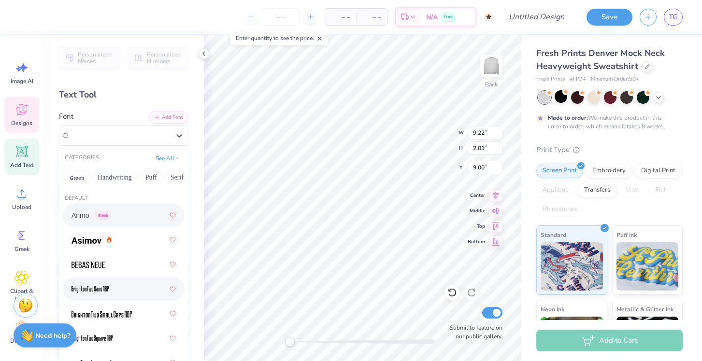
scroll to position [64, 0]
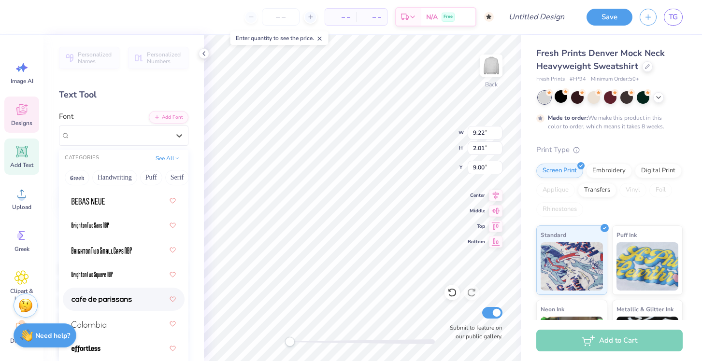
click at [112, 298] on img at bounding box center [101, 300] width 60 height 7
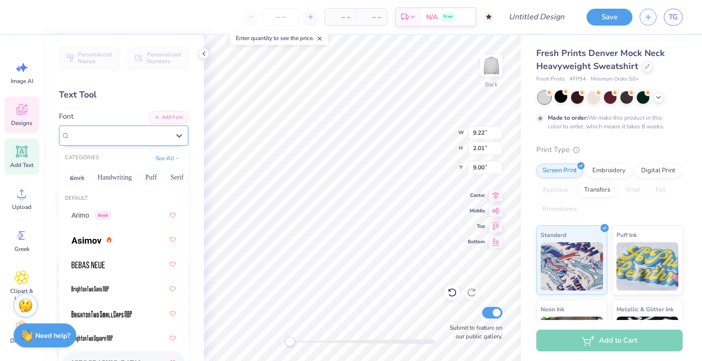
click at [126, 136] on div "[GEOGRAPHIC_DATA]-sans" at bounding box center [119, 135] width 101 height 15
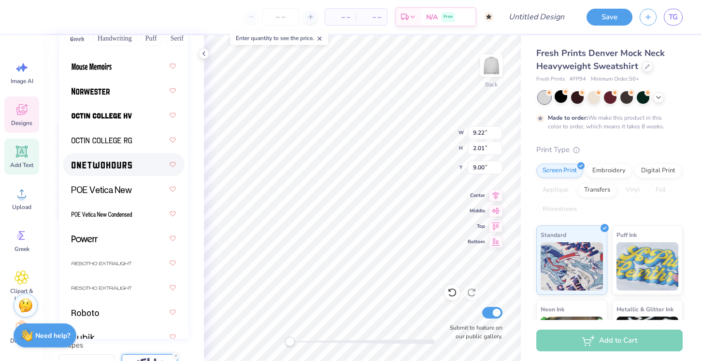
scroll to position [1216, 0]
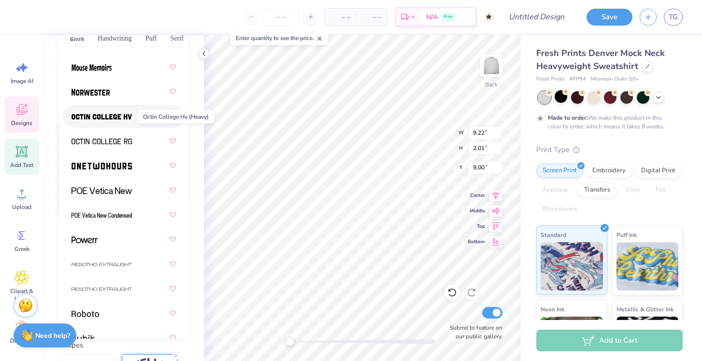
click at [131, 119] on img at bounding box center [101, 116] width 60 height 7
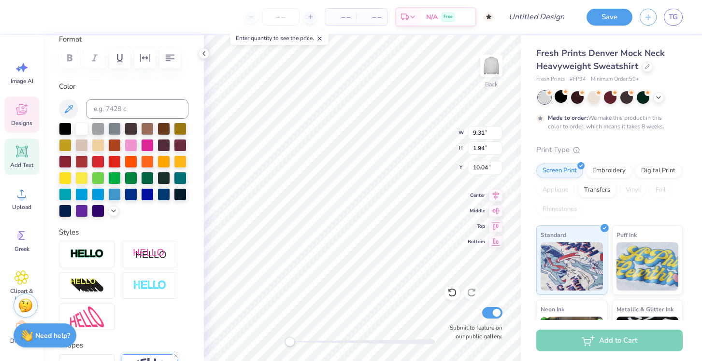
scroll to position [0, 0]
type textarea "villapinos"
click at [660, 96] on icon at bounding box center [658, 97] width 8 height 8
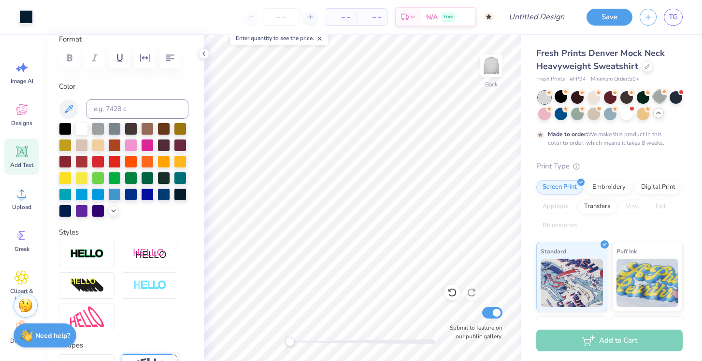
click at [655, 94] on div at bounding box center [659, 96] width 13 height 13
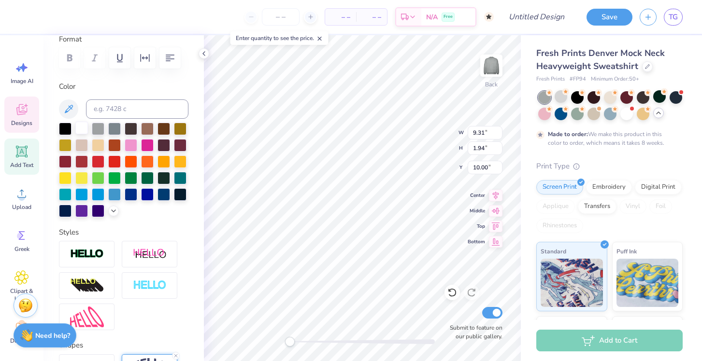
click at [78, 127] on div at bounding box center [81, 128] width 13 height 13
type textarea "est. 2017"
type input "7.49"
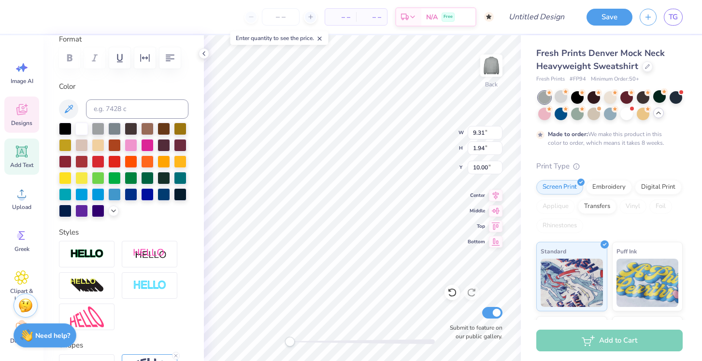
type input "1.86"
type input "11.61"
type input "4.19"
type input "1.04"
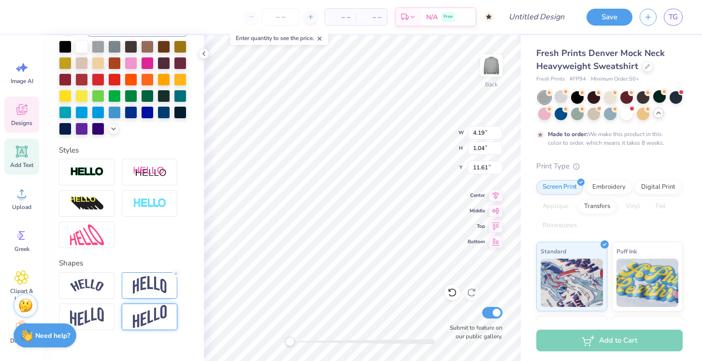
scroll to position [238, 0]
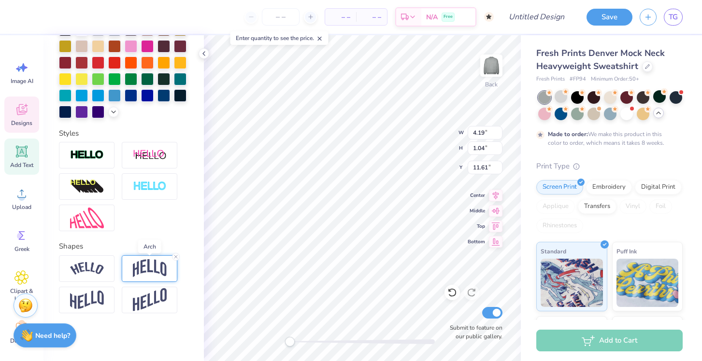
click at [150, 274] on img at bounding box center [150, 268] width 34 height 18
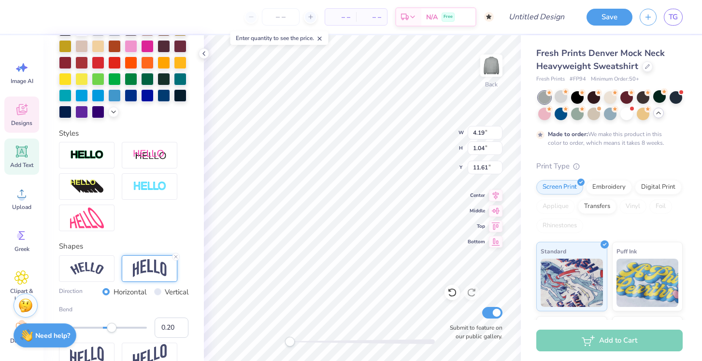
type input "0.19"
click at [111, 324] on div "Accessibility label" at bounding box center [112, 328] width 10 height 10
type input "0.00"
drag, startPoint x: 109, startPoint y: 328, endPoint x: 103, endPoint y: 327, distance: 6.4
click at [103, 327] on div "Accessibility label" at bounding box center [103, 328] width 10 height 10
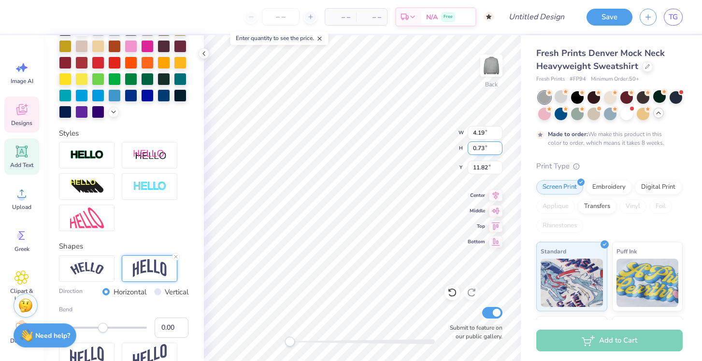
click at [432, 143] on div "Back W 4.19 4.19 " H 0.73 0.73 " Y 11.82 11.82 " Center Middle Top Bottom Submi…" at bounding box center [362, 198] width 317 height 326
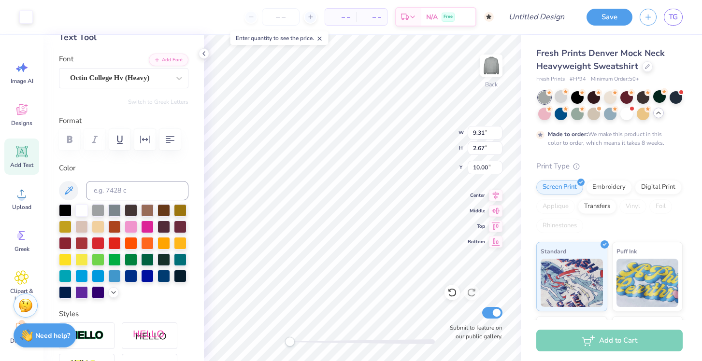
scroll to position [0, 0]
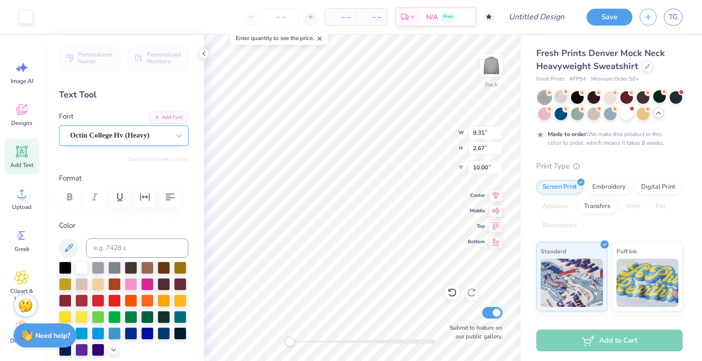
click at [115, 142] on div "Octin College Hv (Heavy)" at bounding box center [119, 135] width 101 height 15
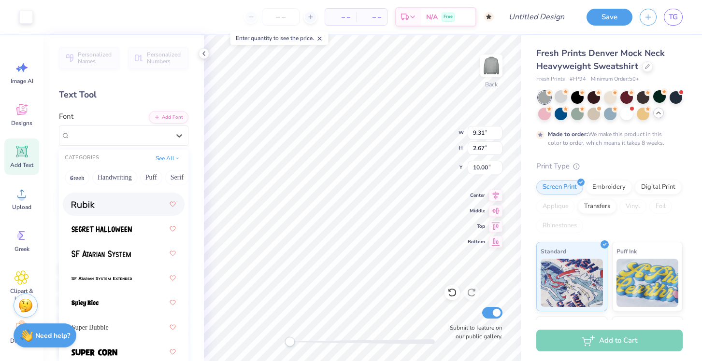
scroll to position [1588, 0]
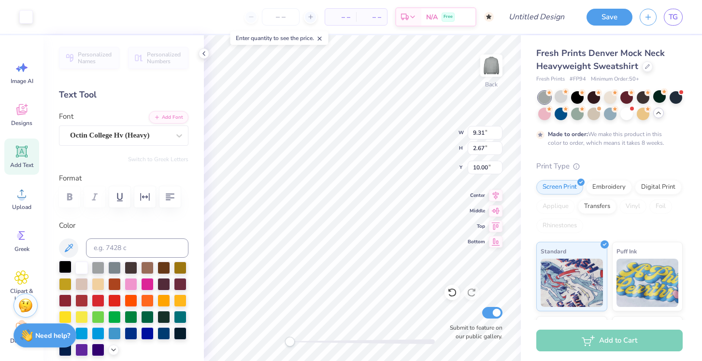
click at [64, 268] on div at bounding box center [65, 267] width 13 height 13
type input "4.19"
type input "0.73"
type input "11.94"
click at [453, 296] on icon at bounding box center [452, 293] width 8 height 9
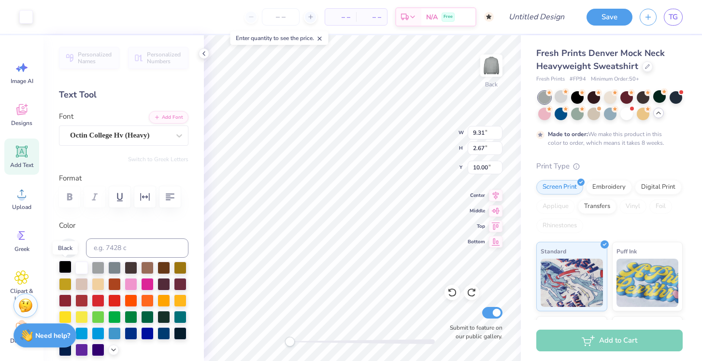
click at [66, 270] on div at bounding box center [65, 267] width 13 height 13
type input "1.94"
click at [66, 270] on div at bounding box center [65, 267] width 13 height 13
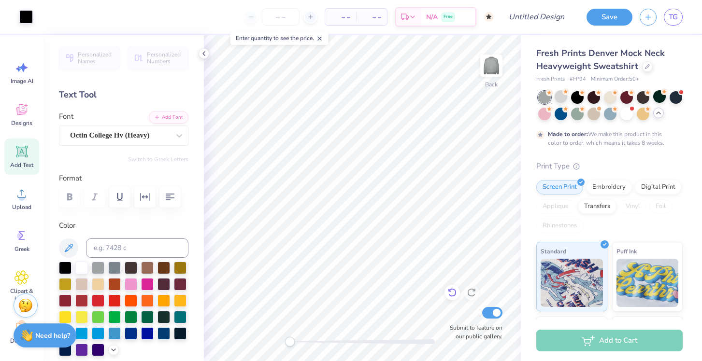
click at [457, 292] on div at bounding box center [451, 292] width 15 height 15
click at [451, 291] on icon at bounding box center [450, 291] width 2 height 2
click at [98, 140] on div "Octin College Hv (Heavy)" at bounding box center [119, 135] width 101 height 15
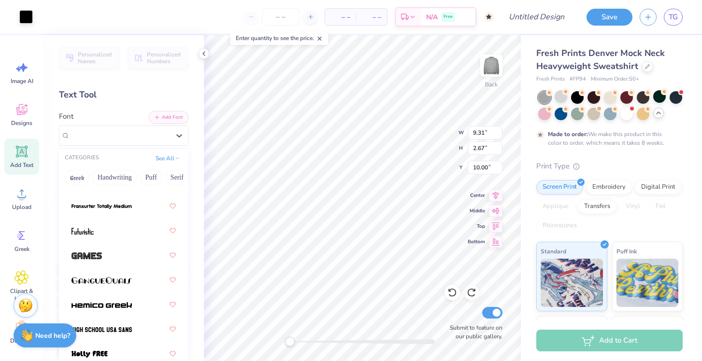
scroll to position [611, 0]
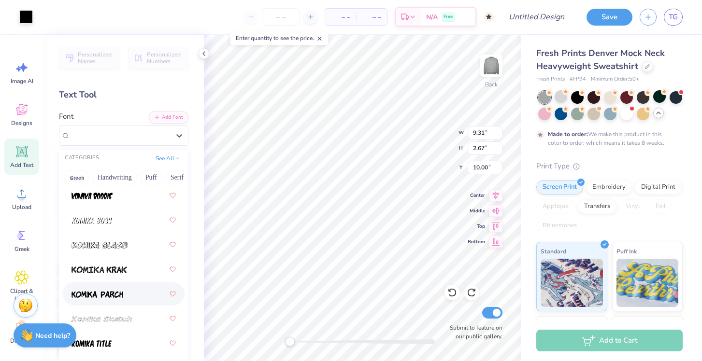
click at [94, 292] on img at bounding box center [97, 294] width 52 height 7
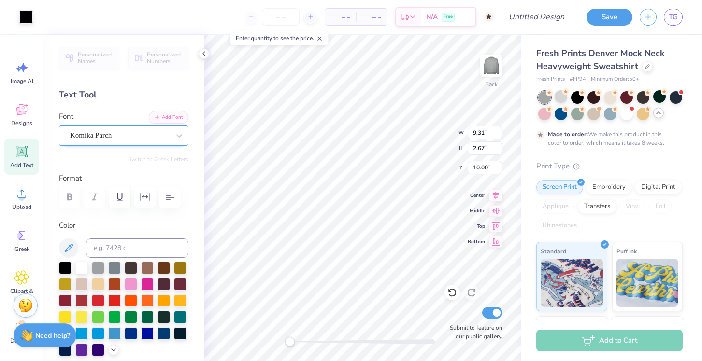
type input "4.19"
type input "0.73"
type input "11.94"
click at [169, 138] on div "Octin College Hv (Heavy)" at bounding box center [119, 135] width 101 height 15
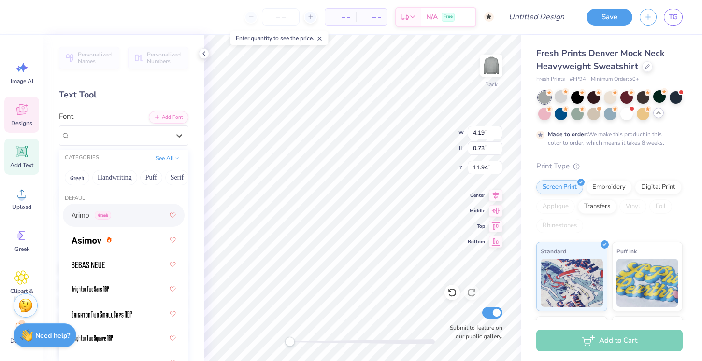
click at [117, 217] on div "Arimo Greek" at bounding box center [123, 215] width 104 height 17
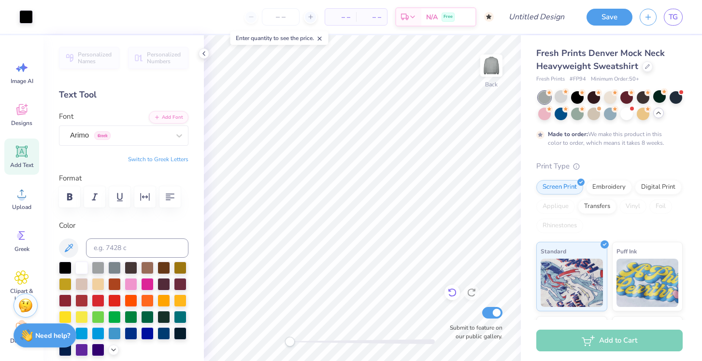
click at [449, 291] on icon at bounding box center [452, 293] width 8 height 9
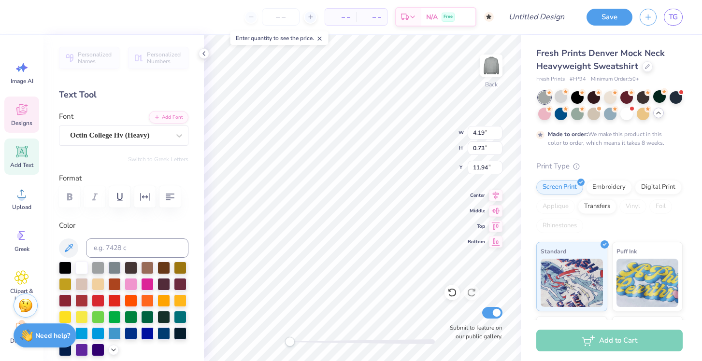
scroll to position [0, 0]
type textarea "s"
type textarea "para sa cultura."
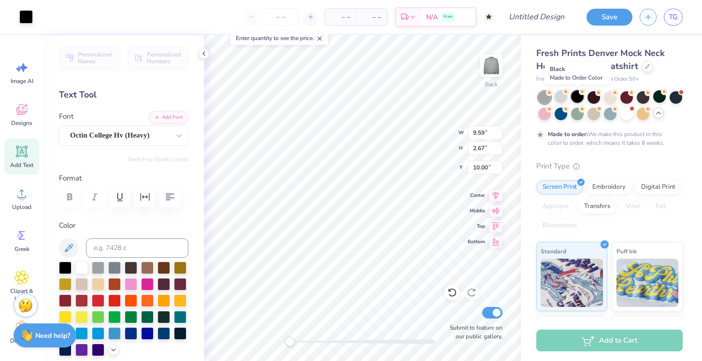
click at [578, 97] on div at bounding box center [577, 96] width 13 height 13
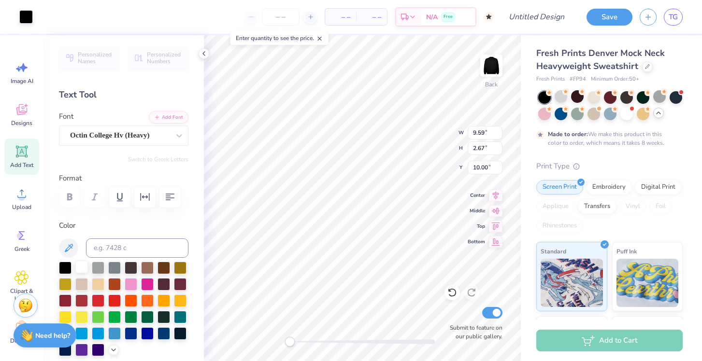
click at [80, 265] on div at bounding box center [81, 267] width 13 height 13
type input "2.13"
click at [83, 266] on div at bounding box center [81, 267] width 13 height 13
click at [453, 296] on icon at bounding box center [452, 293] width 8 height 9
type input "8.15"
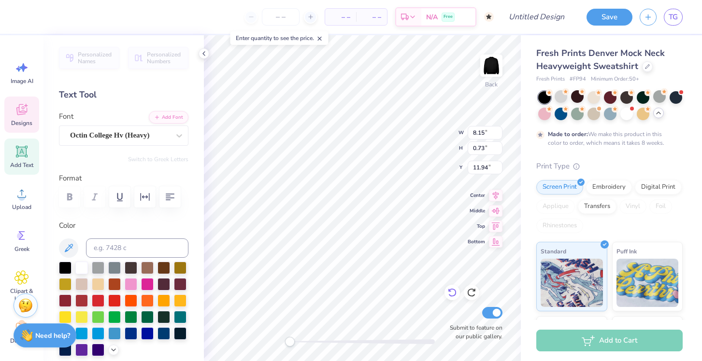
type input "0.73"
type input "11.94"
click at [453, 296] on icon at bounding box center [452, 293] width 8 height 9
type input "9.59"
type input "2.13"
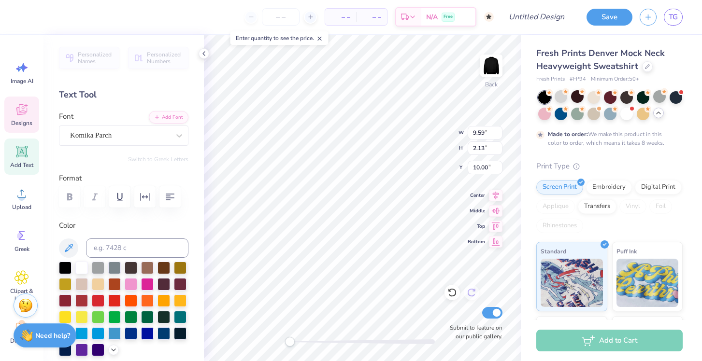
type input "10.00"
click at [82, 264] on div at bounding box center [81, 267] width 13 height 13
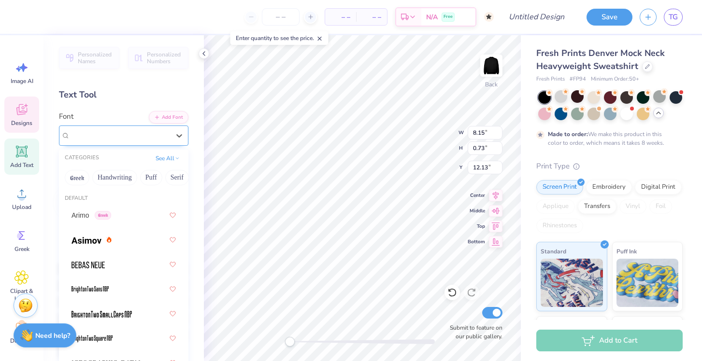
click at [153, 138] on div "Octin College Hv (Heavy)" at bounding box center [119, 135] width 101 height 15
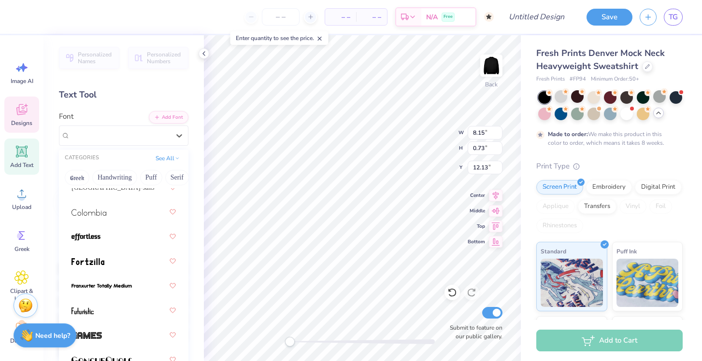
scroll to position [193, 0]
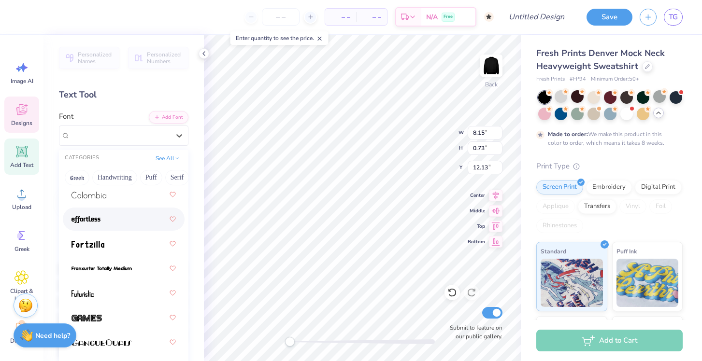
click at [125, 222] on div at bounding box center [123, 219] width 104 height 17
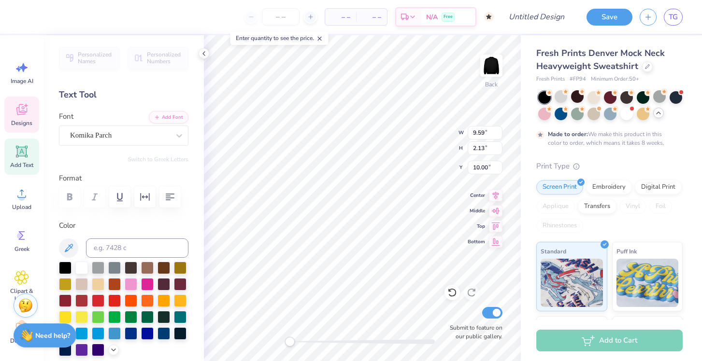
type input "9.59"
type input "2.13"
type input "10.00"
click at [176, 131] on icon at bounding box center [179, 136] width 10 height 10
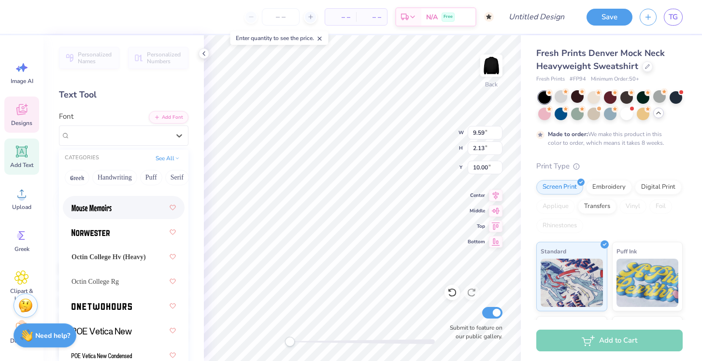
scroll to position [1215, 0]
click at [132, 286] on div "Octin College Rg" at bounding box center [123, 280] width 104 height 17
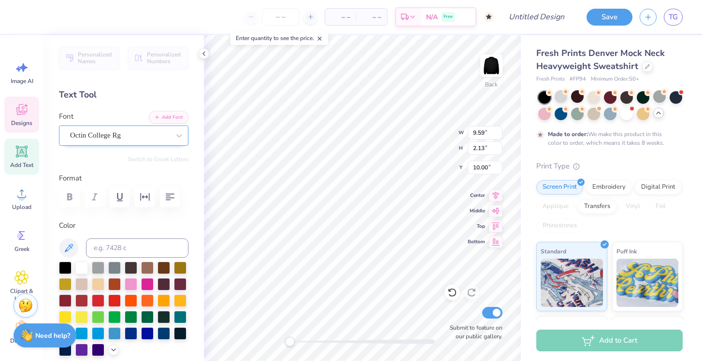
click at [137, 143] on div "Octin College Rg" at bounding box center [123, 136] width 129 height 20
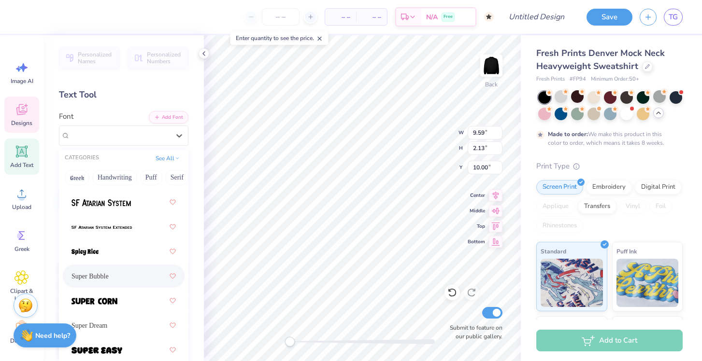
scroll to position [1602, 0]
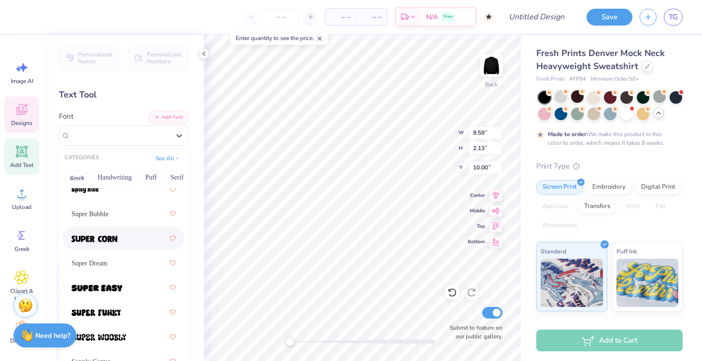
click at [124, 243] on div at bounding box center [123, 238] width 104 height 17
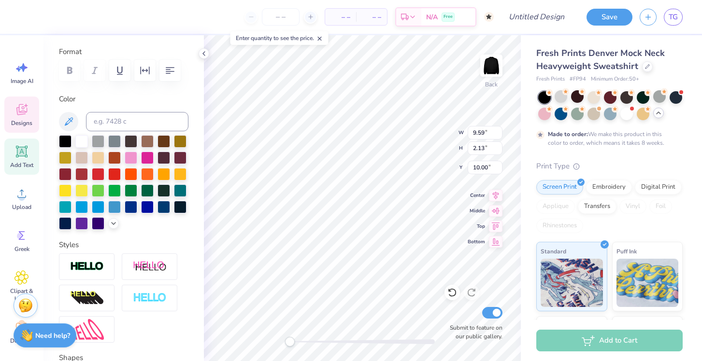
scroll to position [78, 0]
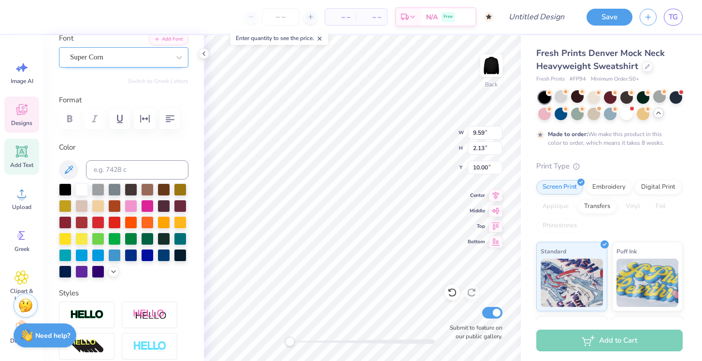
click at [142, 58] on div "Super Corn" at bounding box center [119, 57] width 101 height 15
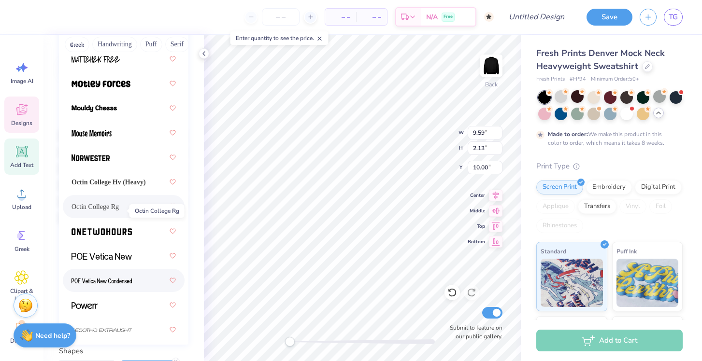
scroll to position [1151, 0]
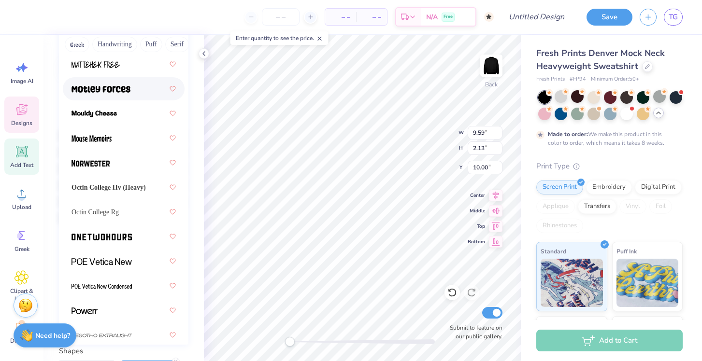
click at [120, 86] on img at bounding box center [100, 89] width 59 height 7
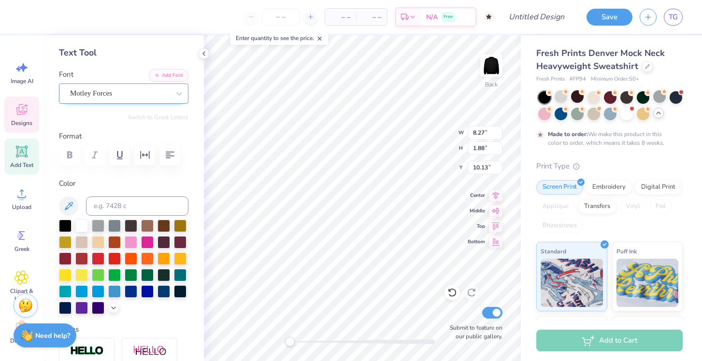
scroll to position [37, 0]
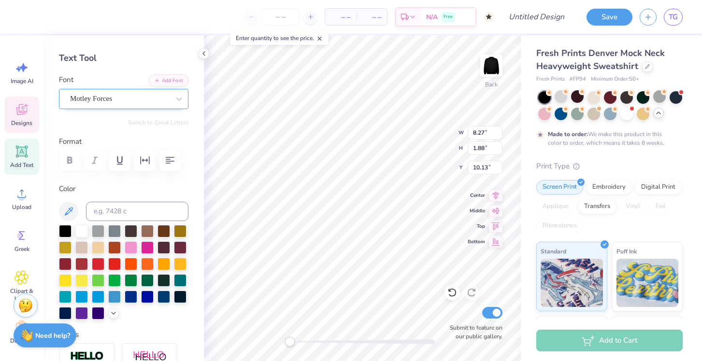
click at [151, 96] on div "Motley Forces" at bounding box center [119, 98] width 101 height 15
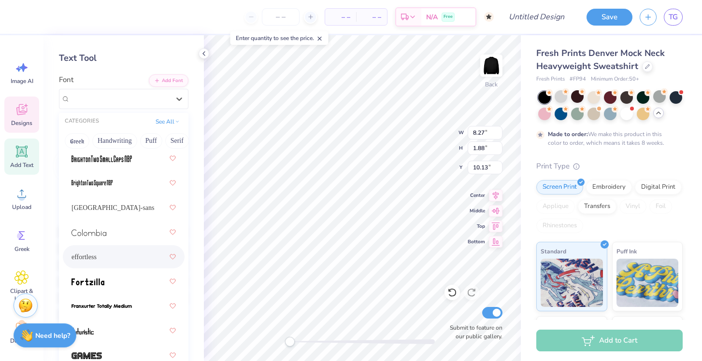
scroll to position [122, 0]
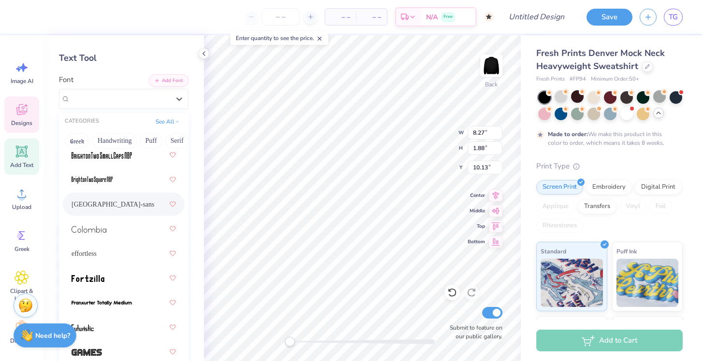
click at [120, 209] on div "[GEOGRAPHIC_DATA]-sans" at bounding box center [123, 204] width 104 height 17
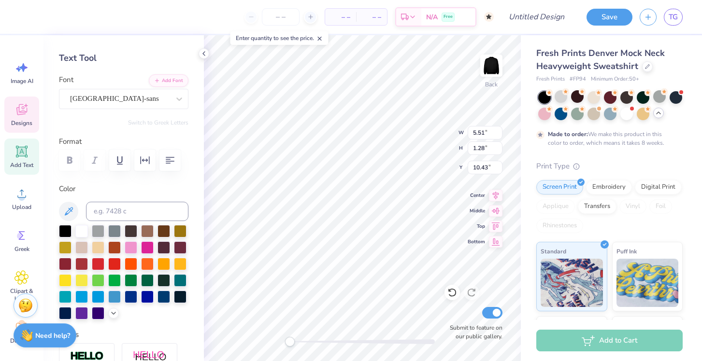
type input "5.51"
type input "1.28"
type input "10.43"
type input "9.52"
type input "2.21"
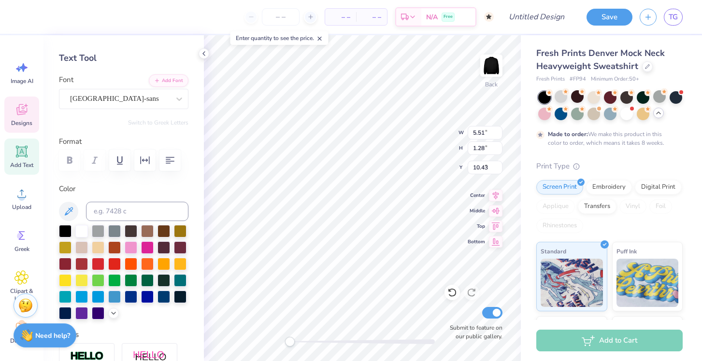
type input "9.50"
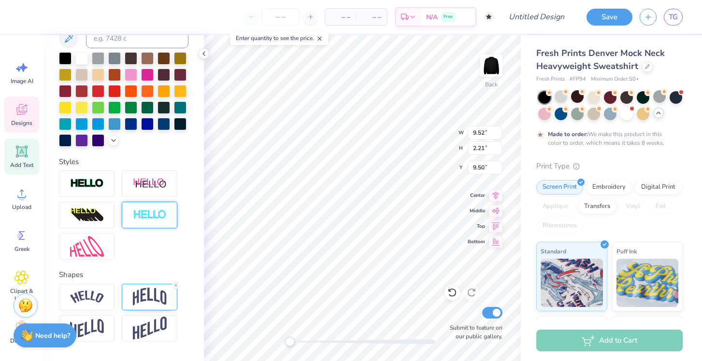
scroll to position [238, 0]
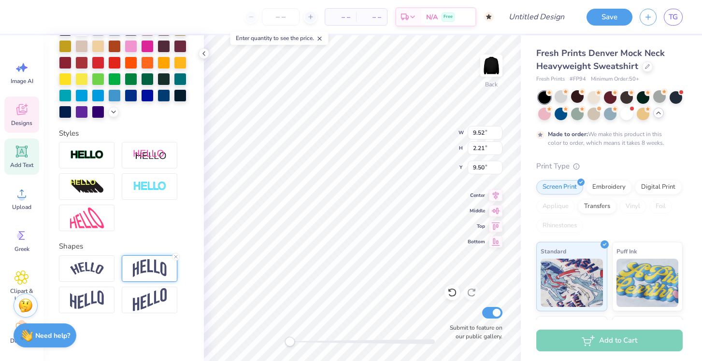
click at [145, 272] on img at bounding box center [150, 268] width 34 height 18
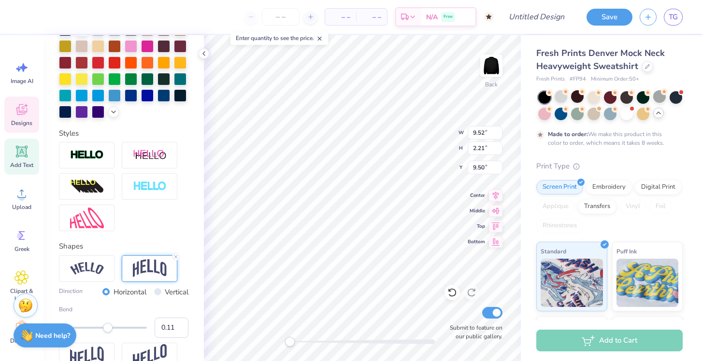
type input "0.10"
drag, startPoint x: 114, startPoint y: 329, endPoint x: 107, endPoint y: 327, distance: 6.9
click at [107, 327] on div "Accessibility label" at bounding box center [107, 328] width 10 height 10
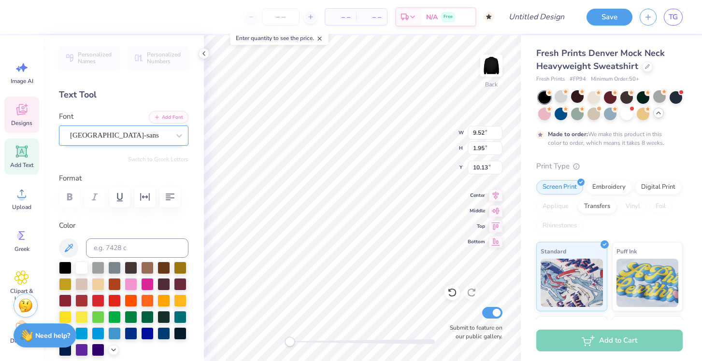
click at [141, 134] on div "[GEOGRAPHIC_DATA]-sans" at bounding box center [119, 135] width 101 height 15
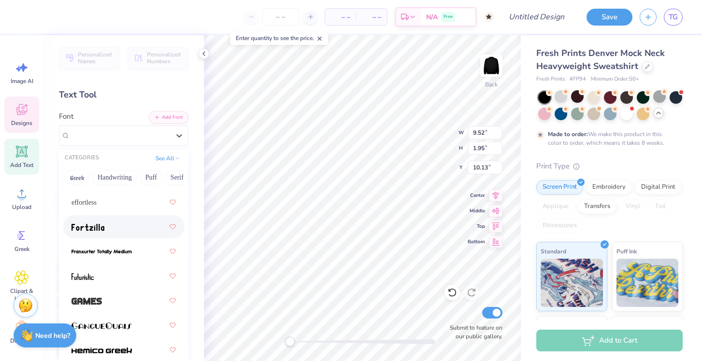
scroll to position [216, 0]
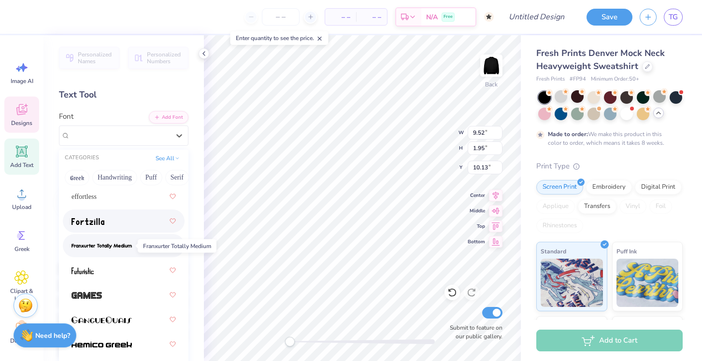
click at [127, 249] on img at bounding box center [101, 246] width 60 height 7
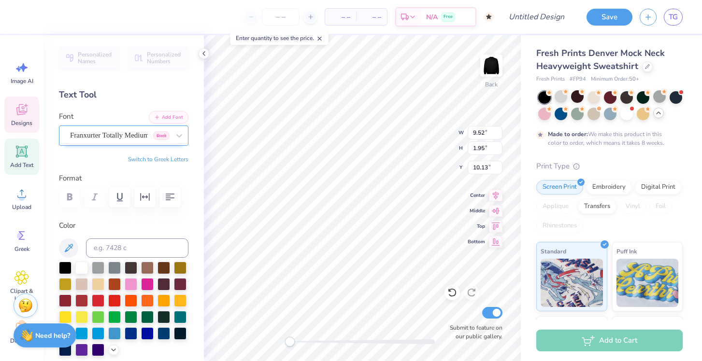
click at [134, 140] on div "Franxurter Totally Medium Greek" at bounding box center [119, 135] width 101 height 15
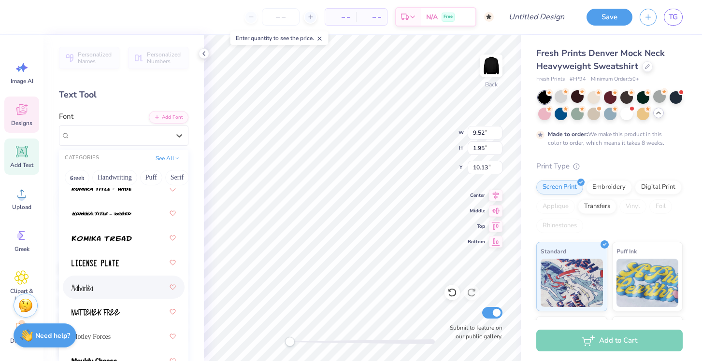
scroll to position [1102, 0]
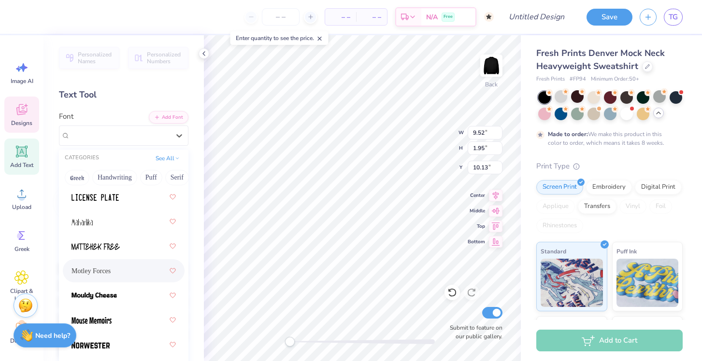
click at [133, 277] on div "Motley Forces" at bounding box center [123, 270] width 104 height 17
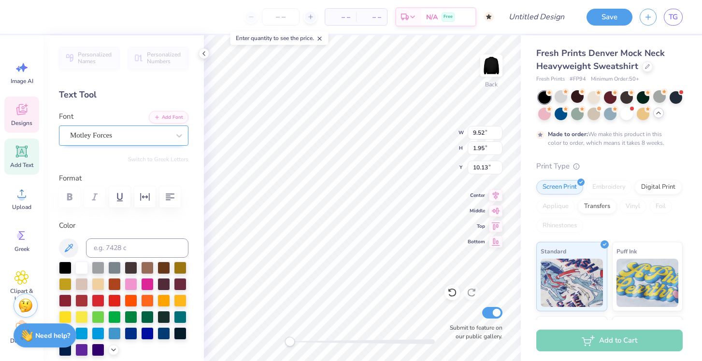
click at [143, 137] on div "Motley Forces" at bounding box center [119, 135] width 101 height 15
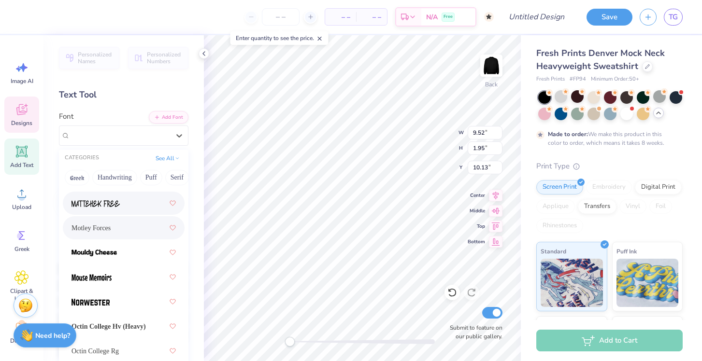
scroll to position [1153, 0]
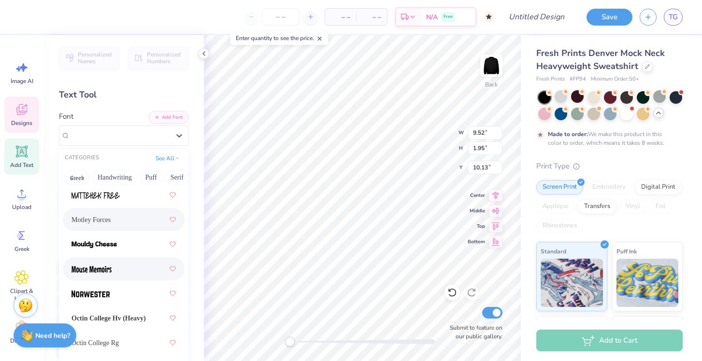
click at [126, 272] on div at bounding box center [123, 268] width 104 height 17
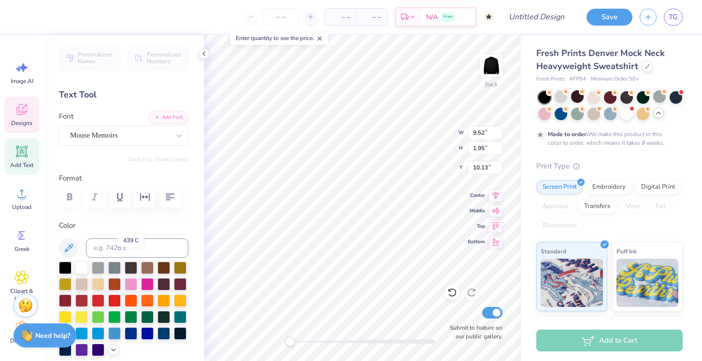
scroll to position [46, 0]
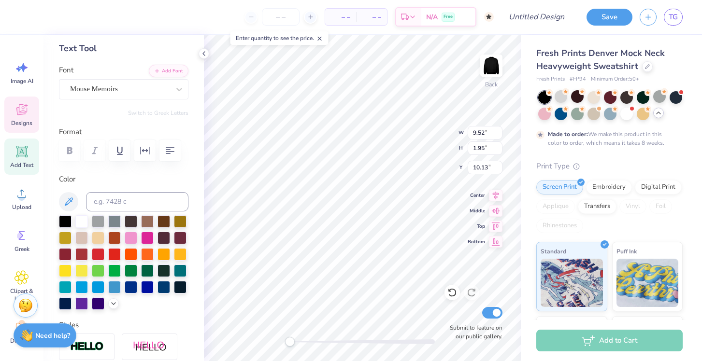
click at [163, 78] on div "Font Mouse Memoirs" at bounding box center [123, 82] width 129 height 35
click at [147, 91] on div "Mouse Memoirs" at bounding box center [119, 89] width 101 height 15
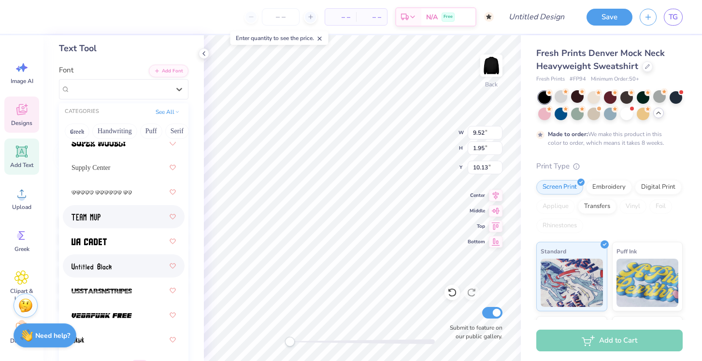
scroll to position [1752, 0]
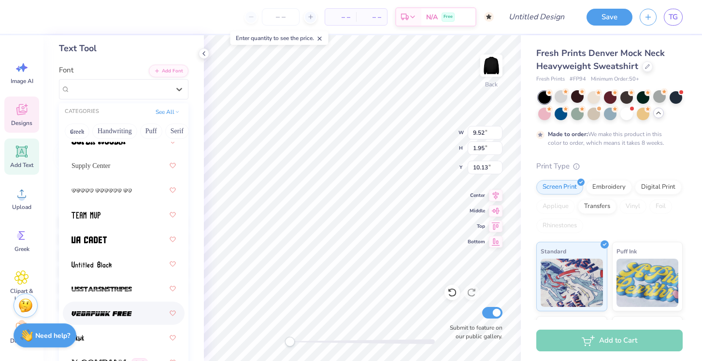
click at [130, 315] on img at bounding box center [101, 314] width 60 height 7
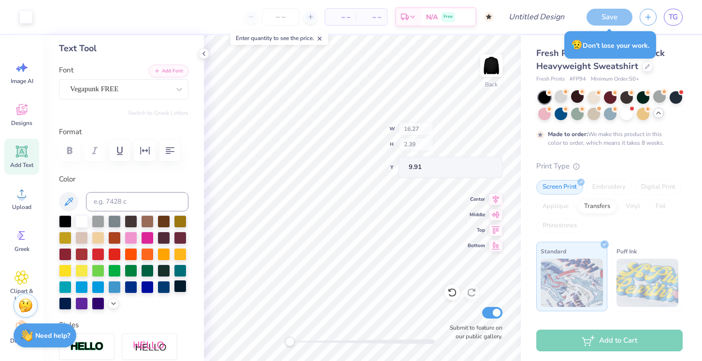
type input "16.27"
type input "2.39"
type input "9.91"
type input "7.03"
type input "1.04"
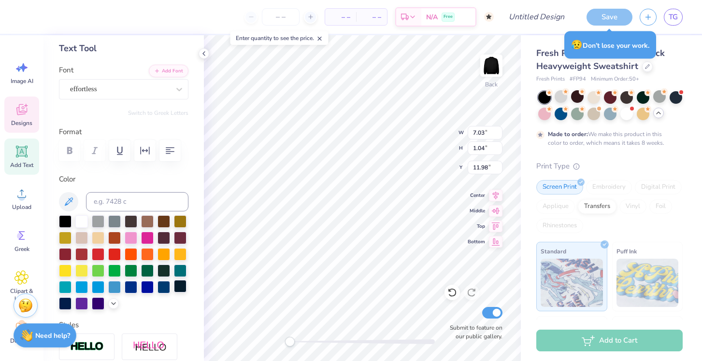
type input "11.98"
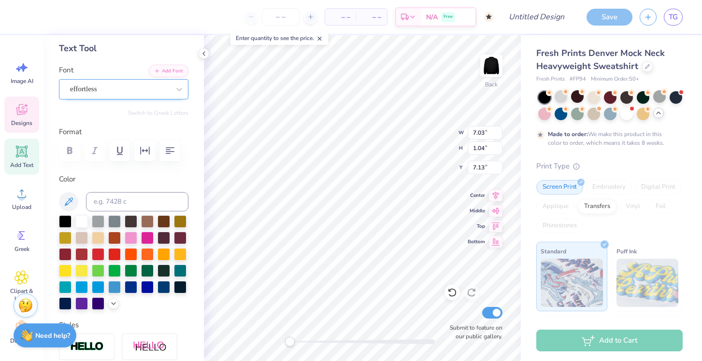
click at [166, 93] on div "effortless" at bounding box center [119, 89] width 101 height 15
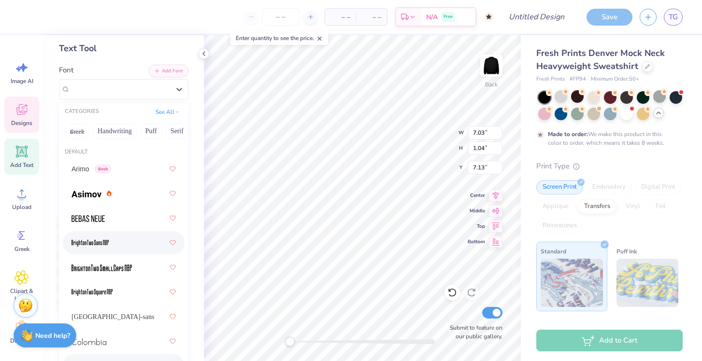
click at [138, 242] on div at bounding box center [123, 242] width 104 height 17
click at [143, 93] on div "BrightonTwo Sans NBP Greek" at bounding box center [119, 89] width 101 height 15
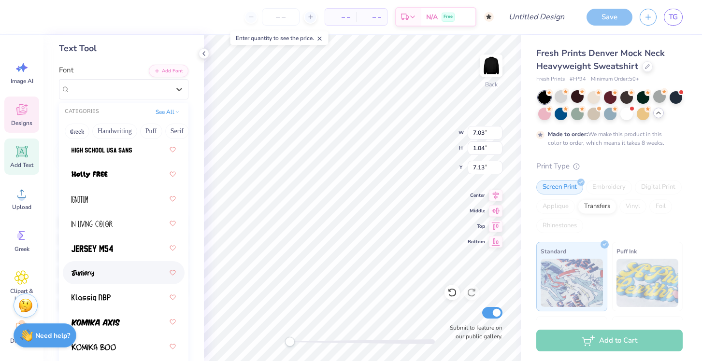
click at [119, 277] on div at bounding box center [123, 272] width 104 height 17
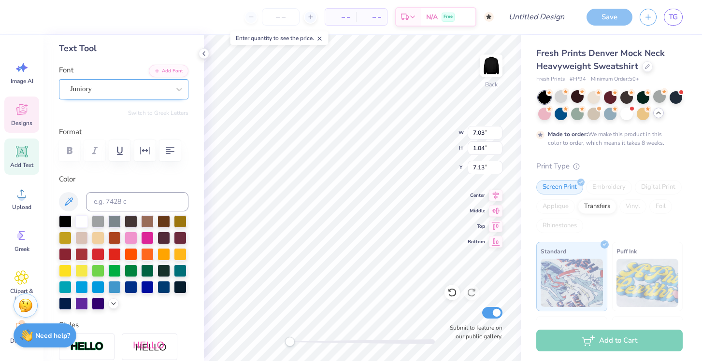
click at [133, 92] on div "Juniory" at bounding box center [119, 89] width 101 height 15
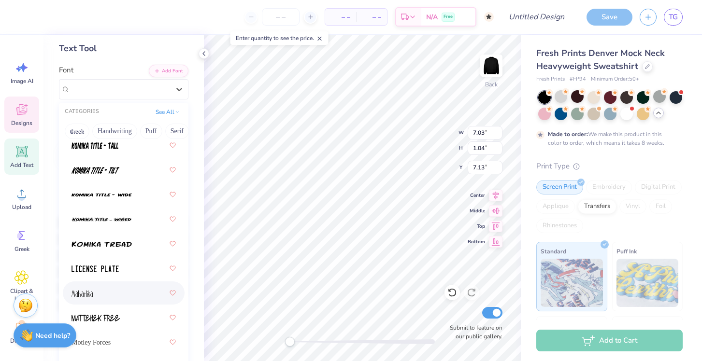
scroll to position [1227, 0]
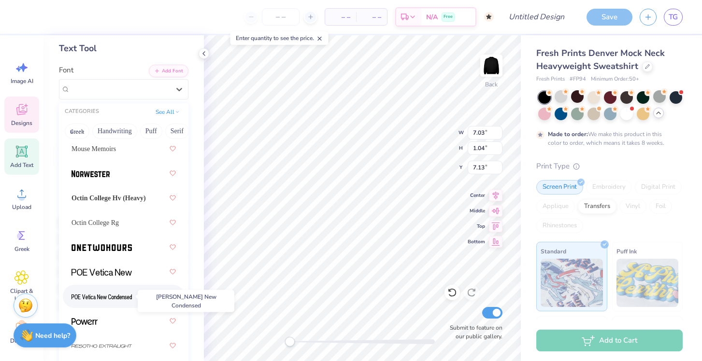
click at [120, 297] on img at bounding box center [101, 297] width 60 height 7
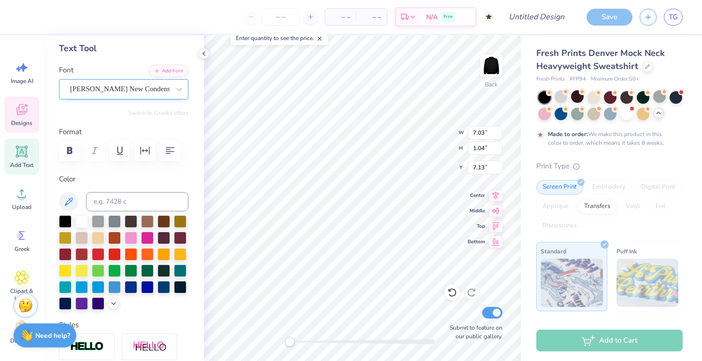
click at [153, 95] on div at bounding box center [119, 89] width 99 height 13
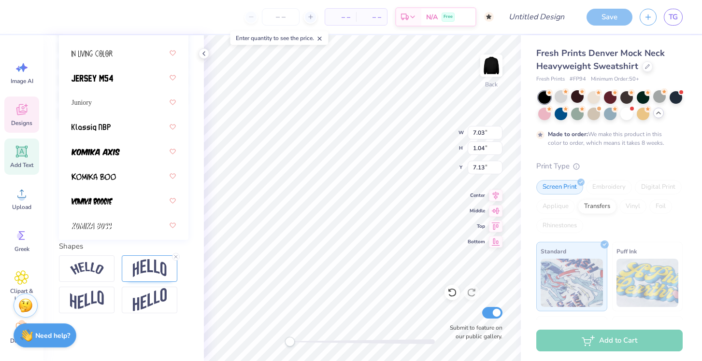
scroll to position [0, 0]
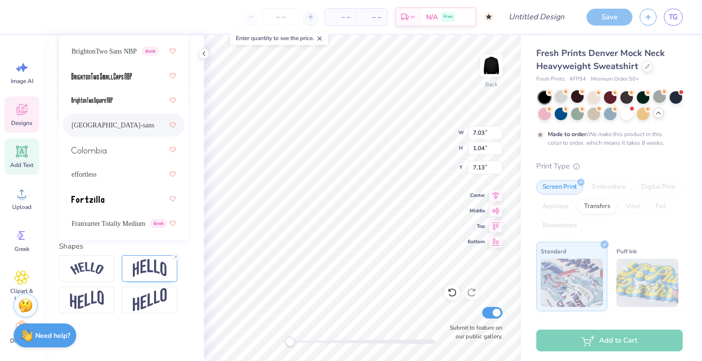
click at [134, 127] on div "[GEOGRAPHIC_DATA]-sans" at bounding box center [123, 124] width 104 height 17
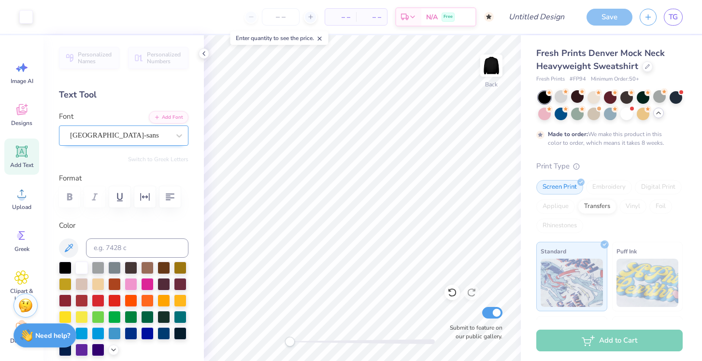
click at [119, 140] on div "[GEOGRAPHIC_DATA]-sans" at bounding box center [119, 135] width 101 height 15
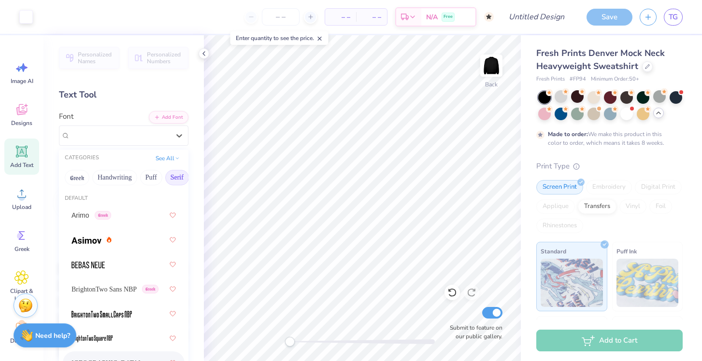
click at [171, 180] on button "Serif" at bounding box center [177, 177] width 24 height 15
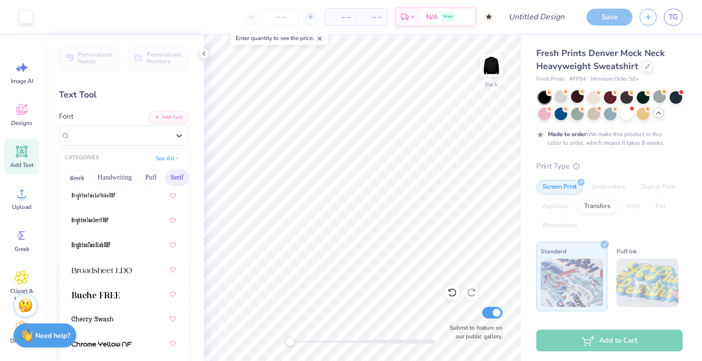
scroll to position [69, 0]
click at [126, 277] on div at bounding box center [123, 269] width 104 height 17
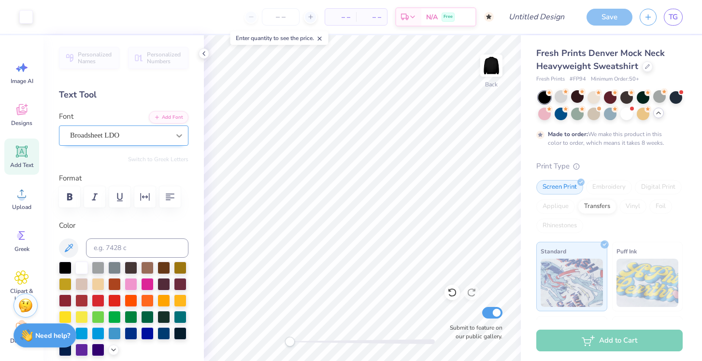
click at [179, 137] on icon at bounding box center [179, 136] width 10 height 10
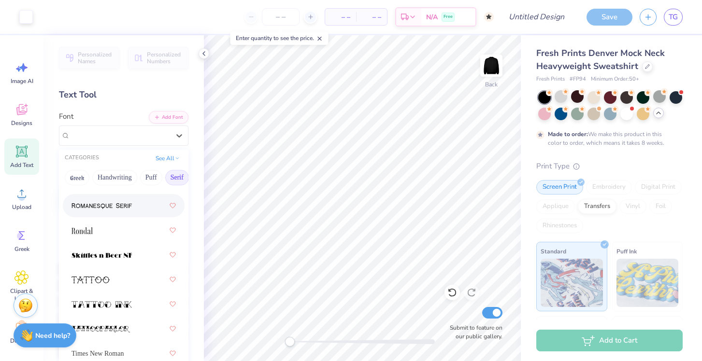
scroll to position [1678, 0]
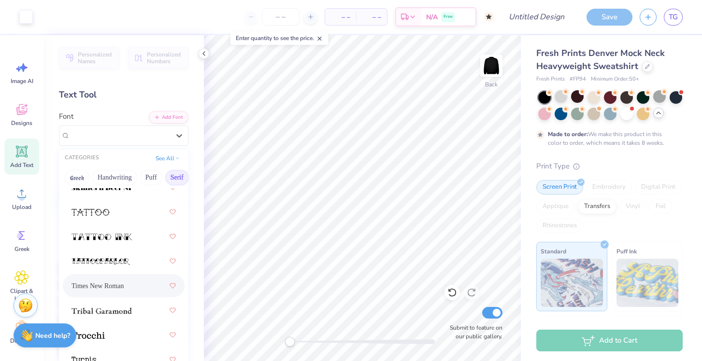
click at [127, 289] on div "Times New Roman" at bounding box center [123, 285] width 104 height 17
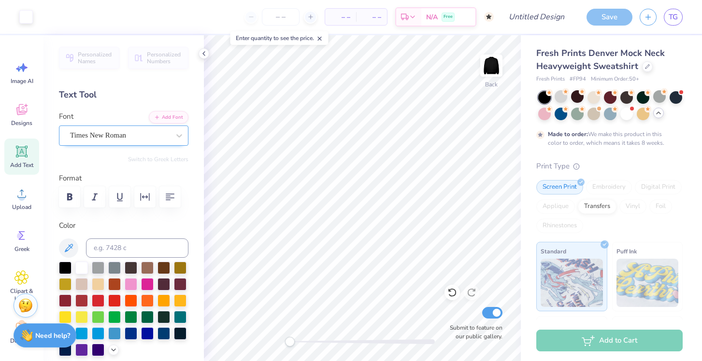
click at [165, 140] on div "Times New Roman" at bounding box center [119, 135] width 101 height 15
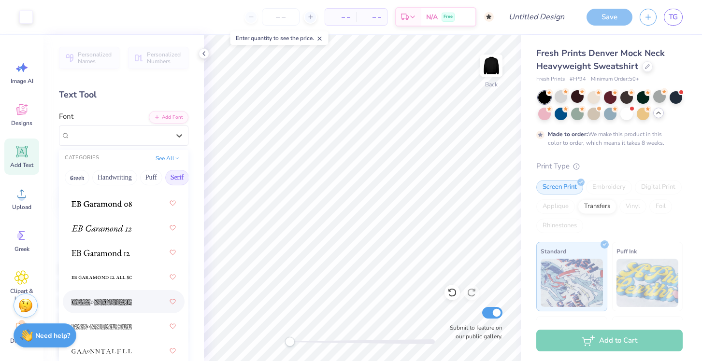
scroll to position [856, 0]
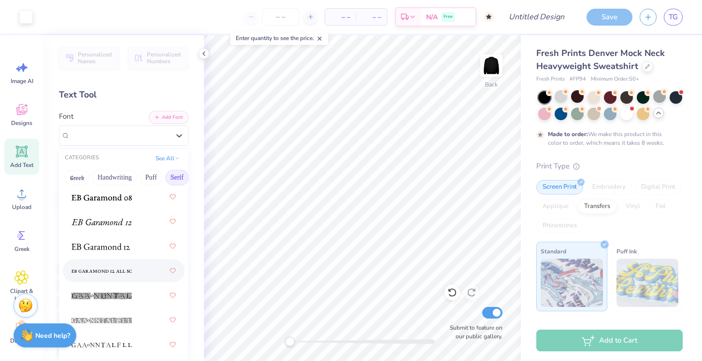
click at [134, 272] on div at bounding box center [123, 270] width 104 height 17
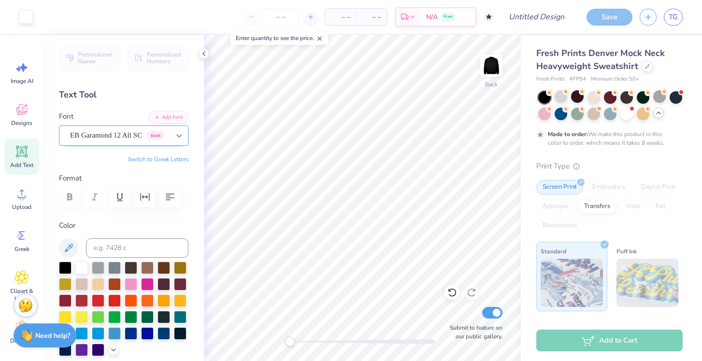
click at [179, 137] on icon at bounding box center [179, 135] width 6 height 3
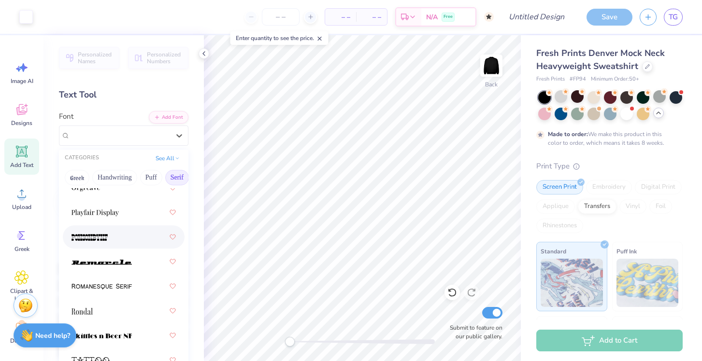
scroll to position [1531, 0]
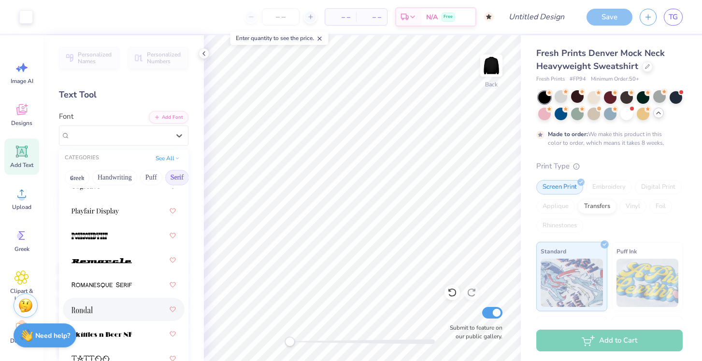
click at [101, 311] on div at bounding box center [123, 309] width 104 height 17
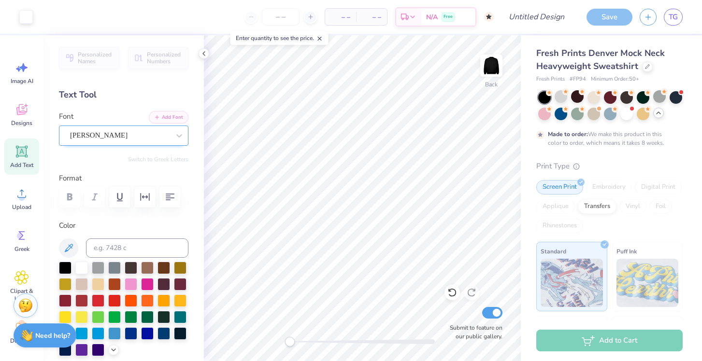
click at [108, 138] on div "[PERSON_NAME]" at bounding box center [119, 135] width 101 height 15
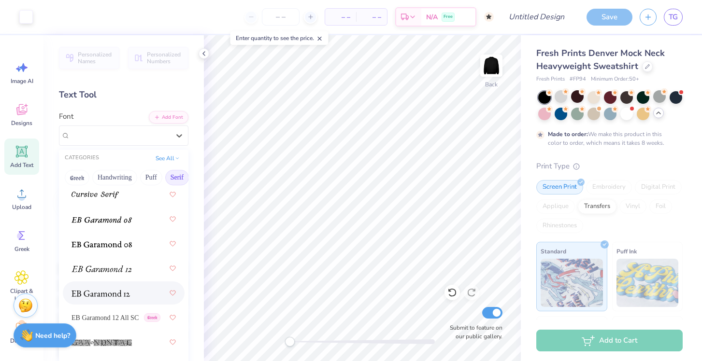
scroll to position [804, 0]
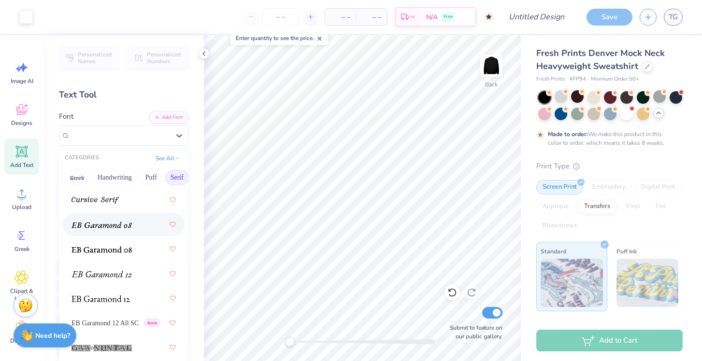
click at [133, 226] on div at bounding box center [123, 224] width 104 height 17
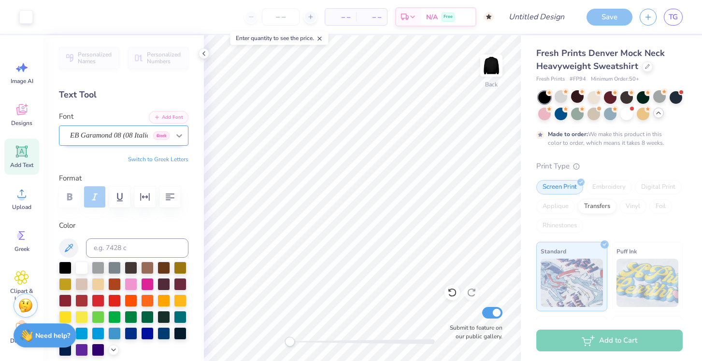
click at [182, 135] on icon at bounding box center [179, 136] width 10 height 10
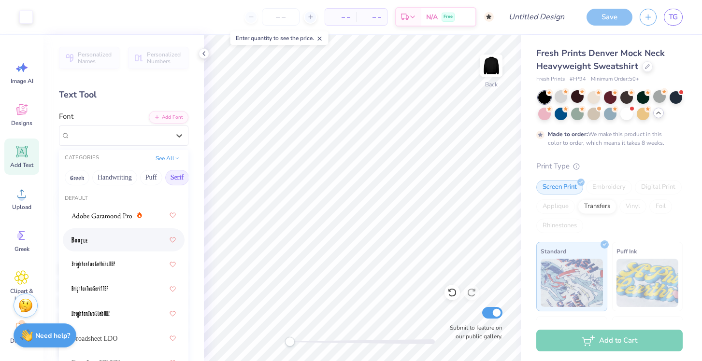
click at [139, 244] on div at bounding box center [123, 239] width 104 height 17
click at [175, 134] on icon at bounding box center [179, 136] width 10 height 10
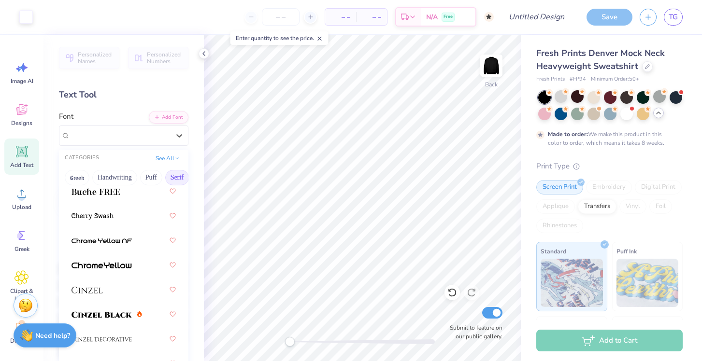
scroll to position [408, 0]
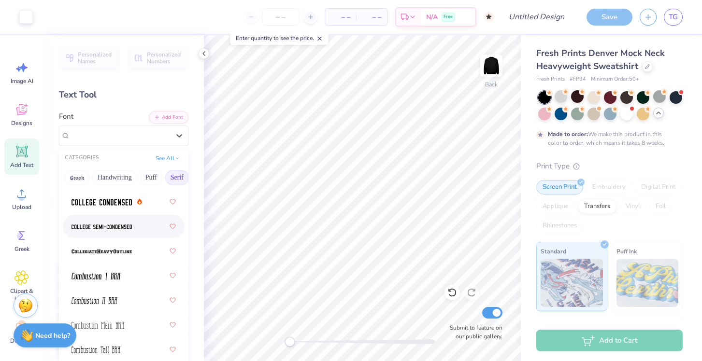
click at [135, 226] on div at bounding box center [123, 226] width 104 height 17
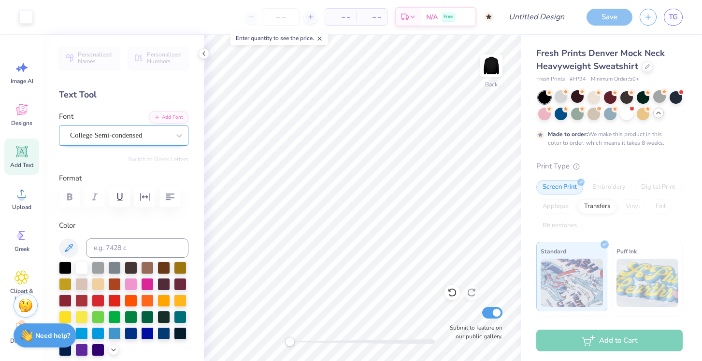
click at [147, 131] on div "College Semi-condensed" at bounding box center [119, 135] width 101 height 15
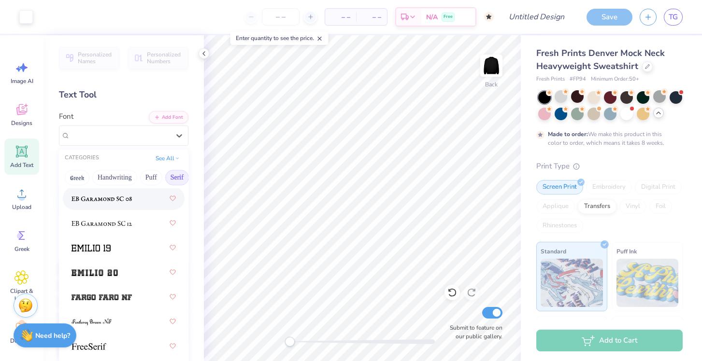
scroll to position [1028, 0]
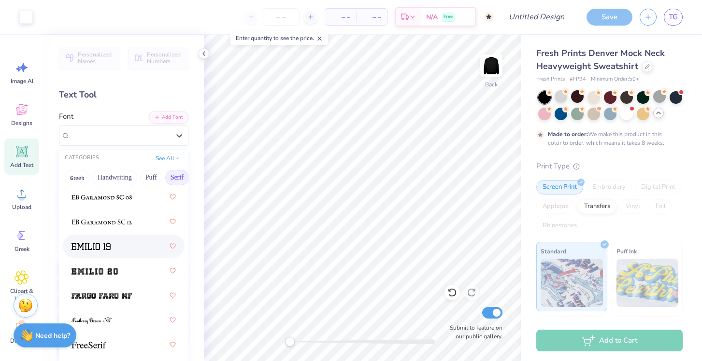
click at [139, 253] on div at bounding box center [123, 246] width 104 height 17
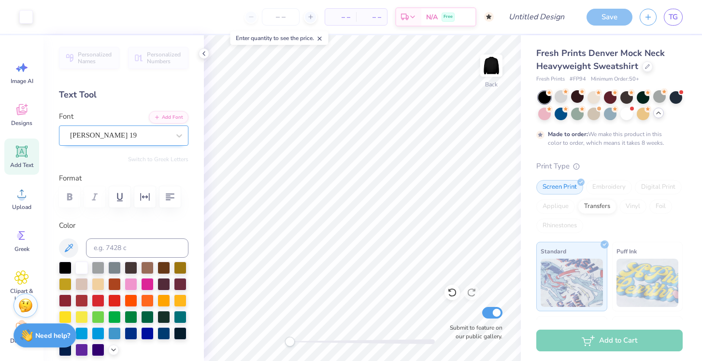
click at [148, 134] on div "[PERSON_NAME] 19" at bounding box center [119, 135] width 101 height 15
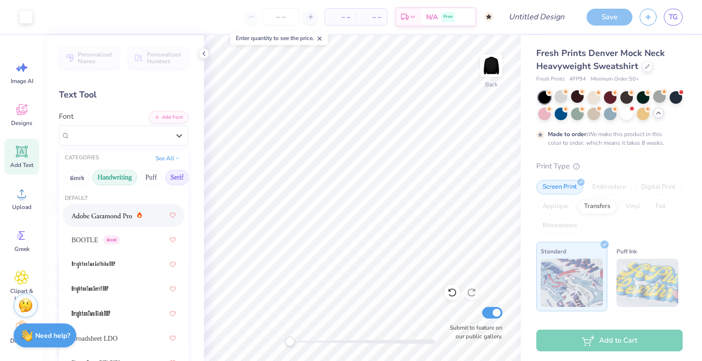
click at [123, 180] on button "Handwriting" at bounding box center [114, 177] width 45 height 15
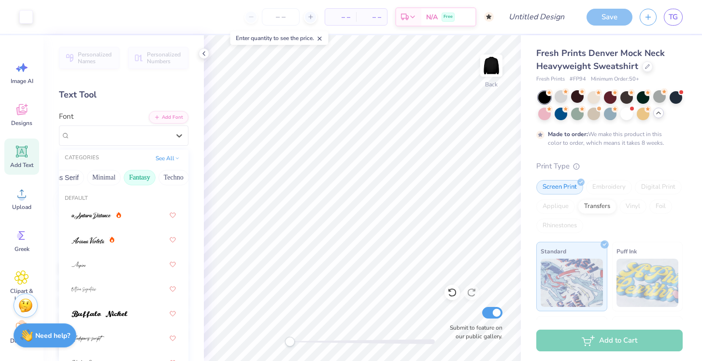
scroll to position [0, 250]
click at [119, 177] on button "Minimal" at bounding box center [104, 177] width 34 height 15
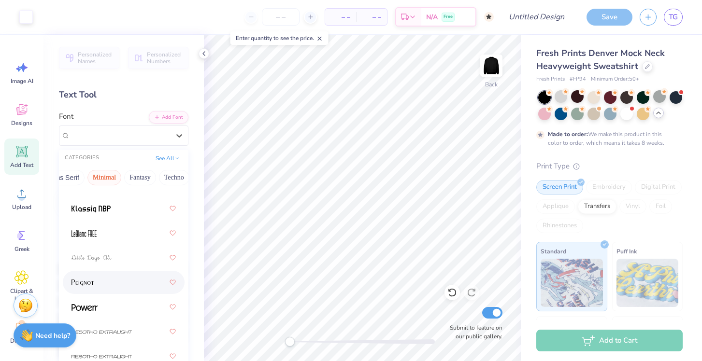
scroll to position [373, 0]
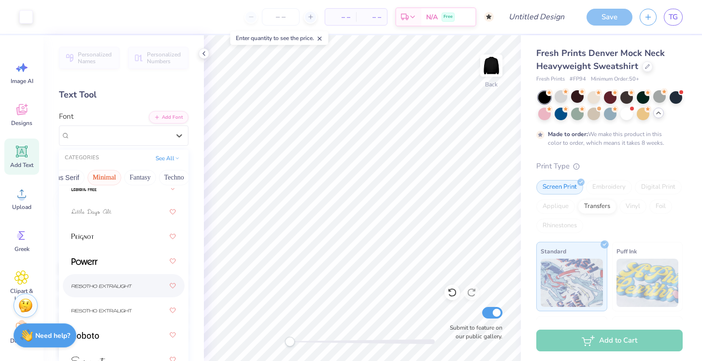
click at [130, 287] on img at bounding box center [101, 286] width 60 height 7
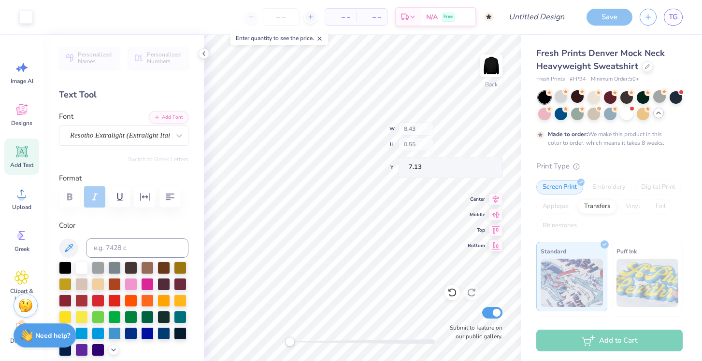
type input "8.43"
type input "0.55"
type input "7.13"
click at [93, 196] on div at bounding box center [123, 196] width 129 height 21
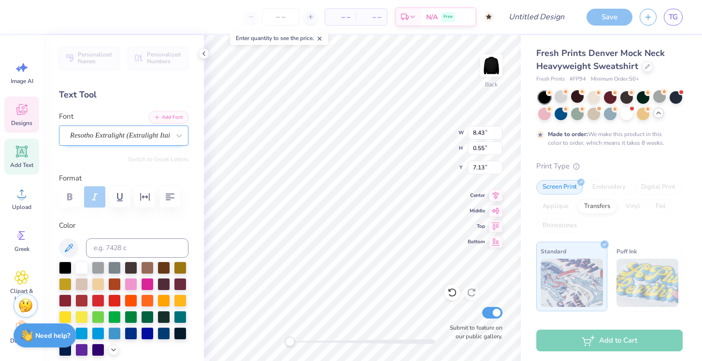
click at [118, 139] on div "Resotho Extralight (Extralight Italic)" at bounding box center [119, 135] width 101 height 15
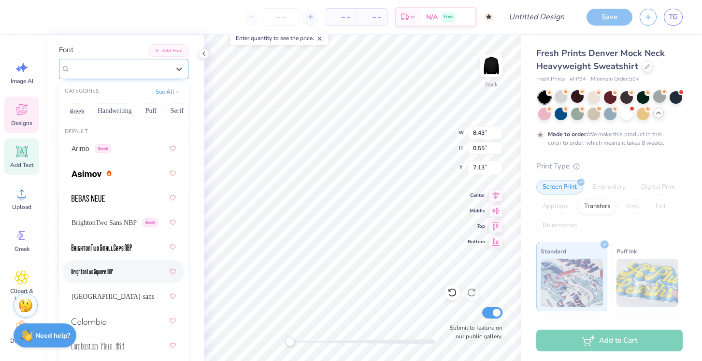
scroll to position [25, 0]
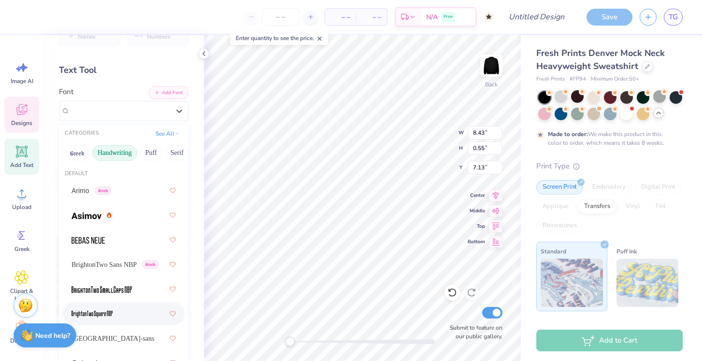
click at [100, 155] on button "Handwriting" at bounding box center [114, 152] width 45 height 15
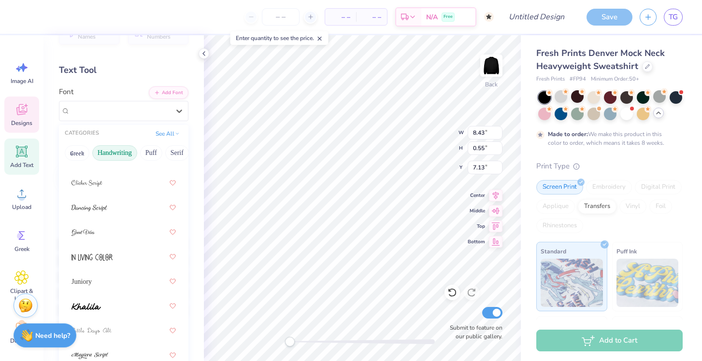
scroll to position [224, 0]
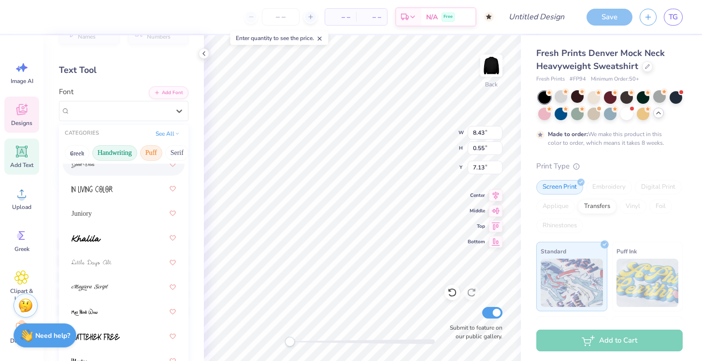
click at [159, 150] on button "Puff" at bounding box center [151, 152] width 22 height 15
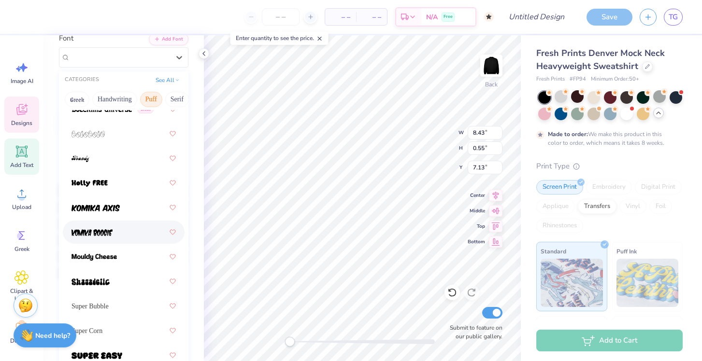
scroll to position [91, 0]
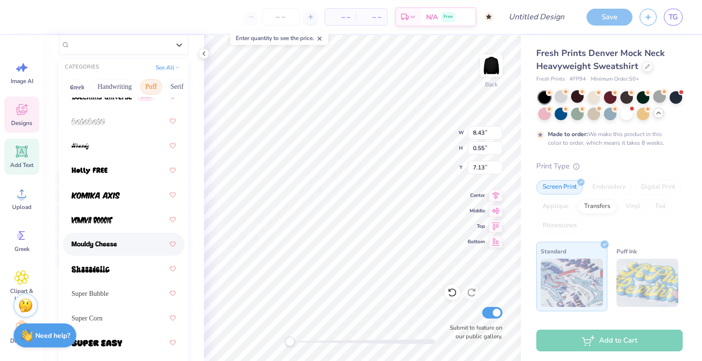
click at [117, 247] on div at bounding box center [123, 244] width 104 height 17
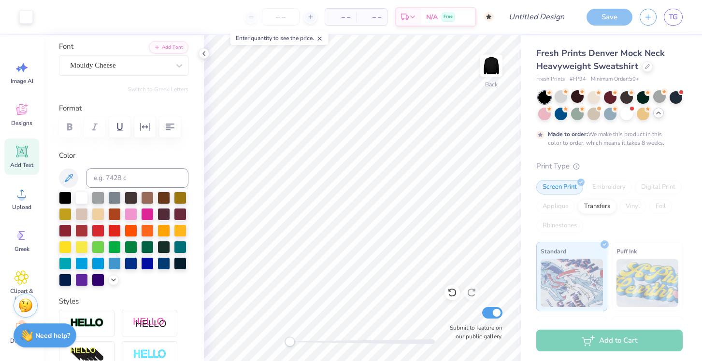
scroll to position [65, 0]
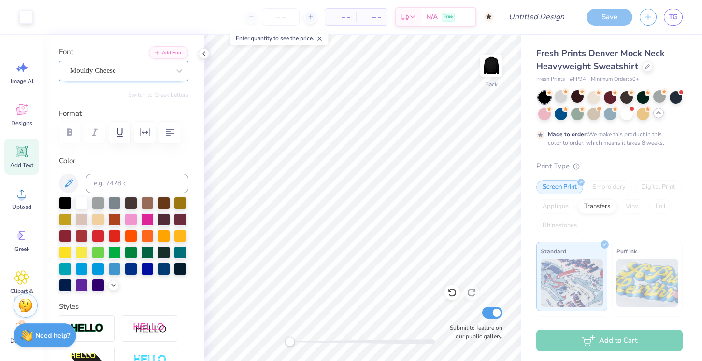
click at [132, 69] on div "Mouldy Cheese" at bounding box center [119, 70] width 101 height 15
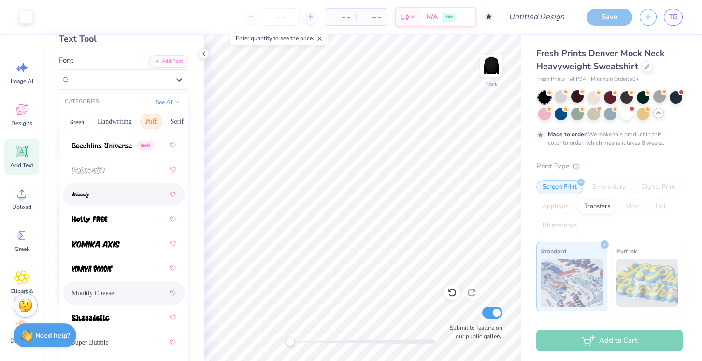
scroll to position [94, 0]
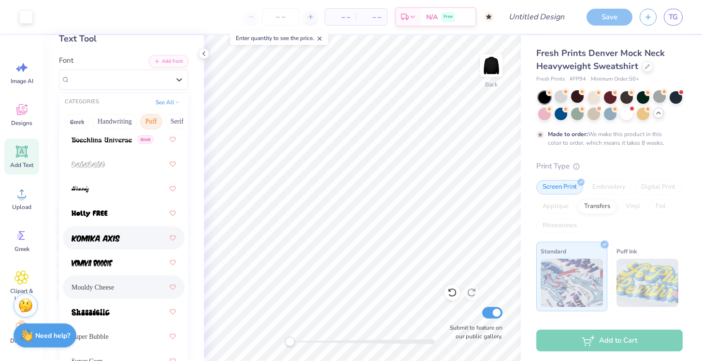
click at [120, 238] on div at bounding box center [123, 237] width 104 height 17
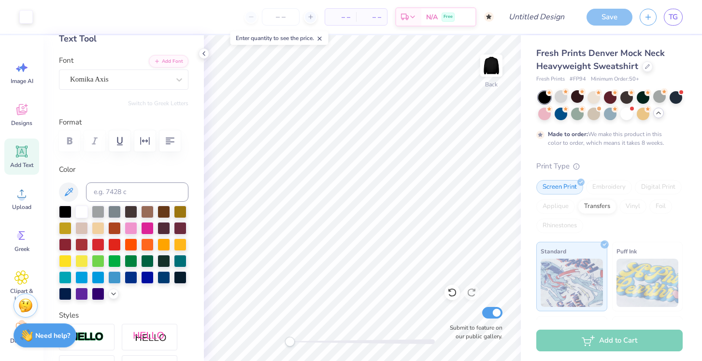
click at [124, 92] on div "Personalized Names Personalized Numbers Text Tool Add Font Font Komika Axis Swi…" at bounding box center [123, 198] width 160 height 326
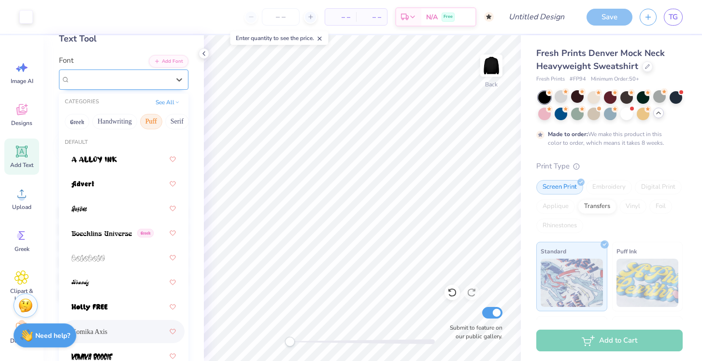
click at [126, 82] on div "Komika Axis" at bounding box center [119, 79] width 101 height 15
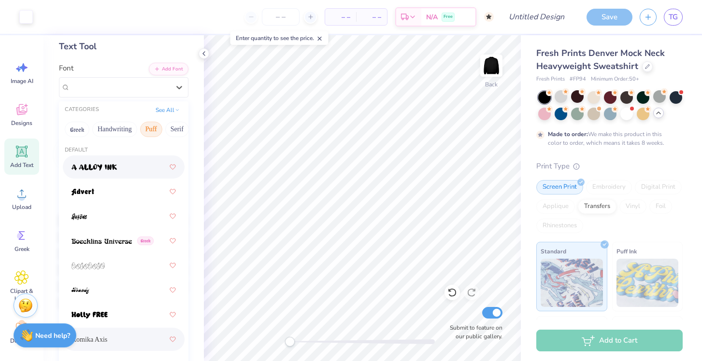
click at [116, 165] on img at bounding box center [93, 167] width 45 height 7
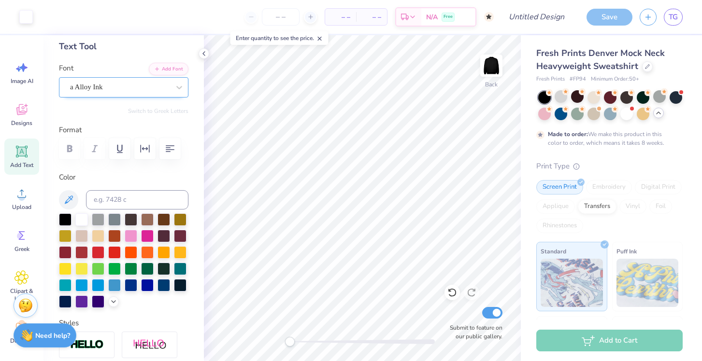
click at [147, 82] on div "a Alloy Ink" at bounding box center [119, 87] width 101 height 15
click at [180, 86] on icon at bounding box center [179, 87] width 6 height 3
click at [179, 87] on icon at bounding box center [179, 87] width 6 height 3
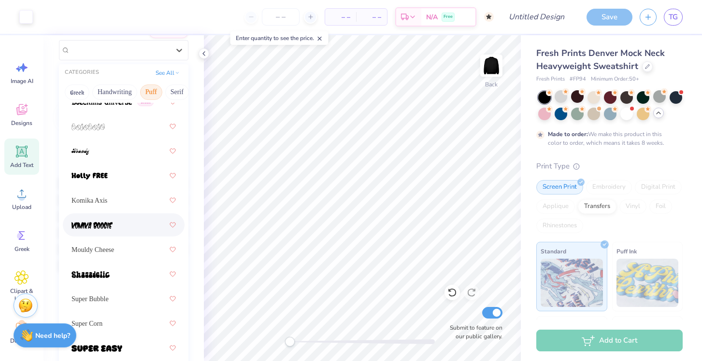
scroll to position [88, 0]
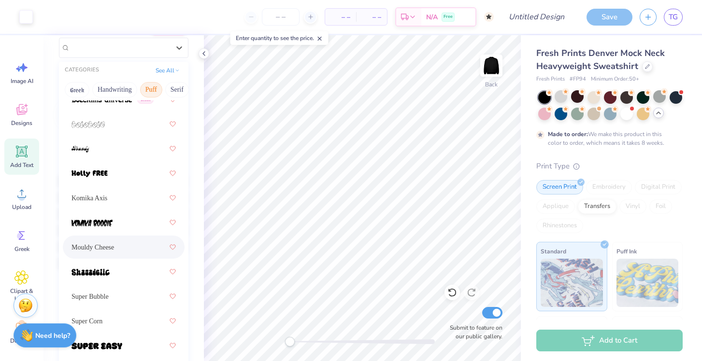
click at [112, 253] on div "Mouldy Cheese" at bounding box center [123, 247] width 104 height 17
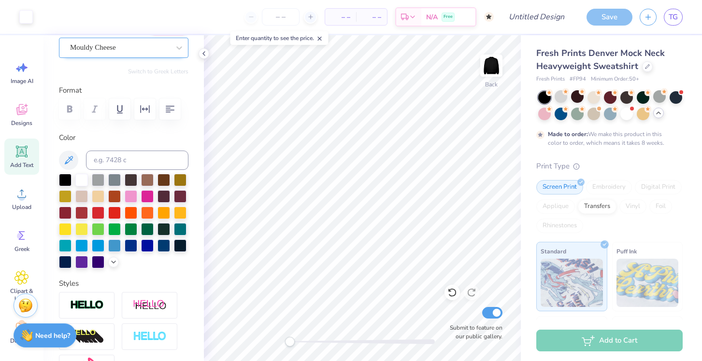
click at [161, 44] on div "Mouldy Cheese" at bounding box center [119, 47] width 101 height 15
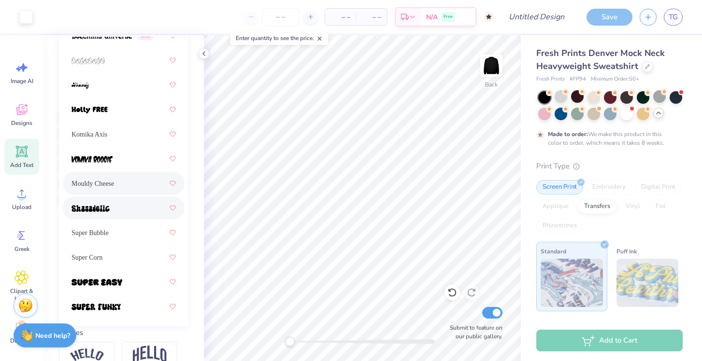
scroll to position [187, 0]
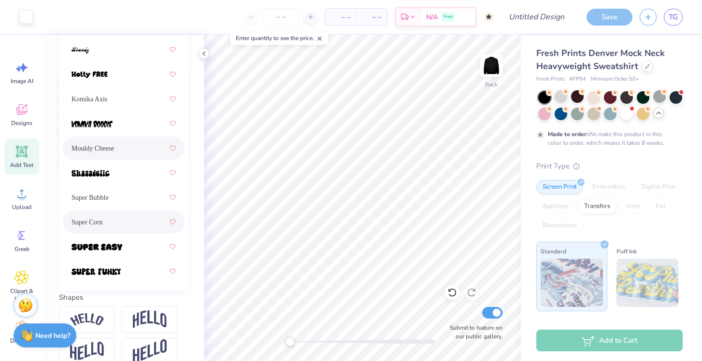
click at [128, 221] on div "Super Corn" at bounding box center [123, 221] width 104 height 17
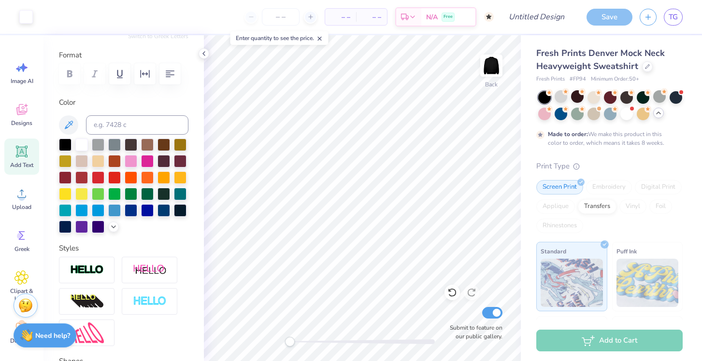
scroll to position [70, 0]
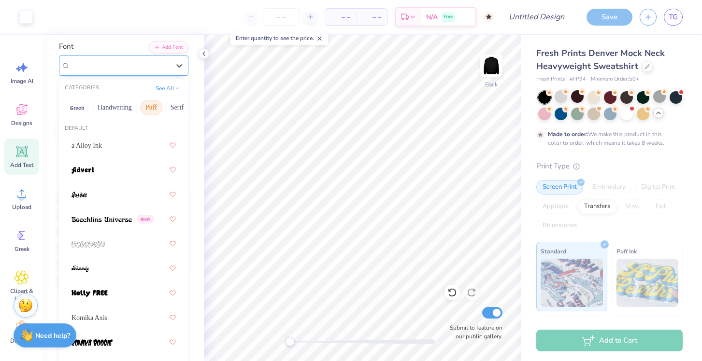
click at [134, 65] on div "Super Corn" at bounding box center [119, 65] width 101 height 15
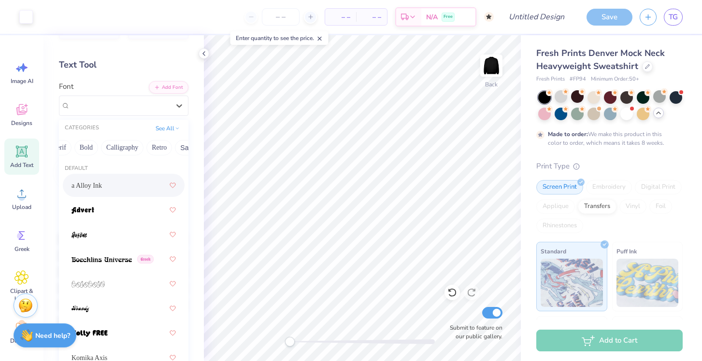
scroll to position [0, 121]
click at [88, 146] on button "Bold" at bounding box center [83, 147] width 24 height 15
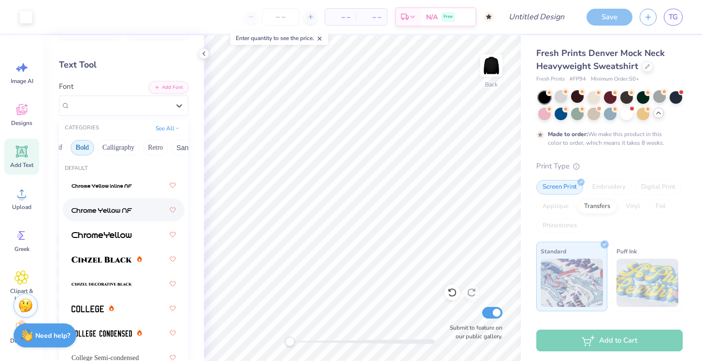
click at [113, 215] on div at bounding box center [123, 209] width 104 height 17
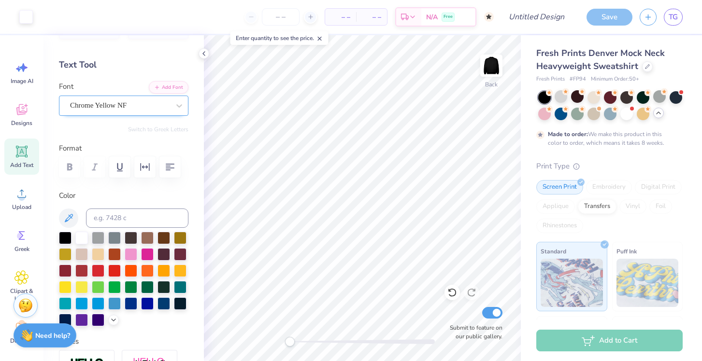
click at [129, 109] on div "Chrome Yellow NF" at bounding box center [119, 105] width 101 height 15
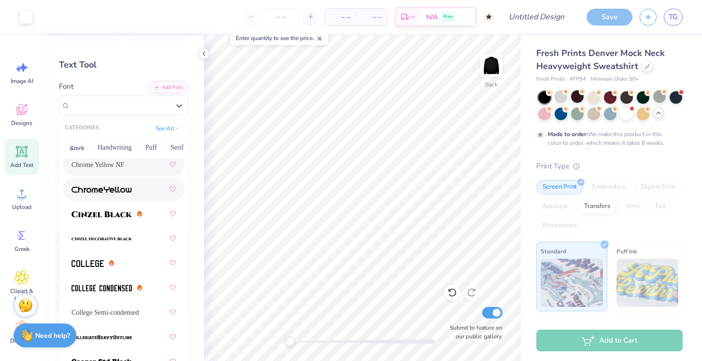
scroll to position [51, 0]
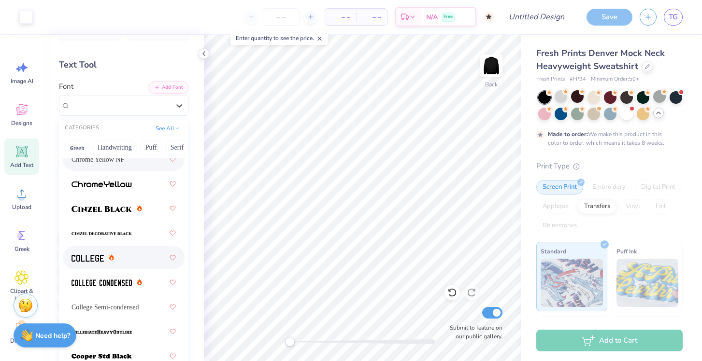
click at [123, 255] on div at bounding box center [123, 257] width 104 height 17
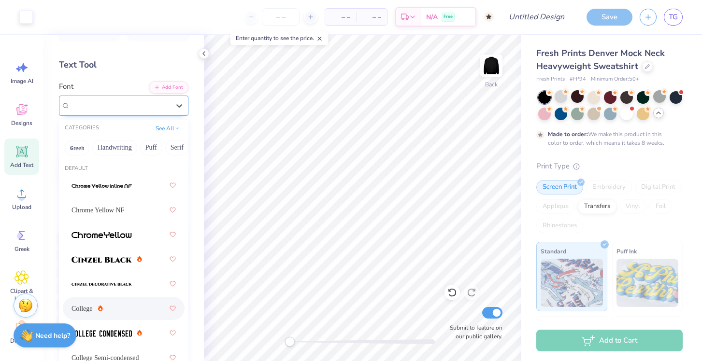
click at [118, 108] on div "College" at bounding box center [119, 105] width 101 height 15
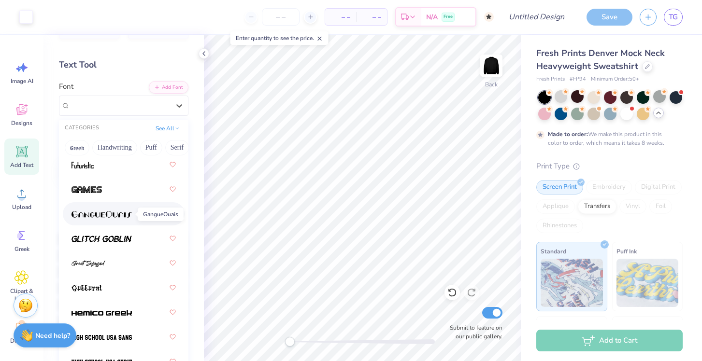
scroll to position [537, 0]
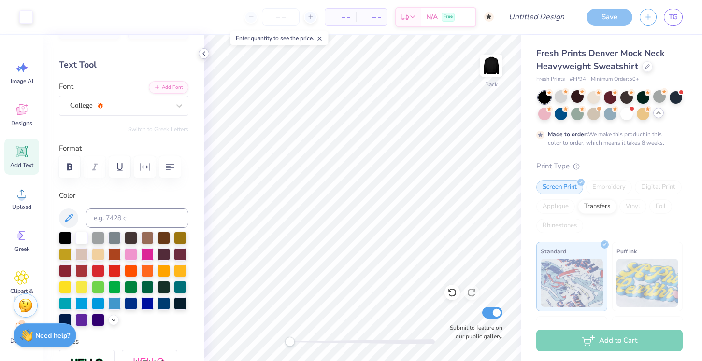
click at [204, 54] on icon at bounding box center [204, 54] width 8 height 8
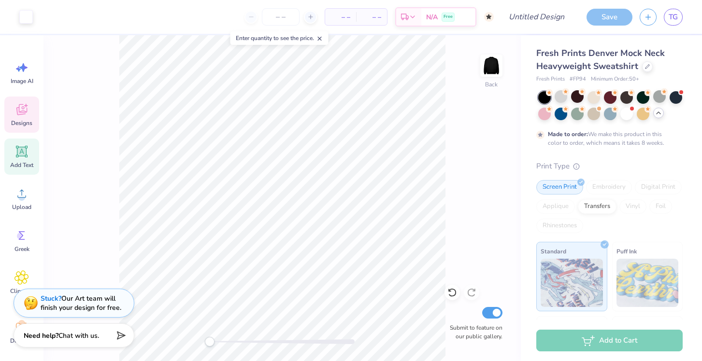
click at [16, 114] on icon at bounding box center [21, 109] width 14 height 14
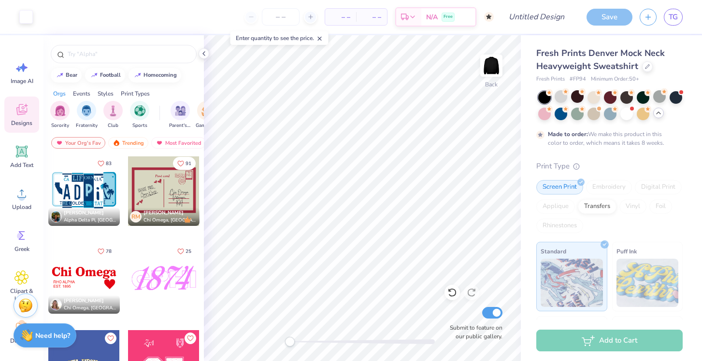
scroll to position [3518, 0]
click at [157, 181] on div at bounding box center [163, 189] width 71 height 71
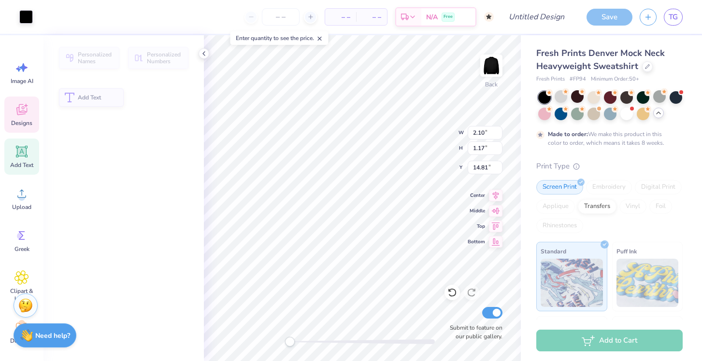
type input "2.10"
type input "1.17"
type input "14.81"
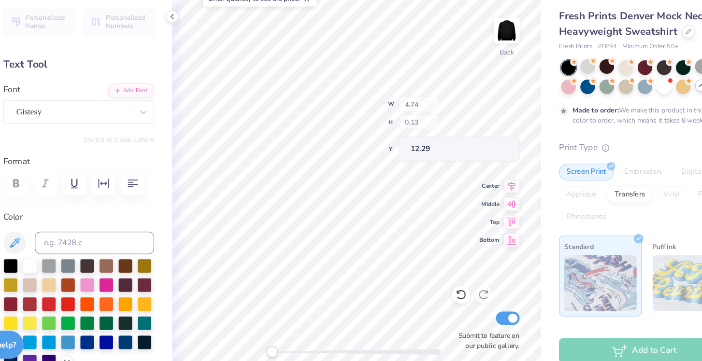
type input "4.74"
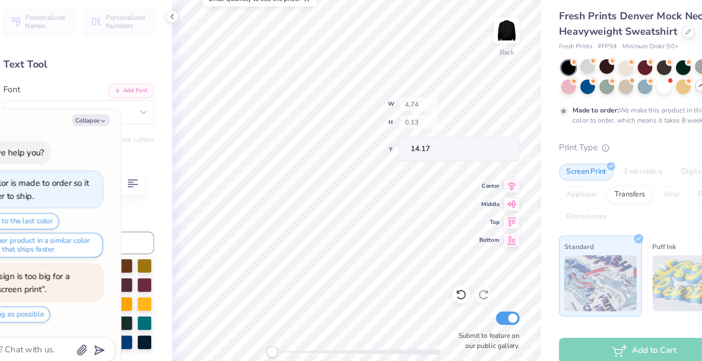
type textarea "x"
type input "14.17"
type textarea "x"
type input "13.98"
type input "0.39"
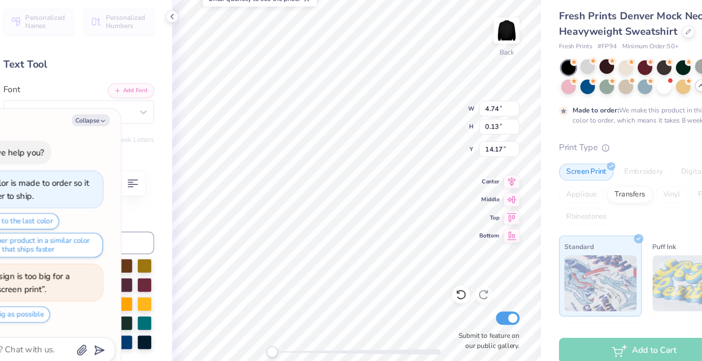
type input "14.06"
type textarea "x"
type input "14.81"
type input "0.23"
type input "16.97"
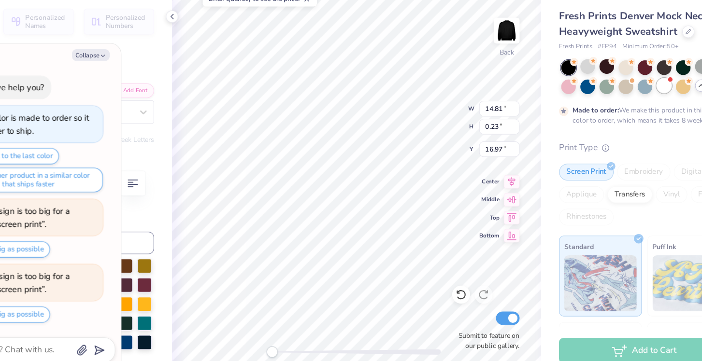
click at [626, 109] on div at bounding box center [626, 113] width 13 height 13
click at [136, 82] on button "Collapse" at bounding box center [134, 87] width 32 height 10
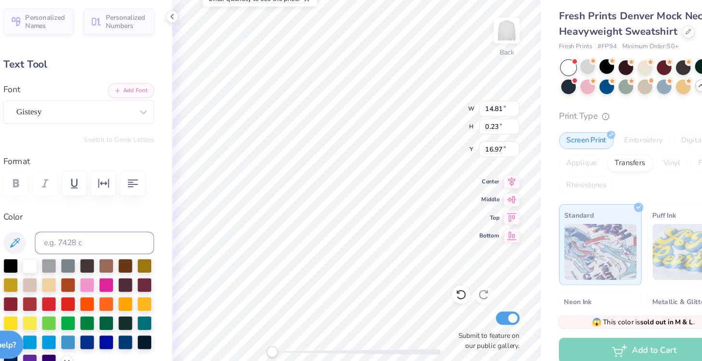
type textarea "x"
type input "18.43"
click at [136, 84] on button "Collapse" at bounding box center [134, 81] width 32 height 10
click at [82, 270] on div at bounding box center [81, 267] width 13 height 13
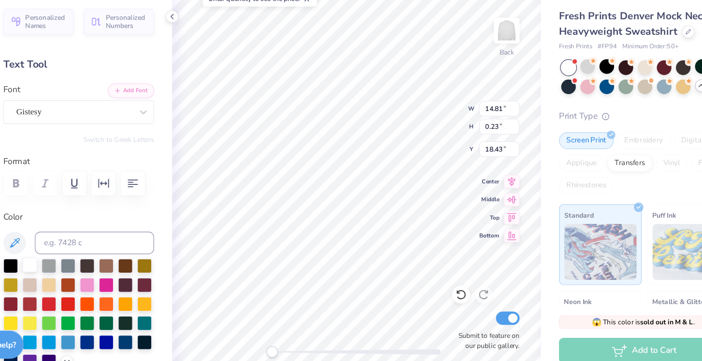
click at [82, 263] on div at bounding box center [81, 267] width 13 height 13
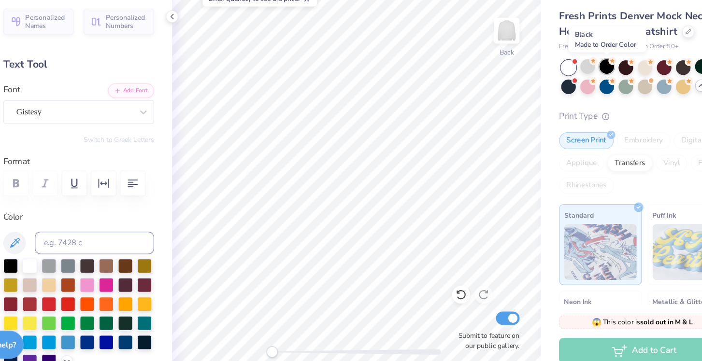
click at [578, 99] on div at bounding box center [577, 96] width 13 height 13
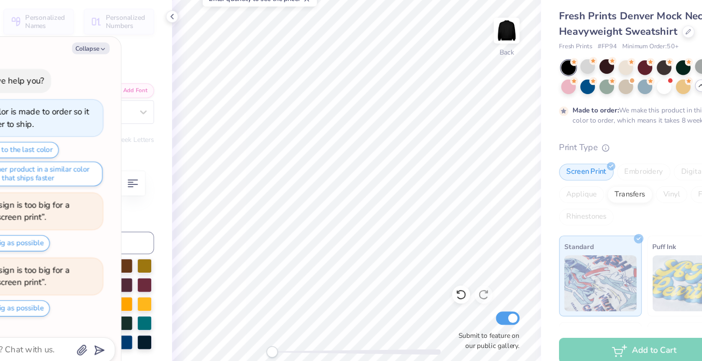
scroll to position [382, 0]
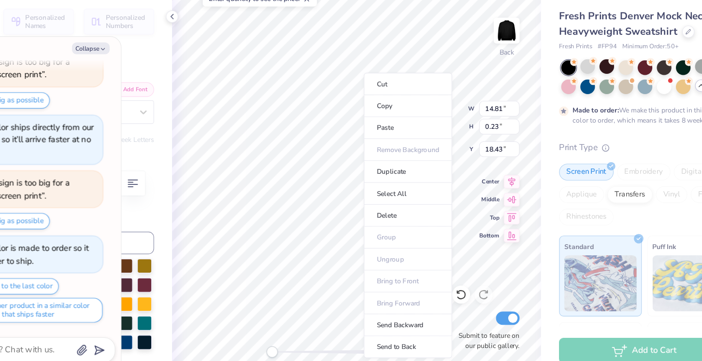
click at [187, 219] on div "Personalized Names Personalized Numbers Text Tool Add Font Font Gistesy Switch …" at bounding box center [123, 198] width 160 height 326
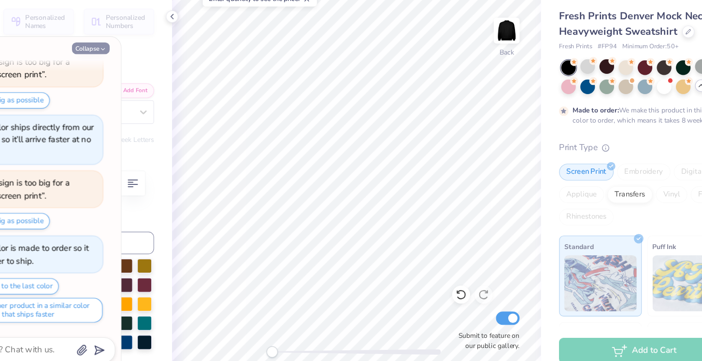
click at [147, 83] on icon "button" at bounding box center [144, 82] width 6 height 6
type textarea "x"
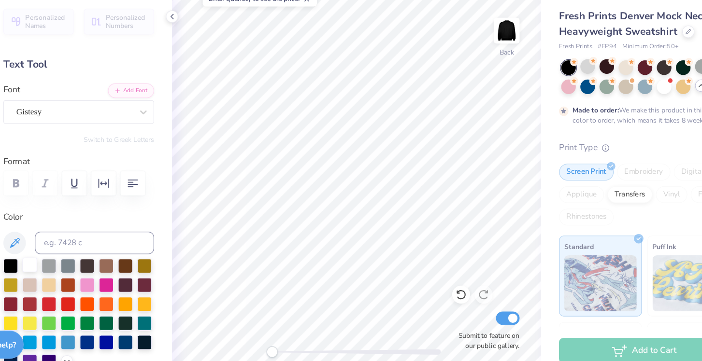
click at [84, 268] on div at bounding box center [81, 267] width 13 height 13
